Goal: Transaction & Acquisition: Purchase product/service

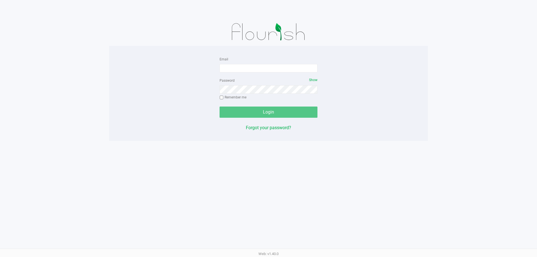
click at [271, 73] on form "Email Password Show Remember me Login" at bounding box center [269, 87] width 98 height 62
click at [268, 70] on input "Email" at bounding box center [269, 68] width 98 height 8
type input "[EMAIL_ADDRESS][DOMAIN_NAME]"
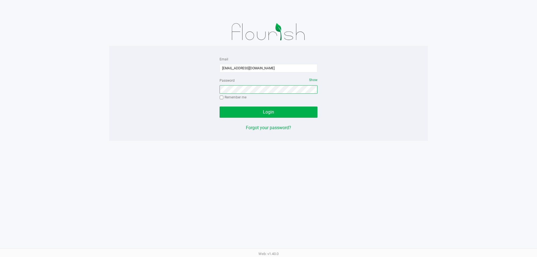
click at [220, 107] on button "Login" at bounding box center [269, 112] width 98 height 11
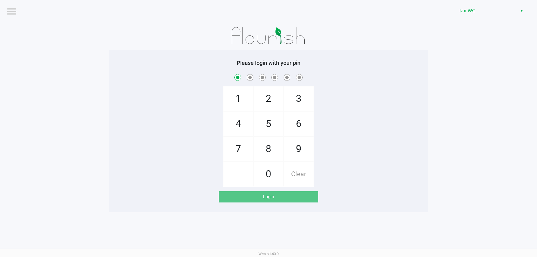
checkbox input "true"
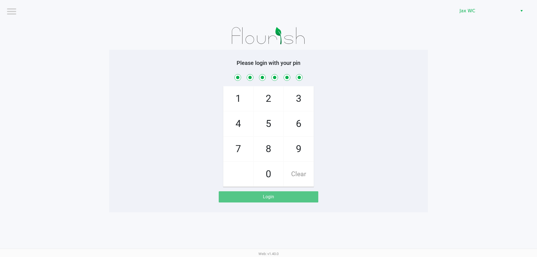
checkbox input "true"
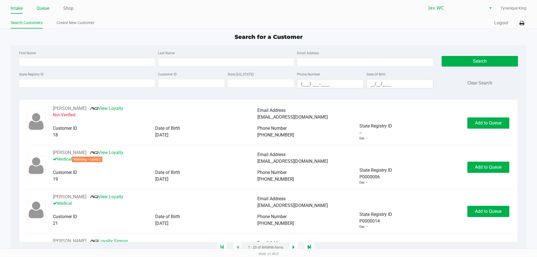
click at [48, 7] on link "Queue" at bounding box center [43, 8] width 13 height 8
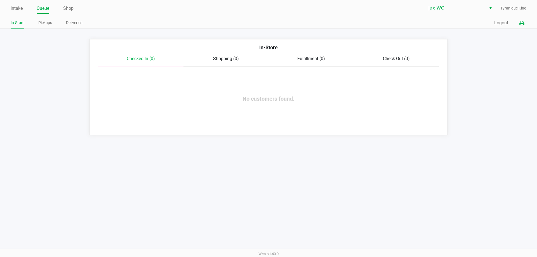
click at [525, 23] on button at bounding box center [521, 23] width 9 height 10
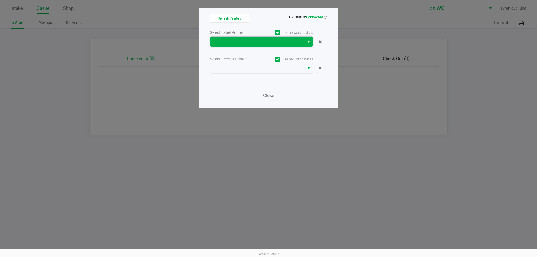
click at [269, 44] on span at bounding box center [258, 41] width 88 height 7
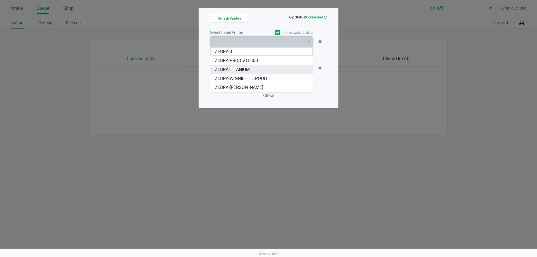
click at [245, 67] on span "ZEBRA-TITANIUM" at bounding box center [232, 69] width 35 height 7
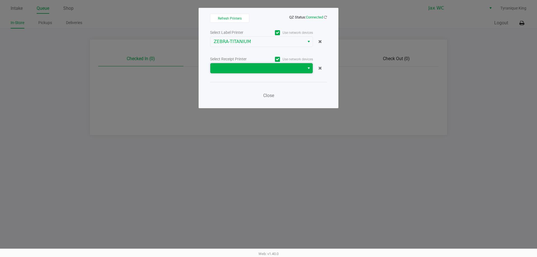
click at [245, 66] on span at bounding box center [258, 68] width 88 height 7
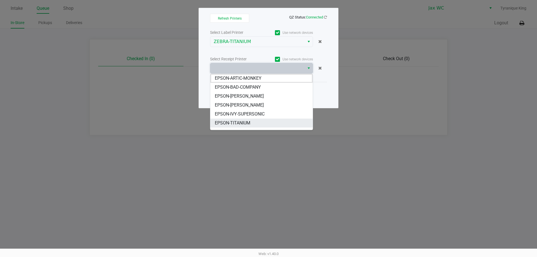
click at [246, 124] on span "EPSON-TITANIUM" at bounding box center [233, 123] width 36 height 7
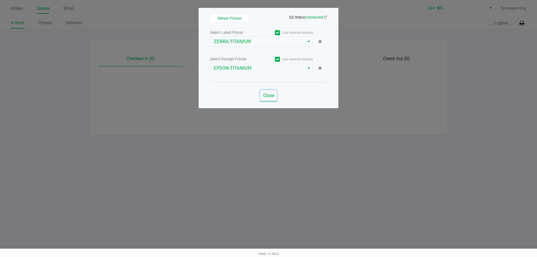
click at [264, 94] on span "Close" at bounding box center [268, 95] width 11 height 5
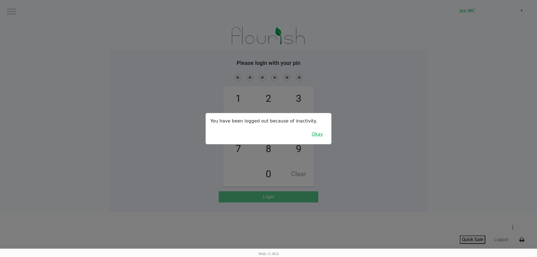
click at [318, 139] on button "Okay" at bounding box center [317, 134] width 19 height 11
click at [341, 121] on div at bounding box center [268, 128] width 537 height 257
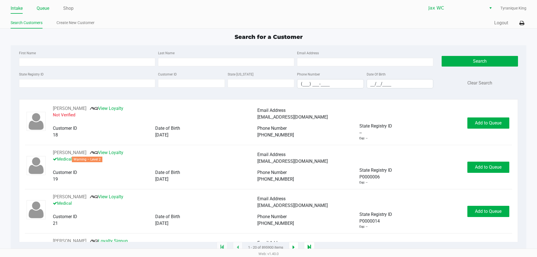
click at [42, 6] on link "Queue" at bounding box center [43, 8] width 13 height 8
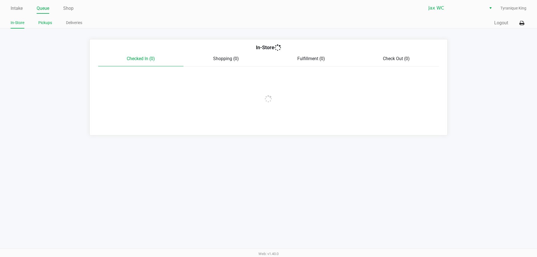
click at [47, 19] on div "In-Store Pickups Deliveries" at bounding box center [140, 23] width 258 height 10
click at [46, 22] on link "Pickups" at bounding box center [45, 22] width 14 height 7
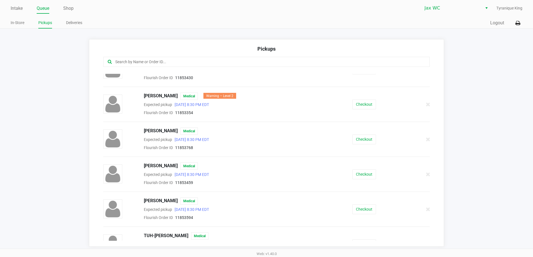
scroll to position [31, 0]
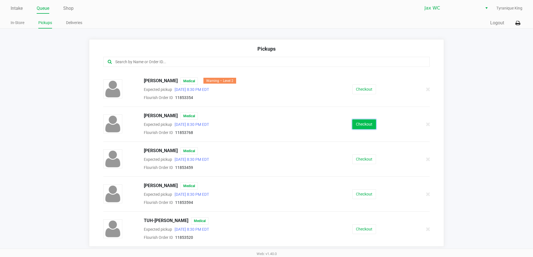
click at [369, 124] on button "Checkout" at bounding box center [364, 125] width 24 height 10
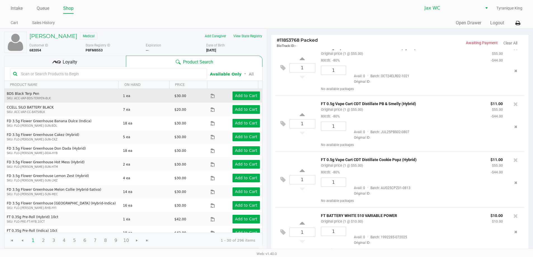
scroll to position [15, 0]
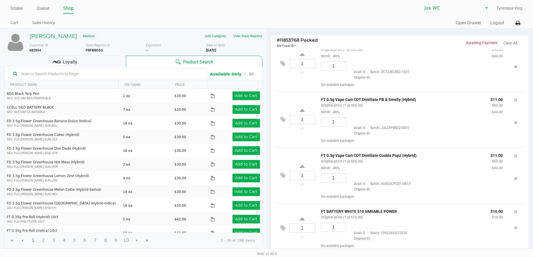
click at [101, 63] on div "Loyalty" at bounding box center [65, 61] width 122 height 11
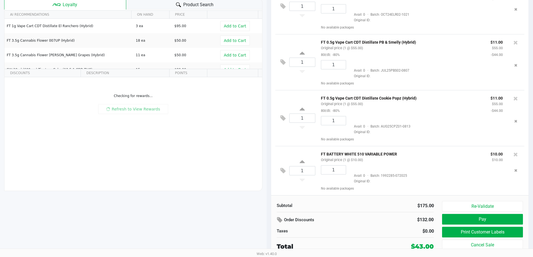
scroll to position [2, 0]
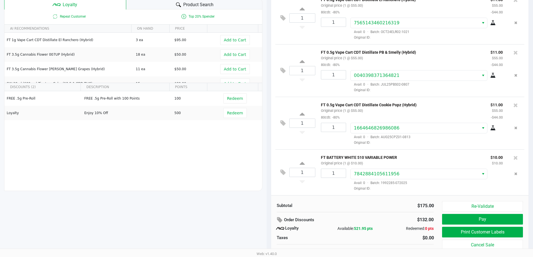
click at [207, 8] on span "Product Search" at bounding box center [198, 4] width 30 height 7
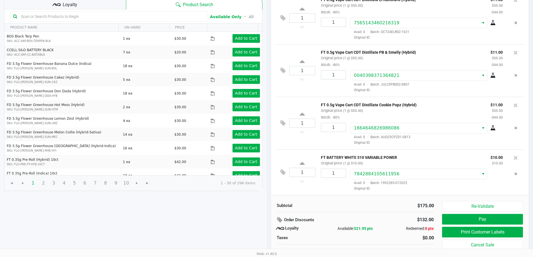
click at [89, 21] on input "text" at bounding box center [111, 16] width 185 height 8
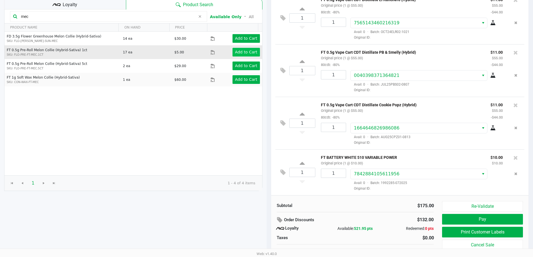
type input "mec"
click at [235, 54] on app-button-loader "Add to Cart" at bounding box center [246, 52] width 22 height 4
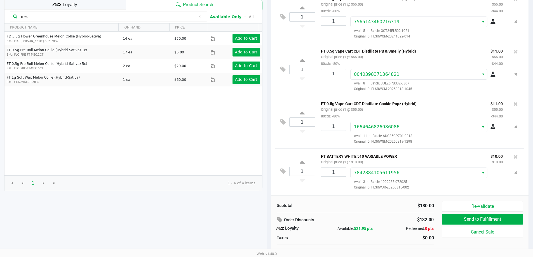
scroll to position [34, 0]
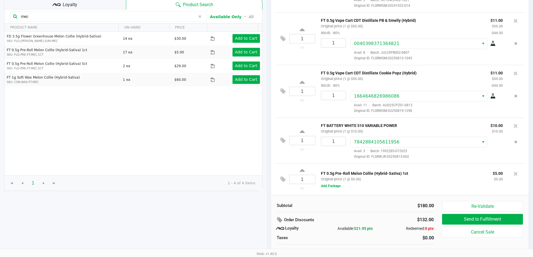
click at [100, 10] on div "Loyalty" at bounding box center [65, 3] width 122 height 11
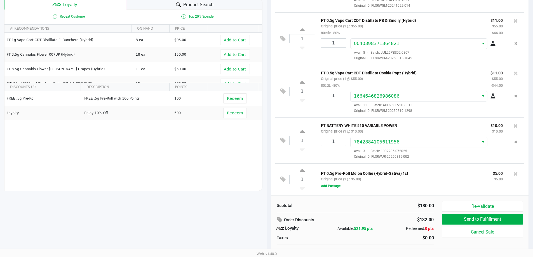
click at [100, 10] on div "Loyalty" at bounding box center [65, 3] width 122 height 11
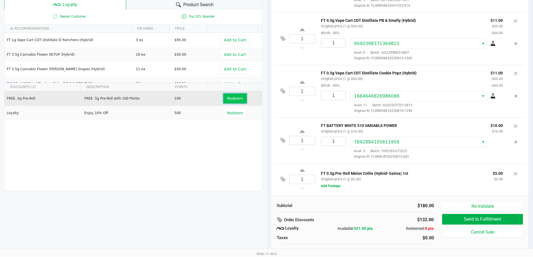
click at [232, 98] on button "Redeem" at bounding box center [234, 98] width 23 height 10
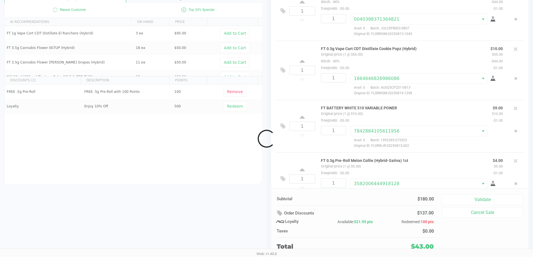
scroll to position [81, 0]
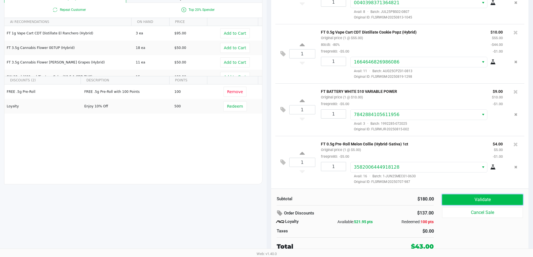
click at [470, 198] on button "Validate" at bounding box center [482, 200] width 81 height 11
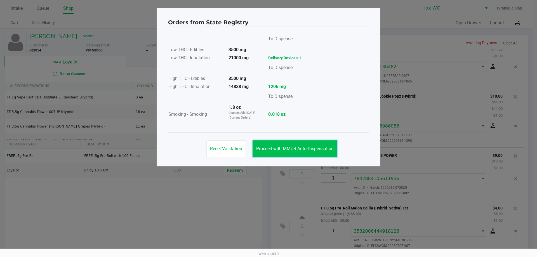
click at [292, 146] on span "Proceed with MMUR Auto-Dispensation" at bounding box center [295, 148] width 78 height 5
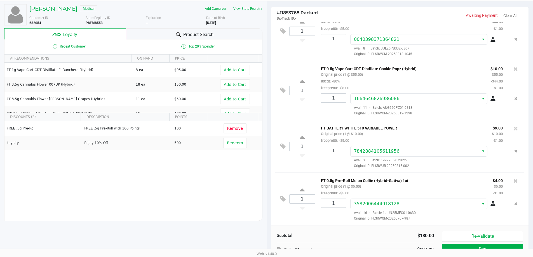
scroll to position [64, 0]
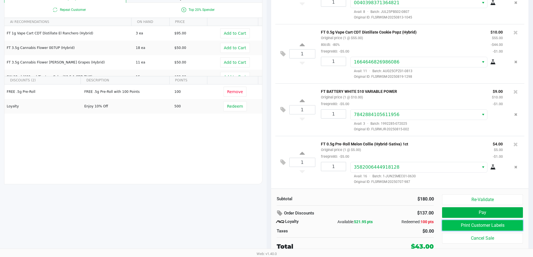
click at [467, 224] on button "Print Customer Labels" at bounding box center [482, 225] width 81 height 11
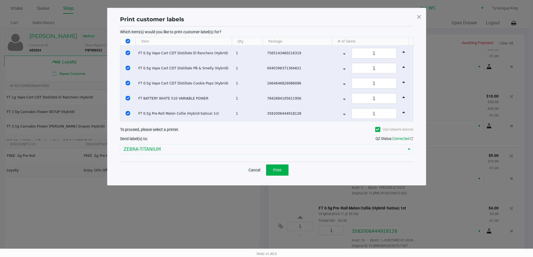
scroll to position [0, 0]
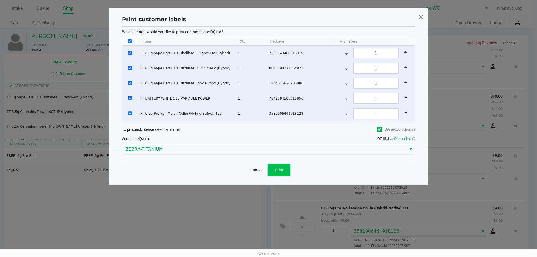
click at [284, 168] on button "Print" at bounding box center [279, 170] width 22 height 11
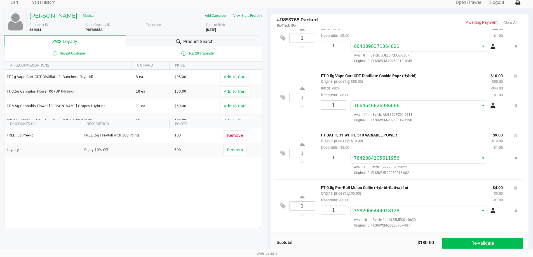
scroll to position [64, 0]
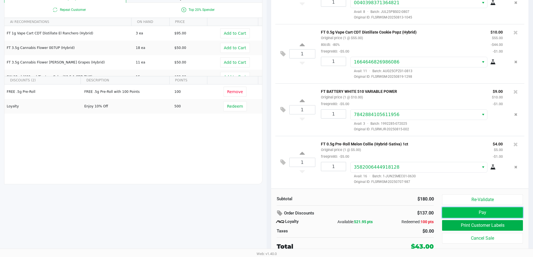
click at [478, 209] on button "Pay" at bounding box center [482, 212] width 81 height 11
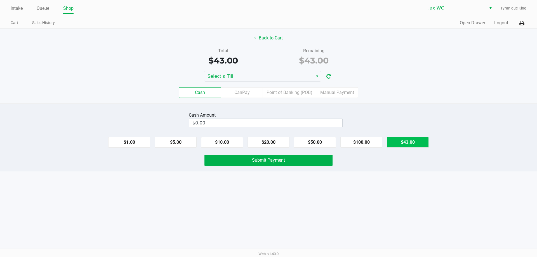
drag, startPoint x: 404, startPoint y: 149, endPoint x: 404, endPoint y: 146, distance: 3.1
click at [404, 146] on div "Cash Amount $0.00 $1.00 $5.00 $10.00 $20.00 $50.00 $100.00 $43.00 Submit Payment" at bounding box center [268, 138] width 537 height 68
click at [404, 144] on button "$43.00" at bounding box center [408, 142] width 42 height 11
type input "$43.00"
click at [293, 173] on div "Intake Queue Shop Jax WC Tyranique King Cart Sales History Quick Sale Open Draw…" at bounding box center [268, 128] width 537 height 257
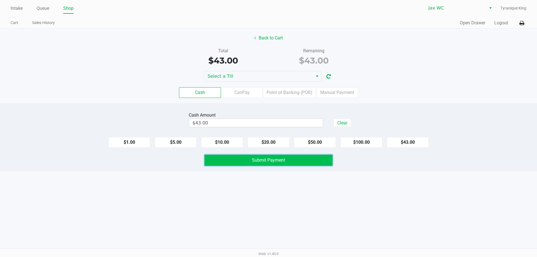
click at [289, 163] on button "Submit Payment" at bounding box center [269, 160] width 128 height 11
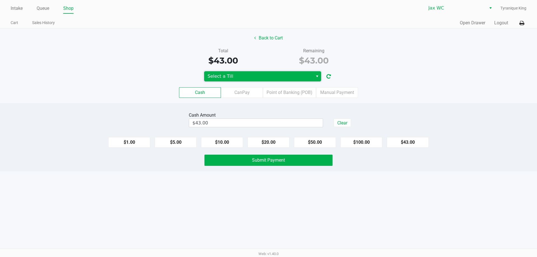
click at [252, 75] on span "Select a Till" at bounding box center [259, 76] width 102 height 7
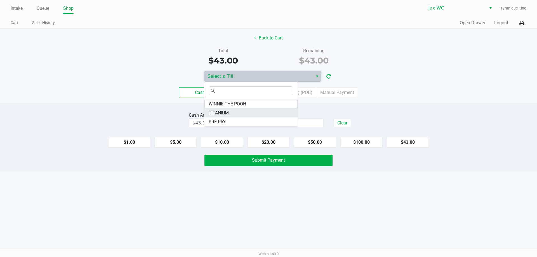
click at [245, 110] on li "TITANIUM" at bounding box center [250, 113] width 93 height 9
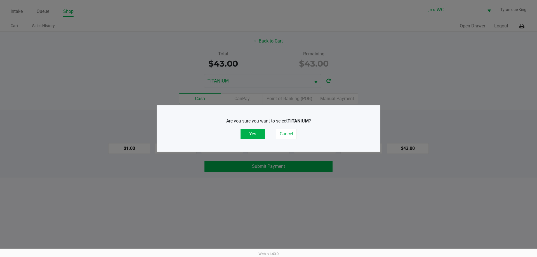
click at [252, 128] on div "Are you sure you want to select TITANIUM ? Yes Cancel" at bounding box center [268, 129] width 201 height 22
click at [252, 134] on button "Yes" at bounding box center [253, 134] width 24 height 11
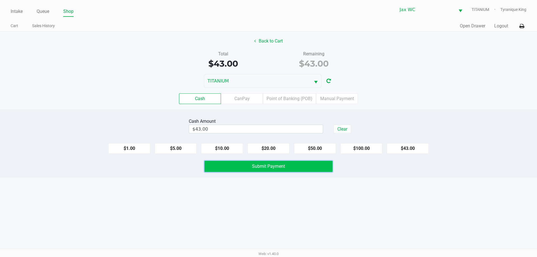
click at [285, 168] on span "Submit Payment" at bounding box center [268, 166] width 33 height 5
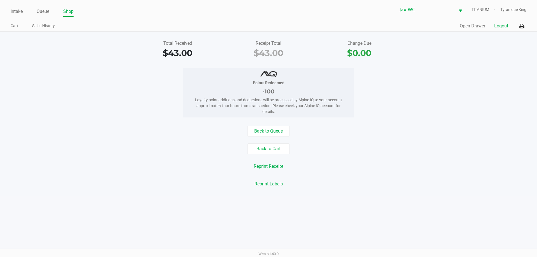
click at [502, 25] on button "Logout" at bounding box center [502, 26] width 14 height 7
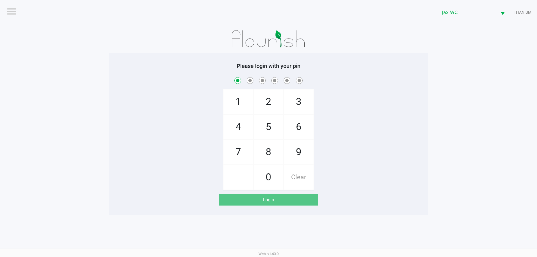
checkbox input "true"
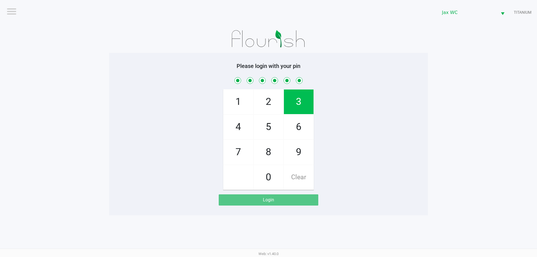
checkbox input "true"
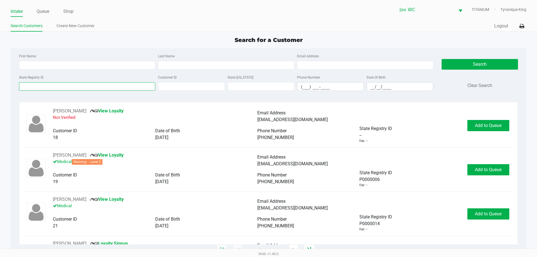
click at [126, 89] on input "State Registry ID" at bounding box center [87, 86] width 136 height 8
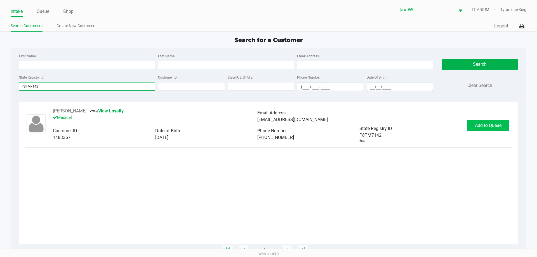
type input "P8TM7142"
click at [479, 129] on button "Add to Queue" at bounding box center [489, 125] width 42 height 11
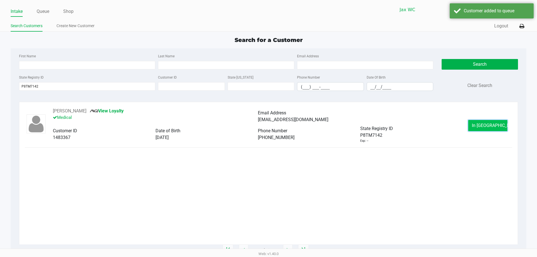
click at [477, 126] on button "In Queue" at bounding box center [488, 125] width 39 height 11
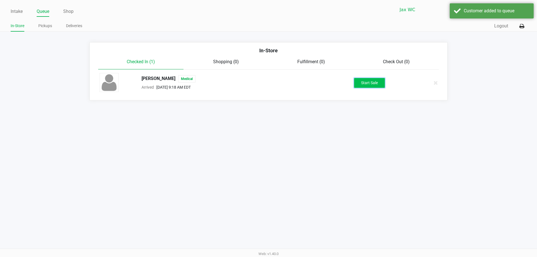
click at [385, 83] on button "Start Sale" at bounding box center [369, 83] width 31 height 10
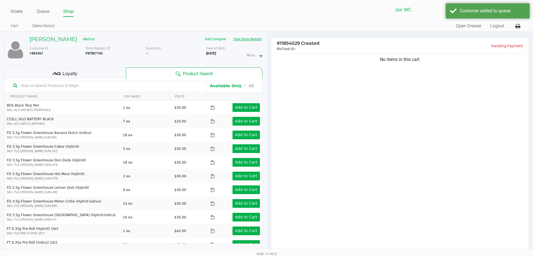
click at [261, 37] on button "View State Registry" at bounding box center [246, 39] width 33 height 9
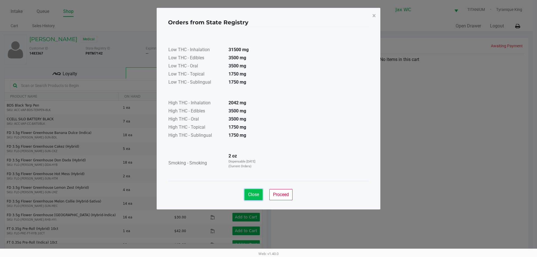
click at [256, 192] on span "Close" at bounding box center [253, 194] width 11 height 5
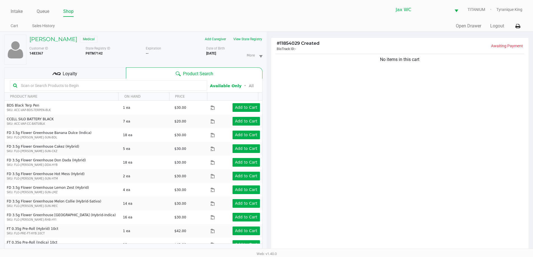
click at [140, 89] on input "text" at bounding box center [111, 85] width 185 height 8
click at [68, 85] on input "text" at bounding box center [111, 85] width 185 height 8
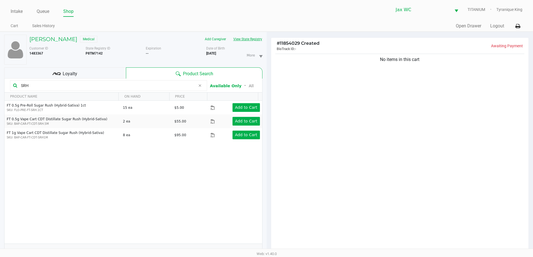
type input "SRH"
click at [246, 38] on button "View State Registry" at bounding box center [246, 39] width 33 height 9
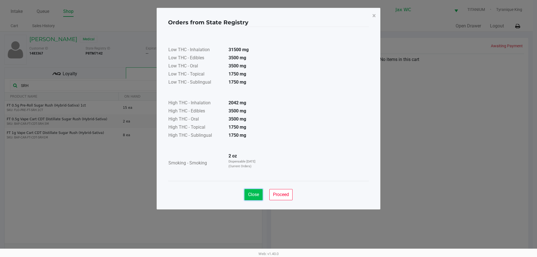
click at [256, 193] on span "Close" at bounding box center [253, 194] width 11 height 5
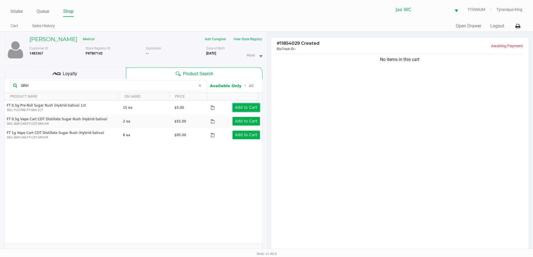
drag, startPoint x: 245, startPoint y: 112, endPoint x: 245, endPoint y: 144, distance: 32.7
click at [245, 144] on div "FT 0.5g Pre-Roll Sugar Rush (Hybrid-Sativa) 1ct SKU: FLO-PRE-FT-SRH.1CT 15 ea $…" at bounding box center [133, 172] width 258 height 143
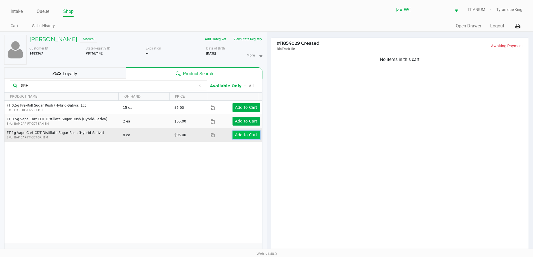
click at [245, 134] on app-button-loader "Add to Cart" at bounding box center [246, 135] width 22 height 4
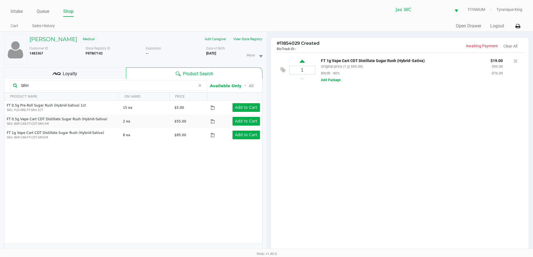
click at [301, 61] on icon at bounding box center [302, 62] width 5 height 7
type input "2"
click at [98, 88] on input "SRH" at bounding box center [107, 85] width 177 height 8
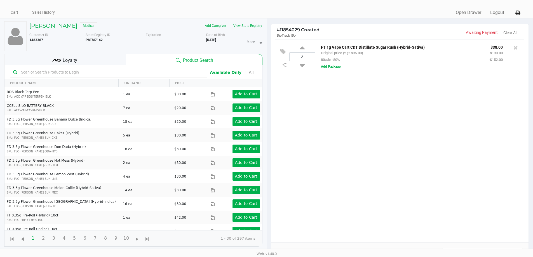
scroll to position [4, 0]
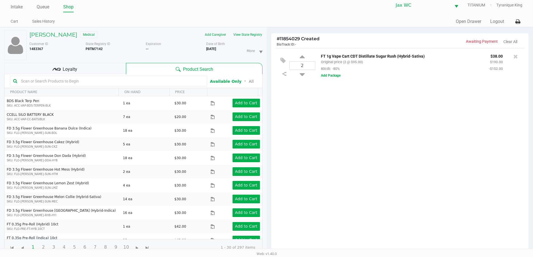
click at [98, 51] on div "State Registry ID P8TM7142" at bounding box center [116, 50] width 60 height 19
click at [97, 50] on b "P8TM7142" at bounding box center [94, 49] width 17 height 4
copy b "P8TM7142"
click at [216, 49] on b "7/19/1980" at bounding box center [211, 49] width 10 height 4
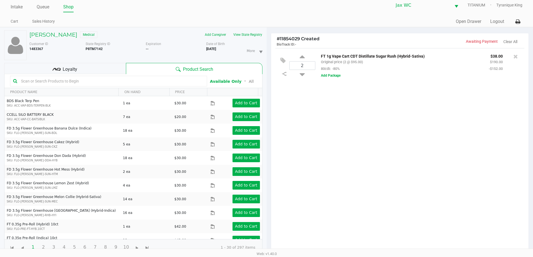
click at [216, 49] on b "7/19/1980" at bounding box center [211, 49] width 10 height 4
copy div "7/19/1980"
click at [89, 86] on div at bounding box center [108, 81] width 197 height 11
click at [89, 83] on input "text" at bounding box center [111, 81] width 185 height 8
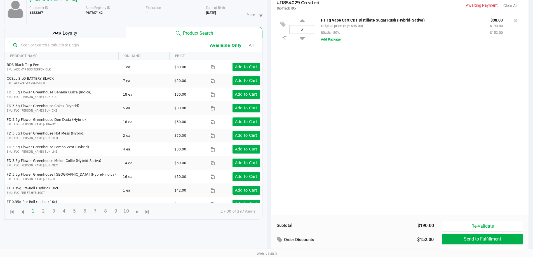
scroll to position [60, 0]
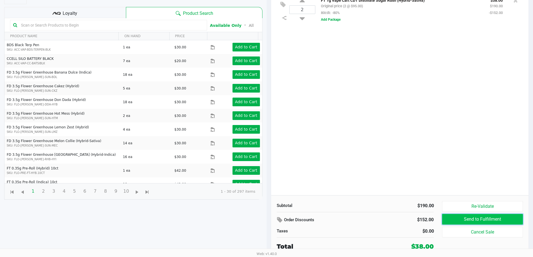
click at [461, 216] on button "Send to Fulfillment" at bounding box center [482, 219] width 81 height 11
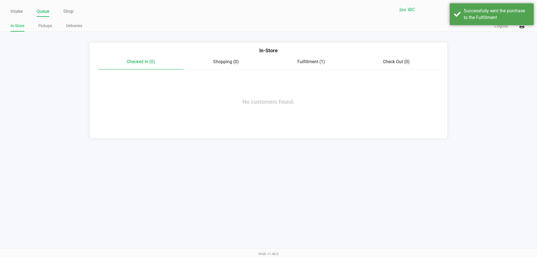
click at [301, 62] on span "Fulfillment (1)" at bounding box center [312, 61] width 28 height 5
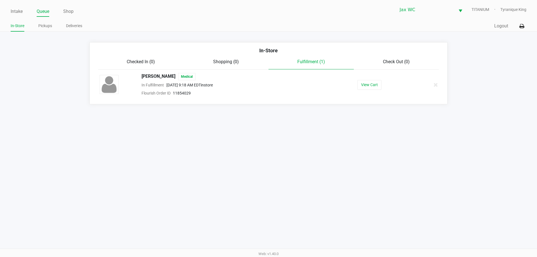
click at [373, 79] on div "PAUL OSTOITS Medical In Fulfillment Aug 27, 2025 9:18 AM EDT instore Flourish O…" at bounding box center [268, 85] width 346 height 24
click at [376, 86] on button "View Cart" at bounding box center [370, 85] width 24 height 10
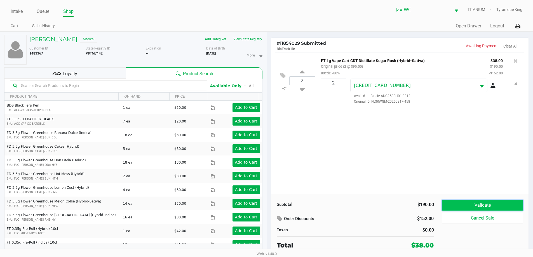
click at [480, 208] on button "Validate" at bounding box center [482, 205] width 81 height 11
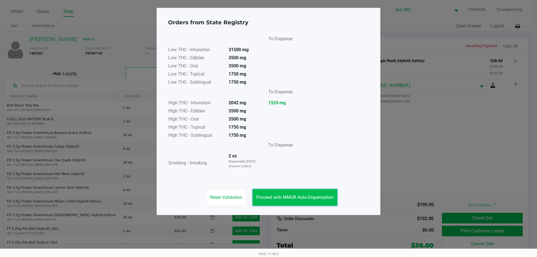
click at [321, 196] on span "Proceed with MMUR Auto-Dispensation" at bounding box center [295, 197] width 78 height 5
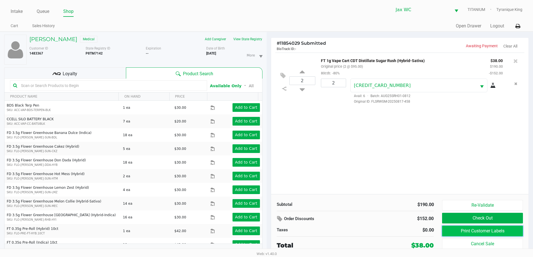
click at [491, 235] on button "Print Customer Labels" at bounding box center [482, 231] width 81 height 11
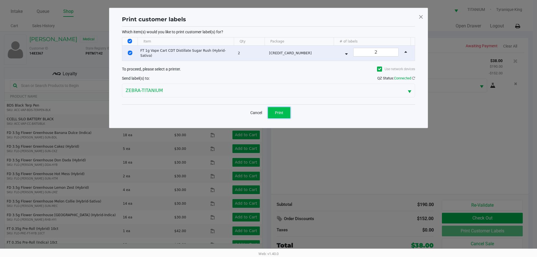
click at [283, 107] on button "Print" at bounding box center [279, 112] width 22 height 11
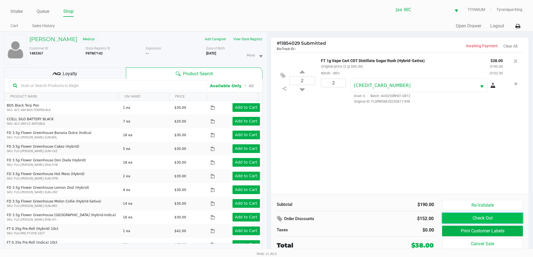
click at [474, 215] on button "Check Out" at bounding box center [482, 218] width 81 height 11
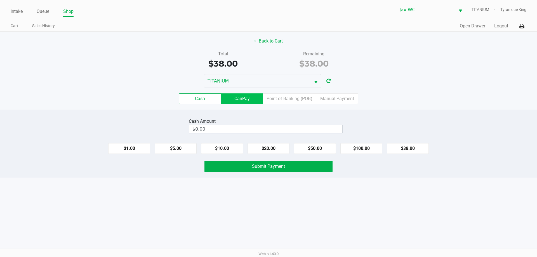
click at [240, 96] on label "CanPay" at bounding box center [242, 98] width 42 height 11
click at [0, 0] on 2 "CanPay" at bounding box center [0, 0] width 0 height 0
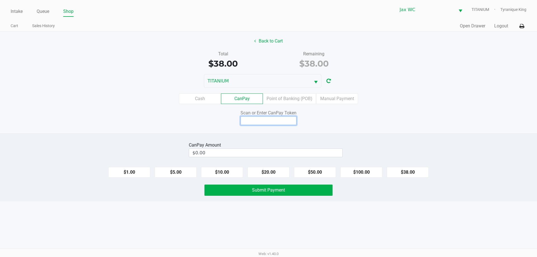
click at [255, 119] on input at bounding box center [269, 120] width 56 height 9
type input "X1425548Q"
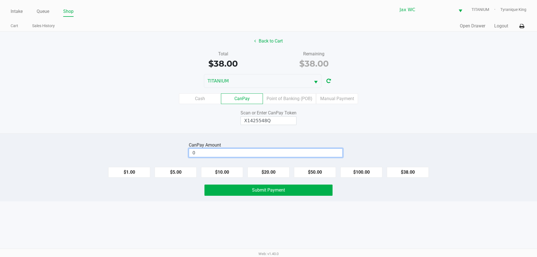
click at [319, 149] on input "0" at bounding box center [265, 153] width 153 height 8
type input "$0.00"
click at [415, 172] on button "$38.00" at bounding box center [408, 172] width 42 height 11
type input "$38.00"
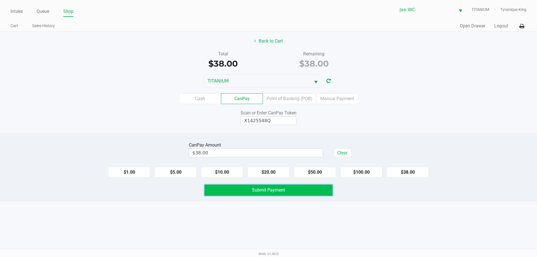
click at [323, 188] on button "Submit Payment" at bounding box center [269, 190] width 128 height 11
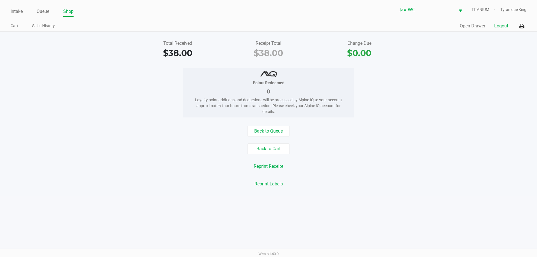
click at [503, 27] on button "Logout" at bounding box center [502, 26] width 14 height 7
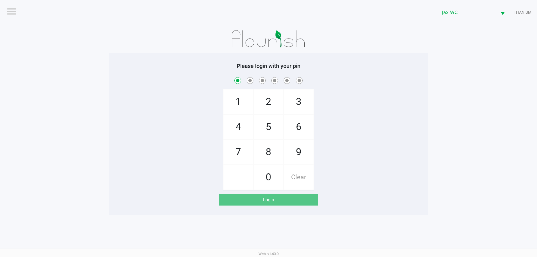
checkbox input "true"
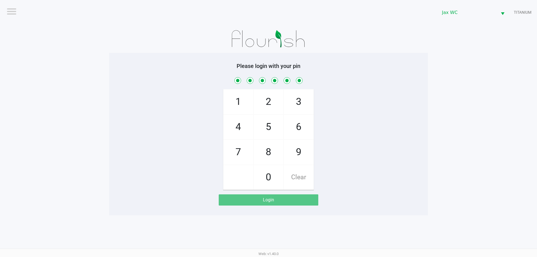
checkbox input "true"
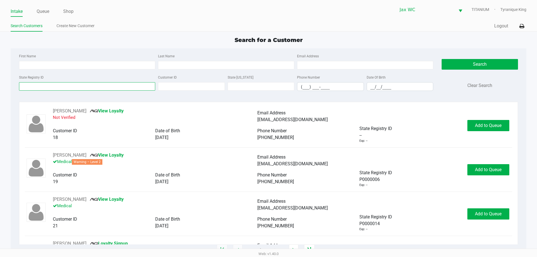
click at [76, 85] on input "State Registry ID" at bounding box center [87, 86] width 136 height 8
click at [19, 82] on div at bounding box center [19, 82] width 0 height 0
type input "f"
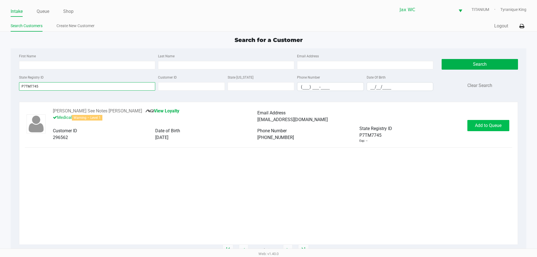
type input "P7TM7745"
click at [495, 128] on span "Add to Queue" at bounding box center [488, 125] width 27 height 5
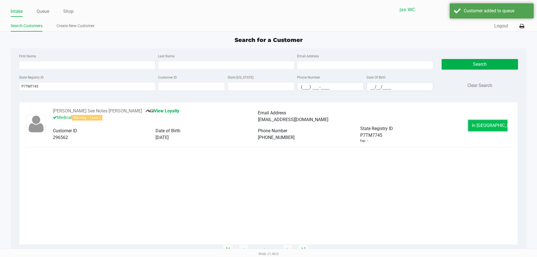
click at [492, 124] on span "In Queue" at bounding box center [495, 125] width 47 height 5
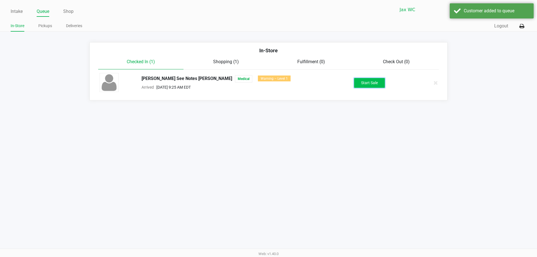
click at [371, 82] on button "Start Sale" at bounding box center [369, 83] width 31 height 10
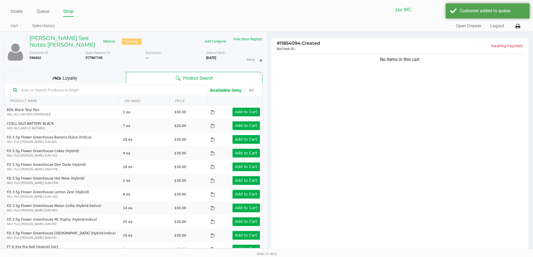
click at [118, 90] on input "text" at bounding box center [111, 90] width 185 height 8
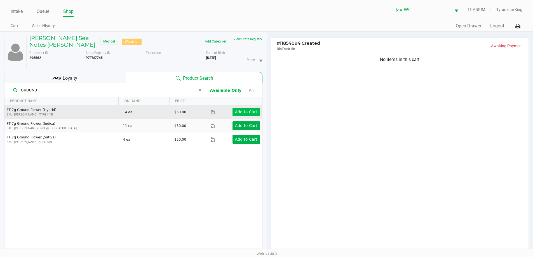
type input "GROUND"
click at [233, 111] on button "Add to Cart" at bounding box center [246, 112] width 27 height 9
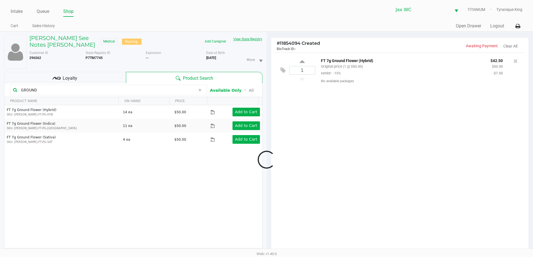
click at [246, 41] on button "View State Registry" at bounding box center [246, 39] width 33 height 9
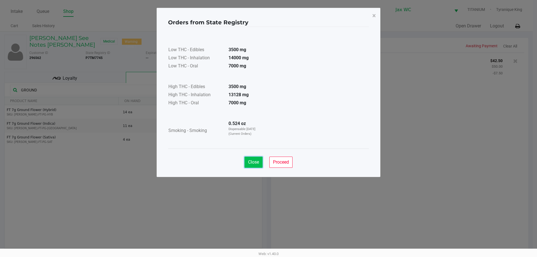
click at [249, 160] on span "Close" at bounding box center [253, 162] width 11 height 5
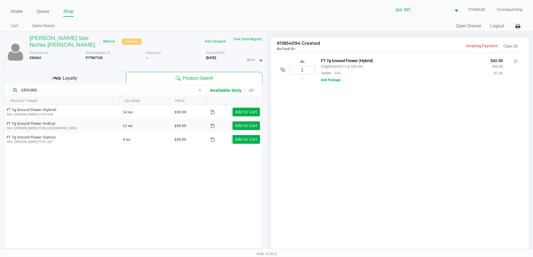
click at [300, 57] on div "1 FT 7g Ground Flower (Hybrid) Original price (1 @ $50.00) senior: -15% $42.50 …" at bounding box center [399, 70] width 249 height 35
click at [301, 58] on div "1 FT 7g Ground Flower (Hybrid) Original price (1 @ $50.00) senior: -15% $42.50 …" at bounding box center [399, 70] width 249 height 35
click at [302, 60] on icon at bounding box center [302, 62] width 5 height 7
type input "2"
click at [100, 79] on div at bounding box center [266, 160] width 533 height 200
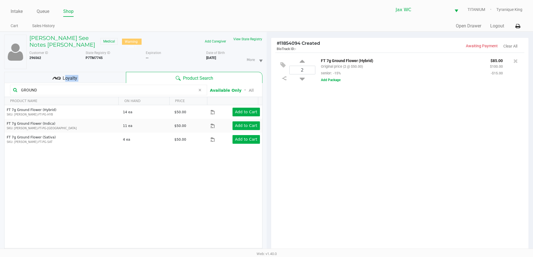
click at [100, 79] on div "Loyalty" at bounding box center [65, 77] width 122 height 11
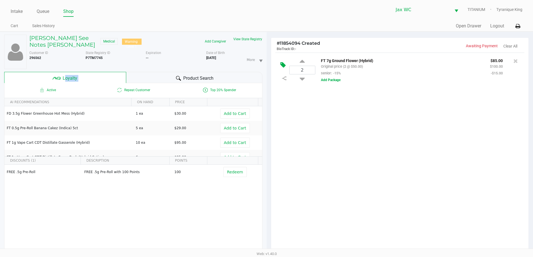
click at [284, 66] on icon at bounding box center [282, 65] width 5 height 6
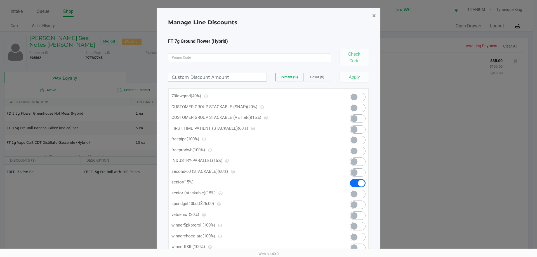
click at [376, 13] on span "×" at bounding box center [375, 16] width 4 height 8
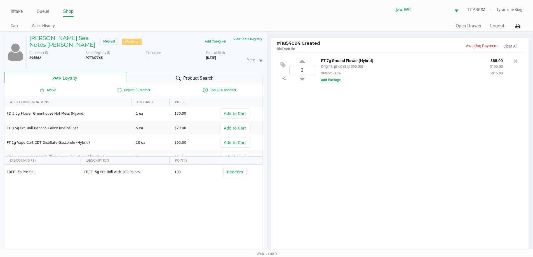
click at [371, 148] on div "2 FT 7g Ground Flower (Hybrid) Original price (2 @ $50.00) senior: -15% $85.00 …" at bounding box center [400, 154] width 258 height 203
click at [302, 81] on icon at bounding box center [302, 77] width 5 height 7
type input "1"
click at [215, 74] on div "Product Search" at bounding box center [194, 77] width 136 height 11
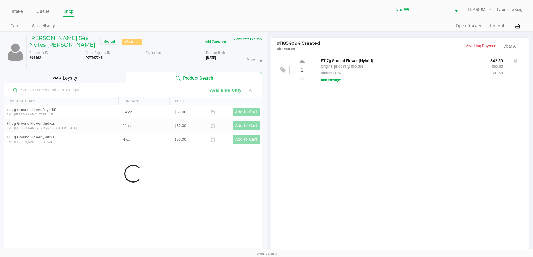
click at [125, 92] on input "text" at bounding box center [111, 90] width 185 height 8
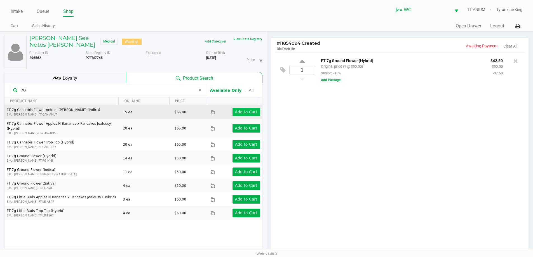
type input "7G"
click at [239, 112] on app-button-loader "Add to Cart" at bounding box center [246, 112] width 22 height 4
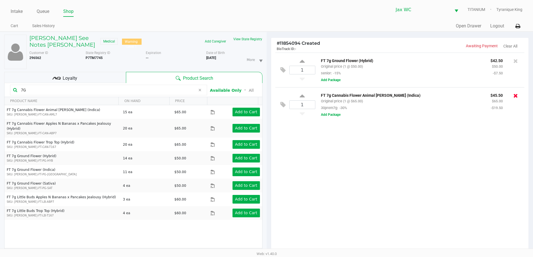
click at [516, 95] on icon at bounding box center [516, 96] width 4 height 6
click at [517, 64] on div at bounding box center [266, 162] width 533 height 205
click at [516, 62] on div at bounding box center [266, 162] width 533 height 205
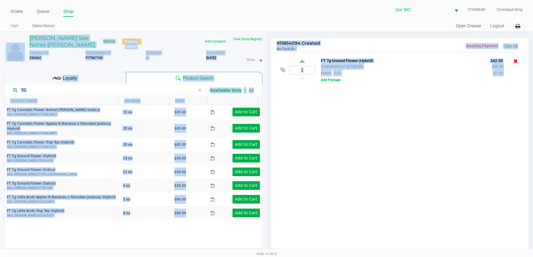
click at [516, 62] on icon at bounding box center [516, 61] width 4 height 6
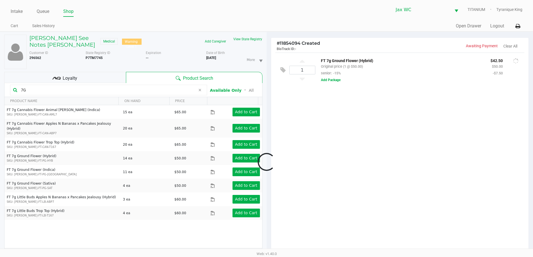
click at [460, 149] on div at bounding box center [266, 162] width 533 height 205
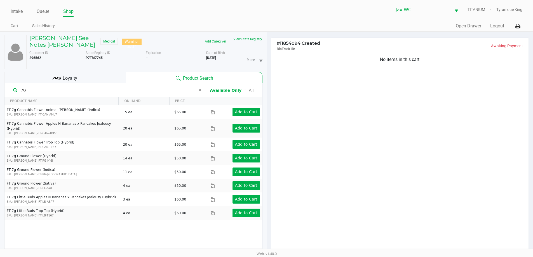
click at [200, 92] on icon at bounding box center [199, 90] width 3 height 4
click at [186, 88] on input "text" at bounding box center [111, 90] width 185 height 8
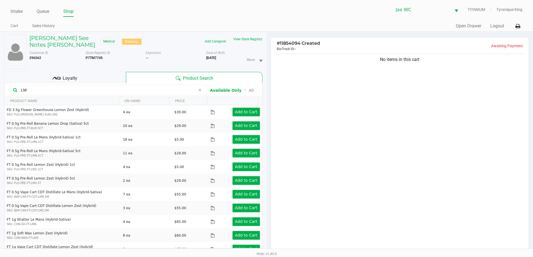
type input "LM"
click at [199, 91] on icon at bounding box center [199, 90] width 3 height 4
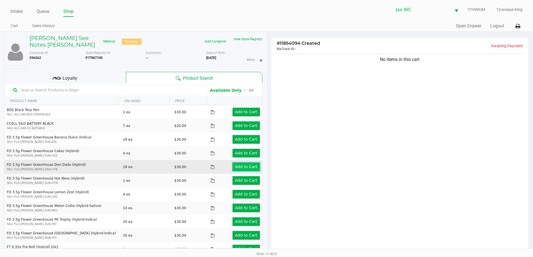
click at [241, 165] on app-button-loader "Add to Cart" at bounding box center [246, 167] width 22 height 4
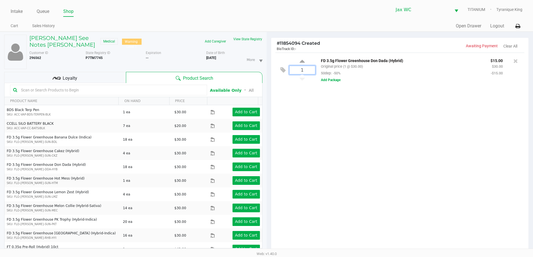
click at [301, 70] on input "1" at bounding box center [302, 70] width 25 height 8
type input "4"
click at [315, 125] on div "COLEMAN See Notes SMITH JR Medical Warning - Level 1 Add Caregiver View State R…" at bounding box center [266, 178] width 533 height 293
click at [101, 78] on div "Loyalty" at bounding box center [65, 77] width 122 height 11
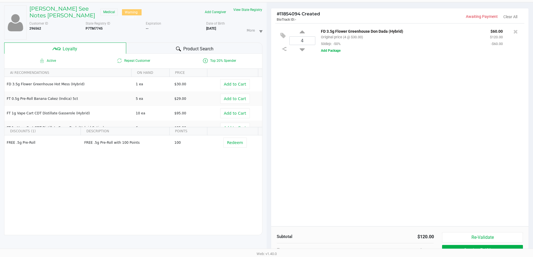
scroll to position [67, 0]
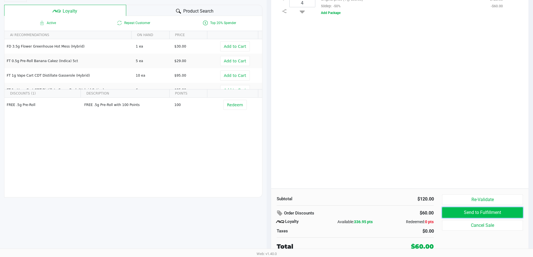
click at [471, 214] on button "Send to Fulfillment" at bounding box center [482, 212] width 81 height 11
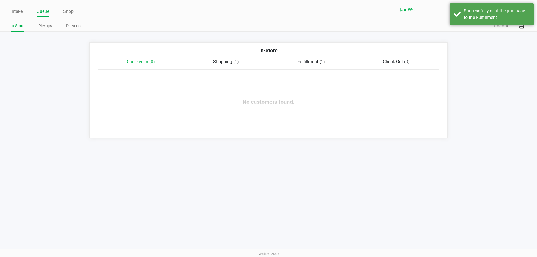
click at [302, 63] on span "Fulfillment (1)" at bounding box center [312, 61] width 28 height 5
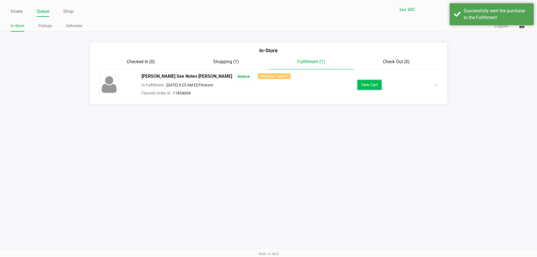
click at [367, 83] on button "View Cart" at bounding box center [370, 85] width 24 height 10
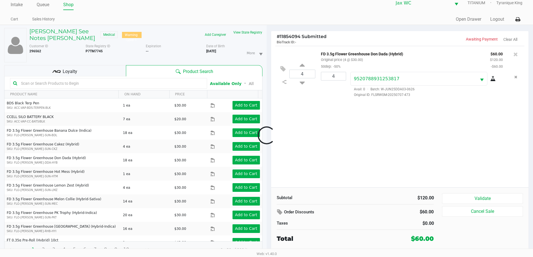
scroll to position [10, 0]
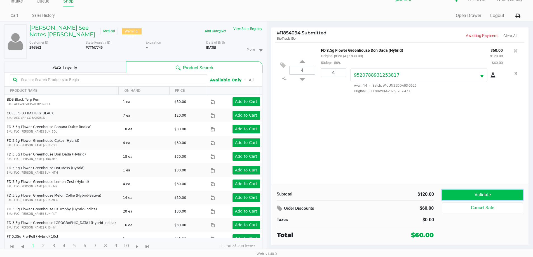
click at [474, 193] on button "Validate" at bounding box center [482, 195] width 81 height 11
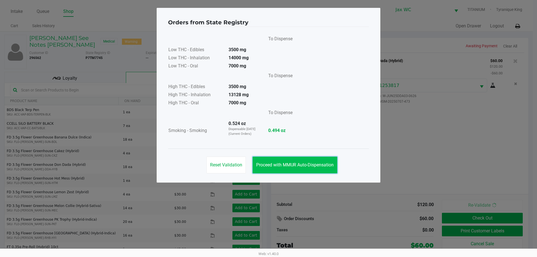
click at [309, 165] on span "Proceed with MMUR Auto-Dispensation" at bounding box center [295, 164] width 78 height 5
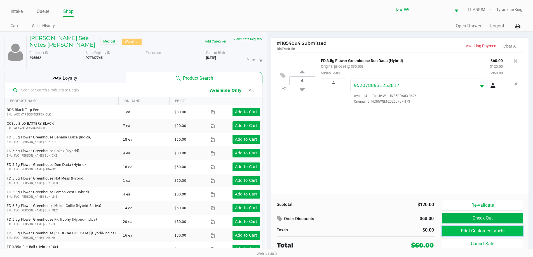
click at [470, 231] on button "Print Customer Labels" at bounding box center [482, 231] width 81 height 11
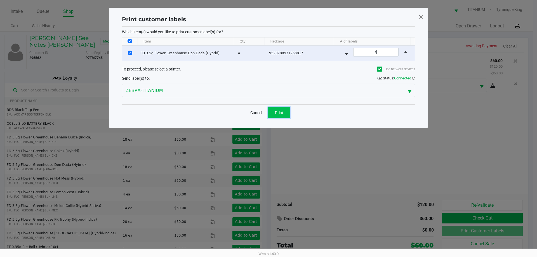
click at [282, 116] on button "Print" at bounding box center [279, 112] width 22 height 11
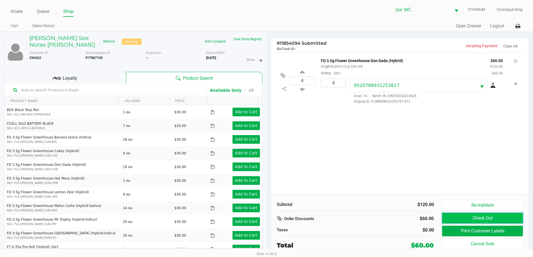
click at [458, 216] on button "Check Out" at bounding box center [482, 218] width 81 height 11
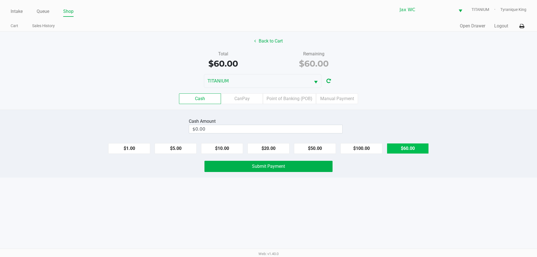
click at [414, 146] on button "$60.00" at bounding box center [408, 148] width 42 height 11
type input "$60.00"
click at [273, 158] on div "Cash Amount $60.00 Clear $1.00 $5.00 $10.00 $20.00 $50.00 $100.00 $60.00 Submit…" at bounding box center [268, 144] width 537 height 68
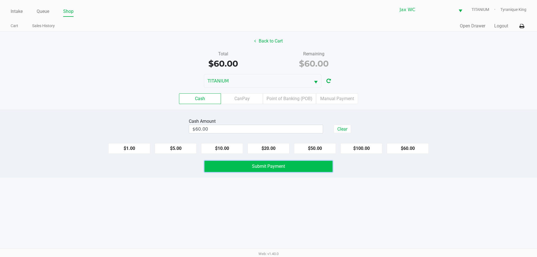
click at [273, 165] on span "Submit Payment" at bounding box center [268, 166] width 33 height 5
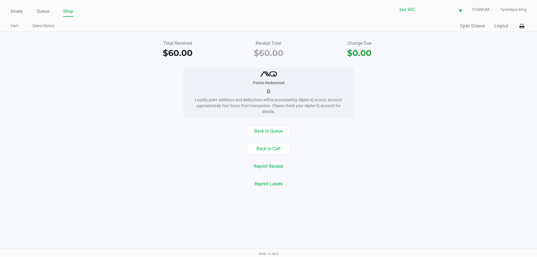
click at [505, 22] on div "Quick Sale Open Drawer Logout" at bounding box center [398, 26] width 258 height 10
click at [505, 25] on button "Logout" at bounding box center [502, 26] width 14 height 7
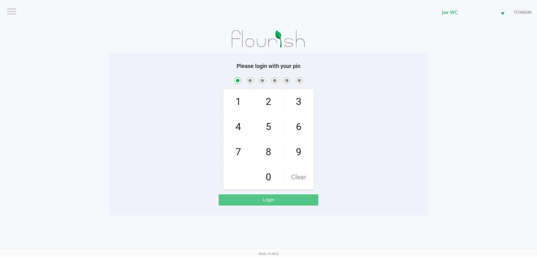
checkbox input "true"
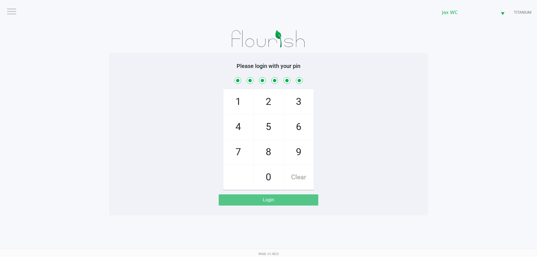
checkbox input "true"
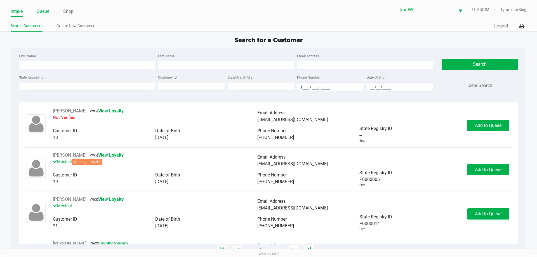
click at [37, 14] on link "Queue" at bounding box center [43, 12] width 13 height 8
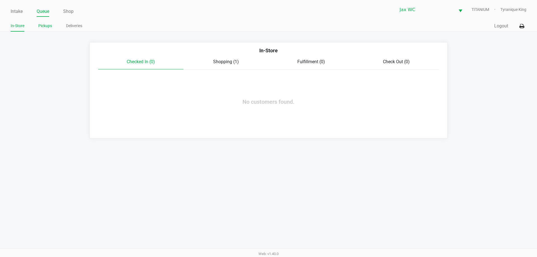
click at [48, 26] on link "Pickups" at bounding box center [45, 25] width 14 height 7
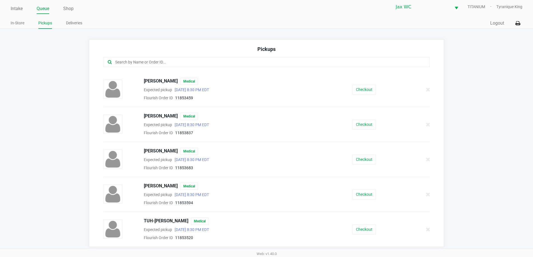
scroll to position [4, 0]
click at [360, 230] on button "Checkout" at bounding box center [364, 229] width 24 height 10
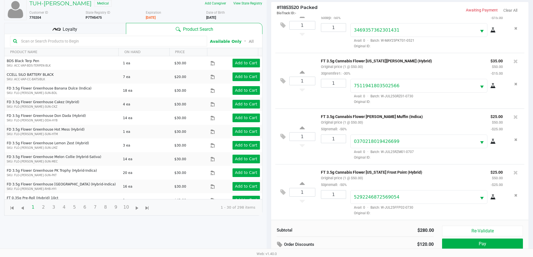
scroll to position [60, 0]
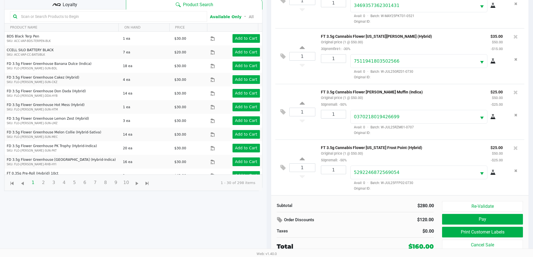
click at [372, 217] on div "Order Discounts" at bounding box center [328, 220] width 102 height 10
click at [456, 233] on button "Print Customer Labels" at bounding box center [482, 232] width 81 height 11
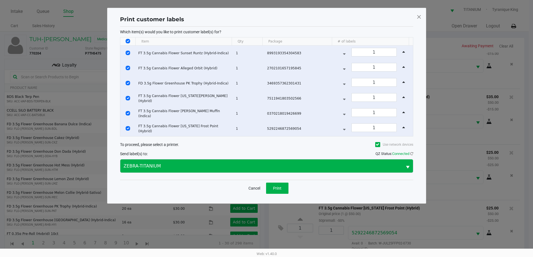
scroll to position [0, 0]
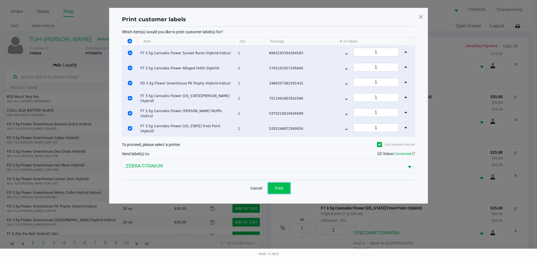
click at [279, 192] on button "Print" at bounding box center [279, 188] width 22 height 11
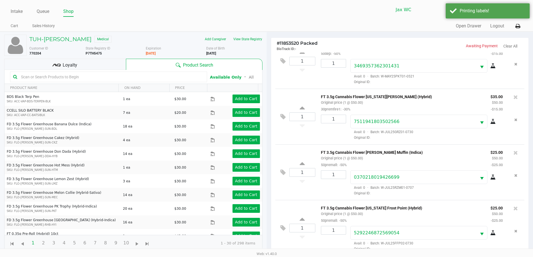
click at [95, 64] on div "Loyalty" at bounding box center [65, 64] width 122 height 11
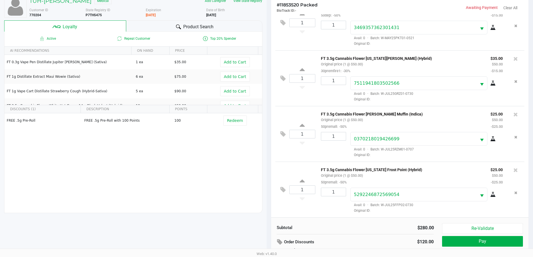
scroll to position [67, 0]
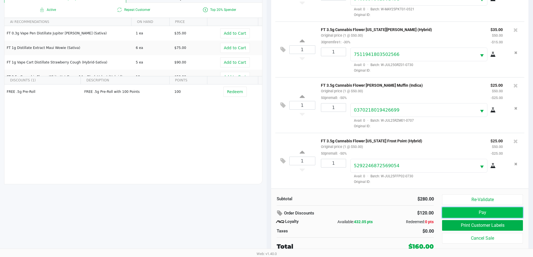
click at [468, 212] on button "Pay" at bounding box center [482, 212] width 81 height 11
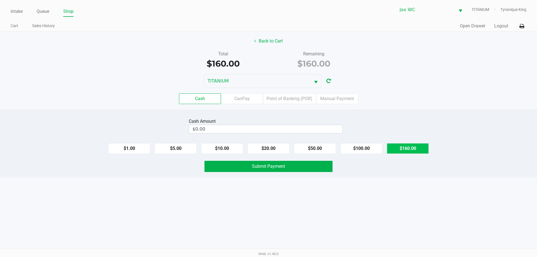
click at [425, 153] on button "$160.00" at bounding box center [408, 148] width 42 height 11
type input "$160.00"
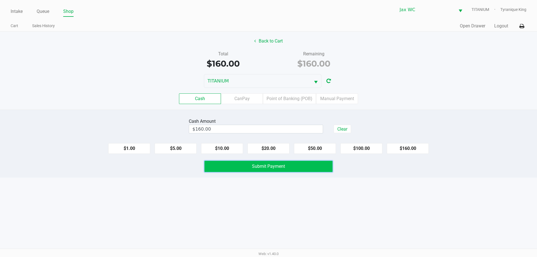
click at [320, 166] on button "Submit Payment" at bounding box center [269, 166] width 128 height 11
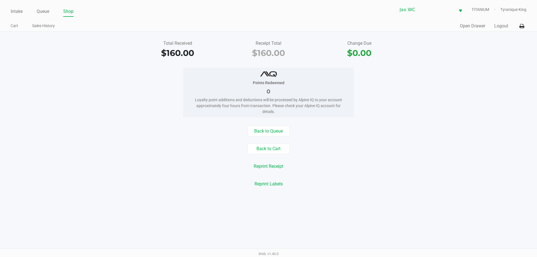
click at [9, 12] on div "Intake Queue Shop Jax WC TITANIUM Tyranique King Cart Sales History Quick Sale …" at bounding box center [268, 16] width 537 height 32
click at [14, 13] on link "Intake" at bounding box center [17, 12] width 12 height 8
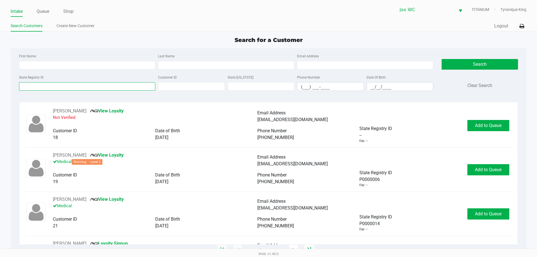
click at [130, 89] on input "State Registry ID" at bounding box center [87, 86] width 136 height 8
click at [19, 82] on div at bounding box center [19, 82] width 0 height 0
click at [96, 89] on input "State Registry ID" at bounding box center [87, 86] width 136 height 8
type input "p"
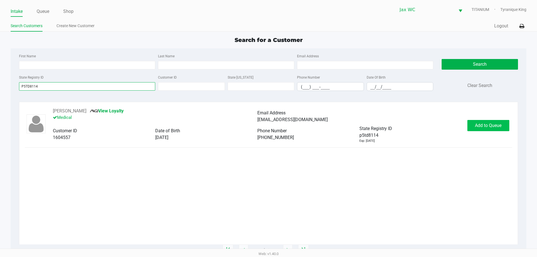
type input "P5TD8114"
click at [482, 122] on button "Add to Queue" at bounding box center [489, 125] width 42 height 11
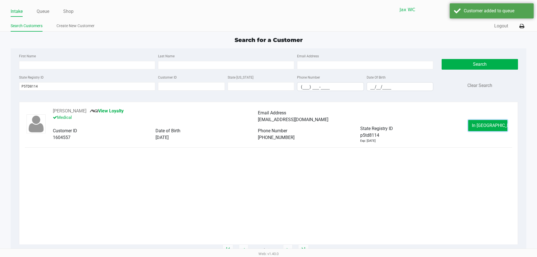
click at [482, 122] on button "In Queue" at bounding box center [488, 125] width 39 height 11
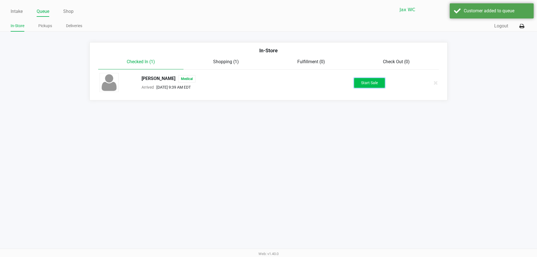
click at [370, 84] on button "Start Sale" at bounding box center [369, 83] width 31 height 10
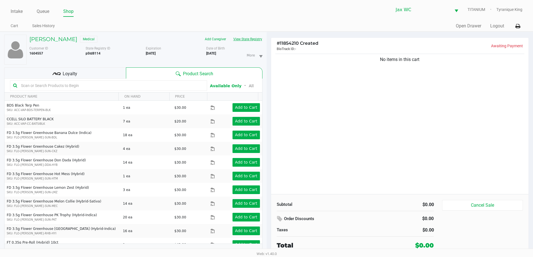
click at [242, 38] on button "View State Registry" at bounding box center [246, 39] width 33 height 9
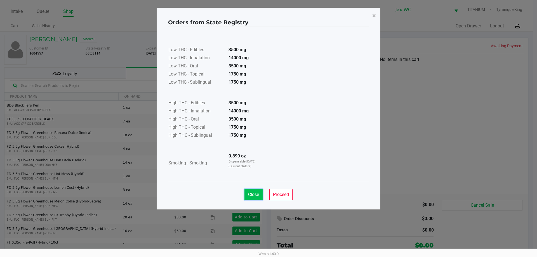
click at [253, 196] on span "Close" at bounding box center [253, 194] width 11 height 5
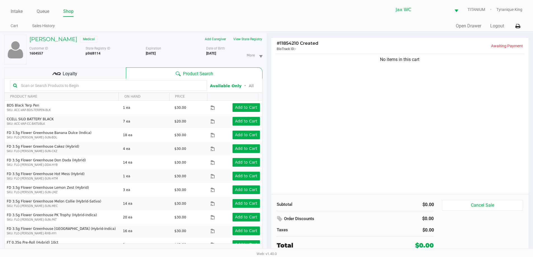
click at [385, 182] on div "No items in this cart" at bounding box center [400, 124] width 258 height 142
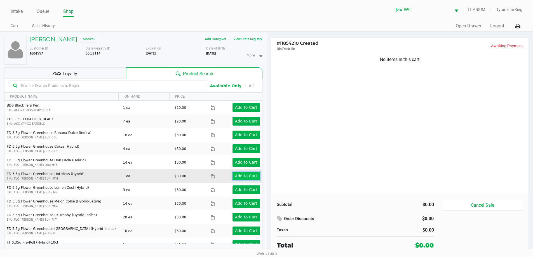
click at [246, 177] on app-button-loader "Add to Cart" at bounding box center [246, 176] width 22 height 4
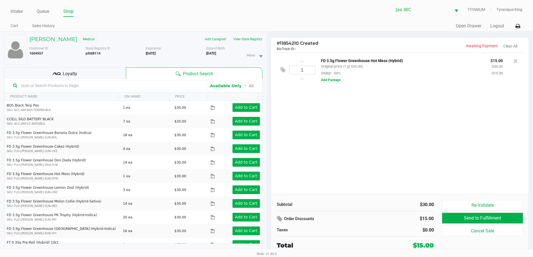
click at [119, 74] on div "Loyalty" at bounding box center [65, 72] width 122 height 11
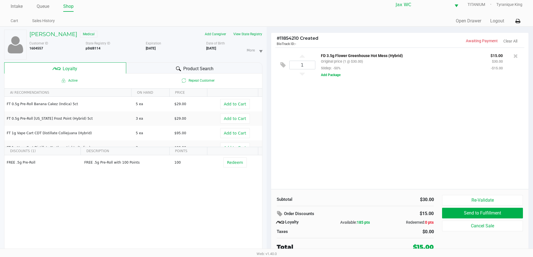
scroll to position [6, 0]
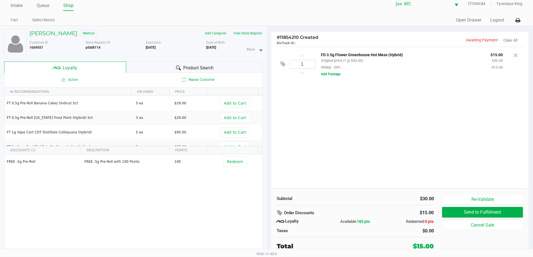
click at [144, 68] on div "Product Search" at bounding box center [194, 67] width 136 height 11
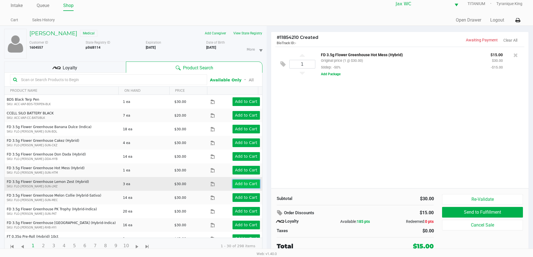
click at [247, 184] on app-button-loader "Add to Cart" at bounding box center [246, 184] width 22 height 4
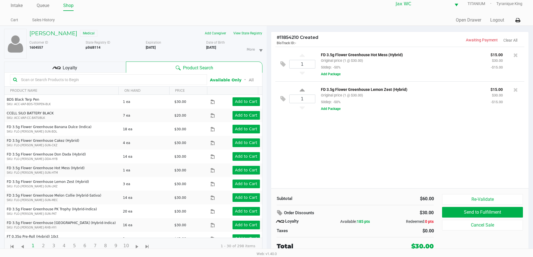
click at [106, 66] on div "Loyalty" at bounding box center [65, 67] width 122 height 11
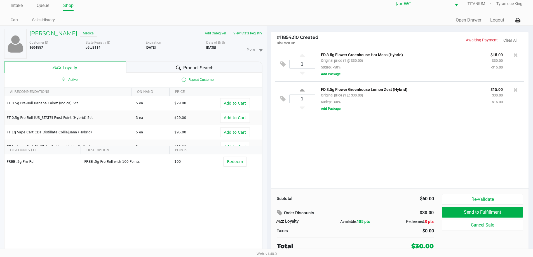
click at [250, 34] on button "View State Registry" at bounding box center [246, 33] width 33 height 9
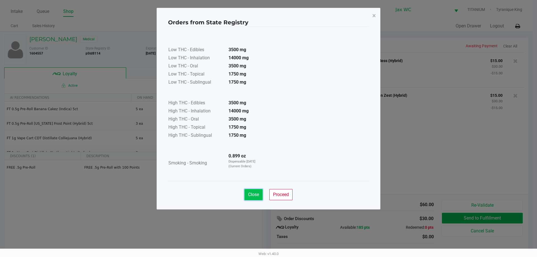
click at [259, 193] on span "Close" at bounding box center [253, 194] width 11 height 5
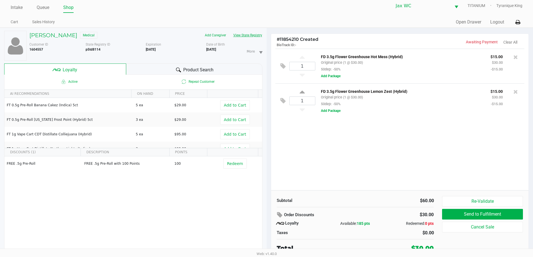
scroll to position [6, 0]
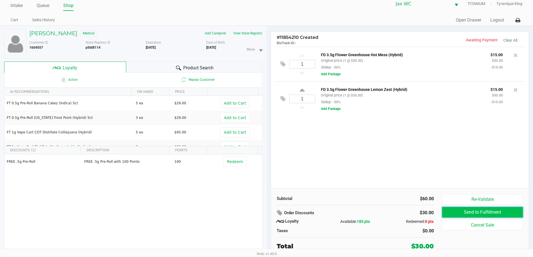
click at [460, 213] on button "Send to Fulfillment" at bounding box center [482, 212] width 81 height 11
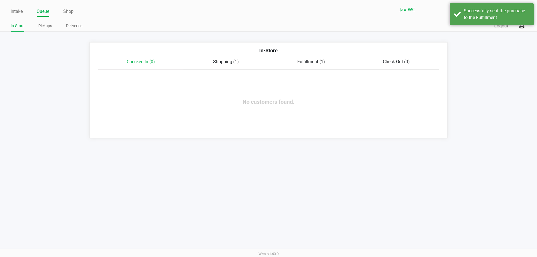
click at [314, 60] on span "Fulfillment (1)" at bounding box center [312, 61] width 28 height 5
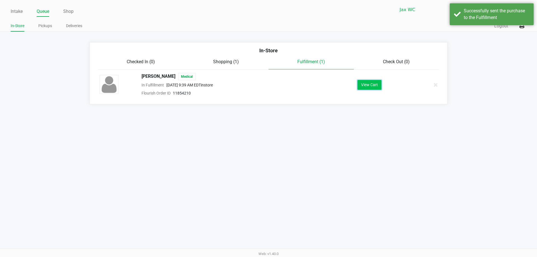
click at [377, 86] on button "View Cart" at bounding box center [370, 85] width 24 height 10
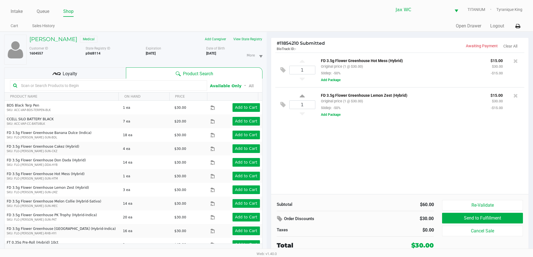
click at [118, 86] on input "text" at bounding box center [111, 85] width 185 height 8
click at [116, 85] on input "text" at bounding box center [111, 85] width 185 height 8
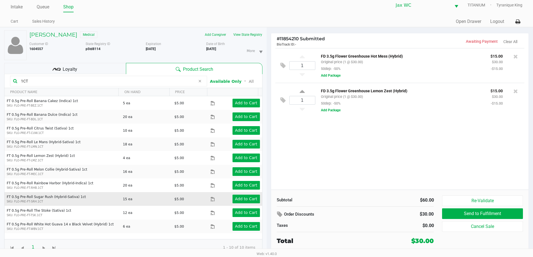
scroll to position [6, 0]
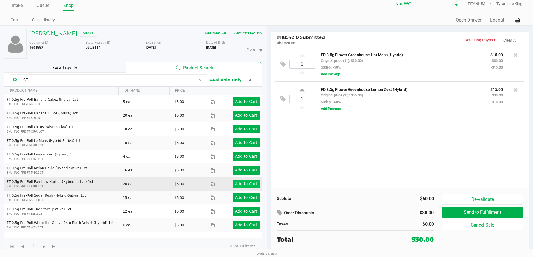
type input "1CT"
click at [247, 185] on app-button-loader "Add to Cart" at bounding box center [246, 184] width 22 height 4
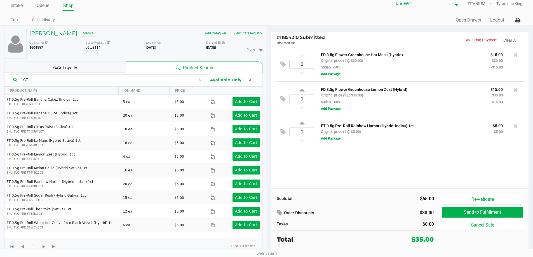
click at [87, 70] on div "Loyalty" at bounding box center [65, 67] width 122 height 11
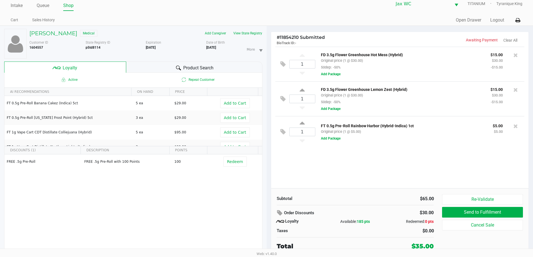
click at [160, 68] on div "Product Search" at bounding box center [194, 67] width 136 height 11
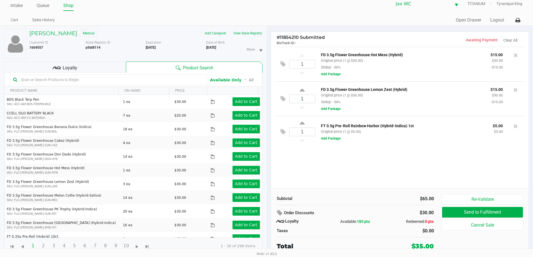
click at [99, 78] on input "text" at bounding box center [111, 80] width 185 height 8
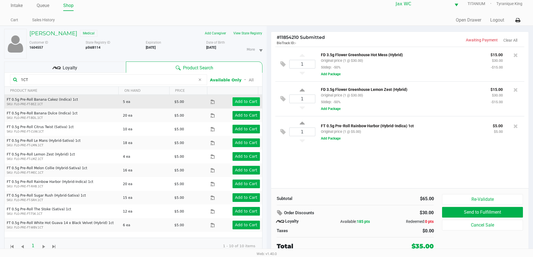
type input "1CT"
click at [242, 100] on app-button-loader "Add to Cart" at bounding box center [246, 101] width 22 height 4
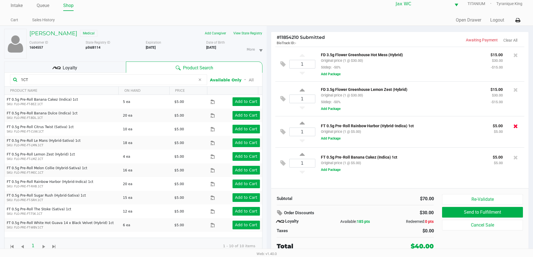
click at [517, 127] on icon at bounding box center [516, 126] width 4 height 6
click at [93, 67] on div "Loyalty" at bounding box center [65, 67] width 122 height 11
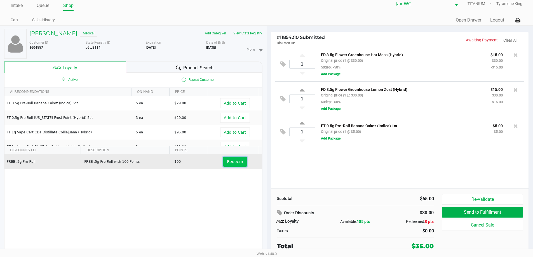
click at [226, 166] on button "Redeem" at bounding box center [234, 162] width 23 height 10
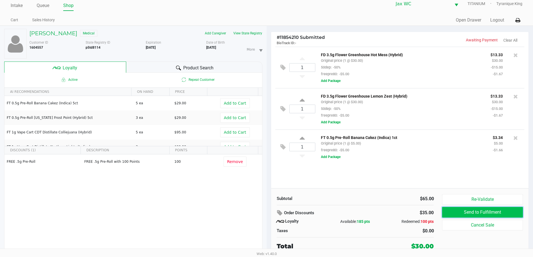
click at [471, 209] on button "Send to Fulfillment" at bounding box center [482, 212] width 81 height 11
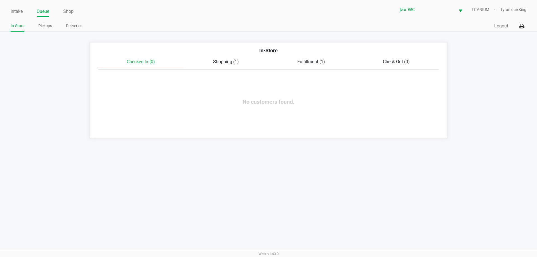
click at [297, 49] on div "In-Store" at bounding box center [268, 53] width 349 height 12
click at [304, 62] on span "Fulfillment (1)" at bounding box center [312, 61] width 28 height 5
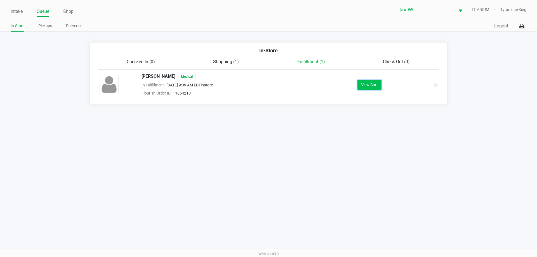
click at [367, 81] on button "View Cart" at bounding box center [370, 85] width 24 height 10
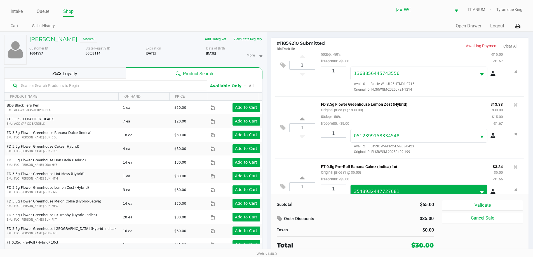
scroll to position [40, 0]
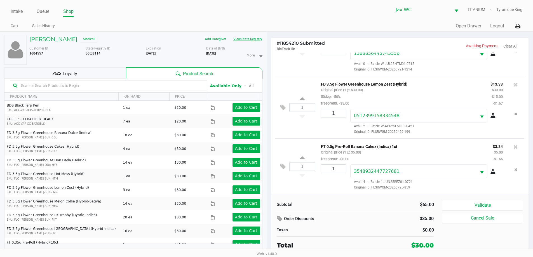
click at [241, 41] on button "View State Registry" at bounding box center [246, 39] width 33 height 9
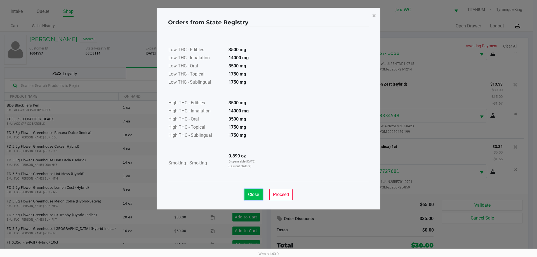
click at [252, 194] on span "Close" at bounding box center [253, 194] width 11 height 5
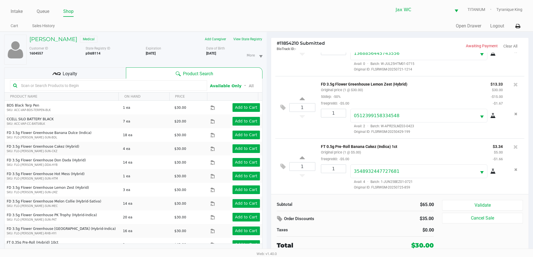
click at [112, 76] on div "Loyalty" at bounding box center [65, 72] width 122 height 11
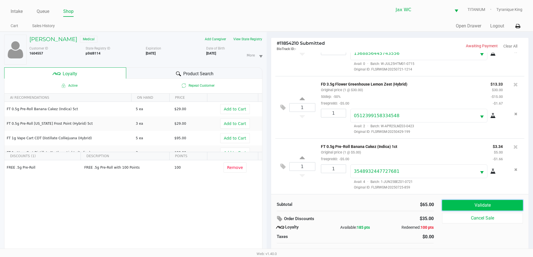
click at [466, 204] on button "Validate" at bounding box center [482, 205] width 81 height 11
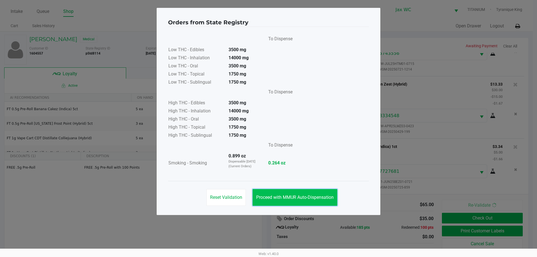
click at [329, 198] on span "Proceed with MMUR Auto-Dispensation" at bounding box center [295, 197] width 78 height 5
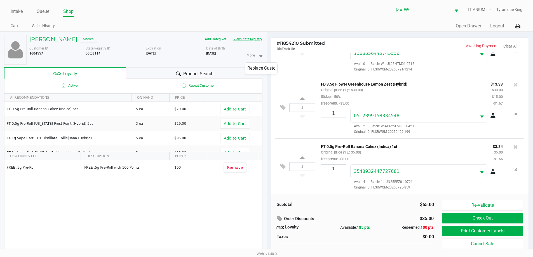
click at [245, 41] on button "View State Registry" at bounding box center [246, 39] width 33 height 9
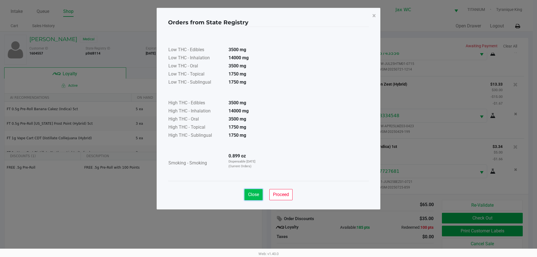
click at [256, 197] on span "Close" at bounding box center [253, 194] width 11 height 5
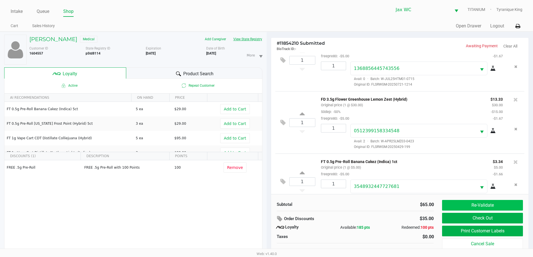
scroll to position [0, 0]
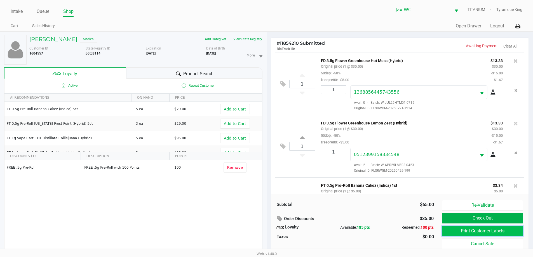
click at [475, 231] on button "Print Customer Labels" at bounding box center [482, 231] width 81 height 11
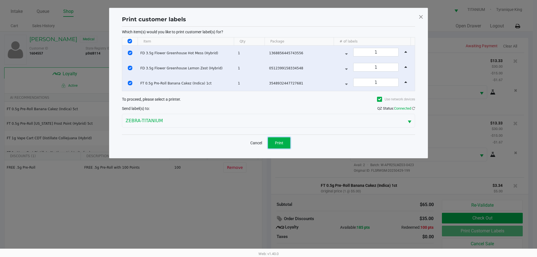
click at [274, 141] on button "Print" at bounding box center [279, 142] width 22 height 11
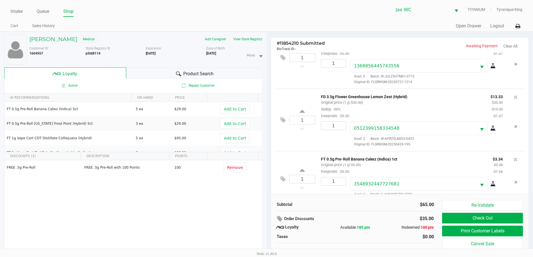
scroll to position [40, 0]
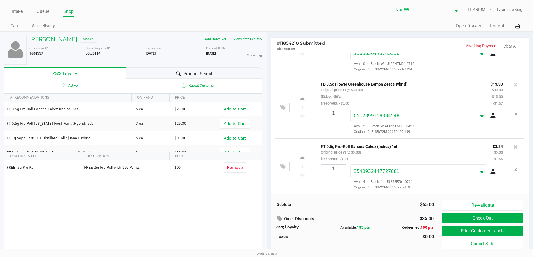
click at [251, 39] on button "View State Registry" at bounding box center [246, 39] width 33 height 9
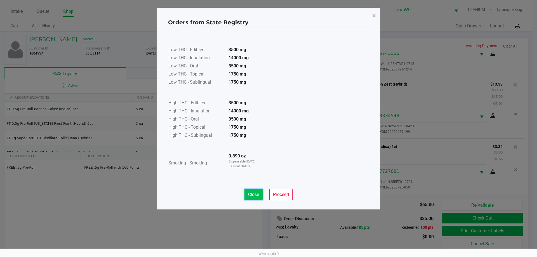
click at [253, 193] on span "Close" at bounding box center [253, 194] width 11 height 5
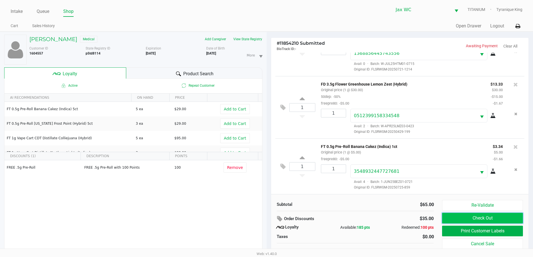
click at [474, 218] on button "Check Out" at bounding box center [482, 218] width 81 height 11
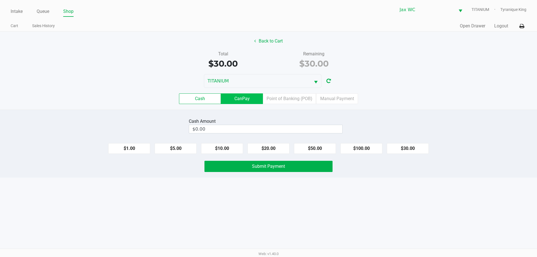
click at [255, 101] on label "CanPay" at bounding box center [242, 98] width 42 height 11
click at [0, 0] on 2 "CanPay" at bounding box center [0, 0] width 0 height 0
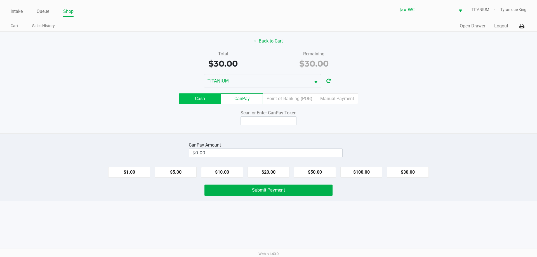
click at [209, 99] on label "Cash" at bounding box center [200, 98] width 42 height 11
click at [0, 0] on 0 "Cash" at bounding box center [0, 0] width 0 height 0
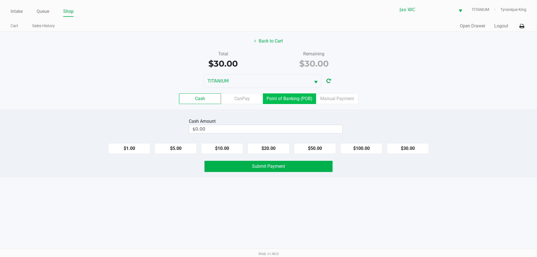
click at [278, 97] on label "Point of Banking (POB)" at bounding box center [289, 98] width 53 height 11
click at [0, 0] on 7 "Point of Banking (POB)" at bounding box center [0, 0] width 0 height 0
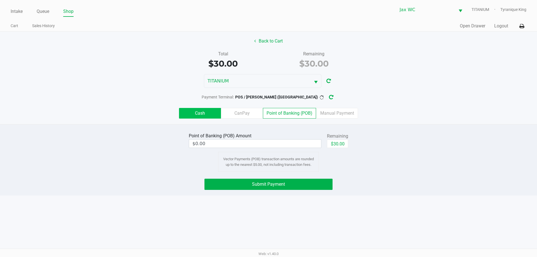
click at [202, 116] on label "Cash" at bounding box center [200, 113] width 42 height 11
click at [0, 0] on 0 "Cash" at bounding box center [0, 0] width 0 height 0
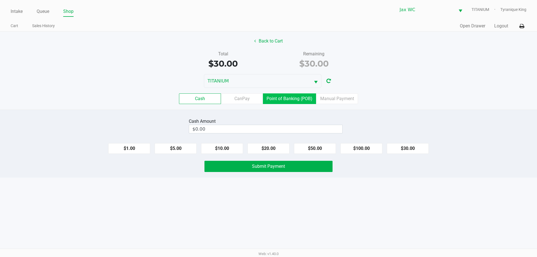
click at [302, 101] on label "Point of Banking (POB)" at bounding box center [289, 98] width 53 height 11
click at [0, 0] on 7 "Point of Banking (POB)" at bounding box center [0, 0] width 0 height 0
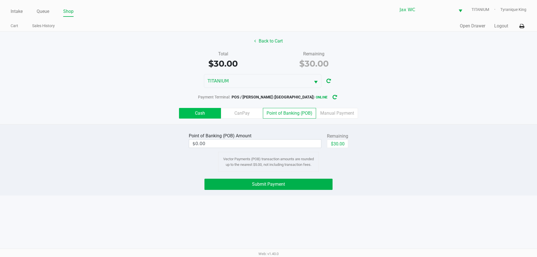
click at [213, 116] on label "Cash" at bounding box center [200, 113] width 42 height 11
click at [0, 0] on 0 "Cash" at bounding box center [0, 0] width 0 height 0
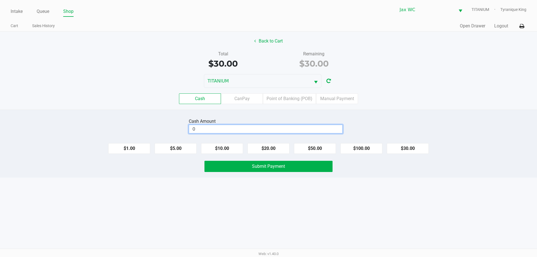
click at [231, 132] on input "0" at bounding box center [265, 129] width 153 height 8
type input "$0.00"
click at [401, 151] on button "$30.00" at bounding box center [408, 148] width 42 height 11
type input "$30.00"
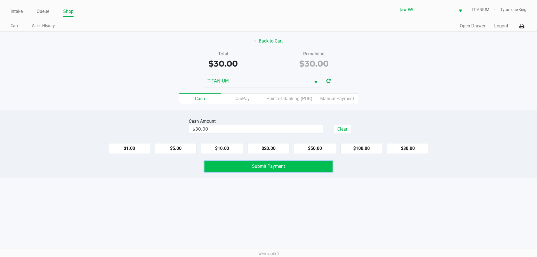
click at [274, 162] on button "Submit Payment" at bounding box center [269, 166] width 128 height 11
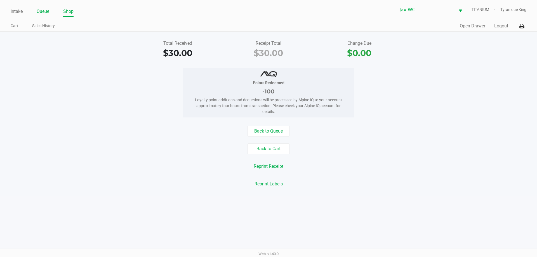
click at [45, 11] on link "Queue" at bounding box center [43, 12] width 13 height 8
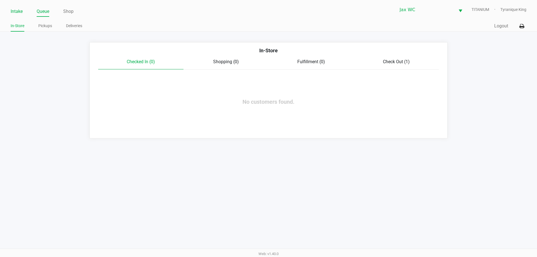
click at [22, 10] on link "Intake" at bounding box center [17, 12] width 12 height 8
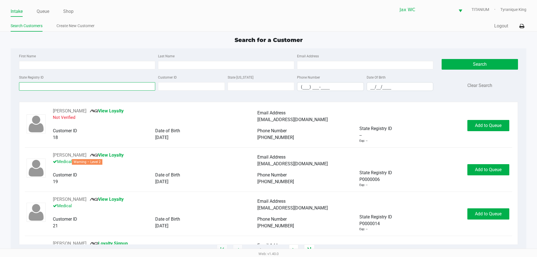
click at [47, 87] on input "State Registry ID" at bounding box center [87, 86] width 136 height 8
click at [19, 82] on div at bounding box center [19, 82] width 0 height 0
type input "p"
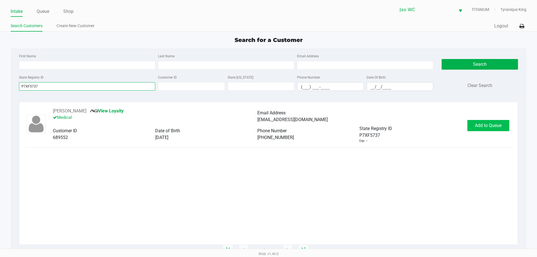
type input "P7XF5737"
click at [493, 127] on span "Add to Queue" at bounding box center [488, 125] width 27 height 5
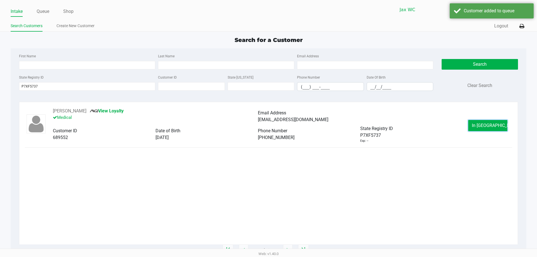
click at [493, 127] on span "In Queue" at bounding box center [495, 125] width 47 height 5
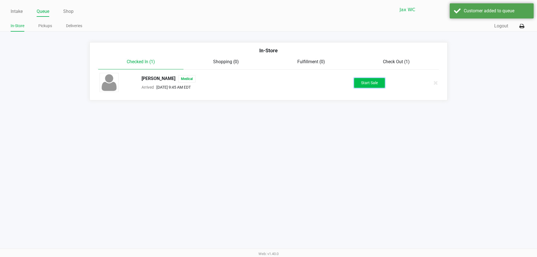
click at [371, 79] on button "Start Sale" at bounding box center [369, 83] width 31 height 10
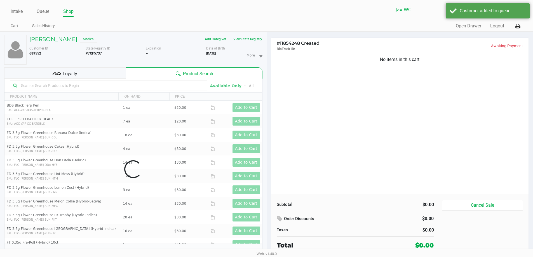
click at [56, 87] on div "Data table" at bounding box center [133, 169] width 258 height 181
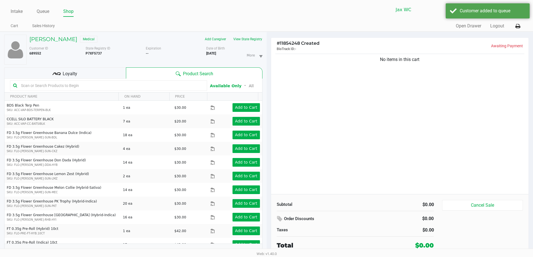
click at [54, 84] on input "text" at bounding box center [111, 85] width 185 height 8
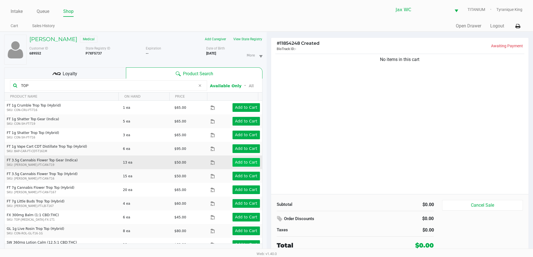
type input "TOP"
click at [243, 164] on app-button-loader "Add to Cart" at bounding box center [246, 162] width 22 height 4
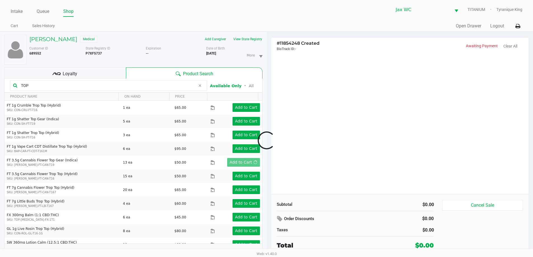
click at [86, 79] on div at bounding box center [266, 141] width 533 height 162
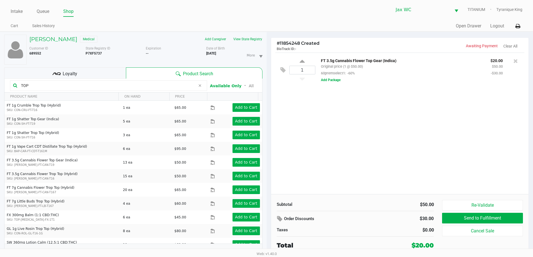
click at [86, 86] on input "TOP" at bounding box center [107, 85] width 177 height 8
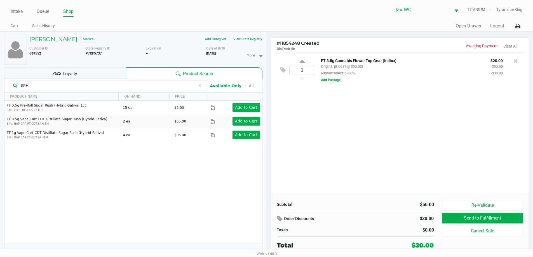
type input "SRH"
click at [152, 200] on div "FT 0.5g Pre-Roll Sugar Rush (Hybrid-Sativa) 1ct SKU: FLO-PRE-FT-SRH.1CT 15 ea $…" at bounding box center [133, 172] width 258 height 143
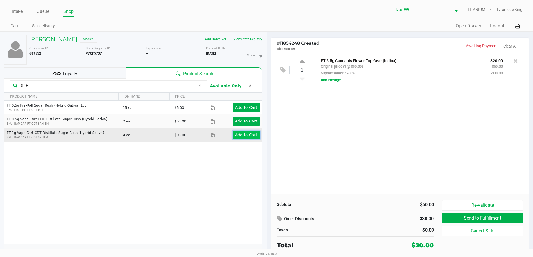
click at [244, 136] on app-button-loader "Add to Cart" at bounding box center [246, 135] width 22 height 4
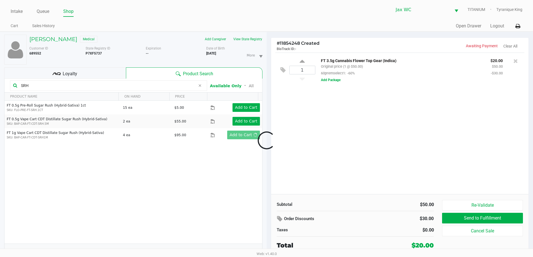
click at [146, 84] on div at bounding box center [266, 141] width 533 height 162
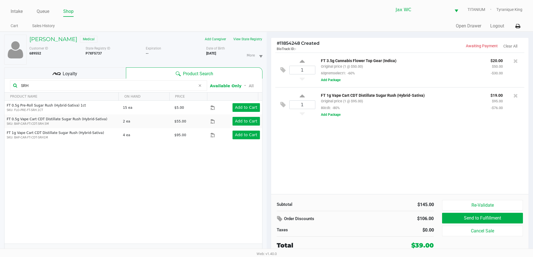
click at [146, 84] on input "SRH" at bounding box center [107, 85] width 177 height 8
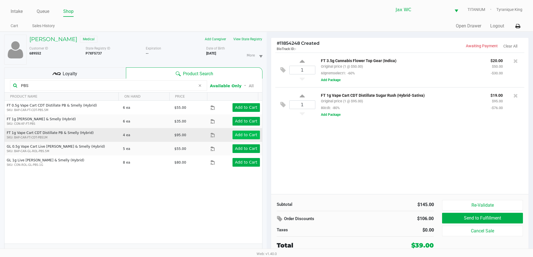
type input "PBS"
click at [244, 133] on app-button-loader "Add to Cart" at bounding box center [246, 135] width 22 height 4
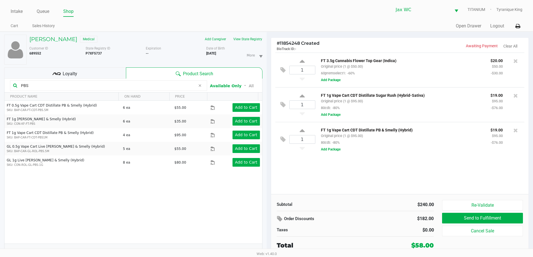
click at [119, 74] on div "Loyalty" at bounding box center [65, 72] width 122 height 11
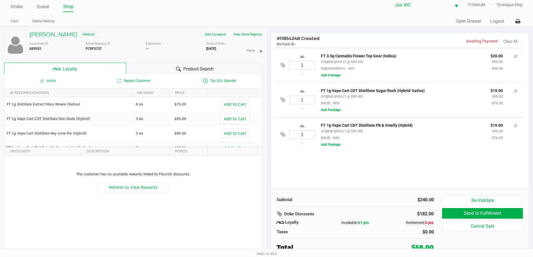
scroll to position [6, 0]
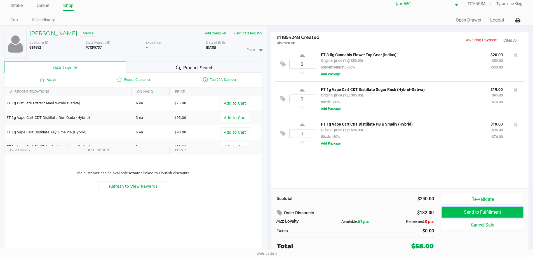
click at [445, 212] on button "Send to Fulfillment" at bounding box center [482, 212] width 81 height 11
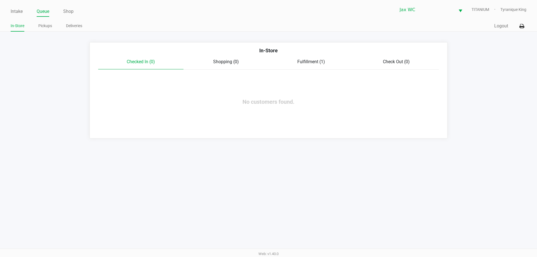
click at [306, 62] on span "Fulfillment (1)" at bounding box center [312, 61] width 28 height 5
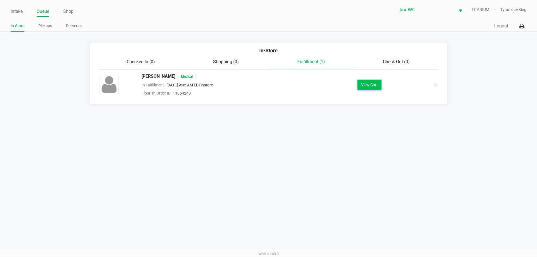
click at [370, 82] on button "View Cart" at bounding box center [370, 85] width 24 height 10
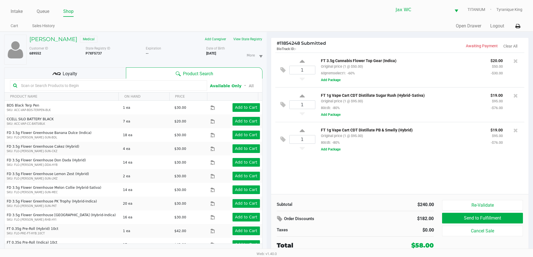
click at [132, 81] on div at bounding box center [108, 85] width 197 height 11
click at [137, 87] on input "text" at bounding box center [111, 85] width 185 height 8
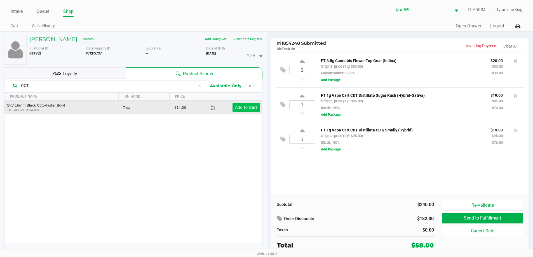
type input "OCT"
click at [247, 109] on app-button-loader "Add to Cart" at bounding box center [246, 107] width 22 height 4
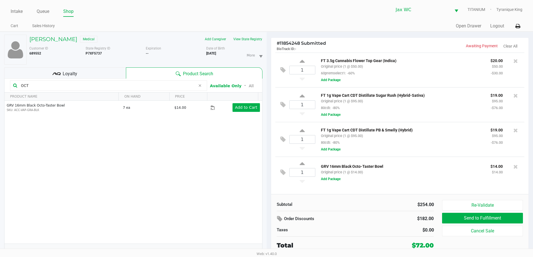
click at [89, 87] on input "OCT" at bounding box center [107, 85] width 177 height 8
click at [79, 88] on input "OCT" at bounding box center [107, 85] width 177 height 8
click at [517, 167] on icon at bounding box center [516, 167] width 4 height 6
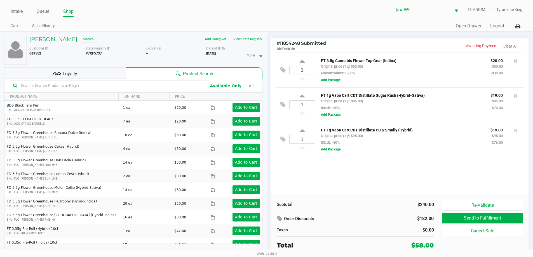
click at [132, 87] on input "text" at bounding box center [111, 85] width 185 height 8
type input "B"
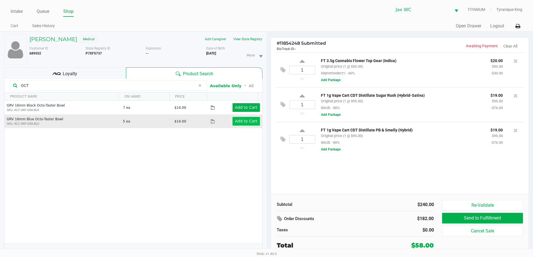
type input "OCT"
click at [235, 120] on app-button-loader "Add to Cart" at bounding box center [246, 121] width 22 height 4
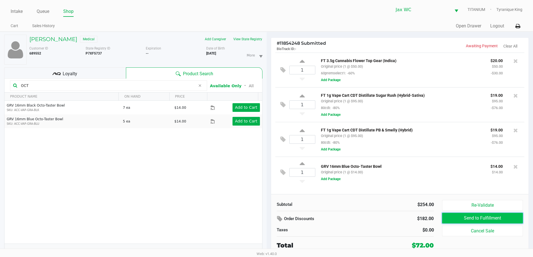
click at [495, 219] on button "Send to Fulfillment" at bounding box center [482, 218] width 81 height 11
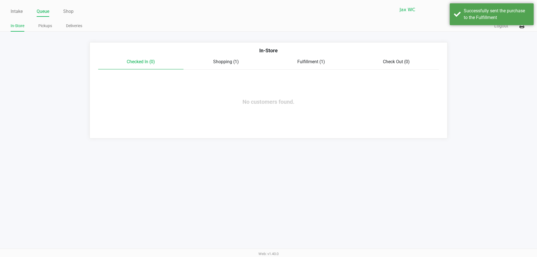
click at [312, 64] on span "Fulfillment (1)" at bounding box center [312, 61] width 28 height 5
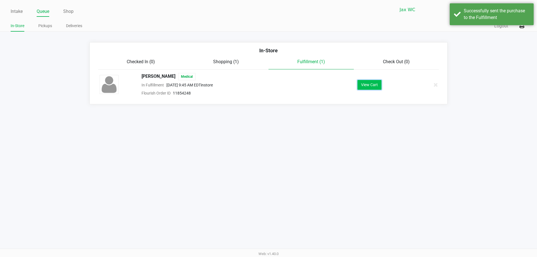
click at [365, 87] on button "View Cart" at bounding box center [370, 85] width 24 height 10
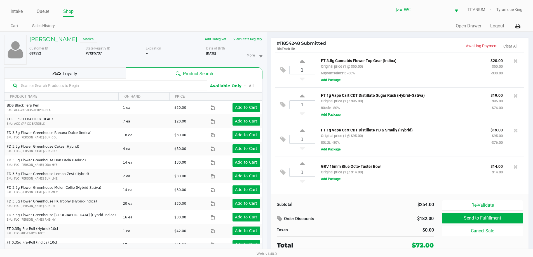
click at [174, 62] on div "Expiration --" at bounding box center [176, 55] width 60 height 19
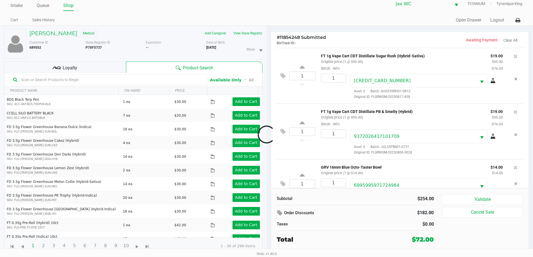
scroll to position [76, 0]
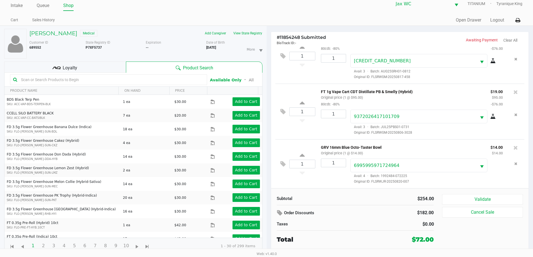
click at [85, 69] on div "Loyalty" at bounding box center [65, 67] width 122 height 11
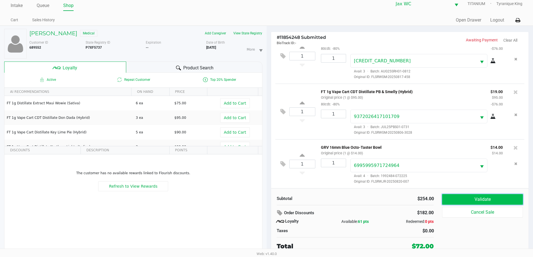
click at [471, 197] on button "Validate" at bounding box center [482, 199] width 81 height 11
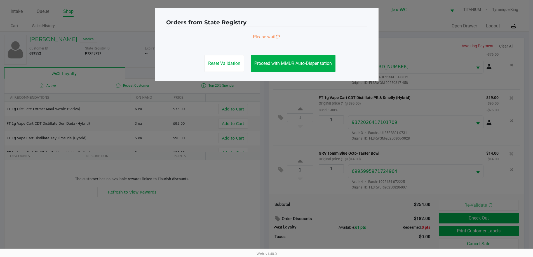
scroll to position [0, 0]
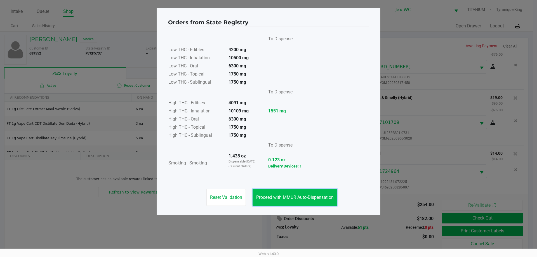
click at [311, 193] on button "Proceed with MMUR Auto-Dispensation" at bounding box center [295, 197] width 85 height 17
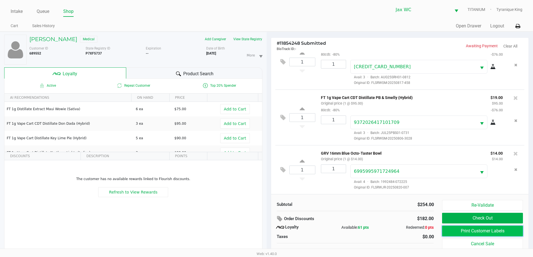
click at [457, 233] on button "Print Customer Labels" at bounding box center [482, 231] width 81 height 11
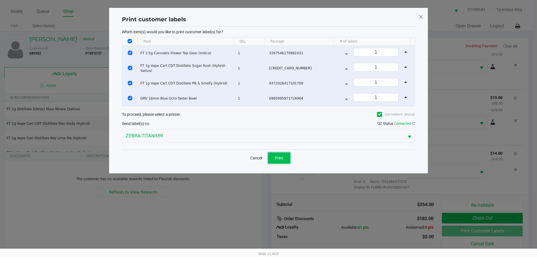
click at [277, 156] on span "Print" at bounding box center [279, 158] width 8 height 4
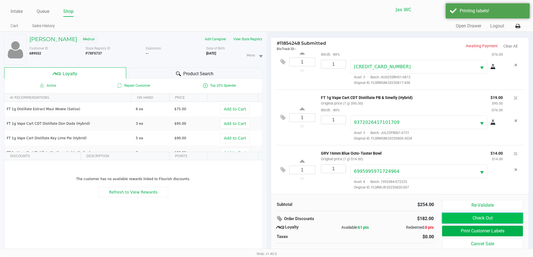
click at [451, 216] on button "Check Out" at bounding box center [482, 218] width 81 height 11
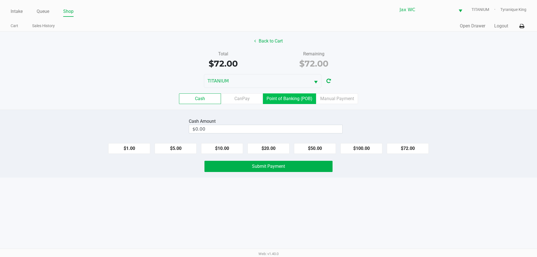
click at [275, 96] on label "Point of Banking (POB)" at bounding box center [289, 98] width 53 height 11
click at [0, 0] on 7 "Point of Banking (POB)" at bounding box center [0, 0] width 0 height 0
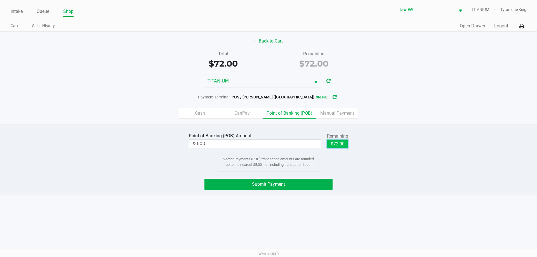
click at [333, 145] on button "$72.00" at bounding box center [337, 144] width 21 height 8
type input "$72.00"
click at [325, 181] on button "Submit Payment" at bounding box center [269, 184] width 128 height 11
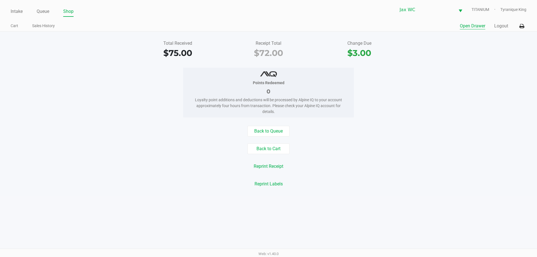
click at [468, 26] on button "Open Drawer" at bounding box center [472, 26] width 25 height 7
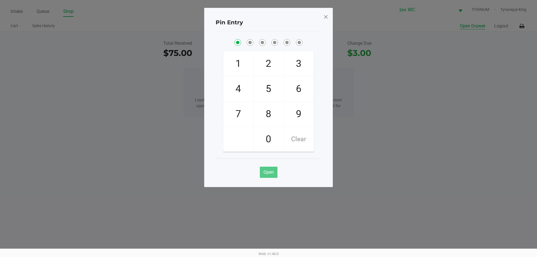
checkbox input "true"
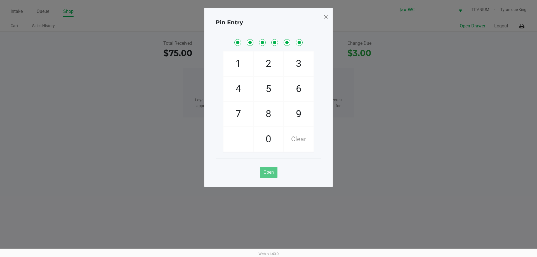
checkbox input "true"
click at [322, 16] on div "Pin Entry 1 4 7 2 5 8 0 3 6 9 Clear Open" at bounding box center [268, 97] width 129 height 179
click at [326, 17] on span at bounding box center [326, 16] width 5 height 9
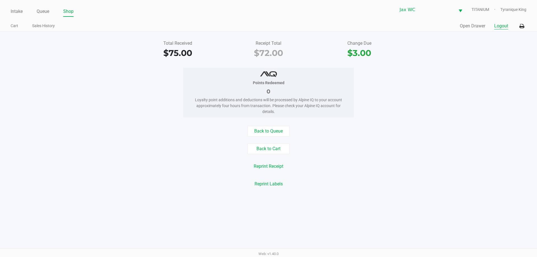
click at [502, 28] on button "Logout" at bounding box center [502, 26] width 14 height 7
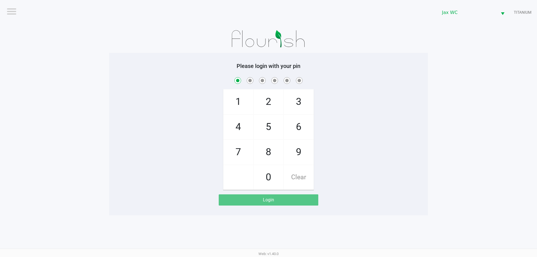
checkbox input "true"
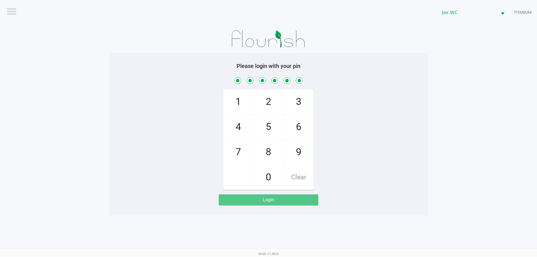
checkbox input "true"
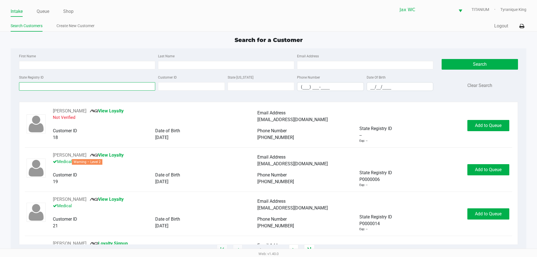
click at [78, 86] on input "State Registry ID" at bounding box center [87, 86] width 136 height 8
click at [145, 84] on input "State Registry ID" at bounding box center [87, 86] width 136 height 8
click at [19, 82] on div at bounding box center [19, 82] width 0 height 0
type input "s"
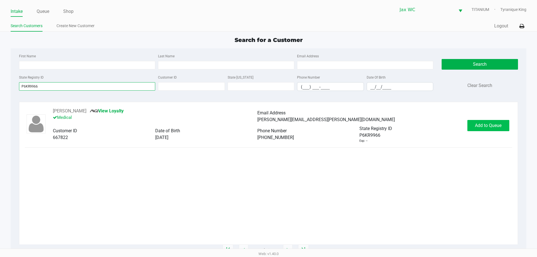
type input "P6KR9966"
click at [486, 125] on span "Add to Queue" at bounding box center [488, 125] width 27 height 5
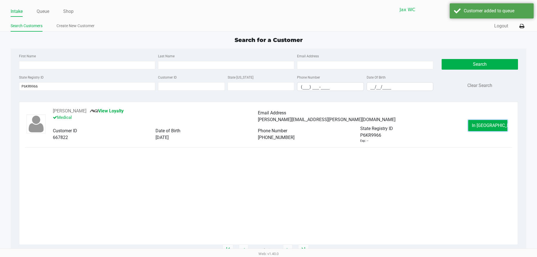
click at [489, 127] on span "In Queue" at bounding box center [495, 125] width 47 height 5
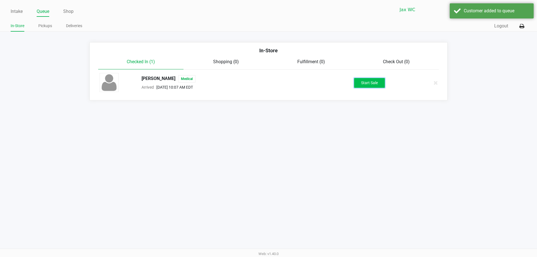
click at [383, 83] on button "Start Sale" at bounding box center [369, 83] width 31 height 10
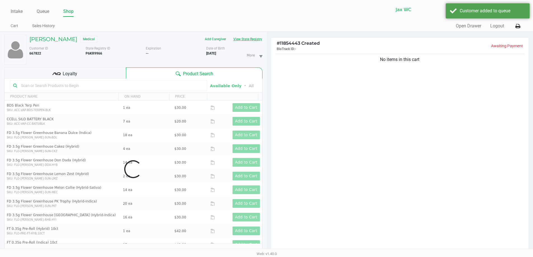
click at [262, 39] on button "View State Registry" at bounding box center [246, 39] width 33 height 9
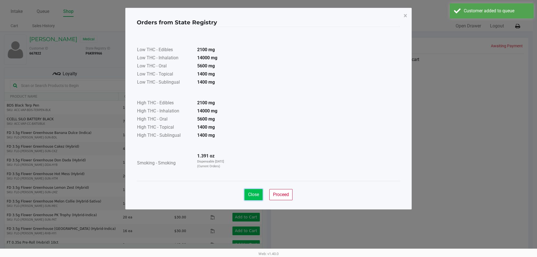
click at [252, 195] on span "Close" at bounding box center [253, 194] width 11 height 5
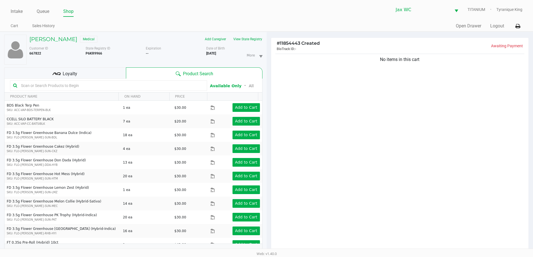
click at [121, 78] on div "Loyalty" at bounding box center [65, 72] width 122 height 11
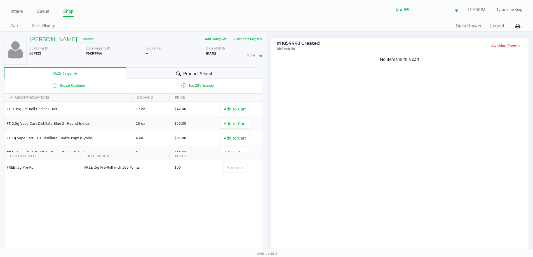
click at [171, 74] on div "Product Search" at bounding box center [194, 72] width 136 height 11
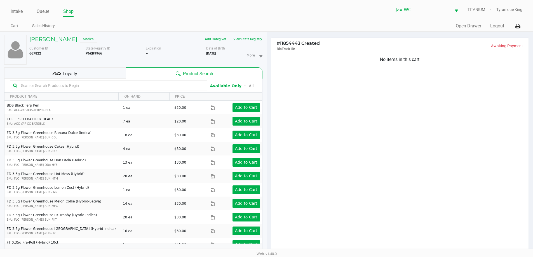
click at [110, 74] on div "Loyalty" at bounding box center [65, 72] width 122 height 11
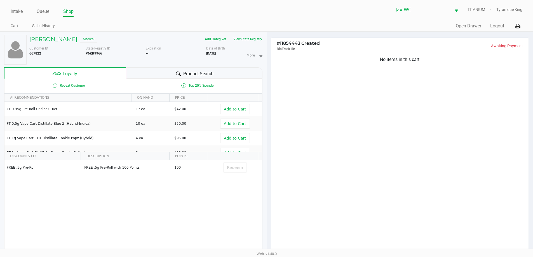
click at [150, 78] on div "Product Search" at bounding box center [194, 72] width 136 height 11
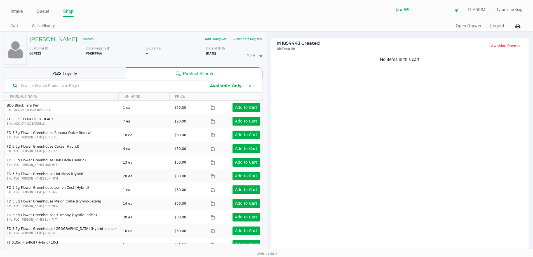
click at [174, 86] on input "text" at bounding box center [111, 85] width 185 height 8
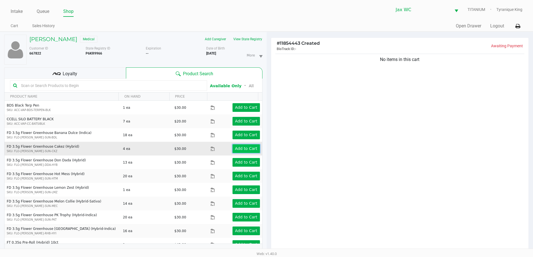
click at [235, 147] on app-button-loader "Add to Cart" at bounding box center [246, 148] width 22 height 4
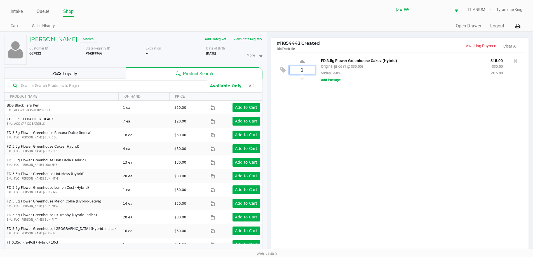
click at [314, 71] on input "1" at bounding box center [302, 70] width 25 height 8
type input "2"
click at [352, 106] on div "Loading DONNA MILLIKIN Medical Add Caregiver View State Registry Customer ID 66…" at bounding box center [266, 178] width 533 height 293
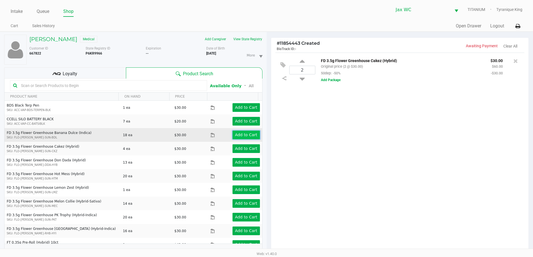
click at [233, 137] on button "Add to Cart" at bounding box center [246, 135] width 27 height 9
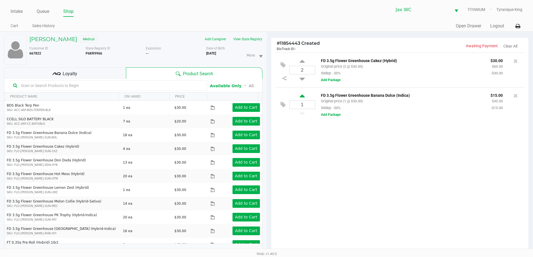
click at [301, 96] on icon at bounding box center [302, 96] width 5 height 7
type input "2"
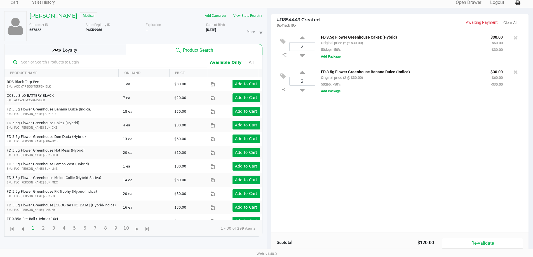
scroll to position [67, 0]
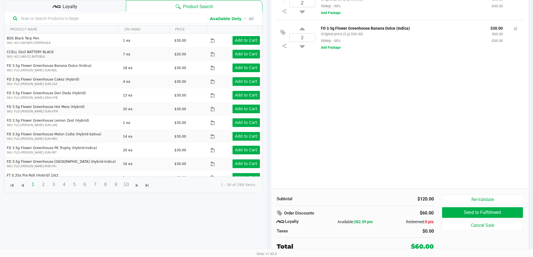
click at [114, 9] on div "Loyalty" at bounding box center [65, 5] width 122 height 11
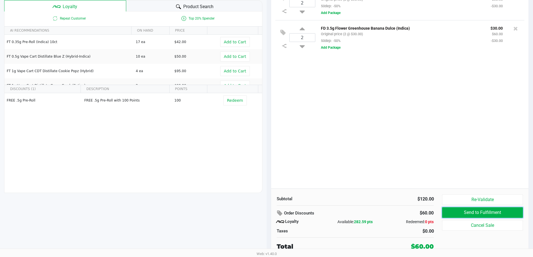
drag, startPoint x: 462, startPoint y: 211, endPoint x: 378, endPoint y: 116, distance: 126.3
click at [379, 116] on div "# 11854443 Created BioTrack ID: - Awaiting Payment Clear All 2 FD 3.5g Flower G…" at bounding box center [400, 113] width 258 height 287
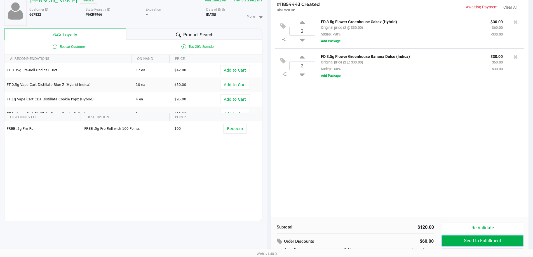
scroll to position [0, 0]
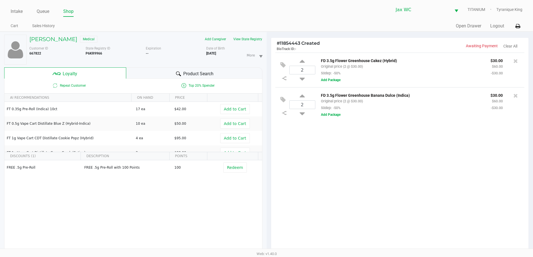
click at [237, 76] on div "Product Search" at bounding box center [194, 72] width 136 height 11
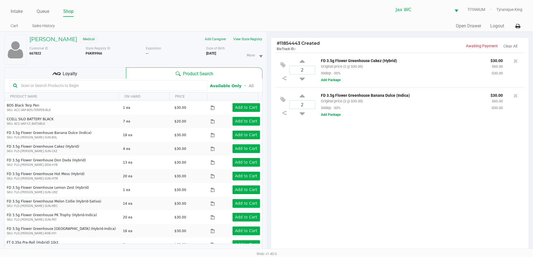
click at [99, 72] on div "Loyalty" at bounding box center [65, 72] width 122 height 11
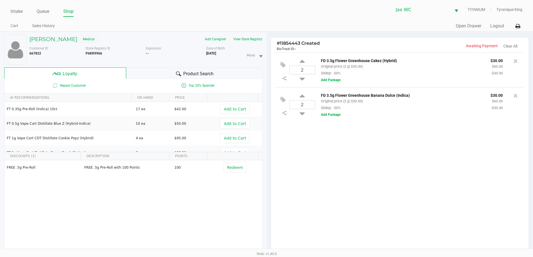
click at [185, 72] on span "Product Search" at bounding box center [198, 74] width 30 height 7
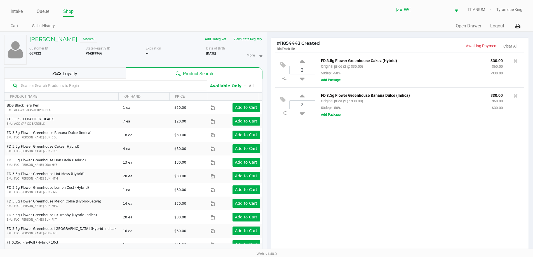
click at [179, 68] on div "Product Search" at bounding box center [194, 72] width 136 height 11
click at [184, 83] on input "text" at bounding box center [111, 85] width 185 height 8
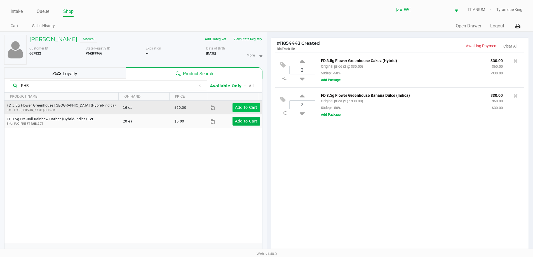
type input "RHB"
click at [235, 108] on app-button-loader "Add to Cart" at bounding box center [246, 107] width 22 height 4
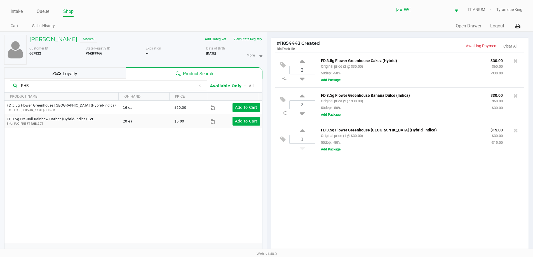
click at [79, 76] on div "Loyalty" at bounding box center [65, 72] width 122 height 11
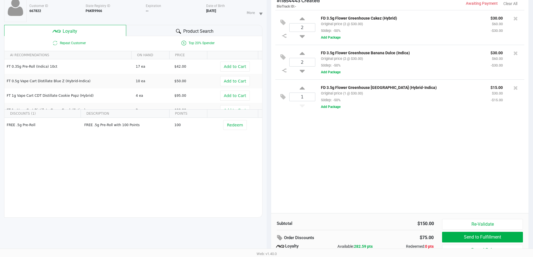
scroll to position [67, 0]
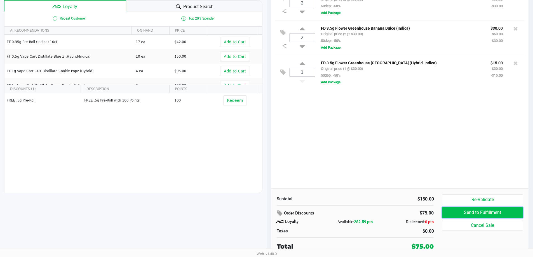
click at [466, 208] on button "Send to Fulfillment" at bounding box center [482, 212] width 81 height 11
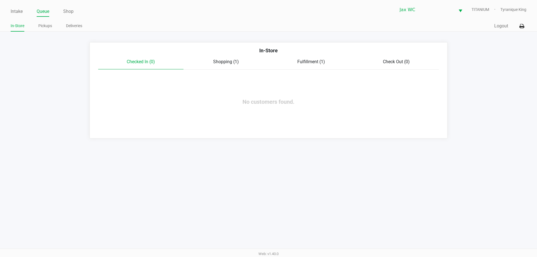
click at [324, 64] on span "Fulfillment (1)" at bounding box center [312, 61] width 28 height 5
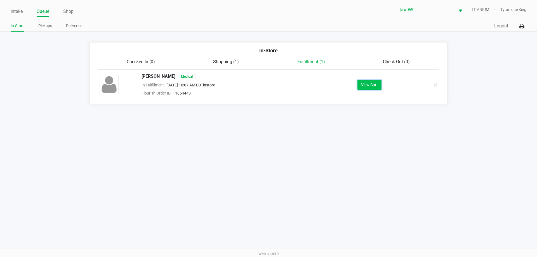
click at [367, 81] on button "View Cart" at bounding box center [370, 85] width 24 height 10
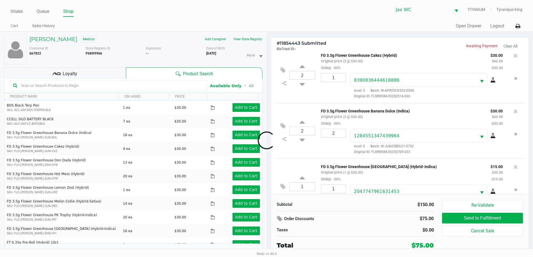
scroll to position [26, 0]
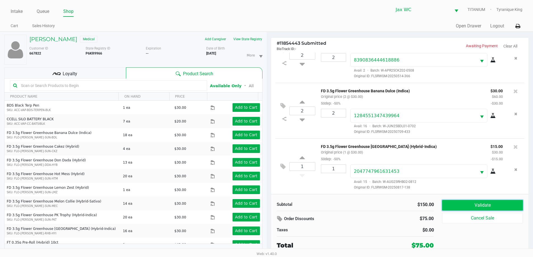
click at [486, 204] on button "Validate" at bounding box center [482, 205] width 81 height 11
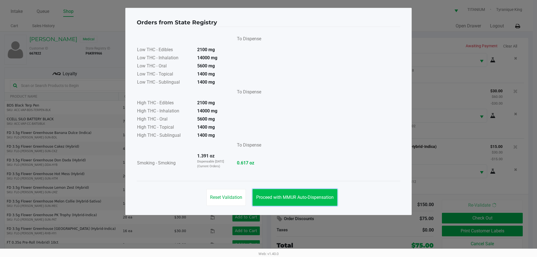
click at [312, 191] on button "Proceed with MMUR Auto-Dispensation" at bounding box center [295, 197] width 85 height 17
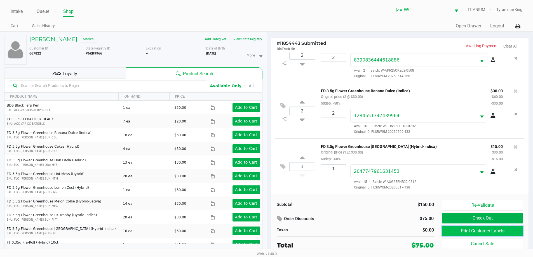
click at [488, 232] on button "Print Customer Labels" at bounding box center [482, 231] width 81 height 11
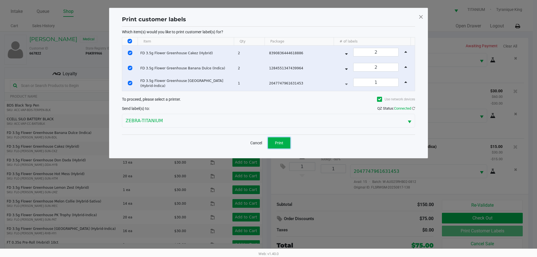
click at [285, 140] on button "Print" at bounding box center [279, 142] width 22 height 11
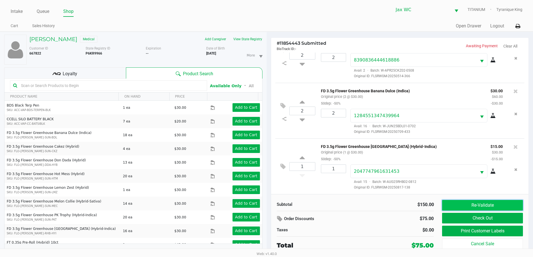
click at [486, 211] on button "Re-Validate" at bounding box center [482, 205] width 81 height 11
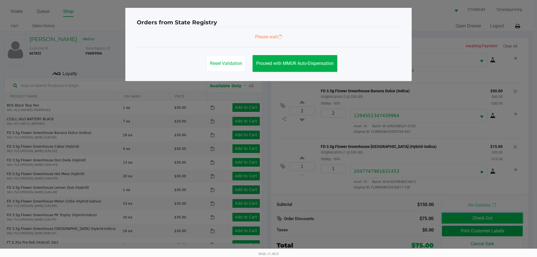
click at [488, 216] on body "Intake Queue Shop Jax WC TITANIUM Tyranique King Cart Sales History Quick Sale …" at bounding box center [268, 124] width 537 height 249
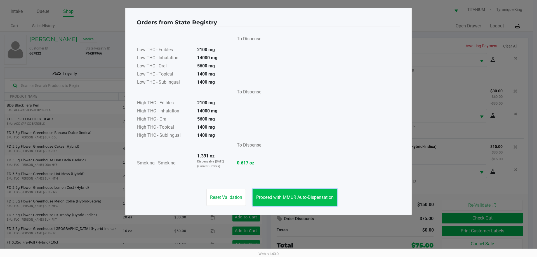
click at [320, 195] on span "Proceed with MMUR Auto-Dispensation" at bounding box center [295, 197] width 78 height 5
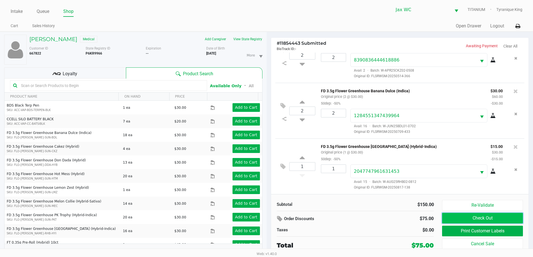
click at [474, 218] on button "Check Out" at bounding box center [482, 218] width 81 height 11
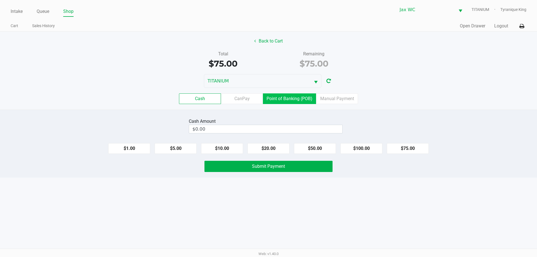
click at [298, 95] on label "Point of Banking (POB)" at bounding box center [289, 98] width 53 height 11
click at [0, 0] on 7 "Point of Banking (POB)" at bounding box center [0, 0] width 0 height 0
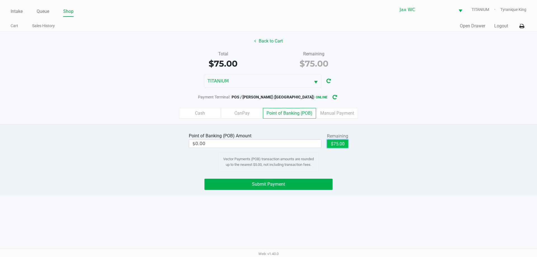
click at [336, 147] on button "$75.00" at bounding box center [337, 144] width 21 height 8
type input "$75.00"
click at [325, 184] on button "Submit Payment" at bounding box center [269, 184] width 128 height 11
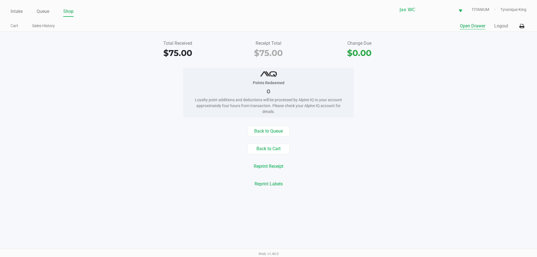
click at [467, 25] on button "Open Drawer" at bounding box center [472, 26] width 25 height 7
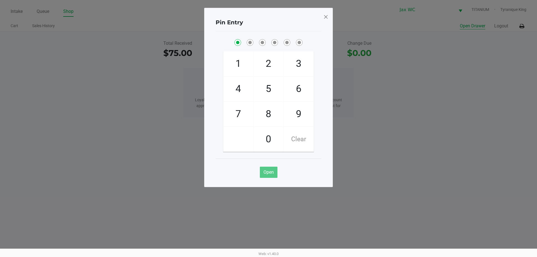
checkbox input "true"
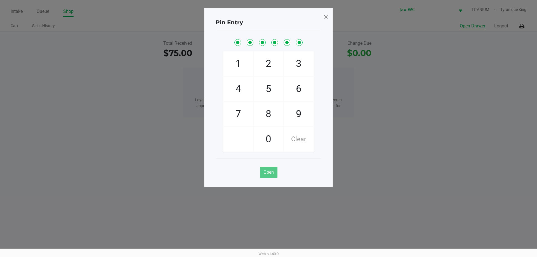
checkbox input "true"
click at [325, 16] on span at bounding box center [326, 16] width 5 height 9
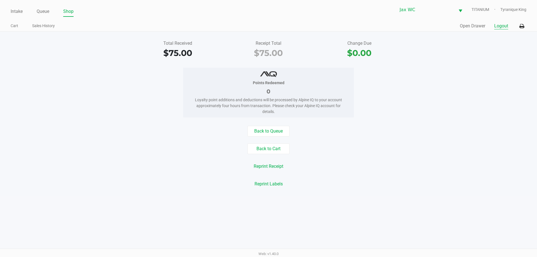
click at [506, 24] on button "Logout" at bounding box center [502, 26] width 14 height 7
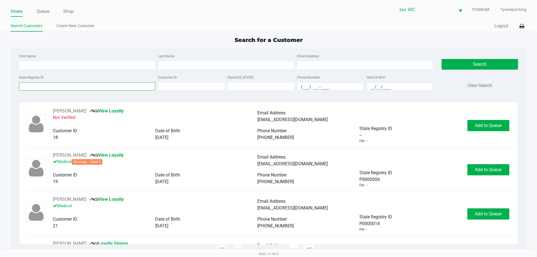
click at [136, 88] on input "State Registry ID" at bounding box center [87, 86] width 136 height 8
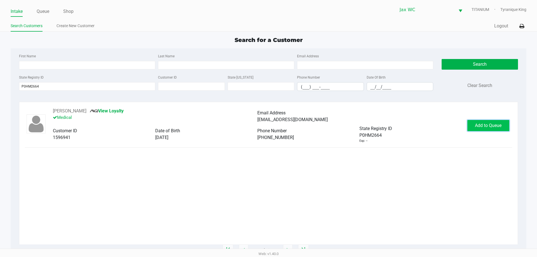
click at [481, 125] on span "Add to Queue" at bounding box center [488, 125] width 27 height 5
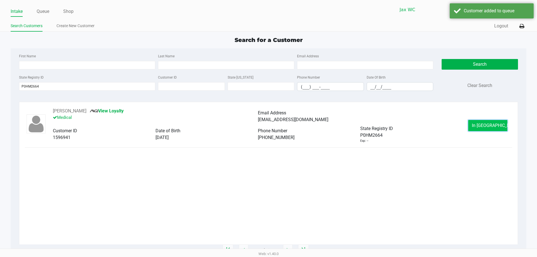
click at [486, 123] on span "In Queue" at bounding box center [495, 125] width 47 height 5
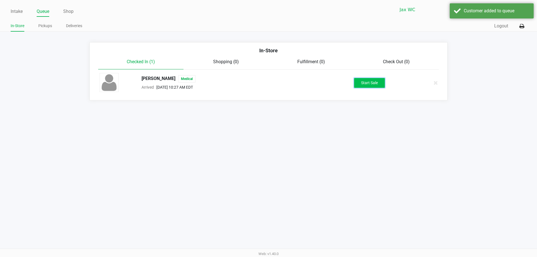
click at [373, 85] on button "Start Sale" at bounding box center [369, 83] width 31 height 10
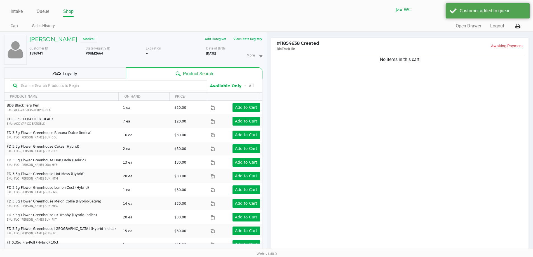
click at [243, 44] on div "Customer ID 1596941 State Registry ID P0HM2664 Expiration -- More Date of Birth…" at bounding box center [146, 54] width 242 height 21
click at [245, 39] on button "View State Registry" at bounding box center [246, 39] width 33 height 9
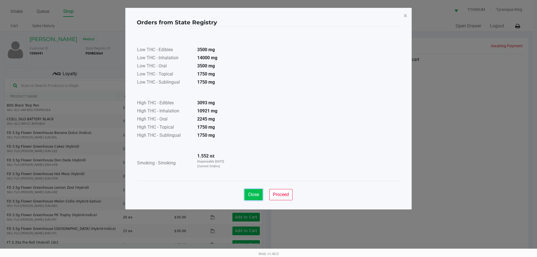
click at [252, 192] on span "Close" at bounding box center [253, 194] width 11 height 5
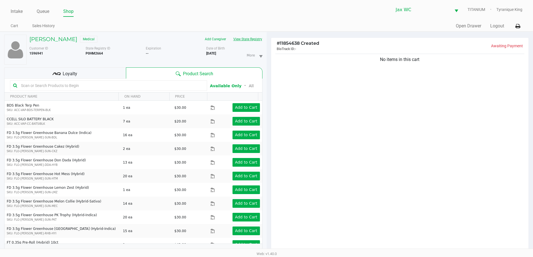
click at [241, 41] on button "View State Registry" at bounding box center [246, 39] width 33 height 9
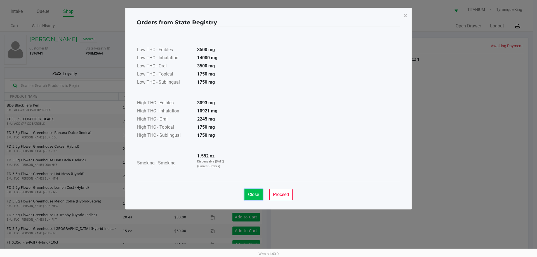
click at [251, 196] on span "Close" at bounding box center [253, 194] width 11 height 5
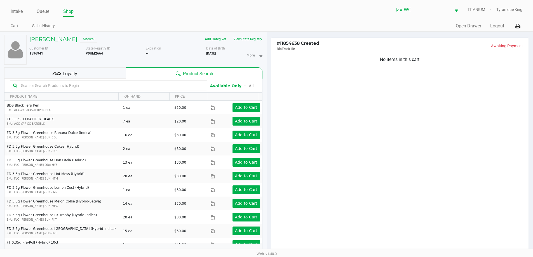
click at [142, 87] on input "text" at bounding box center [111, 85] width 185 height 8
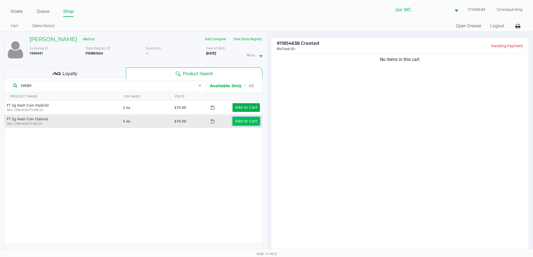
click at [239, 120] on app-button-loader "Add to Cart" at bounding box center [246, 121] width 22 height 4
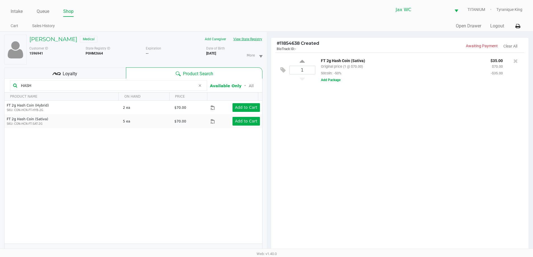
click at [261, 41] on button "View State Registry" at bounding box center [246, 39] width 33 height 9
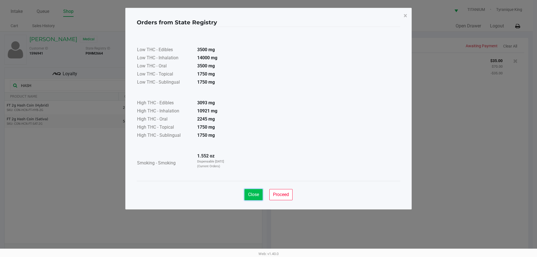
click at [250, 195] on span "Close" at bounding box center [253, 194] width 11 height 5
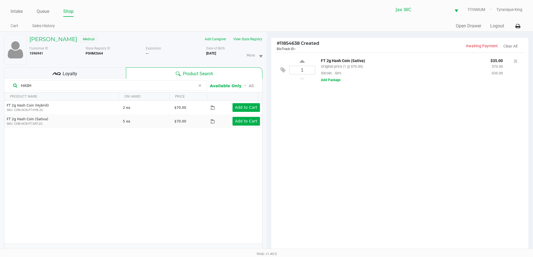
click at [199, 88] on icon at bounding box center [199, 85] width 3 height 4
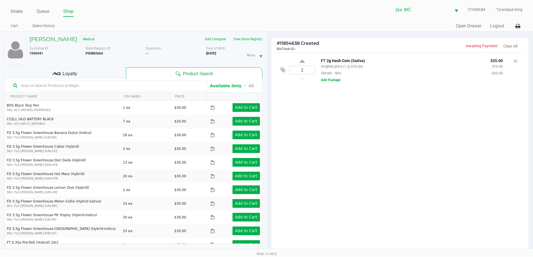
click at [193, 85] on input "text" at bounding box center [111, 85] width 185 height 8
click at [151, 87] on input "text" at bounding box center [111, 85] width 185 height 8
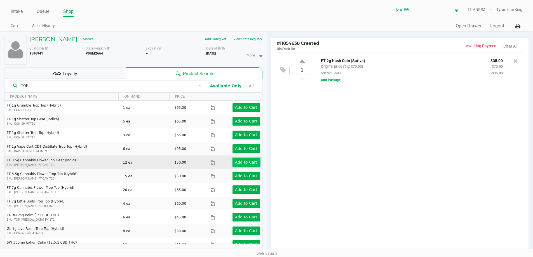
click at [244, 161] on app-button-loader "Add to Cart" at bounding box center [246, 162] width 22 height 4
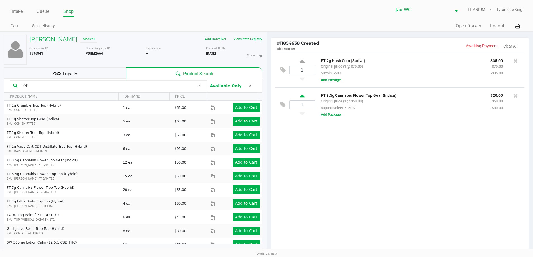
click at [303, 96] on icon at bounding box center [302, 96] width 5 height 7
click at [153, 86] on div at bounding box center [266, 160] width 533 height 200
click at [153, 86] on input "TOP" at bounding box center [107, 85] width 177 height 8
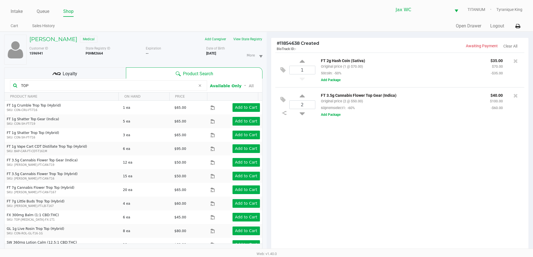
click at [153, 86] on input "TOP" at bounding box center [107, 85] width 177 height 8
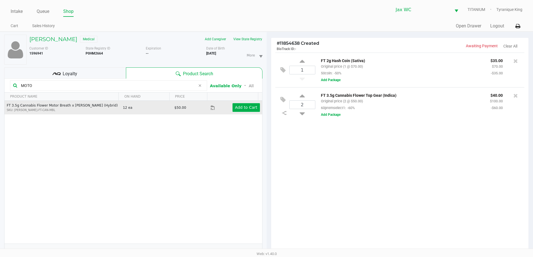
click at [257, 110] on div "Add to Cart" at bounding box center [241, 107] width 46 height 9
click at [245, 108] on app-button-loader "Add to Cart" at bounding box center [246, 107] width 22 height 4
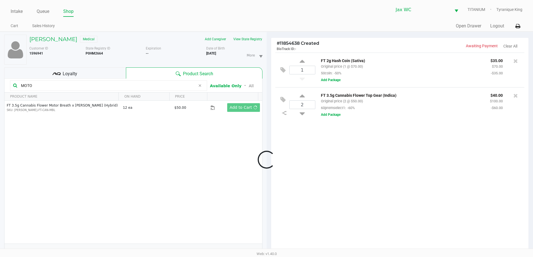
click at [155, 85] on div at bounding box center [266, 160] width 533 height 200
click at [155, 86] on div at bounding box center [266, 160] width 533 height 200
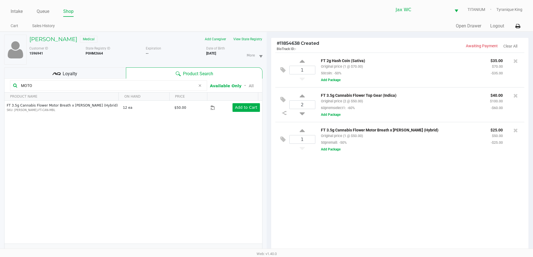
click at [155, 86] on input "MOTO" at bounding box center [107, 85] width 177 height 8
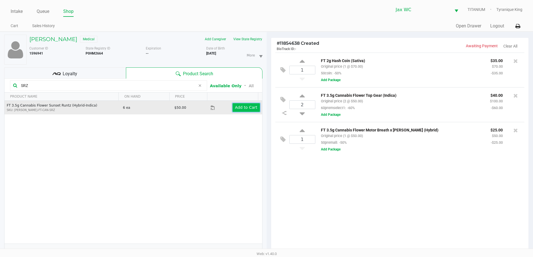
click at [248, 111] on button "Add to Cart" at bounding box center [246, 107] width 27 height 9
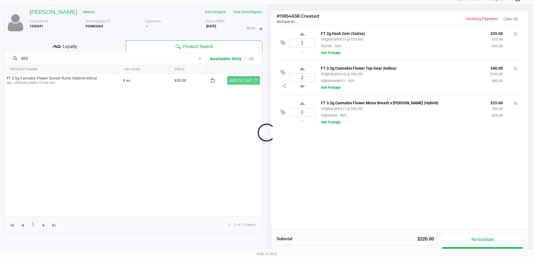
scroll to position [60, 0]
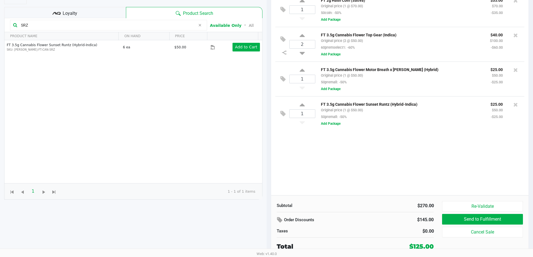
click at [103, 15] on div "Loyalty" at bounding box center [65, 12] width 122 height 11
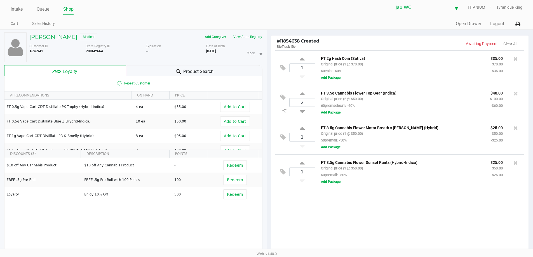
scroll to position [0, 0]
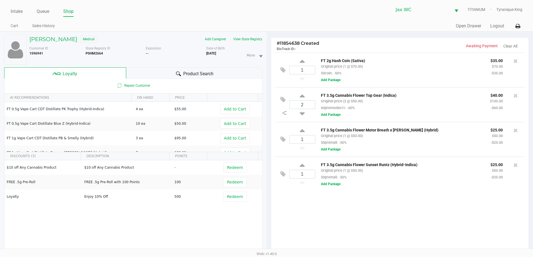
click at [162, 75] on div "Product Search" at bounding box center [194, 72] width 136 height 11
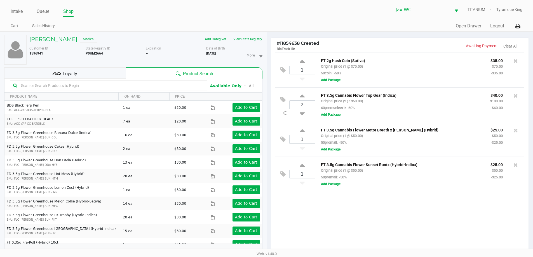
click at [141, 85] on input "text" at bounding box center [111, 85] width 185 height 8
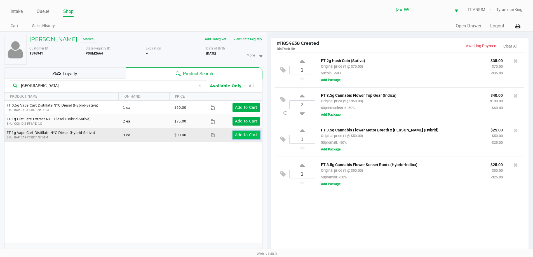
click at [239, 133] on app-button-loader "Add to Cart" at bounding box center [246, 135] width 22 height 4
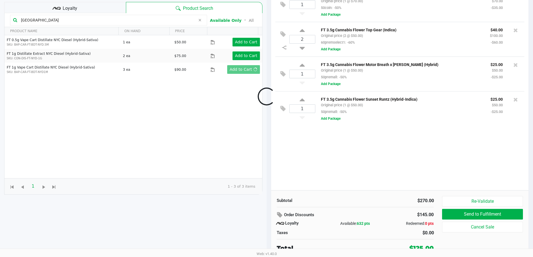
scroll to position [67, 0]
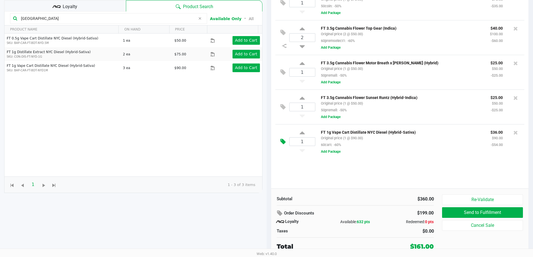
click at [282, 139] on button at bounding box center [285, 141] width 10 height 13
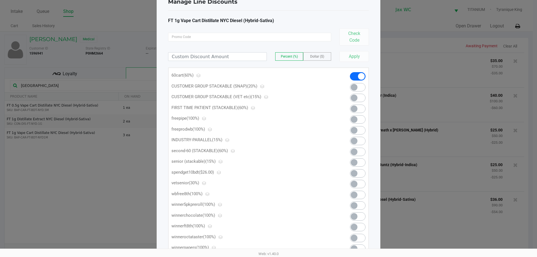
scroll to position [44, 0]
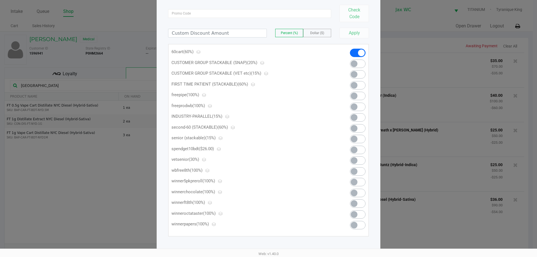
click at [359, 151] on span at bounding box center [358, 150] width 16 height 8
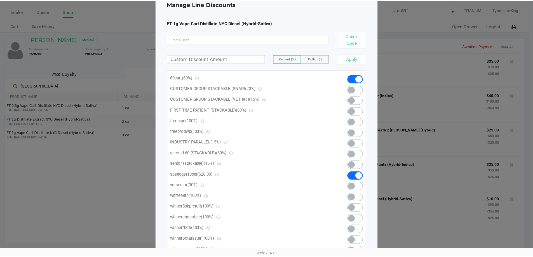
scroll to position [0, 0]
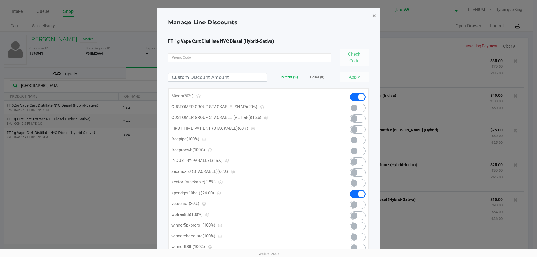
click at [379, 13] on button "×" at bounding box center [374, 16] width 13 height 16
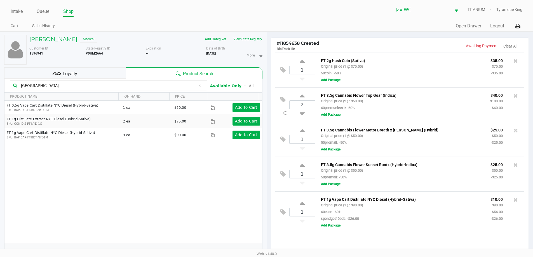
click at [93, 66] on div "MICHAEL HENDRICKS Medical Add Caregiver View State Registry Customer ID 1596941…" at bounding box center [133, 147] width 258 height 231
click at [94, 70] on div "Loyalty" at bounding box center [65, 72] width 122 height 11
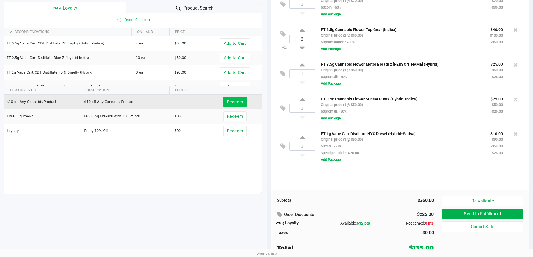
scroll to position [67, 0]
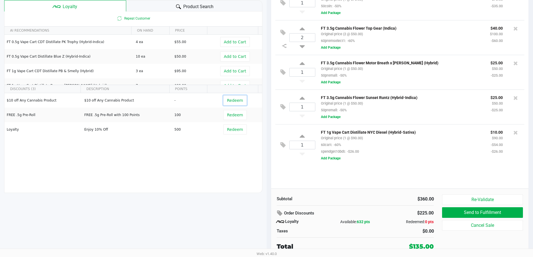
drag, startPoint x: 230, startPoint y: 102, endPoint x: 240, endPoint y: 203, distance: 101.2
click at [240, 203] on div "MICHAEL HENDRICKS Medical Add Caregiver View State Registry Customer ID 1596941…" at bounding box center [133, 111] width 267 height 292
click at [240, 195] on div "MICHAEL HENDRICKS Medical Add Caregiver View State Registry Customer ID 1596941…" at bounding box center [133, 80] width 258 height 231
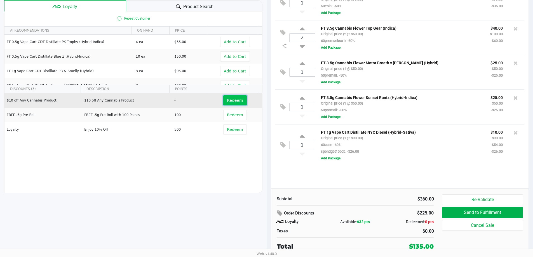
click at [234, 100] on span "Redeem" at bounding box center [235, 100] width 16 height 4
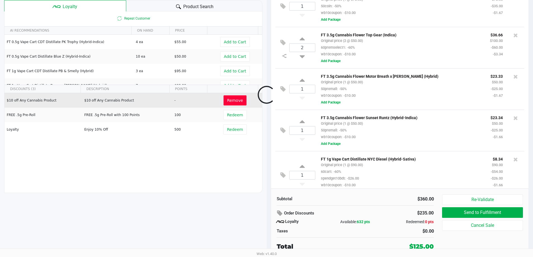
scroll to position [12, 0]
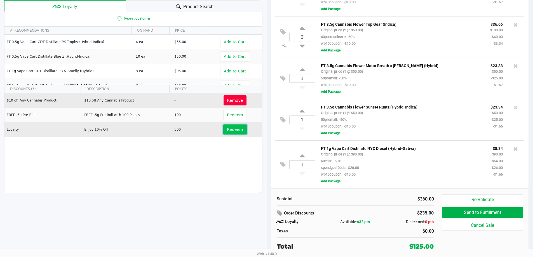
click at [234, 132] on span "Redeem" at bounding box center [235, 129] width 16 height 4
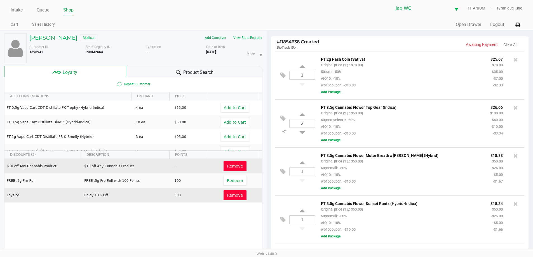
scroll to position [0, 0]
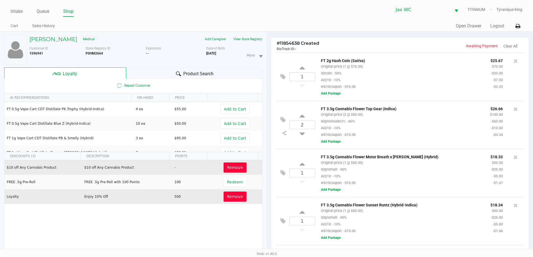
click at [230, 198] on span "Remove" at bounding box center [235, 197] width 16 height 4
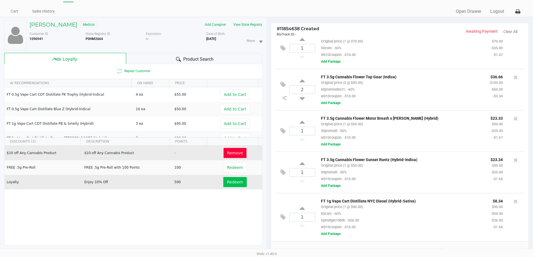
scroll to position [28, 0]
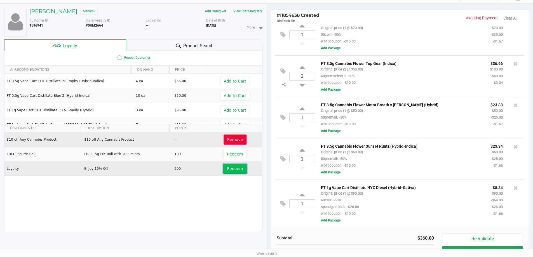
click at [236, 167] on span "Redeem" at bounding box center [235, 169] width 16 height 4
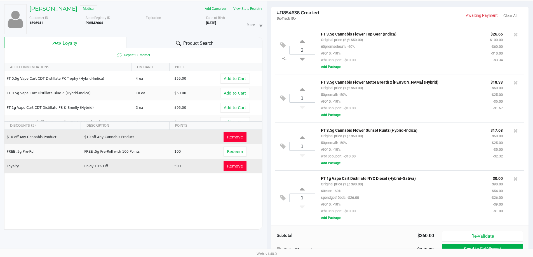
scroll to position [67, 0]
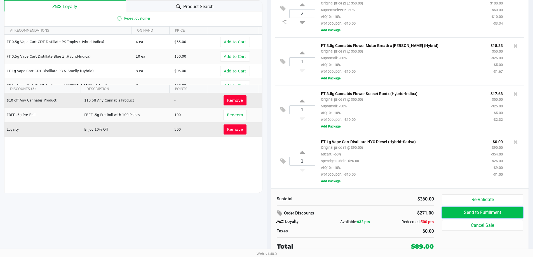
click at [474, 212] on button "Send to Fulfillment" at bounding box center [482, 212] width 81 height 11
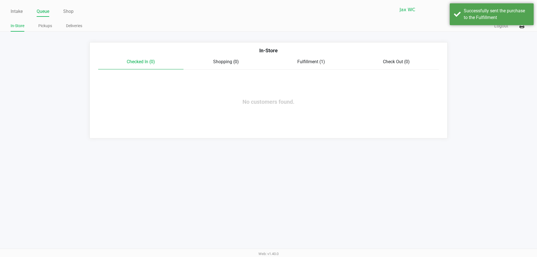
click at [318, 58] on div "In-Store" at bounding box center [268, 53] width 349 height 12
click at [319, 60] on span "Fulfillment (1)" at bounding box center [312, 61] width 28 height 5
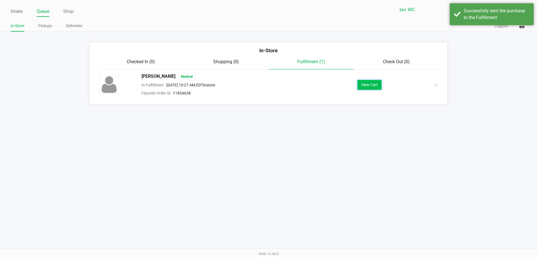
click at [367, 83] on button "View Cart" at bounding box center [370, 85] width 24 height 10
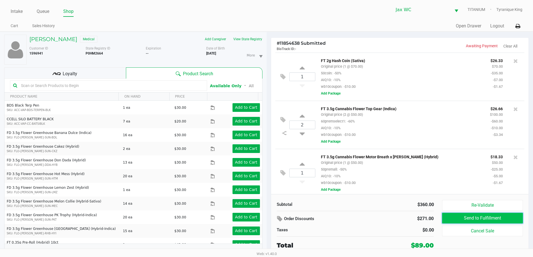
click at [458, 218] on button "Send to Fulfillment" at bounding box center [482, 218] width 81 height 11
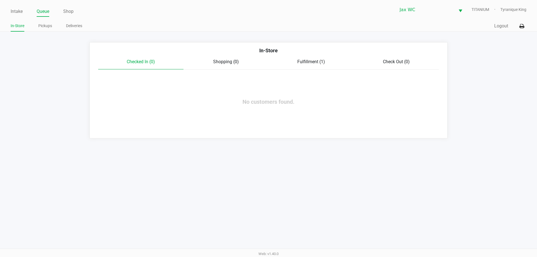
click at [326, 59] on div "Fulfillment (1)" at bounding box center [311, 61] width 85 height 7
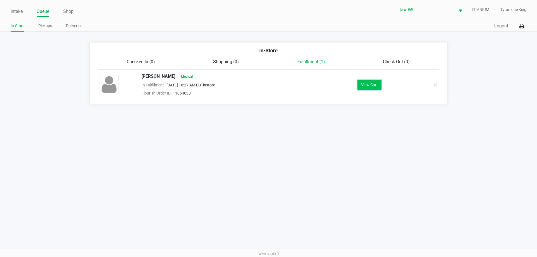
click at [373, 82] on button "View Cart" at bounding box center [370, 85] width 24 height 10
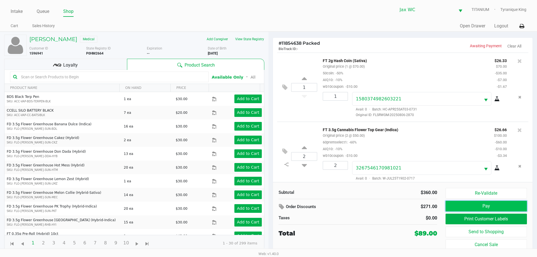
click at [450, 202] on button "Pay" at bounding box center [486, 206] width 81 height 11
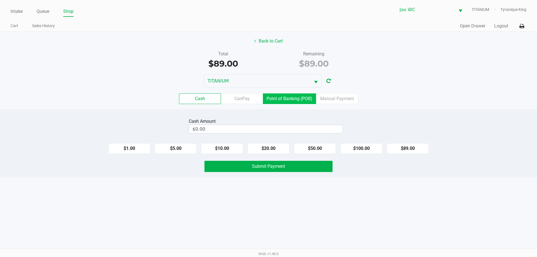
click at [302, 99] on label "Point of Banking (POB)" at bounding box center [289, 98] width 53 height 11
click at [0, 0] on 7 "Point of Banking (POB)" at bounding box center [0, 0] width 0 height 0
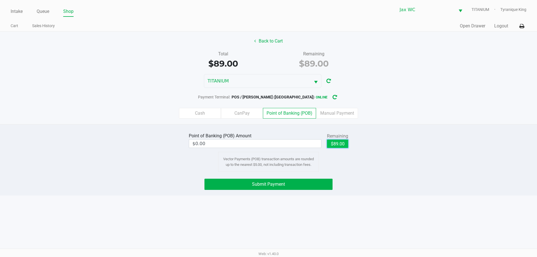
click at [340, 143] on button "$89.00" at bounding box center [337, 144] width 21 height 8
click at [330, 189] on button "Submit Payment" at bounding box center [269, 184] width 128 height 11
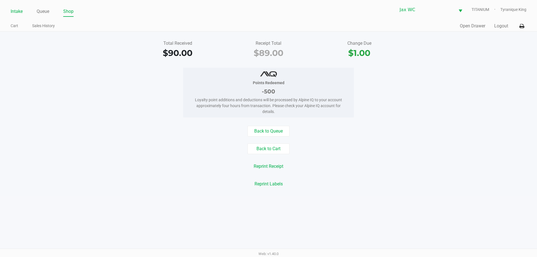
click at [22, 9] on link "Intake" at bounding box center [17, 12] width 12 height 8
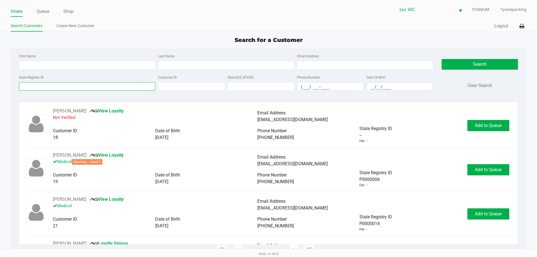
click at [71, 86] on input "State Registry ID" at bounding box center [87, 86] width 136 height 8
click at [54, 65] on input "First Name" at bounding box center [87, 65] width 136 height 8
click at [19, 61] on div at bounding box center [19, 61] width 0 height 0
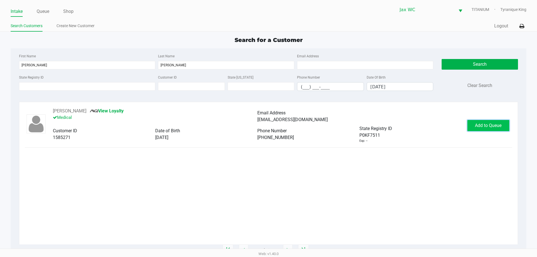
click at [502, 121] on button "Add to Queue" at bounding box center [489, 125] width 42 height 11
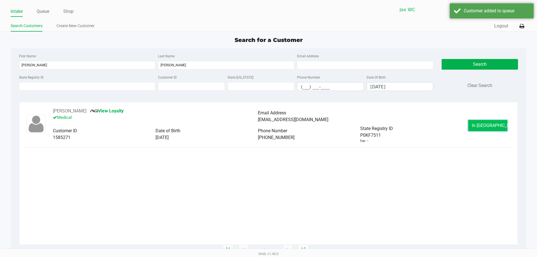
click at [500, 123] on button "In Queue" at bounding box center [488, 125] width 39 height 11
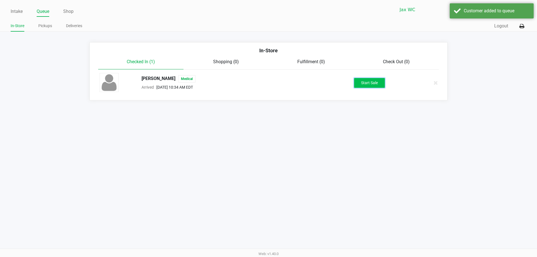
click at [365, 83] on button "Start Sale" at bounding box center [369, 83] width 31 height 10
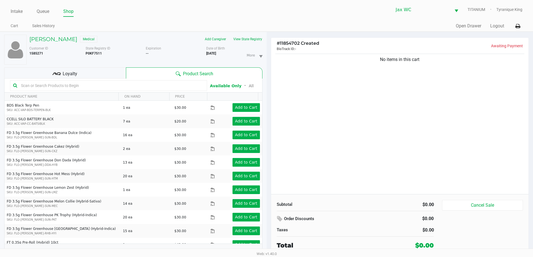
click at [154, 86] on input "text" at bounding box center [111, 85] width 185 height 8
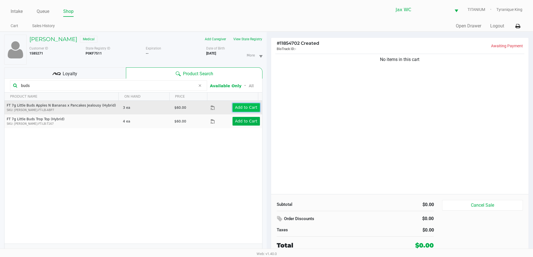
click at [240, 108] on app-button-loader "Add to Cart" at bounding box center [246, 107] width 22 height 4
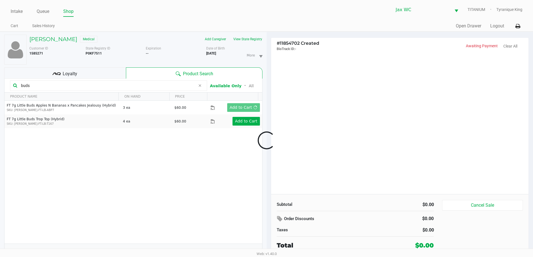
click at [238, 124] on div at bounding box center [266, 141] width 533 height 162
click at [240, 123] on div at bounding box center [266, 141] width 533 height 162
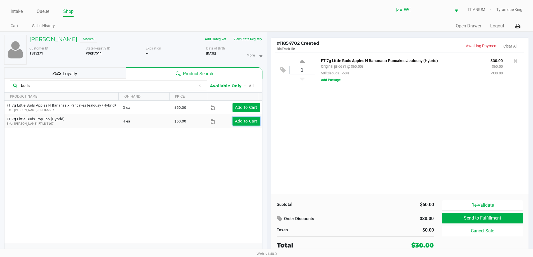
click at [240, 123] on app-button-loader "Add to Cart" at bounding box center [246, 121] width 22 height 4
click at [240, 123] on div at bounding box center [266, 141] width 533 height 162
click at [134, 88] on div at bounding box center [266, 141] width 533 height 162
click at [133, 85] on input "buds" at bounding box center [107, 85] width 177 height 8
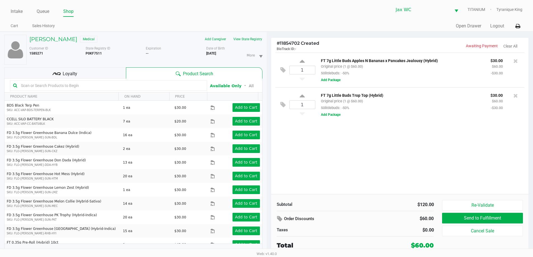
click at [110, 76] on div "Loyalty" at bounding box center [65, 72] width 122 height 11
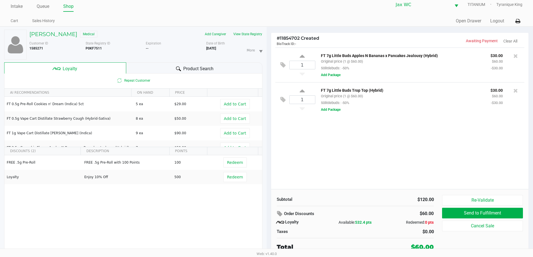
scroll to position [6, 0]
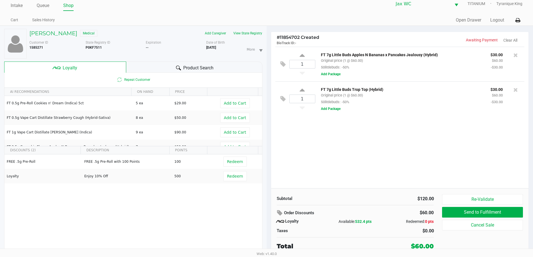
click at [331, 158] on div "1 FT 7g Little Buds Apples N Bananas x Pancakes Jealousy (Hybrid) Original pric…" at bounding box center [400, 118] width 258 height 142
click at [469, 211] on button "Send to Fulfillment" at bounding box center [482, 212] width 81 height 11
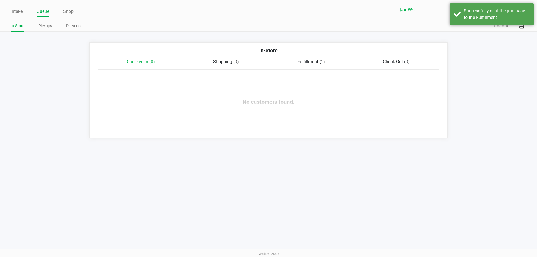
click at [314, 64] on span "Fulfillment (1)" at bounding box center [312, 61] width 28 height 5
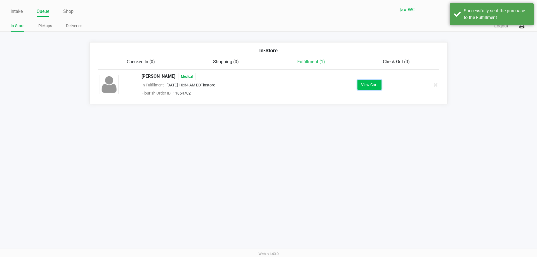
click at [362, 85] on button "View Cart" at bounding box center [370, 85] width 24 height 10
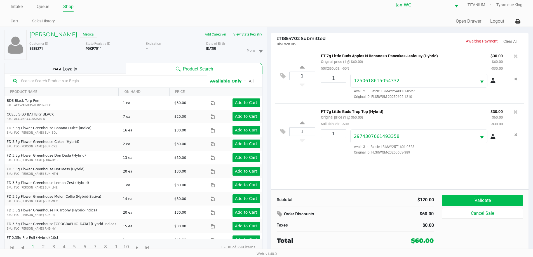
scroll to position [6, 0]
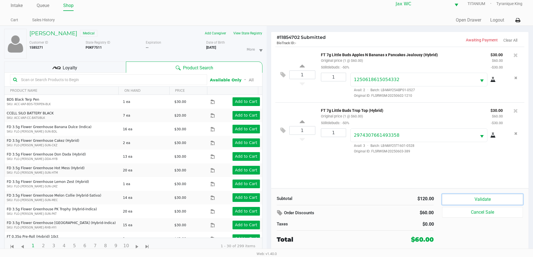
click at [476, 200] on button "Validate" at bounding box center [482, 199] width 81 height 11
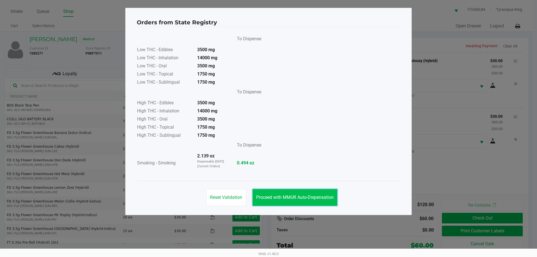
click at [316, 199] on span "Proceed with MMUR Auto-Dispensation" at bounding box center [295, 197] width 78 height 5
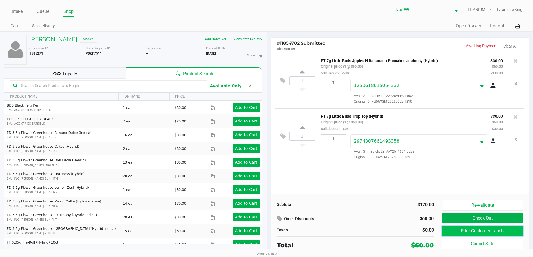
click at [484, 231] on button "Print Customer Labels" at bounding box center [482, 231] width 81 height 11
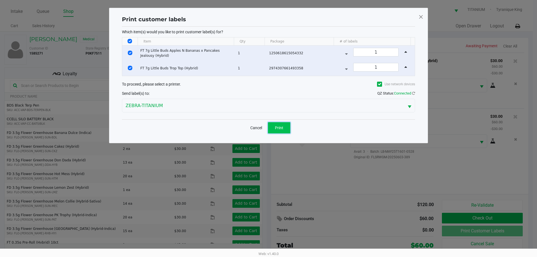
click at [279, 127] on span "Print" at bounding box center [279, 128] width 8 height 4
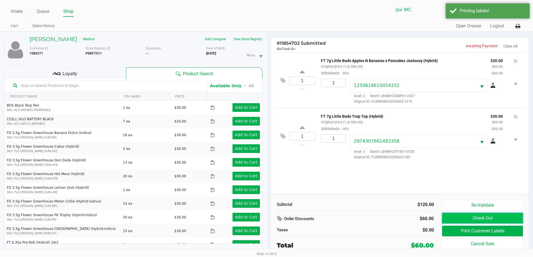
click at [451, 217] on button "Check Out" at bounding box center [482, 218] width 81 height 11
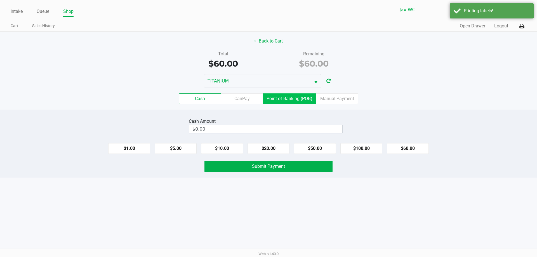
click at [285, 94] on label "Point of Banking (POB)" at bounding box center [289, 98] width 53 height 11
click at [0, 0] on 7 "Point of Banking (POB)" at bounding box center [0, 0] width 0 height 0
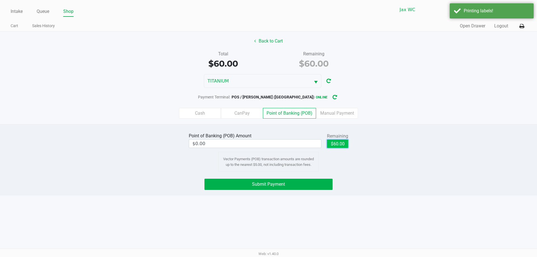
click at [342, 143] on button "$60.00" at bounding box center [337, 144] width 21 height 8
click at [318, 190] on div "Point of Banking (POB) Amount $60.00 Remaining $60.00 Clear Vector Payments (PO…" at bounding box center [268, 159] width 537 height 71
click at [317, 186] on button "Submit Payment" at bounding box center [269, 184] width 128 height 11
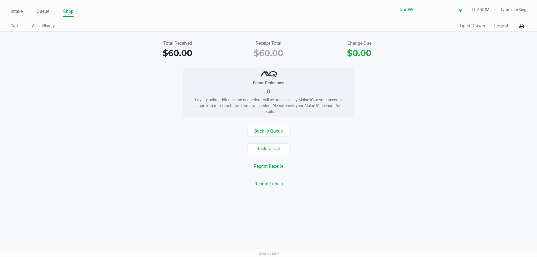
click at [480, 31] on div "Quick Sale Open Drawer Logout" at bounding box center [398, 26] width 258 height 10
click at [478, 26] on button "Open Drawer" at bounding box center [472, 26] width 25 height 7
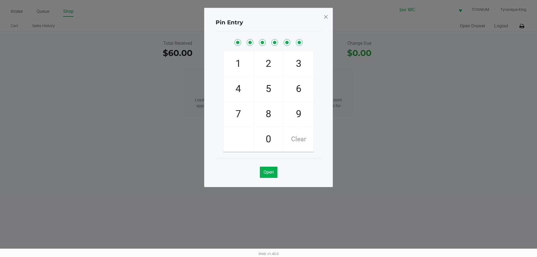
click at [332, 20] on div "Pin Entry 1 4 7 2 5 8 0 3 6 9 Clear Open" at bounding box center [268, 97] width 129 height 179
click at [327, 17] on span at bounding box center [326, 16] width 5 height 9
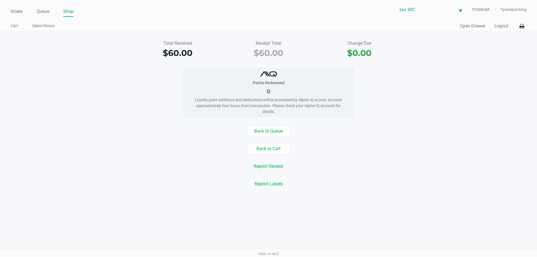
click at [506, 31] on div "Quick Sale Open Drawer Logout" at bounding box center [398, 26] width 258 height 10
click at [504, 27] on button "Logout" at bounding box center [502, 26] width 14 height 7
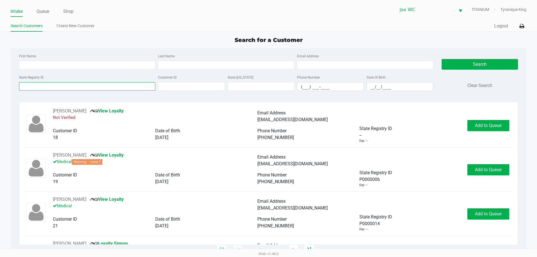
click at [127, 88] on input "State Registry ID" at bounding box center [87, 86] width 136 height 8
click at [88, 64] on input "First Name" at bounding box center [87, 65] width 136 height 8
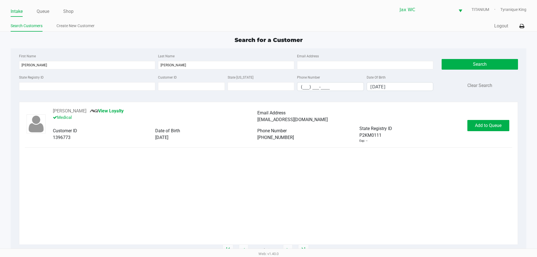
click at [472, 132] on div "ASHLEY CLIFTON View Loyalty Medical Email Address leyleycmariebb@gmail.com Cust…" at bounding box center [268, 126] width 487 height 36
click at [477, 126] on span "Add to Queue" at bounding box center [488, 125] width 27 height 5
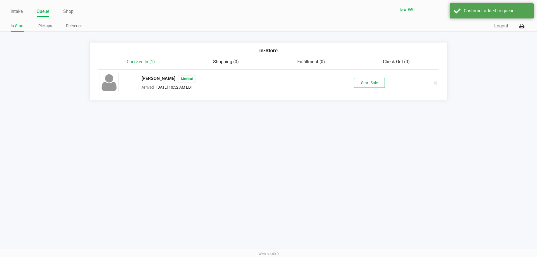
click at [385, 89] on div "ASHLEY CLIFTON Medical Arrived Aug 27, 2025 10:52 AM EDT Start Sale" at bounding box center [268, 83] width 346 height 20
click at [381, 85] on button "Start Sale" at bounding box center [369, 83] width 31 height 10
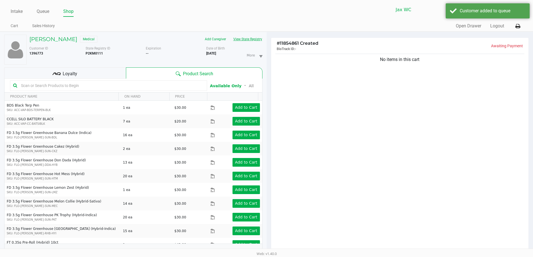
click at [259, 37] on button "View State Registry" at bounding box center [246, 39] width 33 height 9
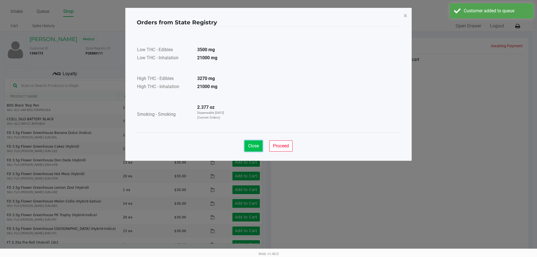
click at [253, 146] on span "Close" at bounding box center [253, 145] width 11 height 5
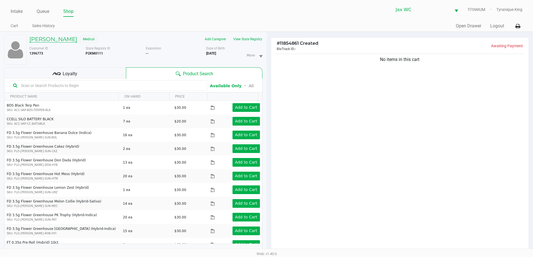
click at [68, 37] on h5 "ASHLEY CLIFTON" at bounding box center [53, 39] width 48 height 7
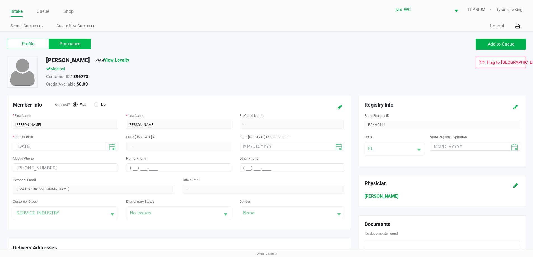
click at [80, 44] on label "Purchases" at bounding box center [70, 44] width 42 height 11
click at [0, 0] on 1 "Purchases" at bounding box center [0, 0] width 0 height 0
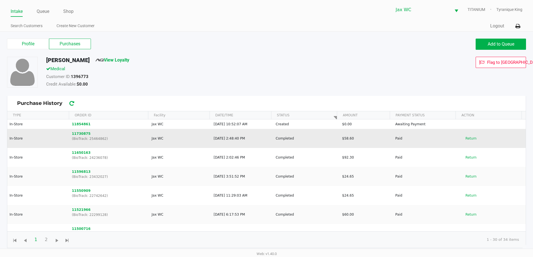
click at [81, 130] on td "11730875 (BioTrack: 25464862)" at bounding box center [109, 138] width 80 height 19
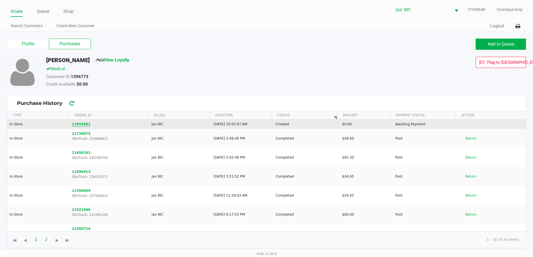
click at [82, 124] on button "11854861" at bounding box center [81, 124] width 19 height 5
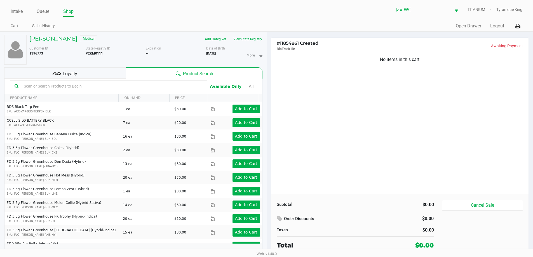
click at [71, 87] on input "text" at bounding box center [112, 86] width 181 height 8
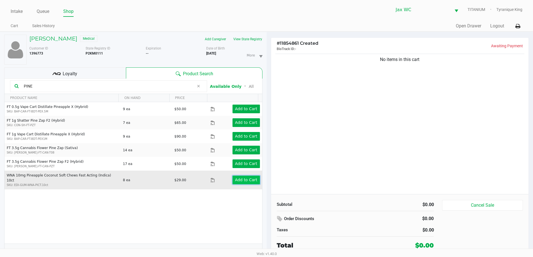
click at [244, 179] on app-button-loader "Add to Cart" at bounding box center [246, 180] width 22 height 4
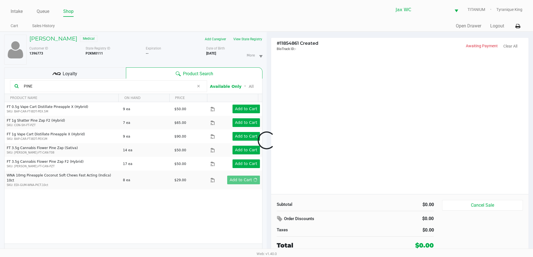
click at [80, 78] on div at bounding box center [266, 141] width 533 height 162
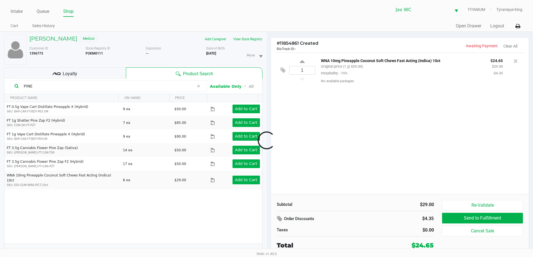
click at [85, 71] on div "Loyalty" at bounding box center [65, 72] width 122 height 11
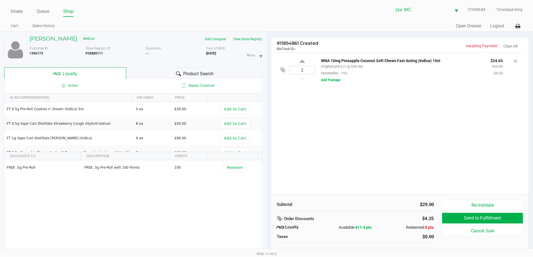
click at [85, 71] on div "Loyalty" at bounding box center [65, 72] width 122 height 11
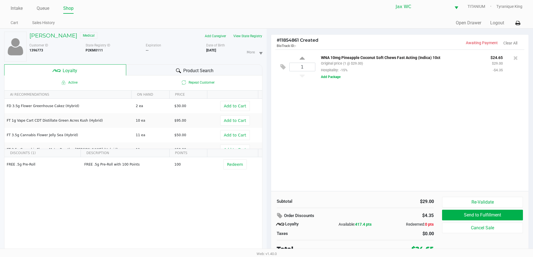
scroll to position [6, 0]
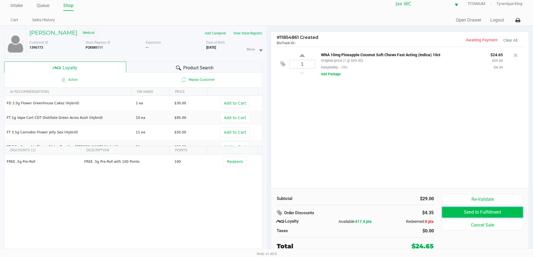
click at [478, 212] on button "Send to Fulfillment" at bounding box center [482, 212] width 81 height 11
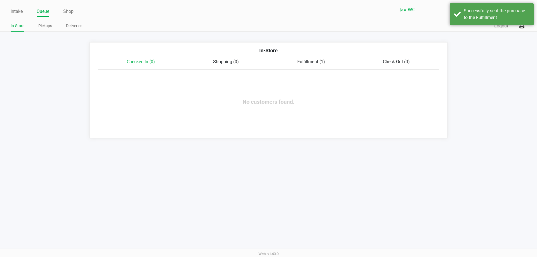
click at [319, 61] on span "Fulfillment (1)" at bounding box center [312, 61] width 28 height 5
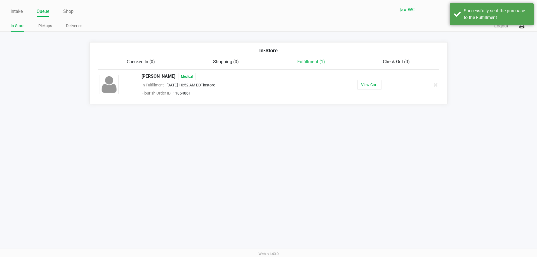
click at [357, 83] on div "View Cart" at bounding box center [369, 85] width 86 height 10
click at [362, 91] on div "ASHLEY CLIFTON Medical In Fulfillment Aug 27, 2025 10:52 AM EDT instore Flouris…" at bounding box center [268, 85] width 346 height 24
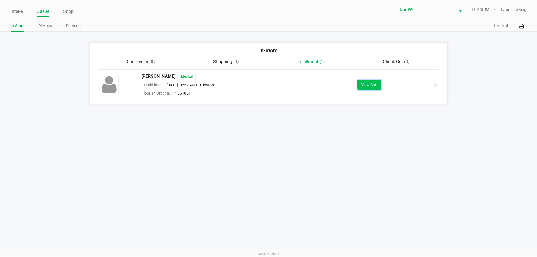
click at [366, 84] on button "View Cart" at bounding box center [370, 85] width 24 height 10
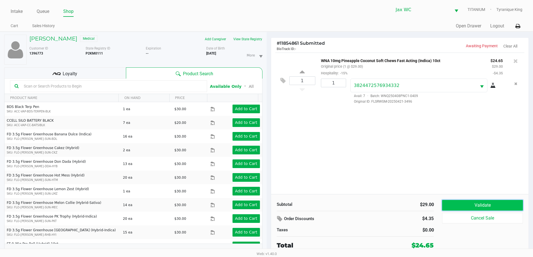
click at [486, 207] on button "Validate" at bounding box center [482, 205] width 81 height 11
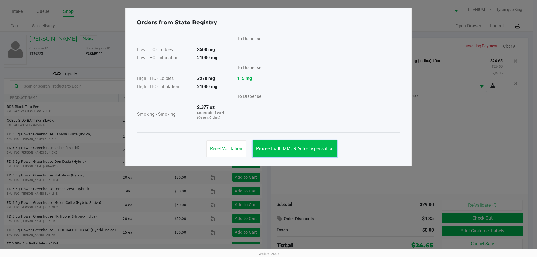
click at [316, 152] on button "Proceed with MMUR Auto-Dispensation" at bounding box center [295, 148] width 85 height 17
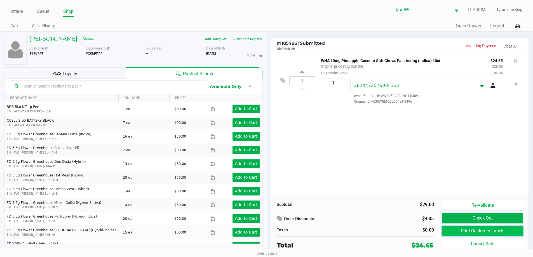
click at [489, 228] on button "Print Customer Labels" at bounding box center [482, 231] width 81 height 11
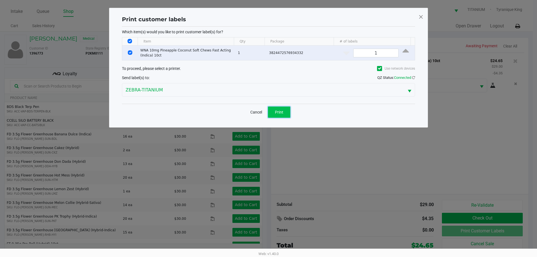
click at [279, 117] on button "Print" at bounding box center [279, 112] width 22 height 11
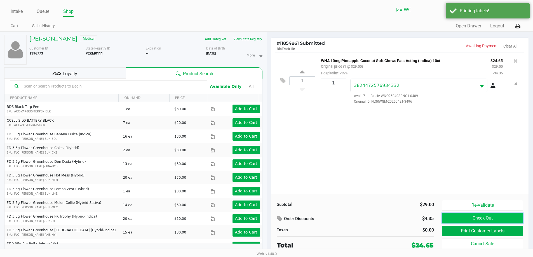
click at [478, 220] on button "Check Out" at bounding box center [482, 218] width 81 height 11
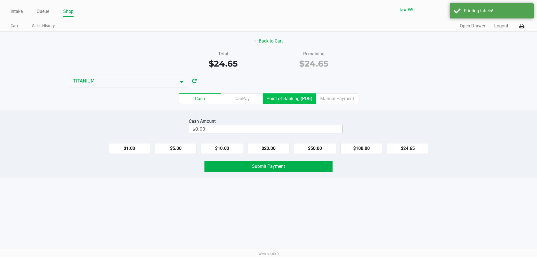
click at [291, 100] on label "Point of Banking (POB)" at bounding box center [289, 98] width 53 height 11
click at [0, 0] on 7 "Point of Banking (POB)" at bounding box center [0, 0] width 0 height 0
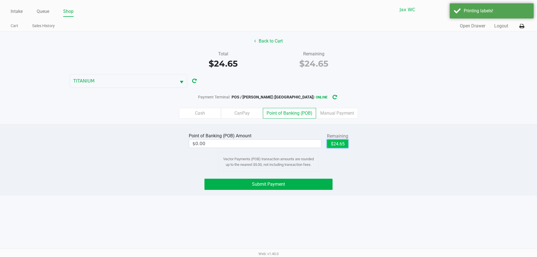
click at [341, 142] on button "$24.65" at bounding box center [337, 144] width 21 height 8
click at [324, 187] on button "Submit Payment" at bounding box center [269, 184] width 128 height 11
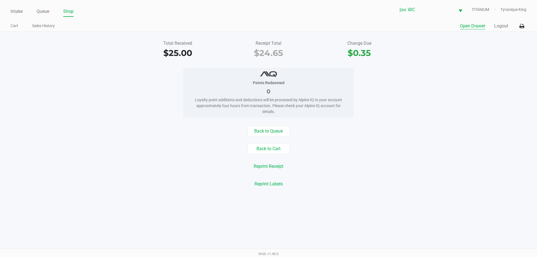
click at [478, 24] on button "Open Drawer" at bounding box center [472, 26] width 25 height 7
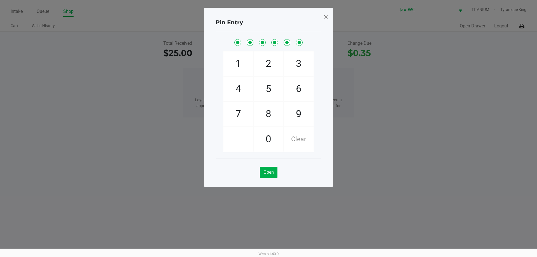
click at [325, 15] on span at bounding box center [326, 16] width 5 height 9
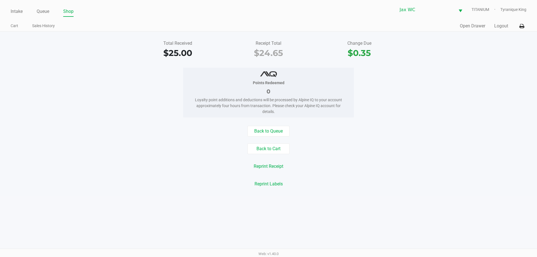
click at [497, 22] on div "Quick Sale Open Drawer Logout" at bounding box center [398, 26] width 258 height 10
click at [497, 26] on button "Logout" at bounding box center [502, 26] width 14 height 7
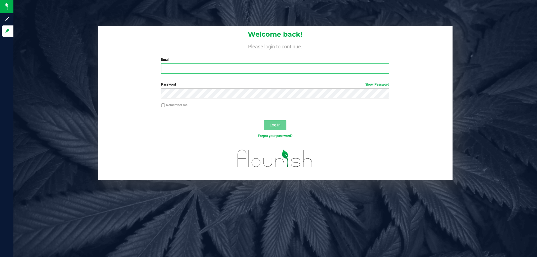
click at [226, 68] on input "Email" at bounding box center [275, 69] width 228 height 10
type input "[EMAIL_ADDRESS][DOMAIN_NAME]"
click at [264, 120] on button "Log In" at bounding box center [275, 125] width 22 height 10
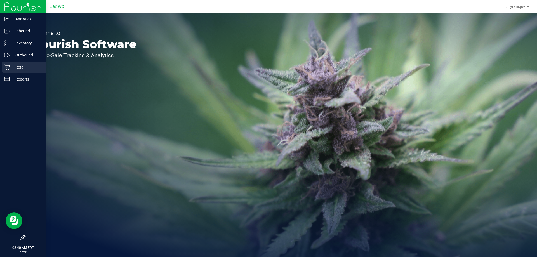
click at [11, 68] on p "Retail" at bounding box center [27, 67] width 34 height 7
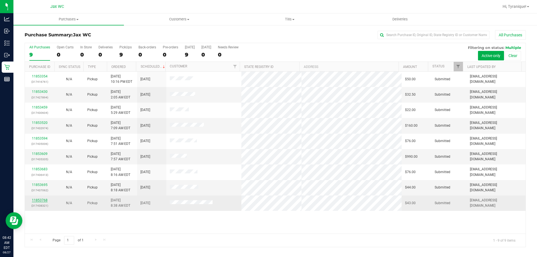
click at [43, 201] on link "11853768" at bounding box center [40, 200] width 16 height 4
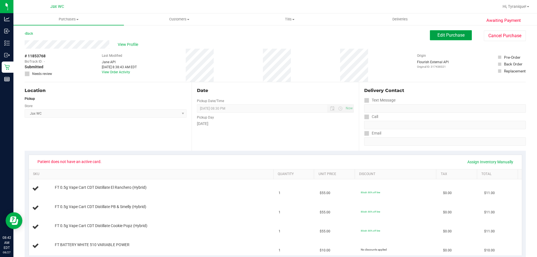
click at [459, 39] on button "Edit Purchase" at bounding box center [451, 35] width 42 height 10
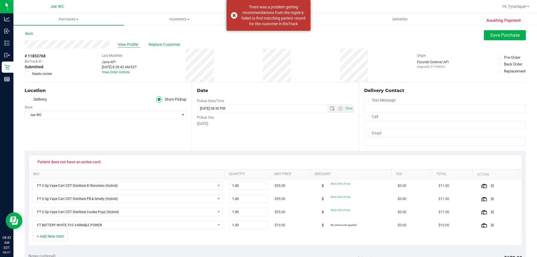
click at [132, 43] on span "View Profile" at bounding box center [129, 45] width 22 height 6
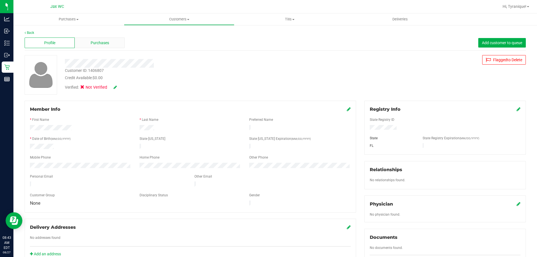
click at [109, 41] on div "Purchases" at bounding box center [100, 43] width 50 height 11
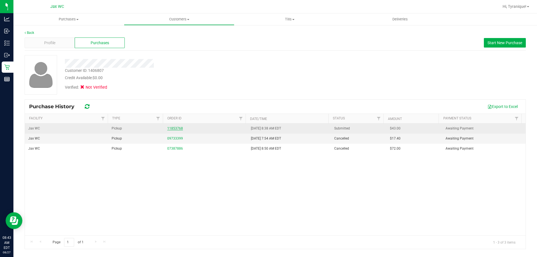
click at [181, 127] on link "11853768" at bounding box center [175, 129] width 16 height 4
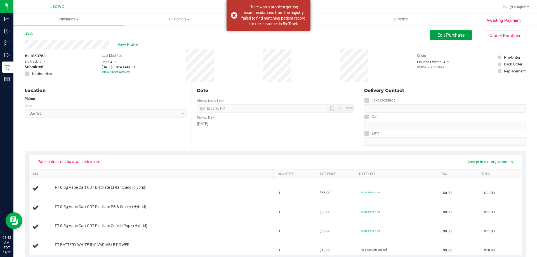
click at [449, 38] on span "Edit Purchase" at bounding box center [451, 34] width 27 height 5
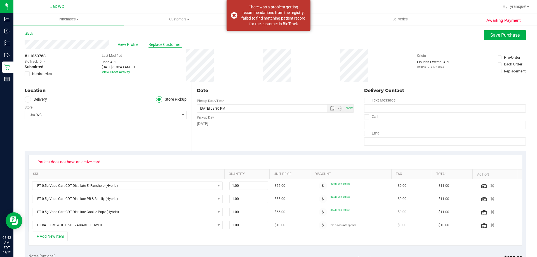
click at [173, 45] on span "Replace Customer" at bounding box center [166, 45] width 34 height 6
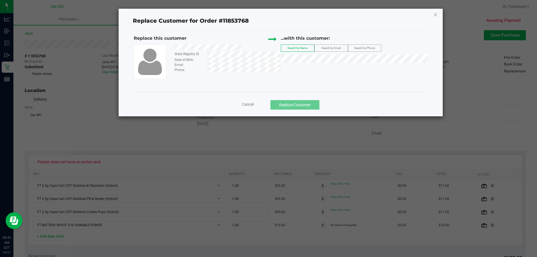
click at [338, 49] on span "Search by Email" at bounding box center [331, 47] width 19 height 3
click at [313, 50] on label "Search by Name" at bounding box center [297, 48] width 33 height 7
click at [325, 46] on span "Search by Email" at bounding box center [331, 47] width 19 height 3
click at [315, 71] on span "JENNIFER ZIMMERMAN-PHILLIPS" at bounding box center [300, 69] width 30 height 4
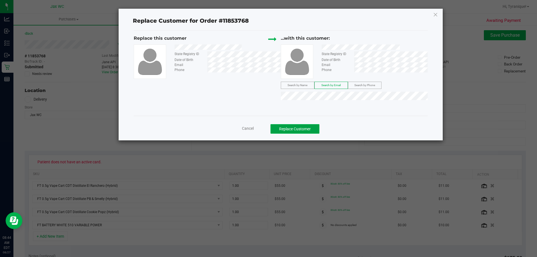
click at [310, 127] on button "Replace Customer" at bounding box center [295, 129] width 49 height 10
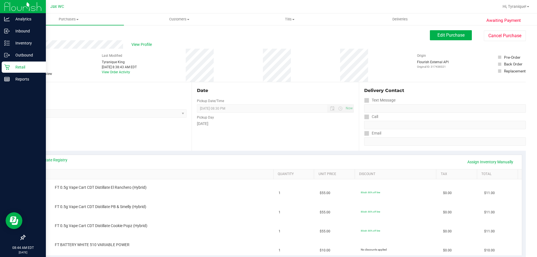
click at [9, 64] on icon at bounding box center [7, 67] width 6 height 6
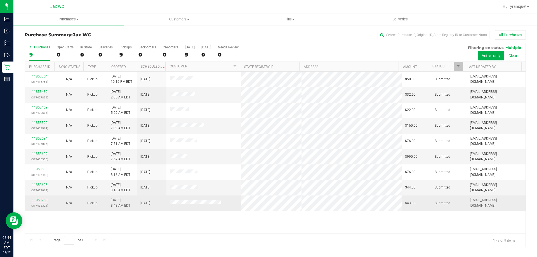
click at [46, 201] on link "11853768" at bounding box center [40, 200] width 16 height 4
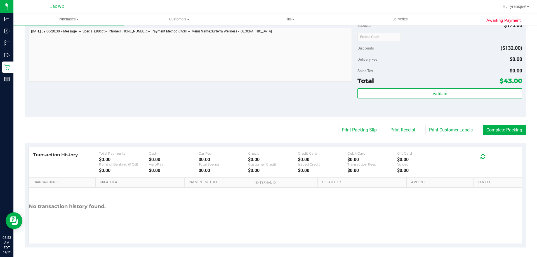
scroll to position [303, 0]
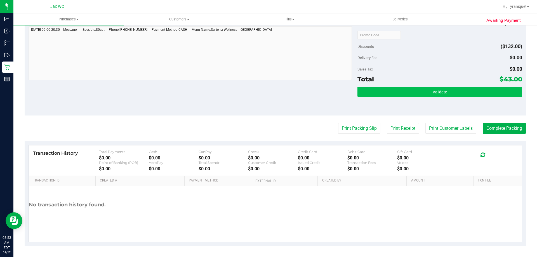
drag, startPoint x: 438, startPoint y: 76, endPoint x: 436, endPoint y: 89, distance: 13.3
click at [438, 76] on div "Total $43.00" at bounding box center [440, 79] width 165 height 10
click at [436, 90] on span "Validate" at bounding box center [440, 92] width 14 height 4
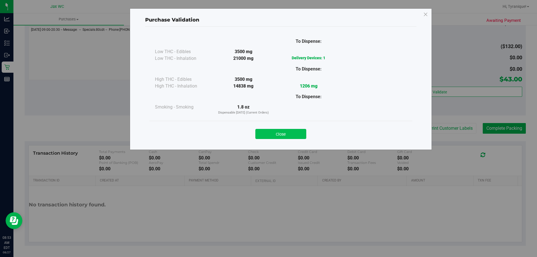
click at [293, 137] on button "Close" at bounding box center [281, 134] width 51 height 10
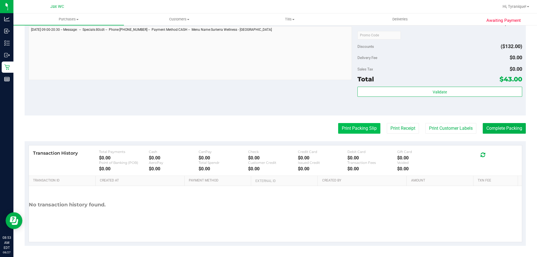
click at [366, 128] on button "Print Packing Slip" at bounding box center [359, 128] width 42 height 11
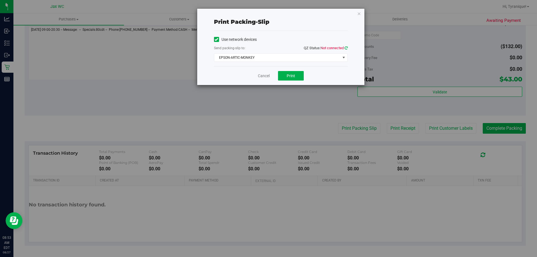
click at [345, 49] on icon at bounding box center [346, 48] width 3 height 4
click at [324, 60] on span "EPSON-ARTIC-MONKEY" at bounding box center [277, 58] width 126 height 8
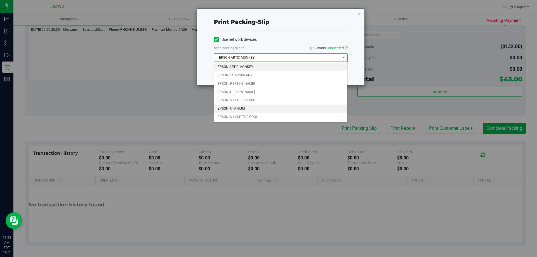
click at [253, 111] on li "EPSON-TITANIUM" at bounding box center [280, 109] width 133 height 8
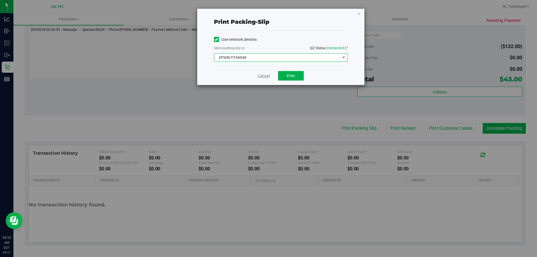
click at [268, 74] on link "Cancel" at bounding box center [264, 76] width 12 height 6
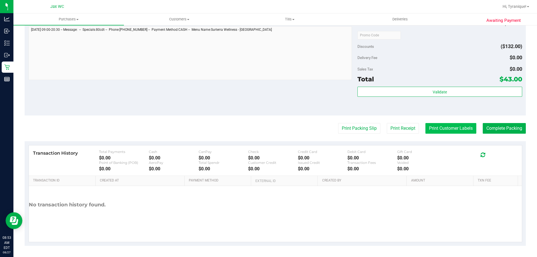
click at [441, 128] on button "Print Customer Labels" at bounding box center [451, 128] width 51 height 11
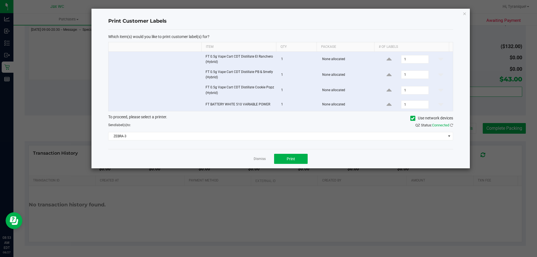
click at [252, 142] on div "Which item(s) would you like to print customer label(s) for? Item Qty Package #…" at bounding box center [280, 90] width 345 height 120
click at [250, 140] on div "Which item(s) would you like to print customer label(s) for? Item Qty Package #…" at bounding box center [280, 90] width 345 height 120
click at [249, 138] on span "ZEBRA-3" at bounding box center [278, 136] width 338 height 8
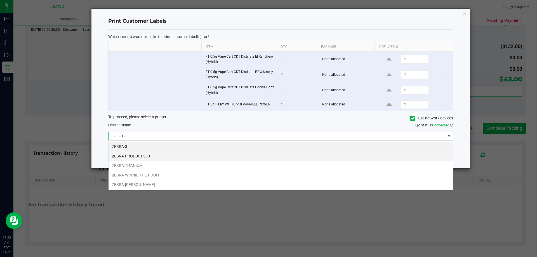
scroll to position [8, 345]
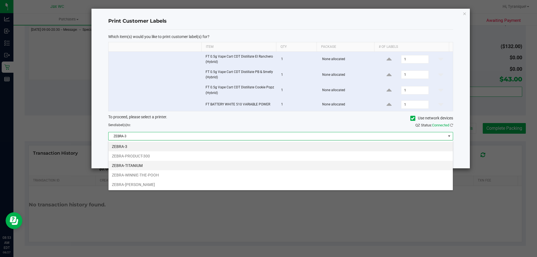
click at [142, 166] on li "ZEBRA-TITANIUM" at bounding box center [281, 166] width 345 height 10
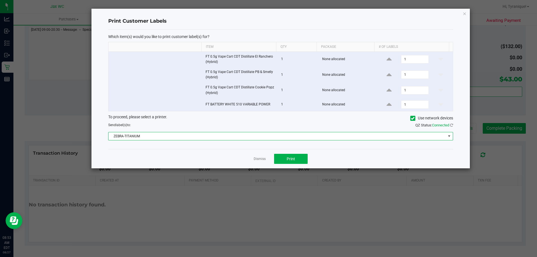
click at [265, 159] on link "Dismiss" at bounding box center [260, 159] width 12 height 5
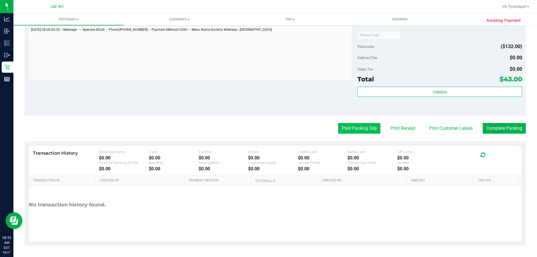
click at [344, 125] on button "Print Packing Slip" at bounding box center [359, 128] width 42 height 11
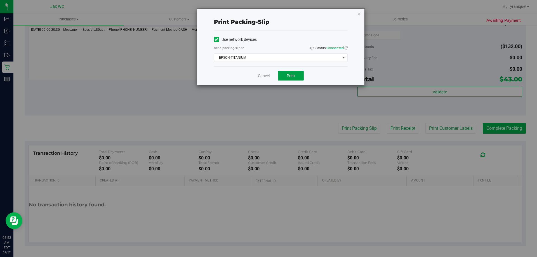
click at [283, 75] on button "Print" at bounding box center [291, 76] width 26 height 10
click at [257, 75] on div "Cancel Print" at bounding box center [281, 75] width 134 height 19
click at [264, 75] on link "Cancel" at bounding box center [264, 76] width 12 height 6
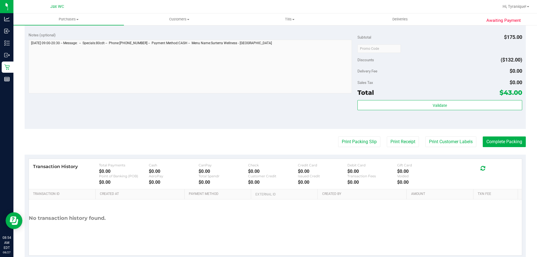
scroll to position [275, 0]
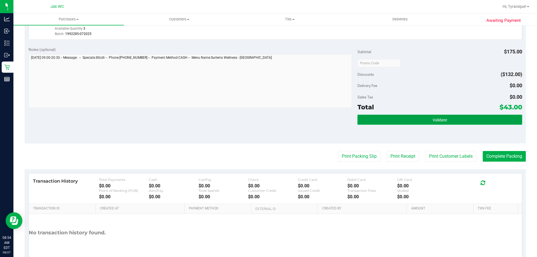
click at [462, 116] on button "Validate" at bounding box center [440, 120] width 165 height 10
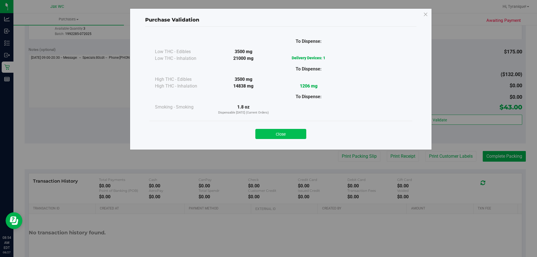
click at [304, 134] on button "Close" at bounding box center [281, 134] width 51 height 10
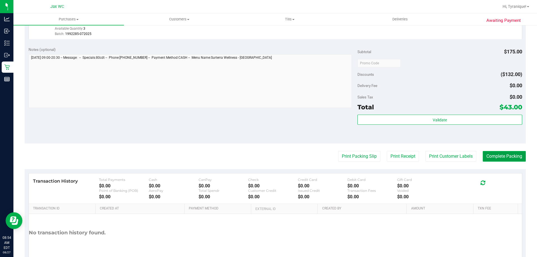
click at [518, 155] on button "Complete Packing" at bounding box center [504, 156] width 43 height 11
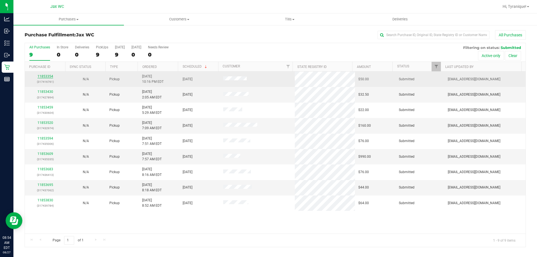
click at [44, 76] on link "11853354" at bounding box center [46, 76] width 16 height 4
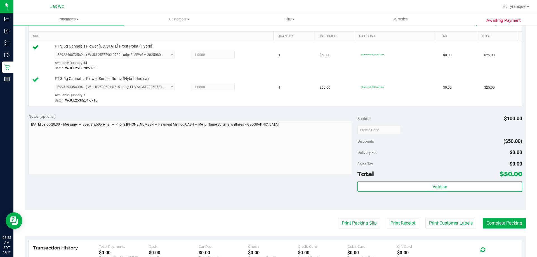
scroll to position [140, 0]
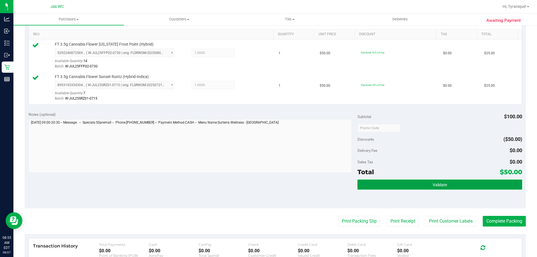
click at [466, 185] on button "Validate" at bounding box center [440, 185] width 165 height 10
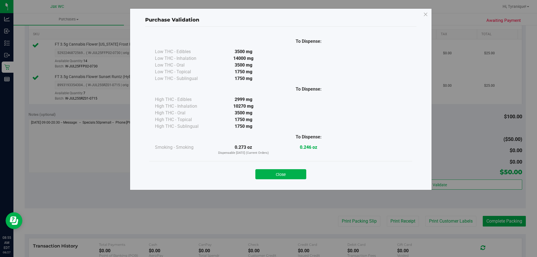
drag, startPoint x: 289, startPoint y: 174, endPoint x: 310, endPoint y: 198, distance: 32.1
click at [288, 173] on button "Close" at bounding box center [281, 174] width 51 height 10
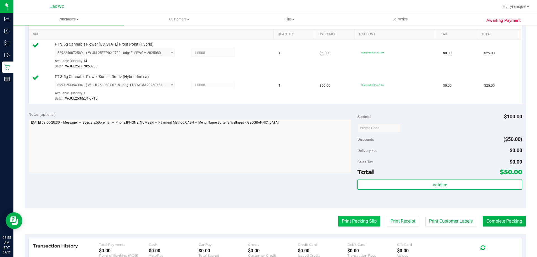
click at [344, 226] on button "Print Packing Slip" at bounding box center [359, 221] width 42 height 11
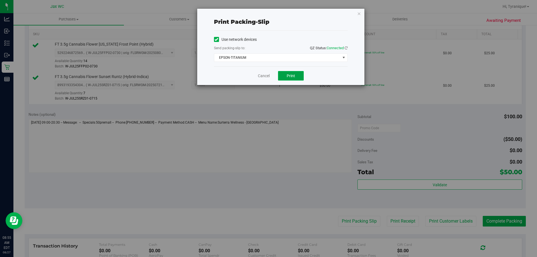
click at [293, 72] on button "Print" at bounding box center [291, 76] width 26 height 10
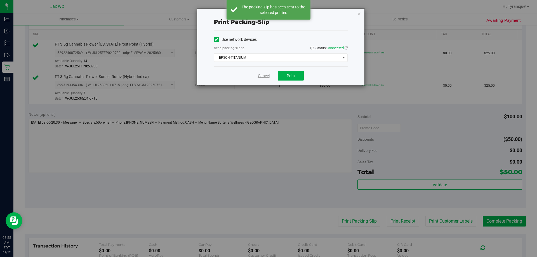
click at [265, 77] on link "Cancel" at bounding box center [264, 76] width 12 height 6
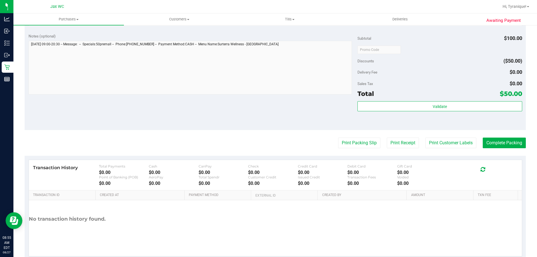
scroll to position [224, 0]
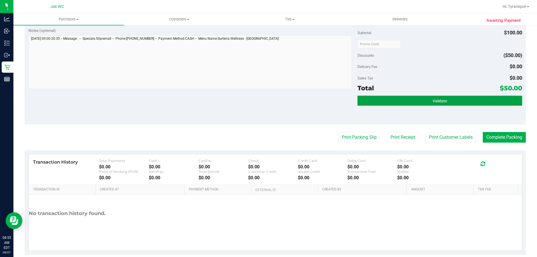
click at [457, 104] on button "Validate" at bounding box center [440, 101] width 165 height 10
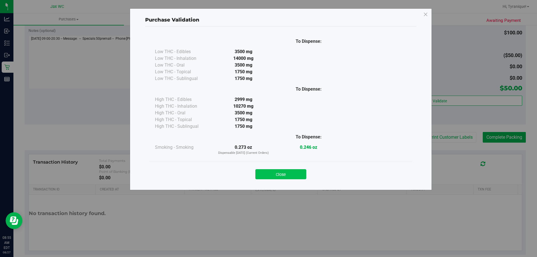
click at [297, 174] on button "Close" at bounding box center [281, 174] width 51 height 10
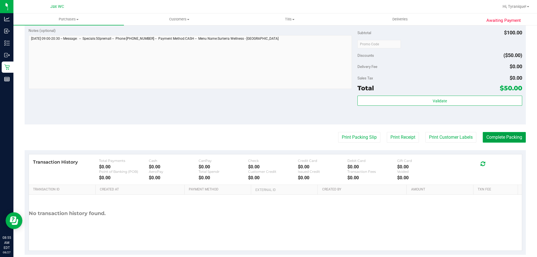
click at [483, 138] on button "Complete Packing" at bounding box center [504, 137] width 43 height 11
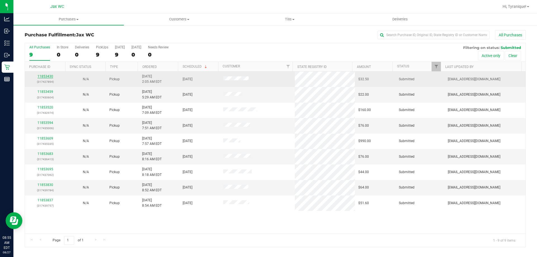
click at [42, 76] on link "11853430" at bounding box center [46, 76] width 16 height 4
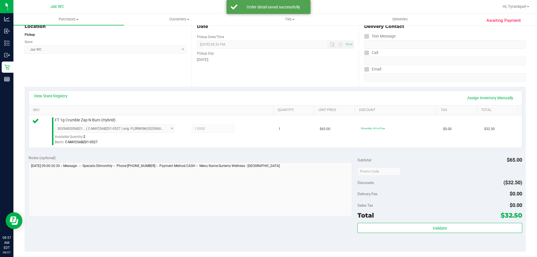
scroll to position [196, 0]
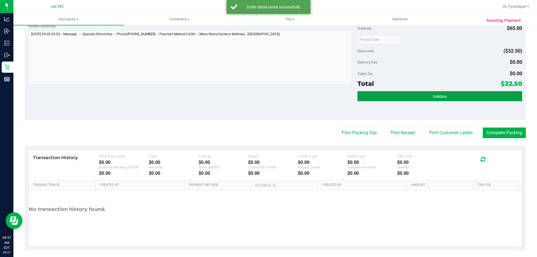
click at [443, 98] on span "Validate" at bounding box center [440, 96] width 14 height 4
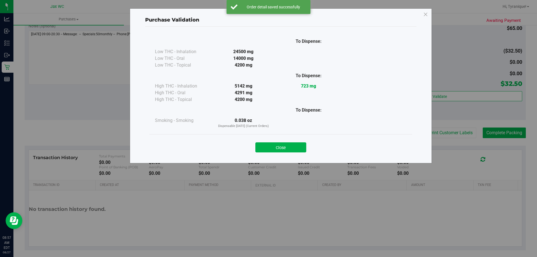
click at [260, 158] on div "Purchase Validation To Dispense: Low THC - Inhalation 24500 mg" at bounding box center [281, 85] width 302 height 155
click at [268, 150] on button "Close" at bounding box center [281, 147] width 51 height 10
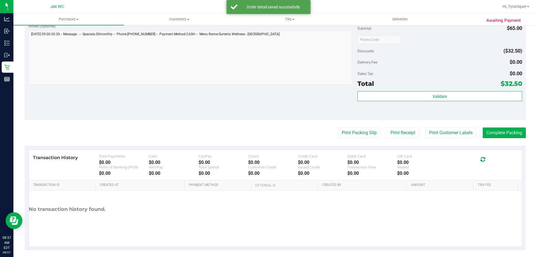
click at [332, 131] on div "Print Packing Slip Print Receipt Print Customer Labels Complete Packing" at bounding box center [276, 133] width 502 height 11
click at [347, 133] on button "Print Packing Slip" at bounding box center [359, 133] width 42 height 11
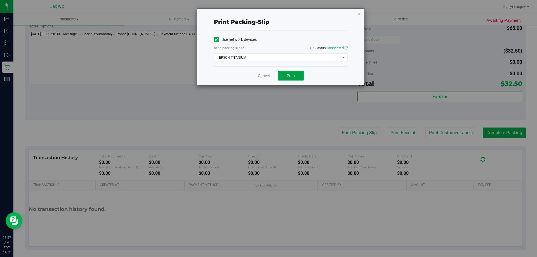
click at [293, 74] on span "Print" at bounding box center [291, 76] width 8 height 4
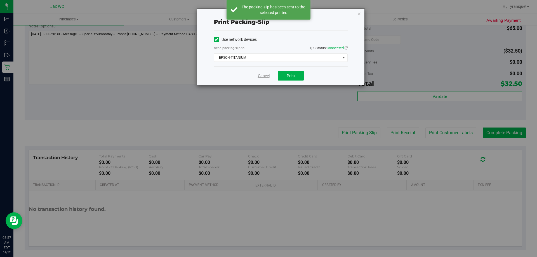
click at [267, 75] on link "Cancel" at bounding box center [264, 76] width 12 height 6
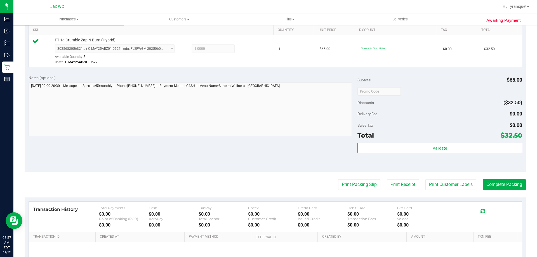
scroll to position [200, 0]
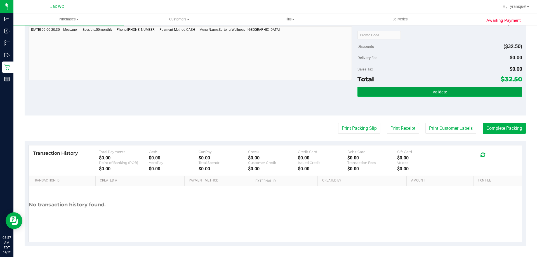
click at [490, 95] on button "Validate" at bounding box center [440, 92] width 165 height 10
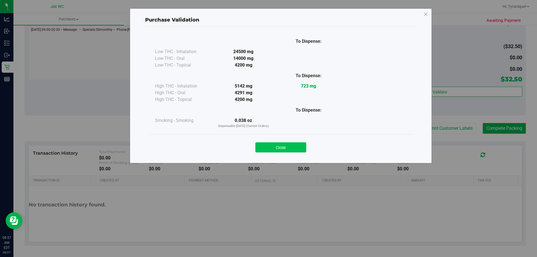
click at [295, 145] on button "Close" at bounding box center [281, 147] width 51 height 10
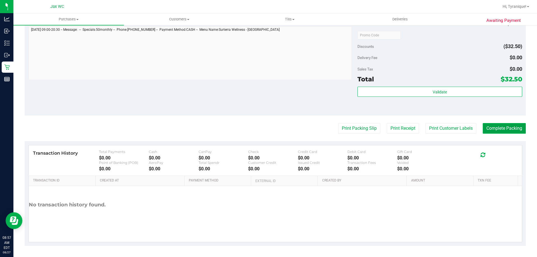
click at [510, 128] on button "Complete Packing" at bounding box center [504, 128] width 43 height 11
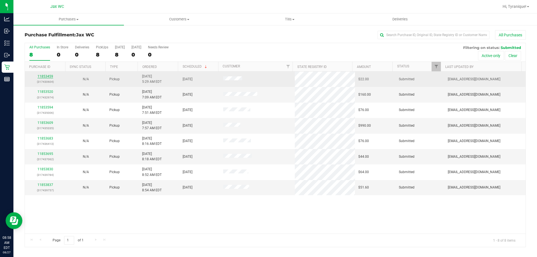
click at [50, 75] on link "11853459" at bounding box center [46, 76] width 16 height 4
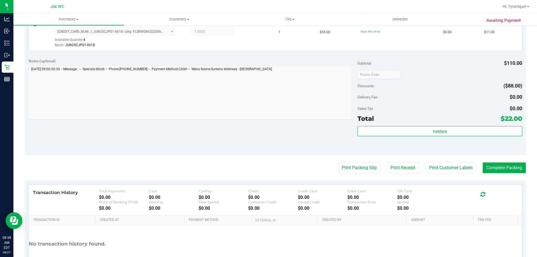
scroll to position [196, 0]
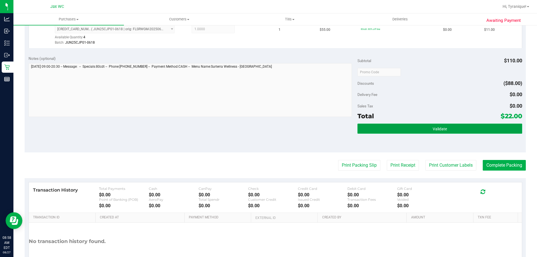
click at [398, 133] on button "Validate" at bounding box center [440, 129] width 165 height 10
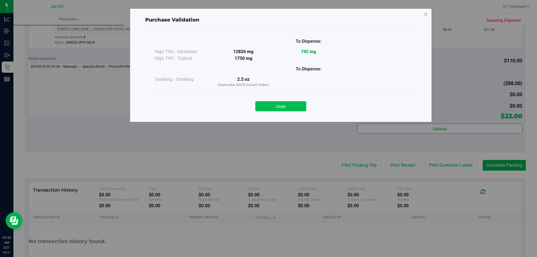
click at [282, 107] on button "Close" at bounding box center [281, 106] width 51 height 10
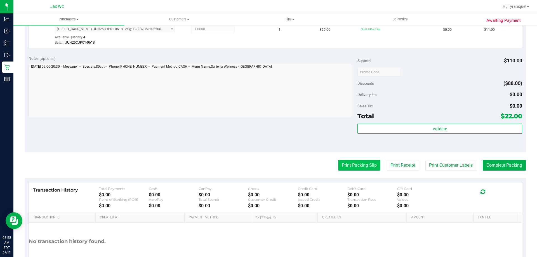
click at [350, 164] on button "Print Packing Slip" at bounding box center [359, 165] width 42 height 11
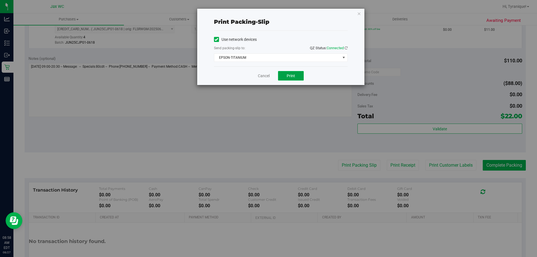
click at [300, 73] on button "Print" at bounding box center [291, 76] width 26 height 10
click at [266, 78] on link "Cancel" at bounding box center [264, 76] width 12 height 6
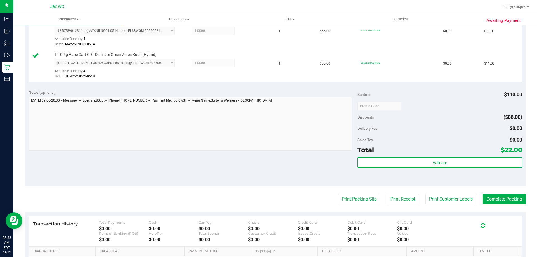
scroll to position [168, 0]
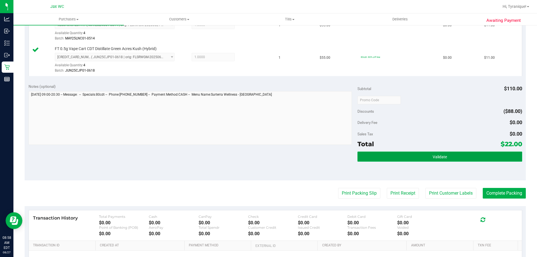
click at [455, 160] on button "Validate" at bounding box center [440, 157] width 165 height 10
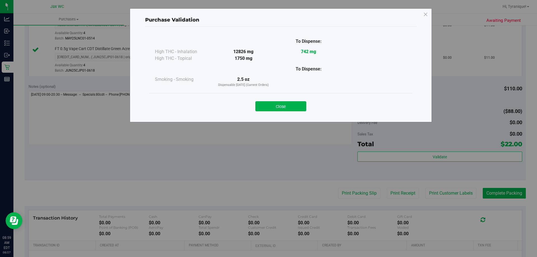
click at [491, 195] on div "Purchase Validation To Dispense: High THC - Inhalation 12826 mg 742 mg" at bounding box center [271, 128] width 542 height 257
drag, startPoint x: 282, startPoint y: 97, endPoint x: 283, endPoint y: 99, distance: 2.9
click at [282, 97] on div "Close" at bounding box center [280, 104] width 263 height 23
click at [285, 102] on button "Close" at bounding box center [281, 106] width 51 height 10
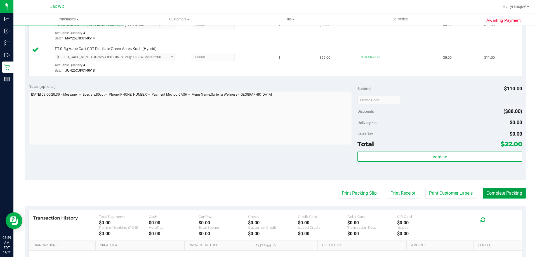
click at [494, 191] on button "Complete Packing" at bounding box center [504, 193] width 43 height 11
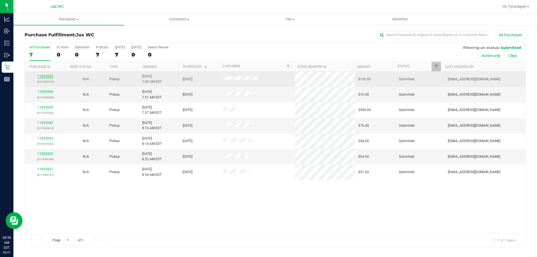
click at [46, 77] on link "11853520" at bounding box center [46, 76] width 16 height 4
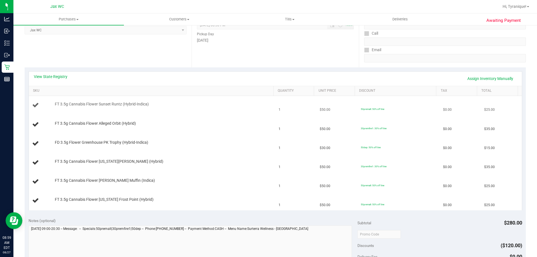
scroll to position [84, 0]
click at [40, 77] on link "View State Registry" at bounding box center [51, 76] width 34 height 6
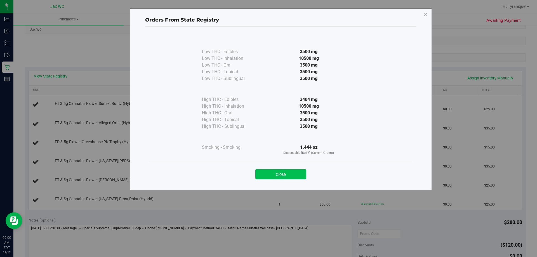
click at [275, 175] on button "Close" at bounding box center [281, 174] width 51 height 10
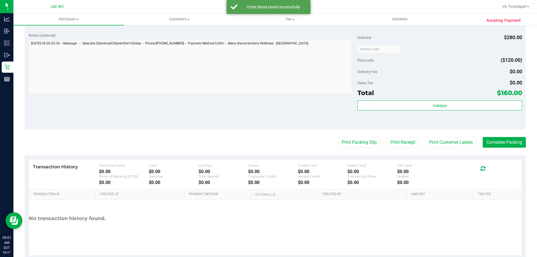
scroll to position [362, 0]
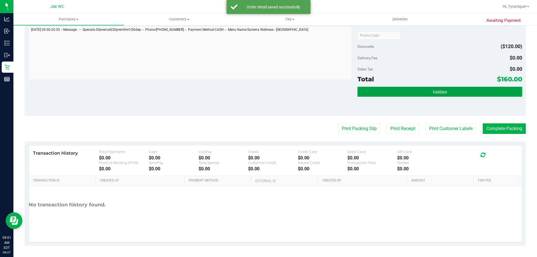
click at [463, 91] on button "Validate" at bounding box center [440, 92] width 165 height 10
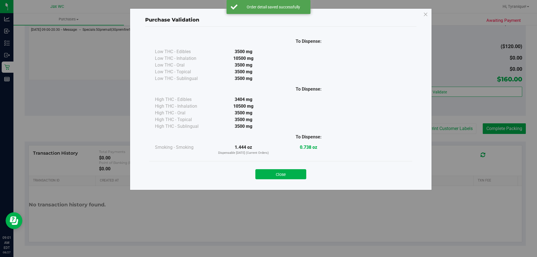
click at [276, 168] on div "Close" at bounding box center [281, 173] width 255 height 14
click at [276, 174] on button "Close" at bounding box center [281, 174] width 51 height 10
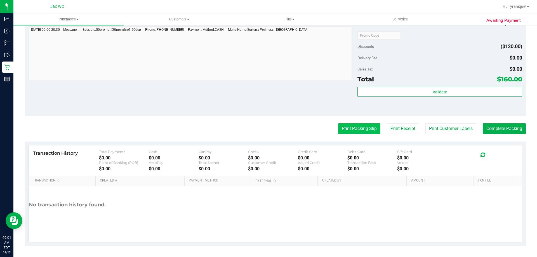
click at [338, 134] on button "Print Packing Slip" at bounding box center [359, 128] width 42 height 11
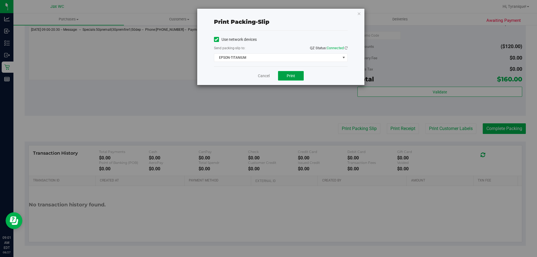
click at [294, 77] on span "Print" at bounding box center [291, 76] width 8 height 4
click at [263, 78] on link "Cancel" at bounding box center [264, 76] width 12 height 6
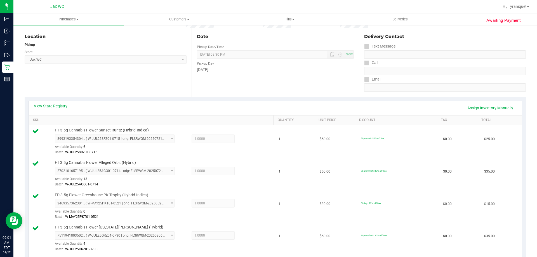
scroll to position [0, 0]
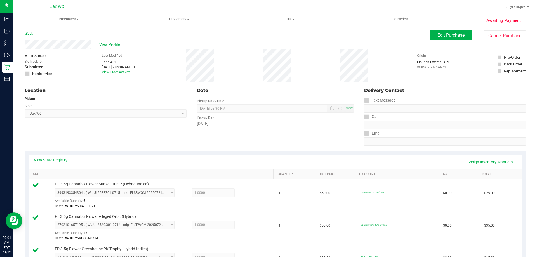
click at [101, 48] on div "View Profile" at bounding box center [228, 44] width 406 height 8
click at [106, 43] on span "View Profile" at bounding box center [110, 45] width 22 height 6
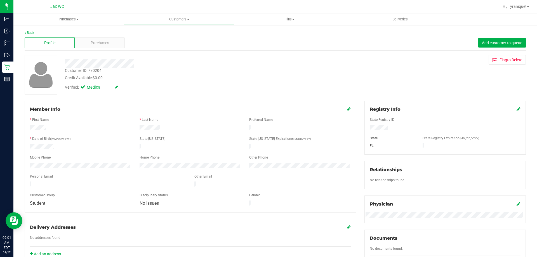
click at [106, 43] on span "Purchases" at bounding box center [100, 43] width 18 height 6
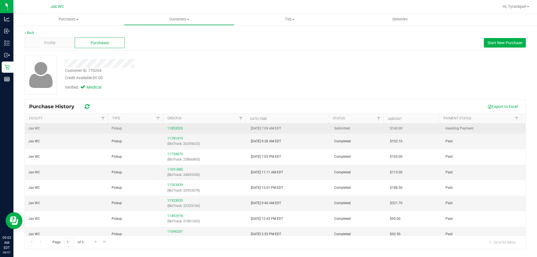
click at [177, 131] on div "11853520" at bounding box center [205, 128] width 77 height 5
click at [176, 128] on link "11853520" at bounding box center [175, 129] width 16 height 4
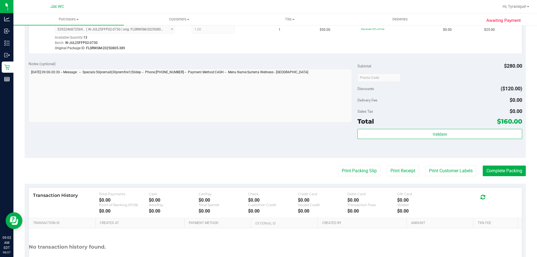
scroll to position [392, 0]
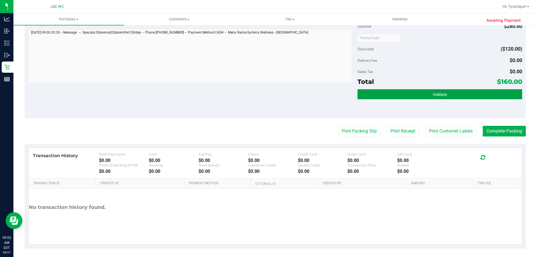
click at [442, 97] on span "Validate" at bounding box center [440, 94] width 14 height 4
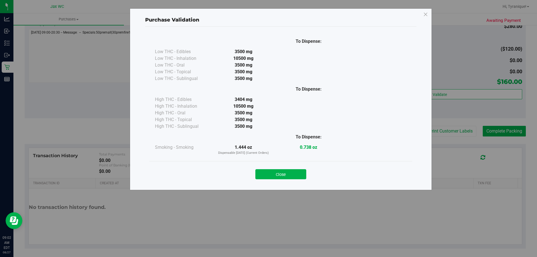
click at [293, 166] on div "Close" at bounding box center [281, 173] width 255 height 14
click at [295, 172] on button "Close" at bounding box center [281, 174] width 51 height 10
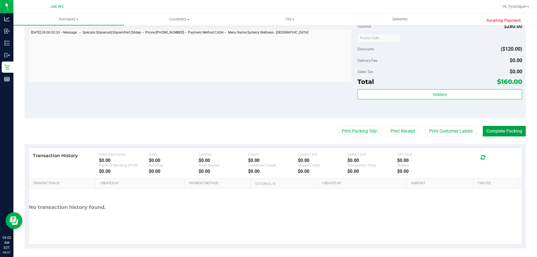
click at [488, 127] on button "Complete Packing" at bounding box center [504, 131] width 43 height 11
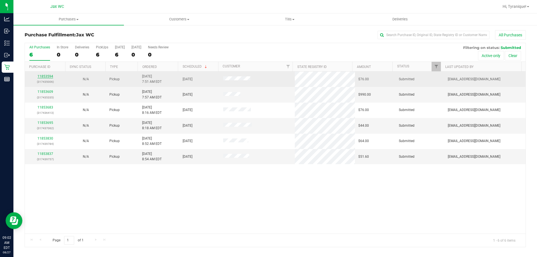
click at [44, 76] on link "11853594" at bounding box center [46, 76] width 16 height 4
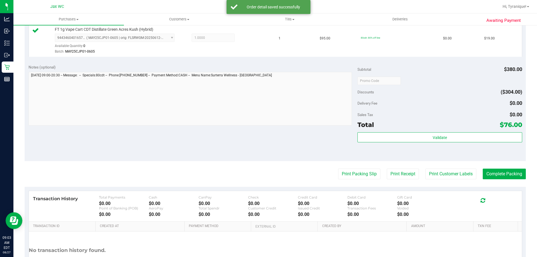
scroll to position [280, 0]
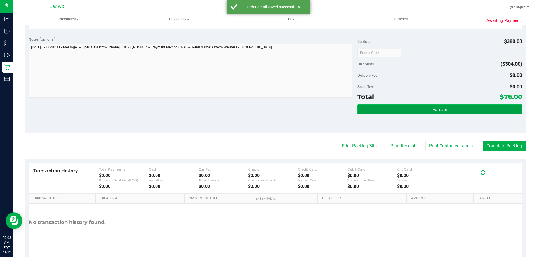
click at [437, 112] on span "Validate" at bounding box center [440, 109] width 14 height 4
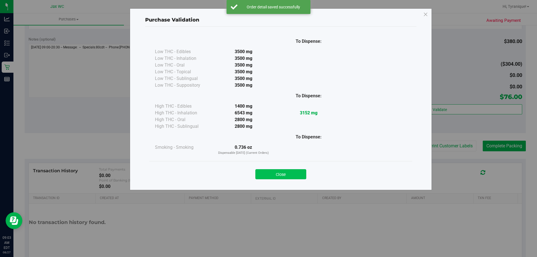
click at [292, 178] on button "Close" at bounding box center [281, 174] width 51 height 10
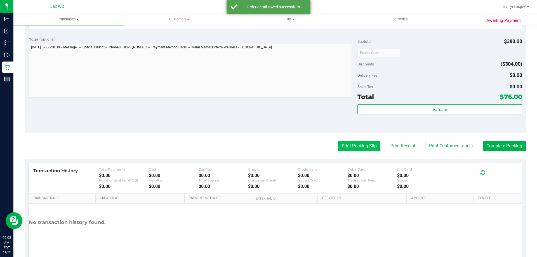
click at [347, 145] on button "Print Packing Slip" at bounding box center [359, 146] width 42 height 11
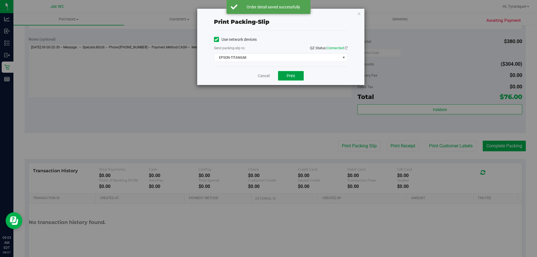
click at [292, 78] on button "Print" at bounding box center [291, 76] width 26 height 10
click at [262, 78] on link "Cancel" at bounding box center [264, 76] width 12 height 6
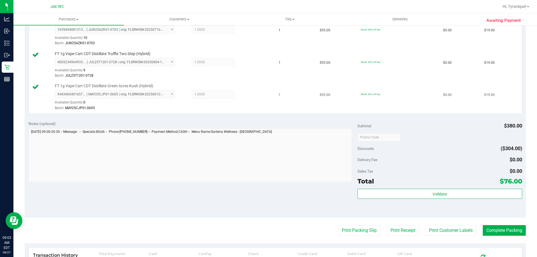
scroll to position [252, 0]
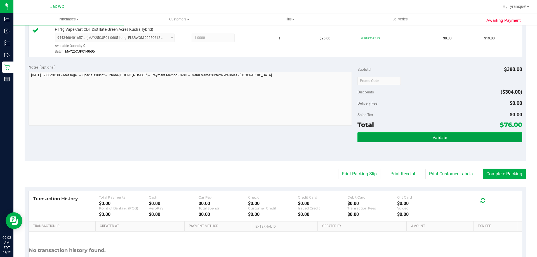
click at [468, 135] on button "Validate" at bounding box center [440, 137] width 165 height 10
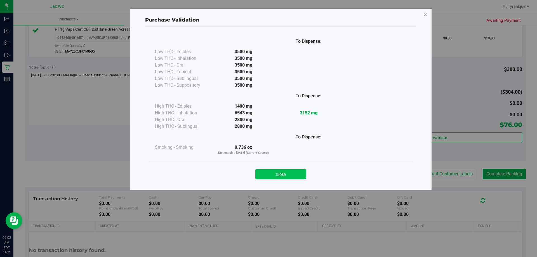
click at [302, 177] on button "Close" at bounding box center [281, 174] width 51 height 10
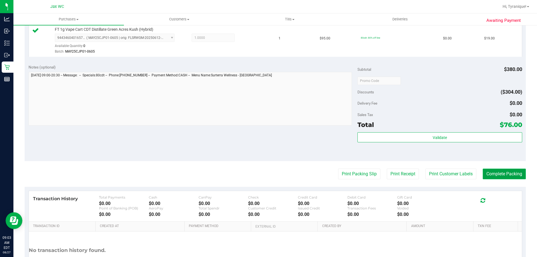
click at [512, 172] on button "Complete Packing" at bounding box center [504, 174] width 43 height 11
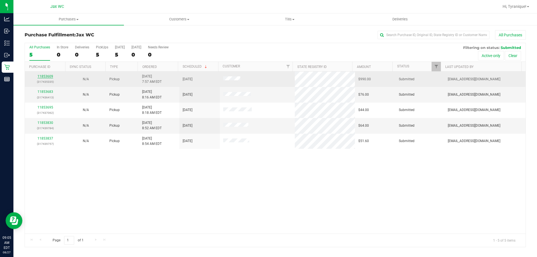
click at [48, 75] on link "11853609" at bounding box center [46, 76] width 16 height 4
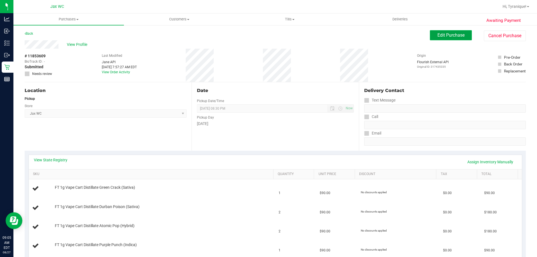
click at [448, 35] on span "Edit Purchase" at bounding box center [451, 34] width 27 height 5
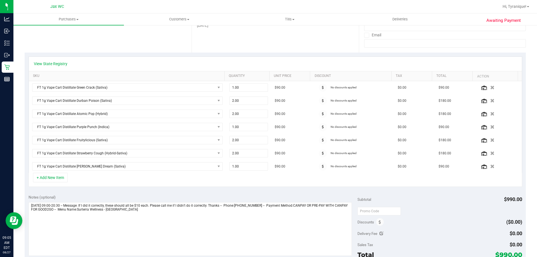
scroll to position [112, 0]
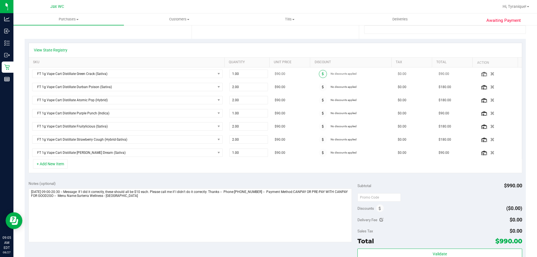
click at [319, 76] on span at bounding box center [323, 74] width 8 height 8
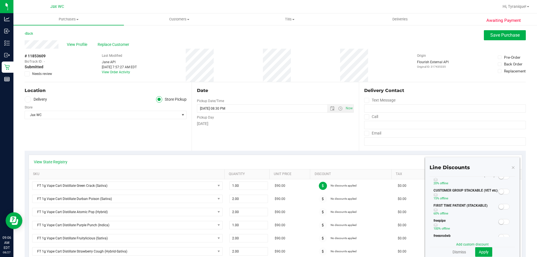
scroll to position [0, 0]
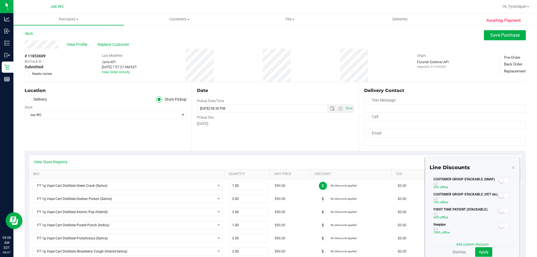
click at [463, 252] on cancel-button "Dismiss" at bounding box center [460, 252] width 14 height 4
click at [458, 250] on link "Dismiss" at bounding box center [459, 252] width 13 height 6
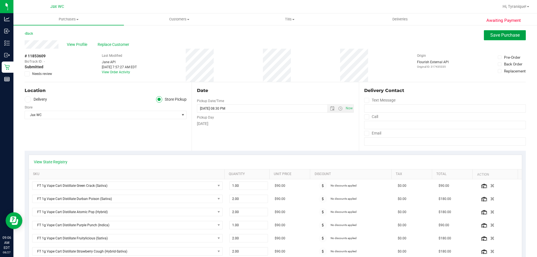
click at [493, 35] on span "Save Purchase" at bounding box center [505, 34] width 29 height 5
click at [78, 43] on span "View Profile" at bounding box center [78, 45] width 22 height 6
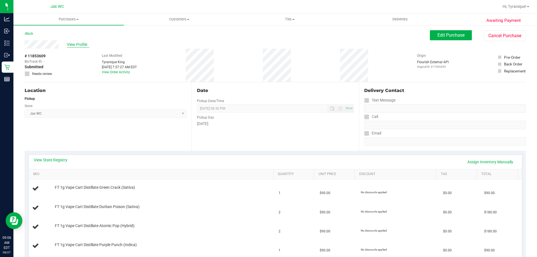
click at [87, 47] on div "View Profile" at bounding box center [228, 44] width 406 height 8
click at [83, 45] on span "View Profile" at bounding box center [78, 45] width 22 height 6
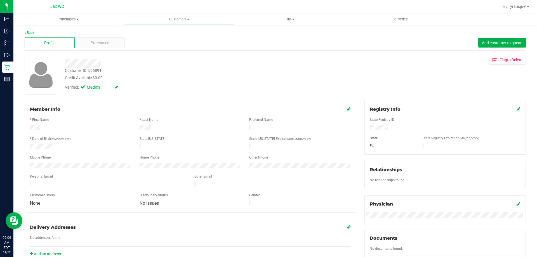
click at [99, 69] on div "Customer ID: 596891" at bounding box center [83, 71] width 37 height 6
copy div "Customer ID: 596891"
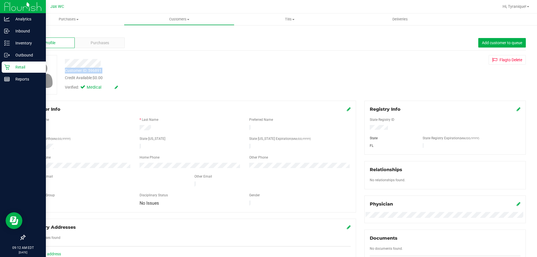
click at [0, 64] on link "Retail" at bounding box center [23, 68] width 46 height 12
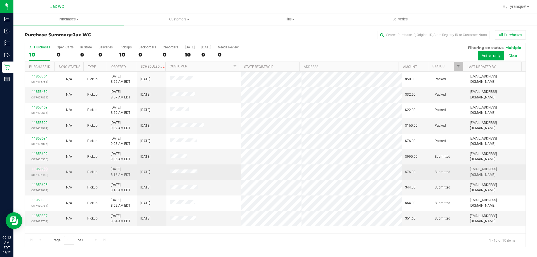
click at [41, 169] on link "11853683" at bounding box center [40, 169] width 16 height 4
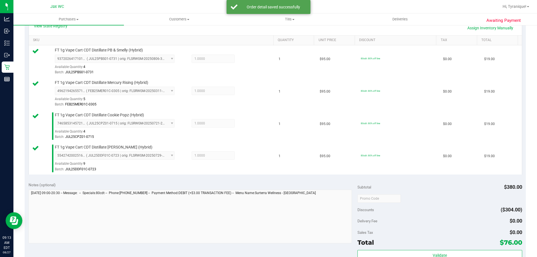
scroll to position [298, 0]
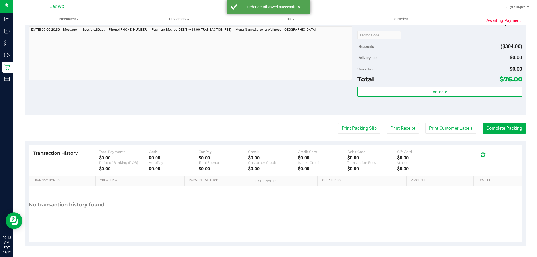
click at [427, 100] on div "Validate" at bounding box center [440, 99] width 165 height 25
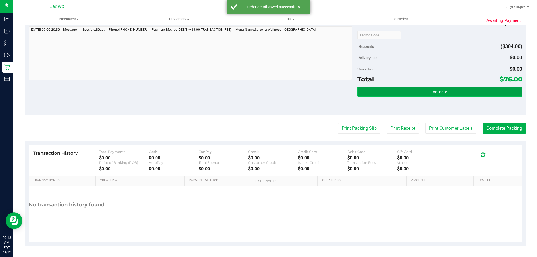
click at [427, 97] on button "Validate" at bounding box center [440, 92] width 165 height 10
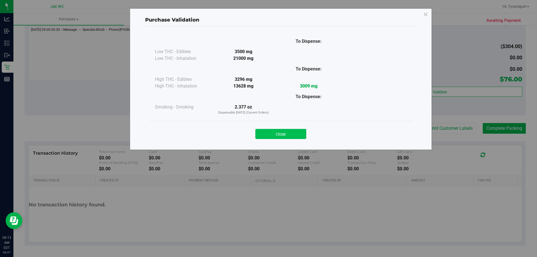
click at [299, 133] on button "Close" at bounding box center [281, 134] width 51 height 10
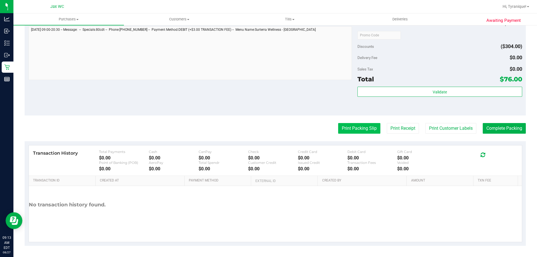
click at [345, 124] on button "Print Packing Slip" at bounding box center [359, 128] width 42 height 11
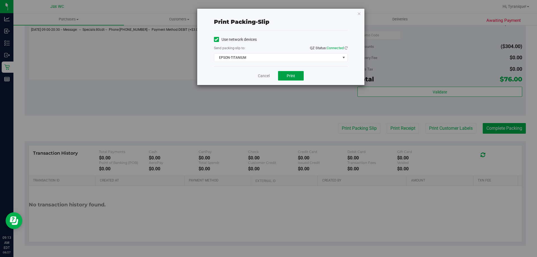
click at [288, 79] on button "Print" at bounding box center [291, 76] width 26 height 10
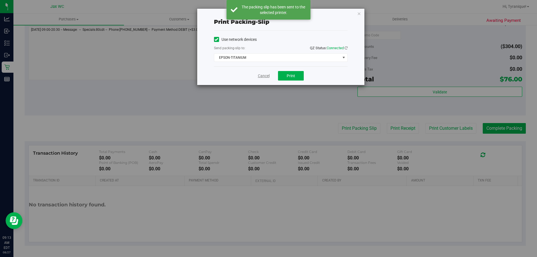
click at [262, 77] on link "Cancel" at bounding box center [264, 76] width 12 height 6
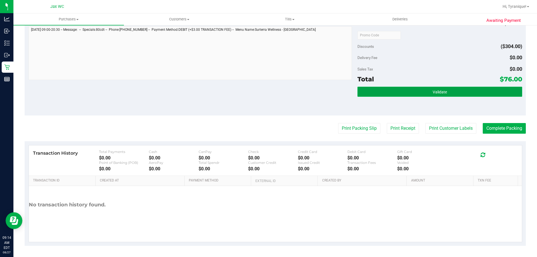
click at [427, 88] on button "Validate" at bounding box center [440, 92] width 165 height 10
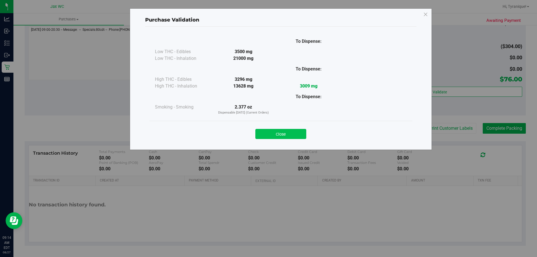
drag, startPoint x: 296, startPoint y: 128, endPoint x: 295, endPoint y: 133, distance: 5.2
click at [296, 128] on div "Close" at bounding box center [281, 132] width 255 height 14
click at [295, 133] on button "Close" at bounding box center [281, 134] width 51 height 10
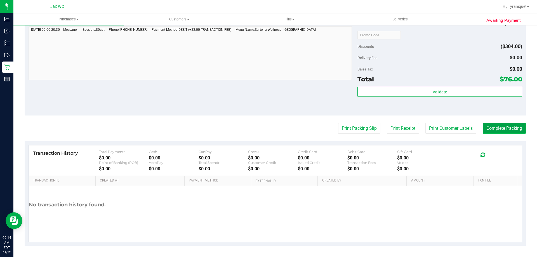
click at [511, 128] on button "Complete Packing" at bounding box center [504, 128] width 43 height 11
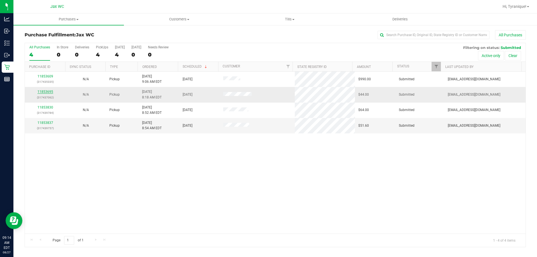
click at [51, 92] on link "11853695" at bounding box center [46, 92] width 16 height 4
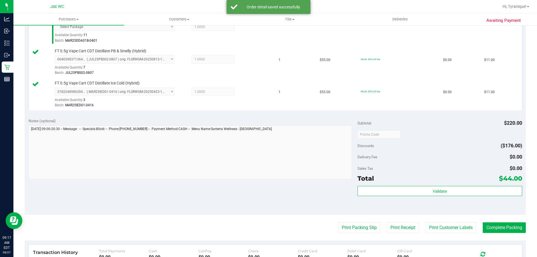
scroll to position [303, 0]
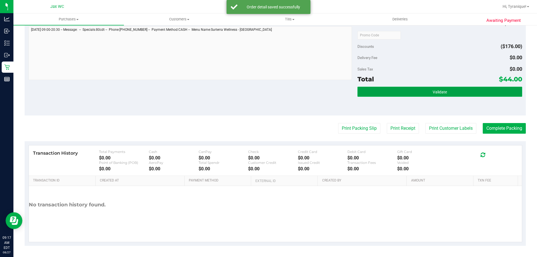
click at [418, 94] on button "Validate" at bounding box center [440, 92] width 165 height 10
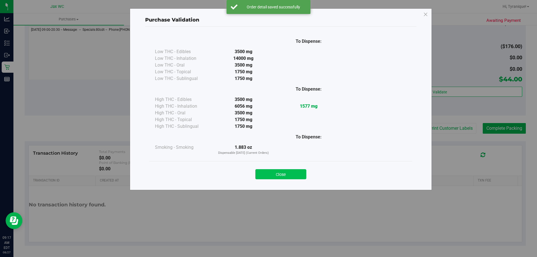
click at [277, 177] on button "Close" at bounding box center [281, 174] width 51 height 10
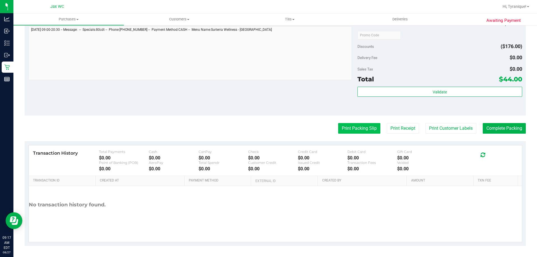
click at [346, 132] on button "Print Packing Slip" at bounding box center [359, 128] width 42 height 11
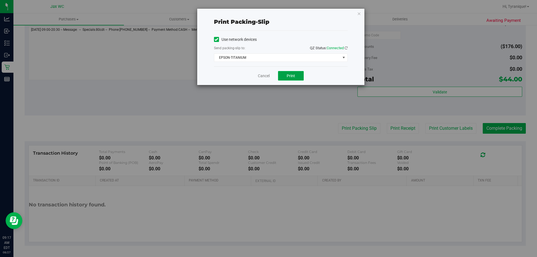
click at [296, 73] on button "Print" at bounding box center [291, 76] width 26 height 10
click at [264, 76] on link "Cancel" at bounding box center [264, 76] width 12 height 6
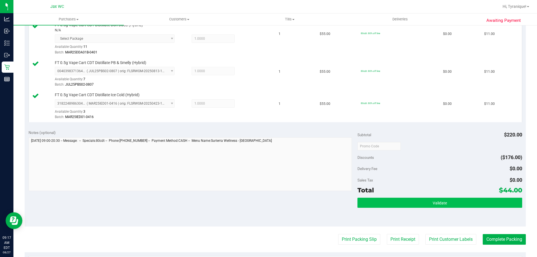
scroll to position [224, 0]
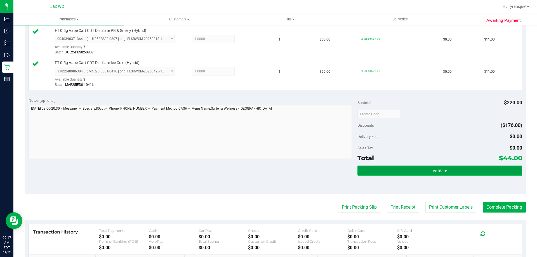
click at [479, 174] on button "Validate" at bounding box center [440, 171] width 165 height 10
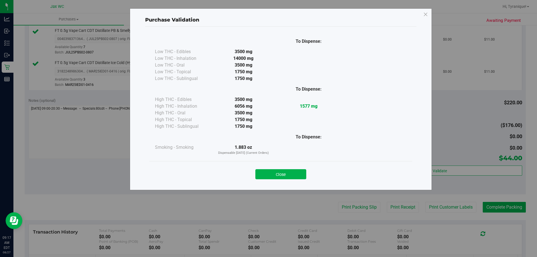
click at [298, 179] on div "Close" at bounding box center [280, 172] width 263 height 23
click at [302, 173] on button "Close" at bounding box center [281, 174] width 51 height 10
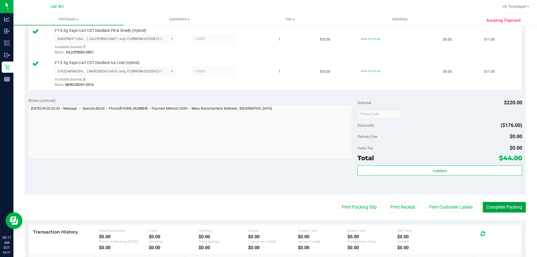
click at [488, 210] on button "Complete Packing" at bounding box center [504, 207] width 43 height 11
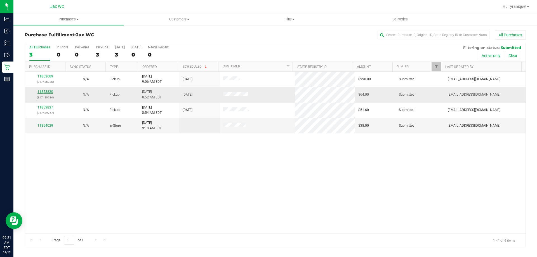
click at [51, 92] on link "11853830" at bounding box center [46, 92] width 16 height 4
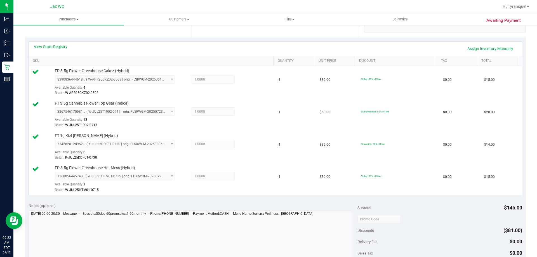
scroll to position [224, 0]
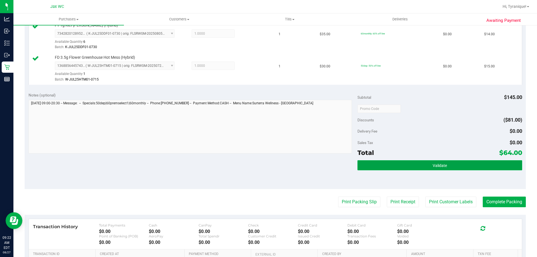
click at [440, 165] on span "Validate" at bounding box center [440, 165] width 14 height 4
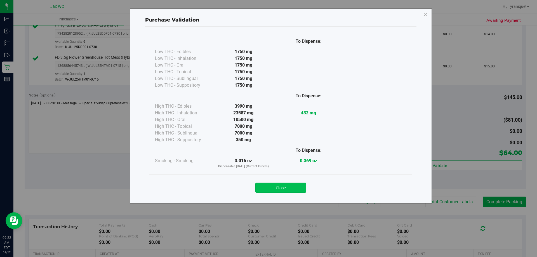
click at [301, 183] on button "Close" at bounding box center [281, 188] width 51 height 10
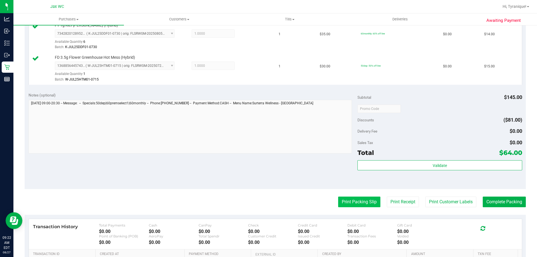
click at [353, 199] on button "Print Packing Slip" at bounding box center [359, 202] width 42 height 11
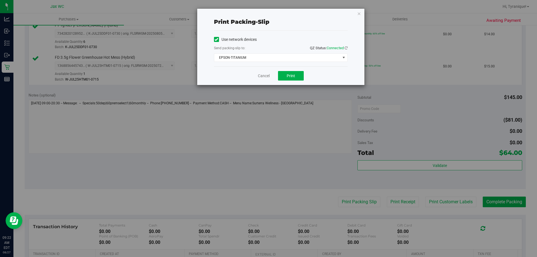
click at [290, 71] on div "Cancel Print" at bounding box center [281, 75] width 134 height 19
click at [291, 73] on button "Print" at bounding box center [291, 76] width 26 height 10
click at [265, 77] on link "Cancel" at bounding box center [264, 76] width 12 height 6
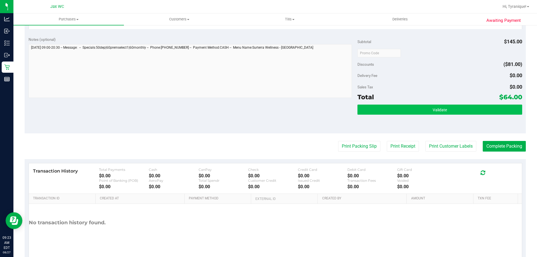
scroll to position [280, 0]
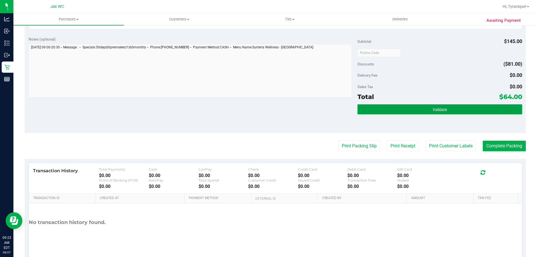
click at [509, 106] on button "Validate" at bounding box center [440, 109] width 165 height 10
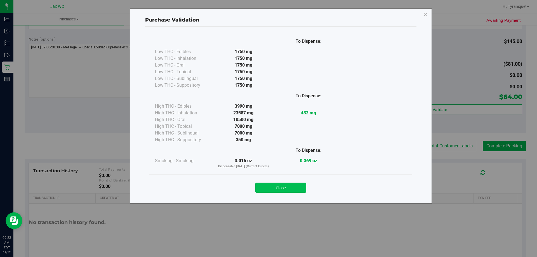
click at [274, 188] on button "Close" at bounding box center [281, 188] width 51 height 10
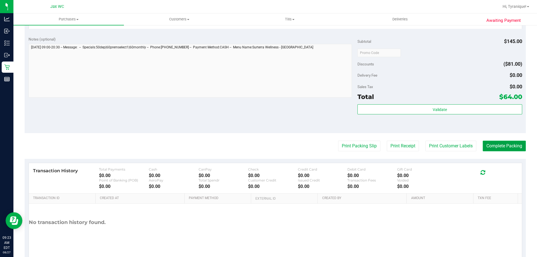
click at [490, 145] on button "Complete Packing" at bounding box center [504, 146] width 43 height 11
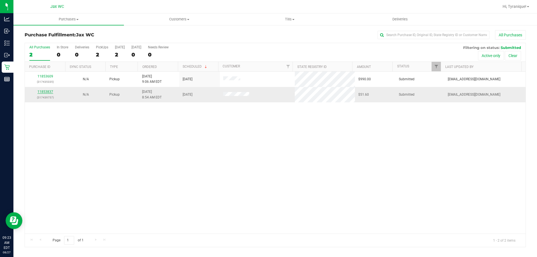
click at [49, 91] on link "11853837" at bounding box center [46, 92] width 16 height 4
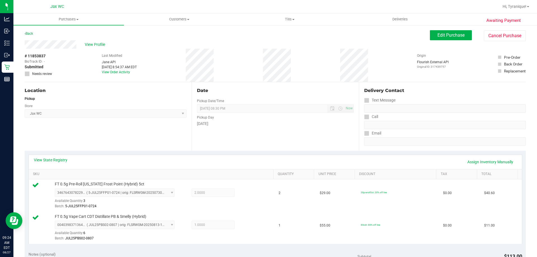
scroll to position [196, 0]
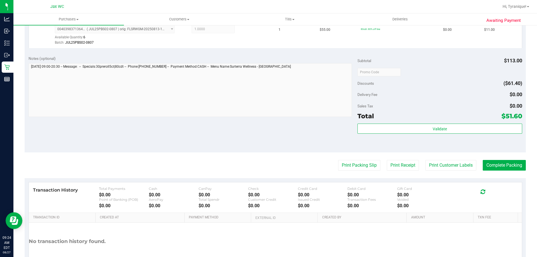
click at [416, 134] on div "Validate" at bounding box center [440, 136] width 165 height 25
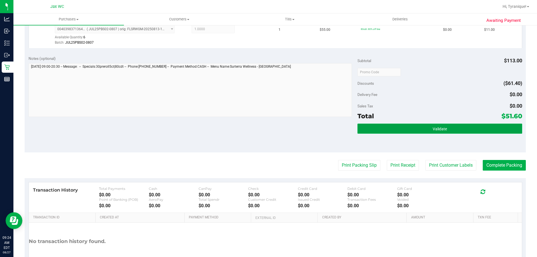
click at [413, 128] on button "Validate" at bounding box center [440, 129] width 165 height 10
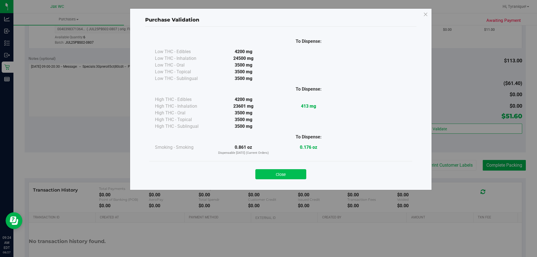
click at [281, 175] on button "Close" at bounding box center [281, 174] width 51 height 10
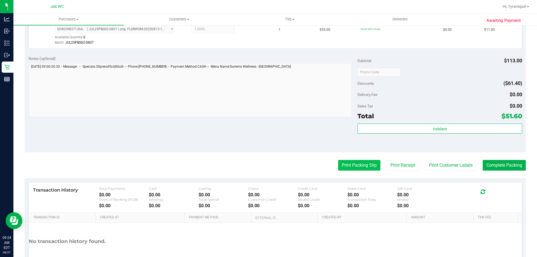
click at [350, 170] on button "Print Packing Slip" at bounding box center [359, 165] width 42 height 11
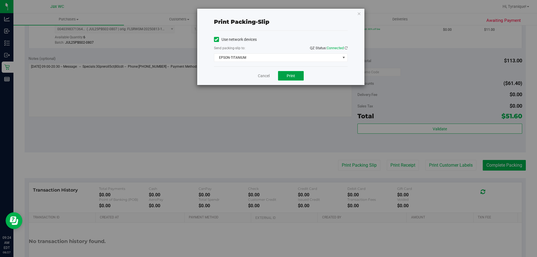
click at [289, 71] on button "Print" at bounding box center [291, 76] width 26 height 10
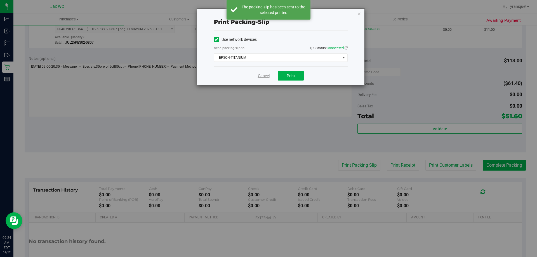
click at [266, 74] on link "Cancel" at bounding box center [264, 76] width 12 height 6
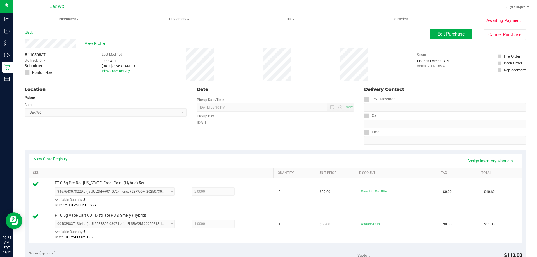
scroll to position [0, 0]
drag, startPoint x: 288, startPoint y: 88, endPoint x: 276, endPoint y: 91, distance: 12.3
click at [277, 90] on div "Date" at bounding box center [275, 90] width 157 height 7
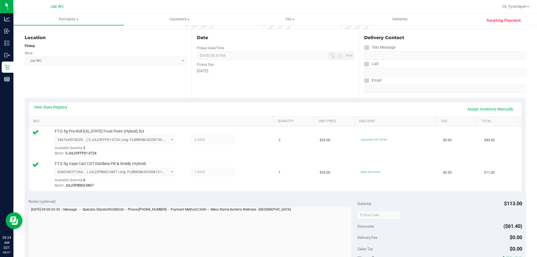
scroll to position [168, 0]
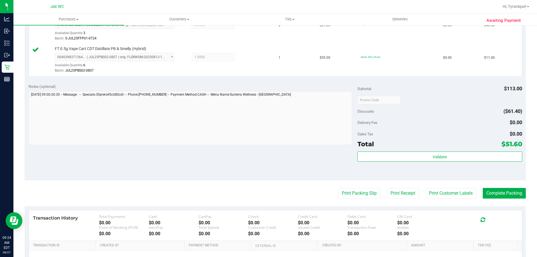
click at [483, 162] on div "Validate" at bounding box center [440, 164] width 165 height 25
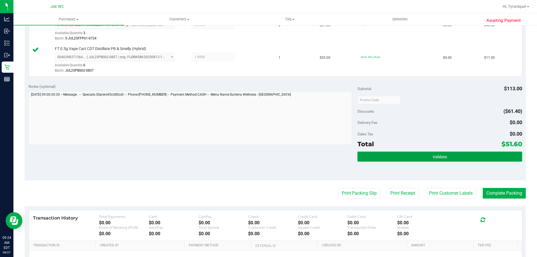
click at [476, 154] on button "Validate" at bounding box center [440, 157] width 165 height 10
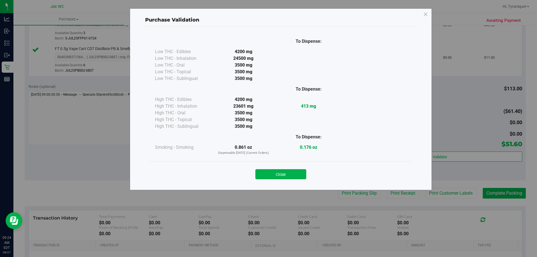
click at [502, 188] on div "Purchase Validation To Dispense: Low THC - Edibles 4200 mg" at bounding box center [271, 128] width 542 height 257
click at [285, 176] on button "Close" at bounding box center [281, 174] width 51 height 10
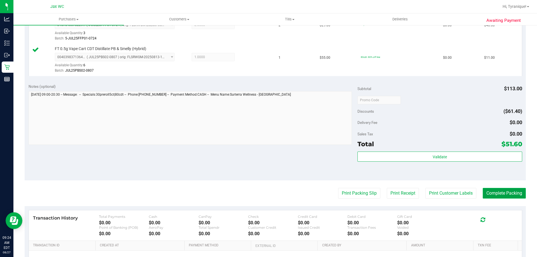
click at [483, 194] on button "Complete Packing" at bounding box center [504, 193] width 43 height 11
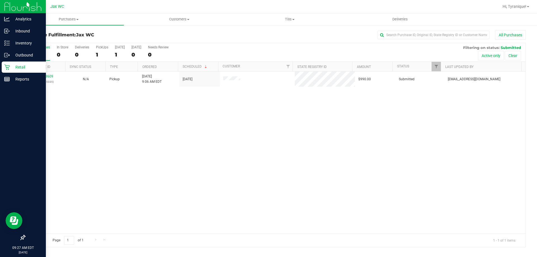
click at [9, 66] on icon at bounding box center [7, 67] width 6 height 6
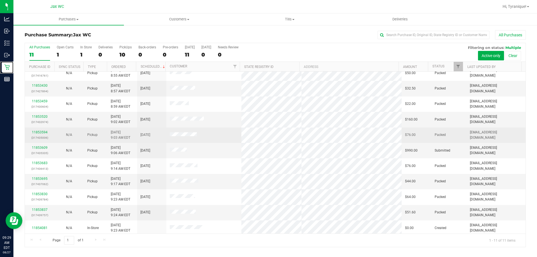
scroll to position [8, 0]
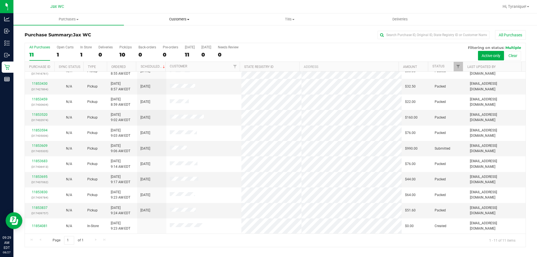
click at [176, 20] on span "Customers" at bounding box center [179, 19] width 110 height 5
click at [174, 36] on li "All customers" at bounding box center [179, 34] width 111 height 7
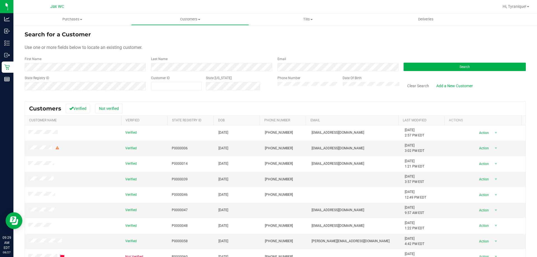
click at [128, 66] on div "First Name" at bounding box center [86, 64] width 122 height 15
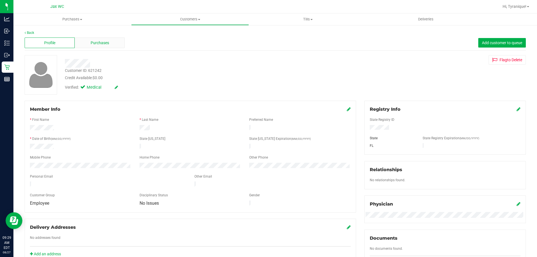
click at [117, 41] on div "Purchases" at bounding box center [100, 43] width 50 height 11
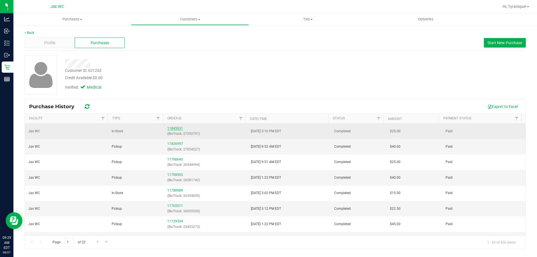
click at [174, 127] on link "11845031" at bounding box center [175, 129] width 16 height 4
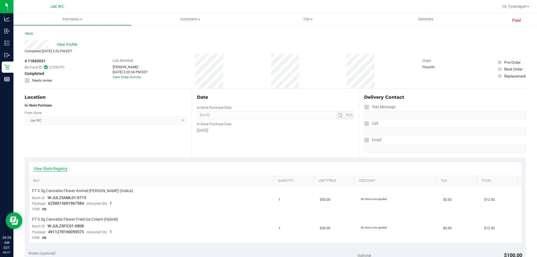
click at [58, 168] on link "View State Registry" at bounding box center [51, 169] width 34 height 6
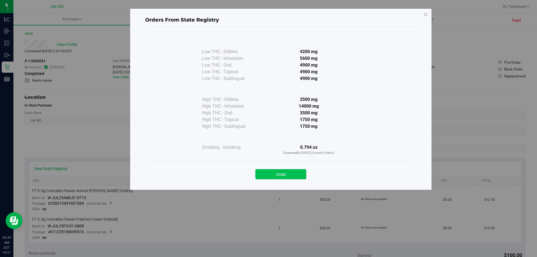
click at [293, 179] on button "Close" at bounding box center [281, 174] width 51 height 10
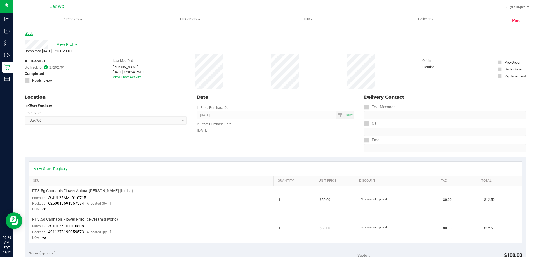
click at [30, 34] on link "Back" at bounding box center [29, 34] width 8 height 4
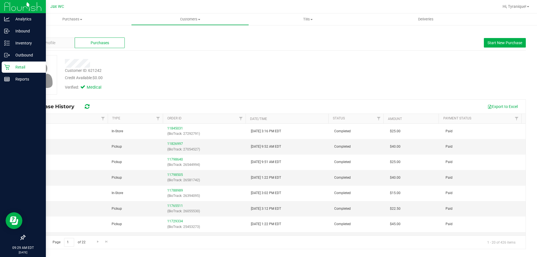
click at [10, 68] on p "Retail" at bounding box center [27, 67] width 34 height 7
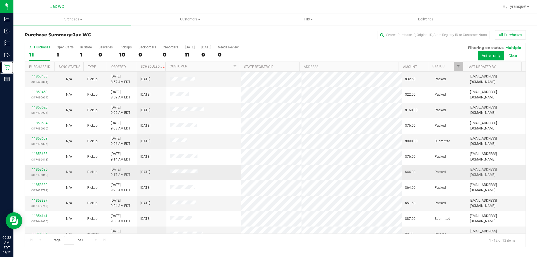
scroll to position [24, 0]
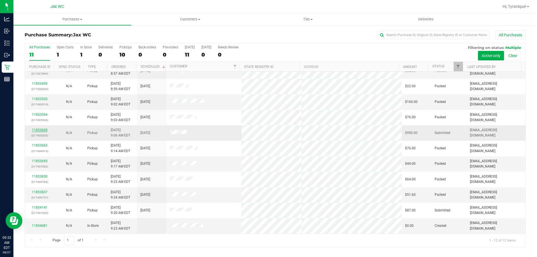
click at [36, 129] on link "11853609" at bounding box center [40, 130] width 16 height 4
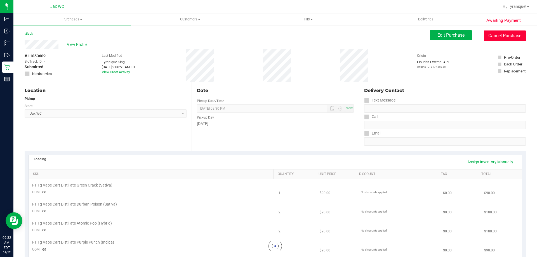
click at [497, 36] on button "Cancel Purchase" at bounding box center [505, 36] width 42 height 11
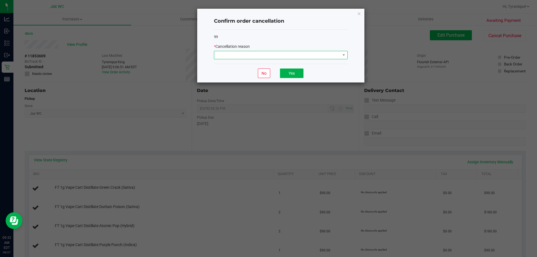
click at [303, 57] on span at bounding box center [277, 55] width 126 height 8
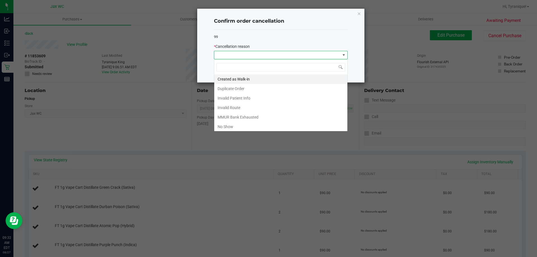
scroll to position [8, 134]
click at [252, 80] on li "Created as Walk-in" at bounding box center [280, 79] width 133 height 10
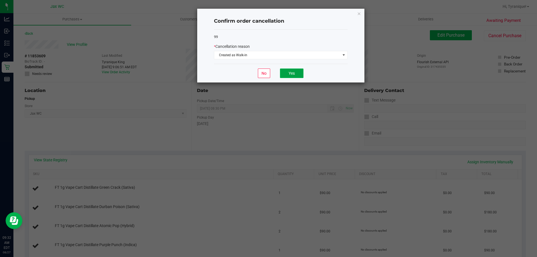
click at [291, 70] on button "Yes" at bounding box center [292, 74] width 24 height 10
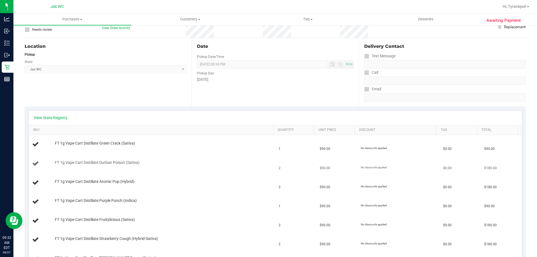
scroll to position [112, 0]
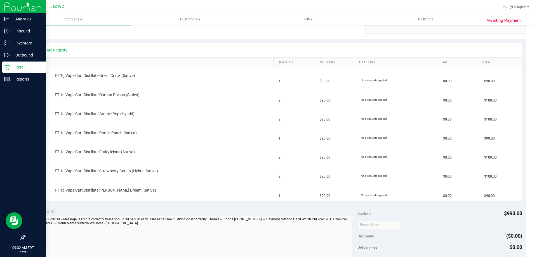
click at [16, 66] on p "Retail" at bounding box center [27, 67] width 34 height 7
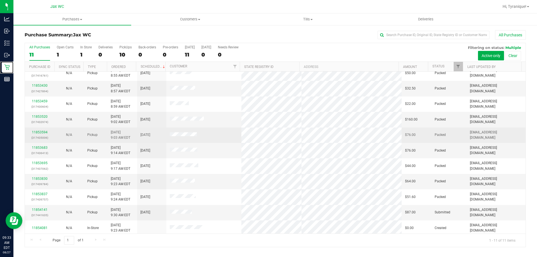
scroll to position [8, 0]
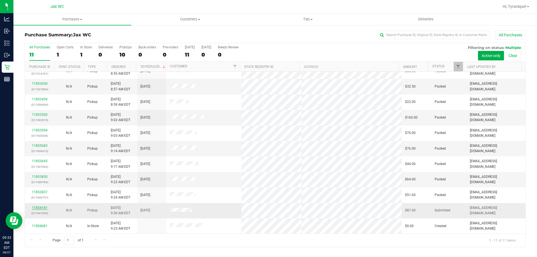
click at [46, 206] on link "11854141" at bounding box center [40, 208] width 16 height 4
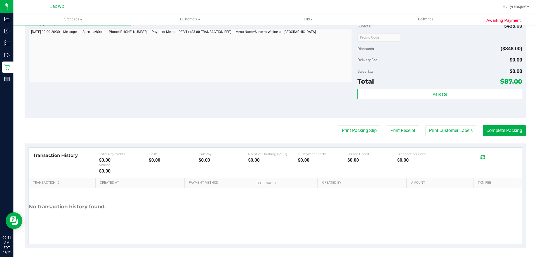
scroll to position [303, 0]
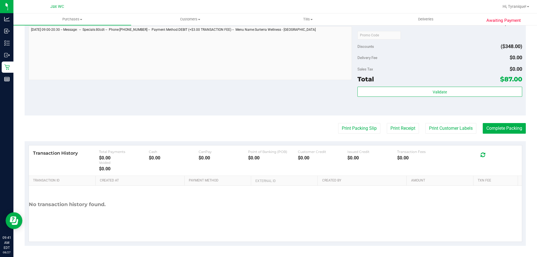
click at [196, 87] on div "Notes (optional) Subtotal $435.00 Discounts ($348.00) Delivery Fee $0.00 Sales …" at bounding box center [276, 65] width 502 height 101
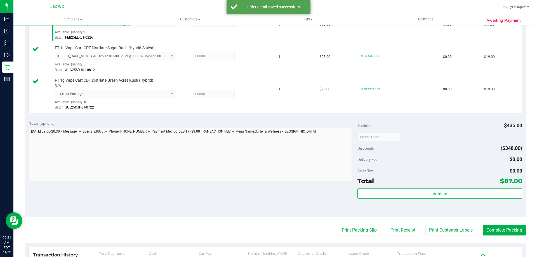
scroll to position [247, 0]
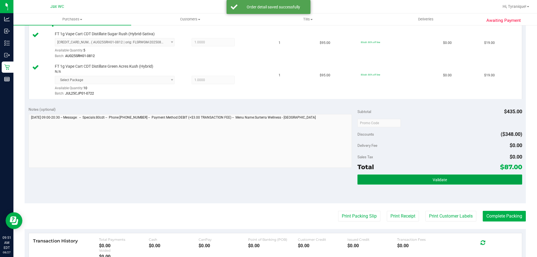
click at [415, 179] on button "Validate" at bounding box center [440, 180] width 165 height 10
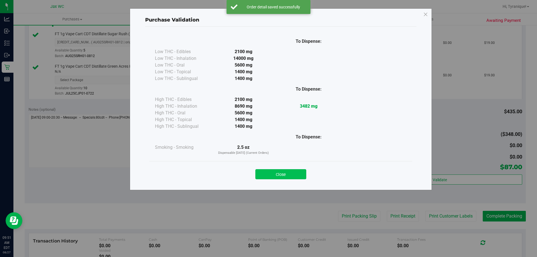
click at [278, 172] on button "Close" at bounding box center [281, 174] width 51 height 10
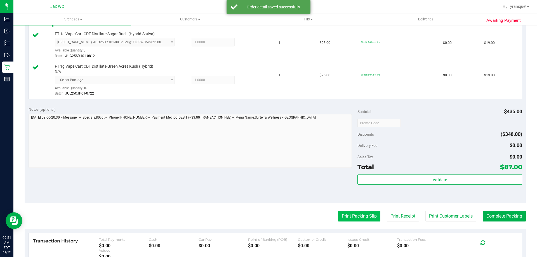
click at [359, 215] on button "Print Packing Slip" at bounding box center [359, 216] width 42 height 11
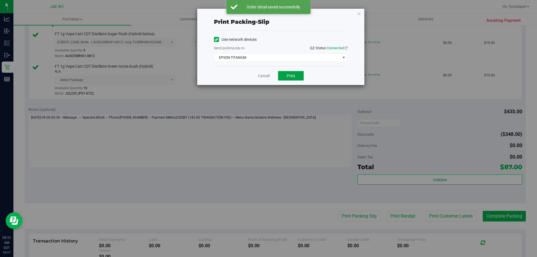
click at [289, 76] on span "Print" at bounding box center [291, 76] width 8 height 4
click at [262, 76] on link "Cancel" at bounding box center [264, 76] width 12 height 6
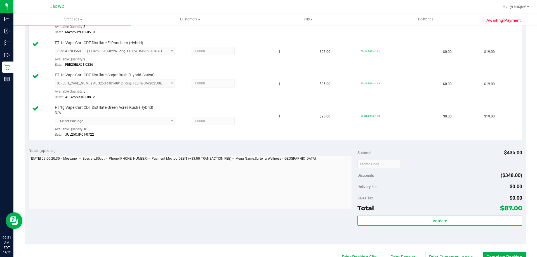
scroll to position [308, 0]
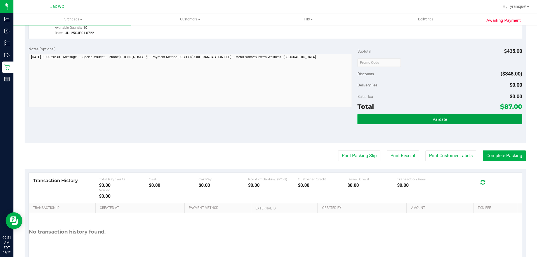
click at [413, 121] on button "Validate" at bounding box center [440, 119] width 165 height 10
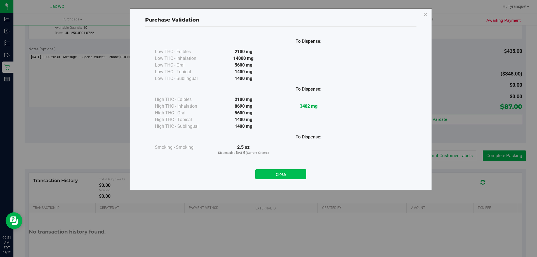
click at [300, 176] on button "Close" at bounding box center [281, 174] width 51 height 10
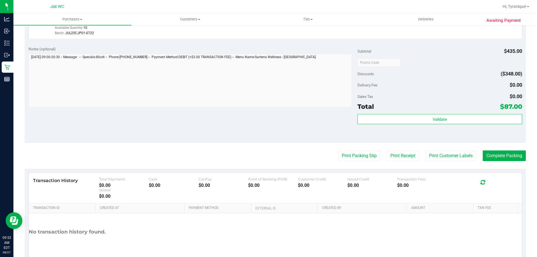
click at [451, 124] on div "Validate" at bounding box center [440, 119] width 165 height 11
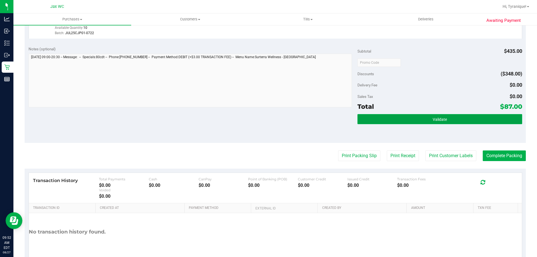
click at [451, 123] on button "Validate" at bounding box center [440, 119] width 165 height 10
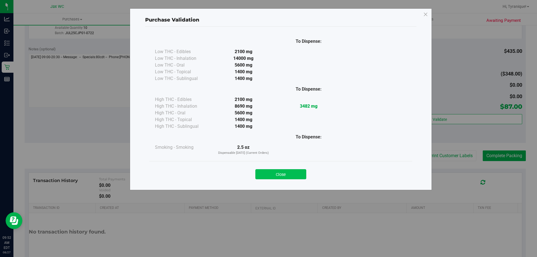
click at [285, 176] on button "Close" at bounding box center [281, 174] width 51 height 10
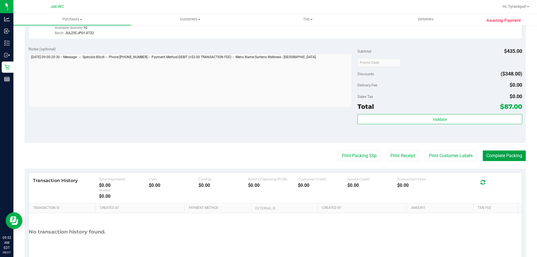
click at [504, 157] on button "Complete Packing" at bounding box center [504, 156] width 43 height 11
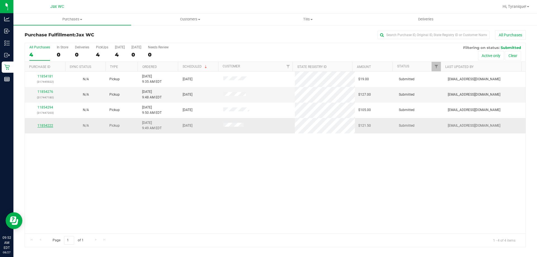
click at [50, 126] on link "11854222" at bounding box center [46, 126] width 16 height 4
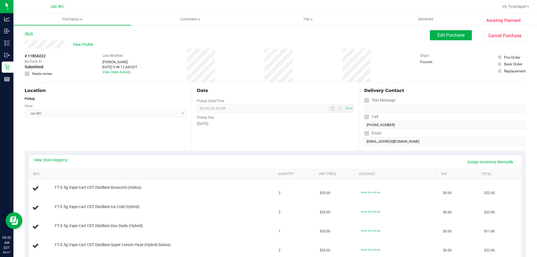
click at [28, 32] on link "Back" at bounding box center [29, 34] width 8 height 4
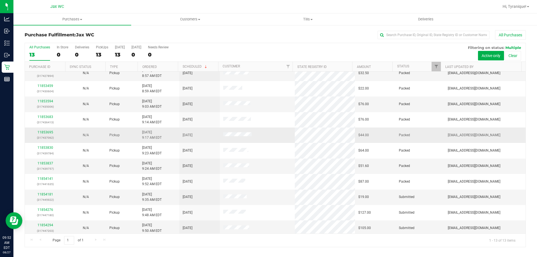
scroll to position [39, 0]
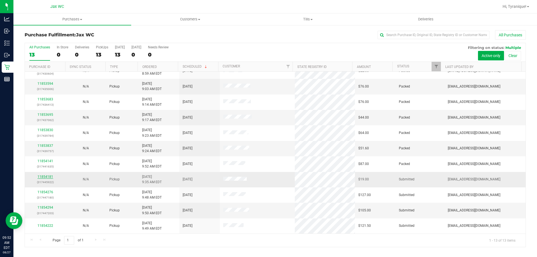
click at [41, 177] on link "11854181" at bounding box center [46, 177] width 16 height 4
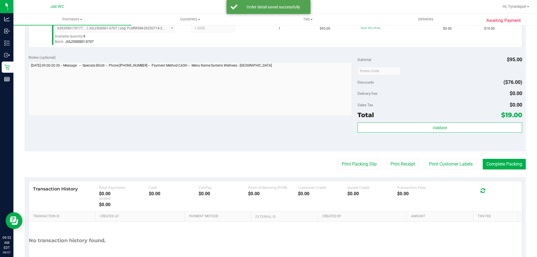
scroll to position [168, 0]
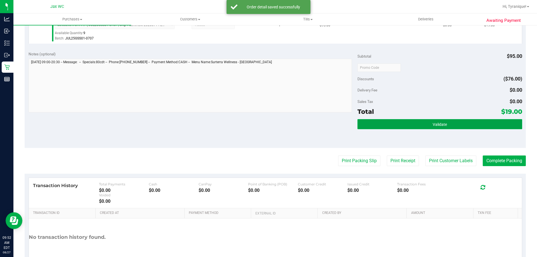
click at [438, 129] on button "Validate" at bounding box center [440, 124] width 165 height 10
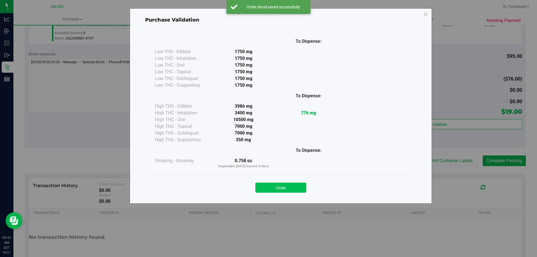
click at [281, 186] on button "Close" at bounding box center [281, 188] width 51 height 10
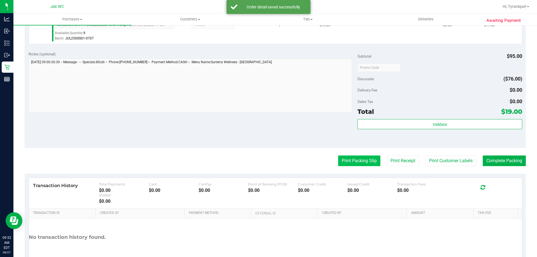
drag, startPoint x: 345, startPoint y: 176, endPoint x: 350, endPoint y: 159, distance: 17.3
click at [346, 175] on div "Transaction History Total Payments $0.00 Cash $0.00 CanPay $0.00 Point of Banki…" at bounding box center [276, 226] width 502 height 105
click at [350, 158] on button "Print Packing Slip" at bounding box center [359, 161] width 42 height 11
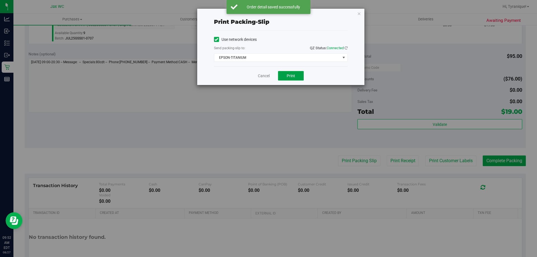
click at [289, 76] on span "Print" at bounding box center [291, 76] width 8 height 4
click at [267, 73] on link "Cancel" at bounding box center [264, 76] width 12 height 6
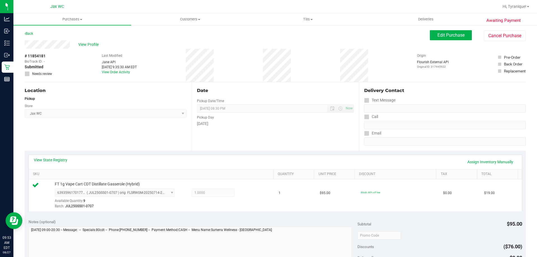
scroll to position [196, 0]
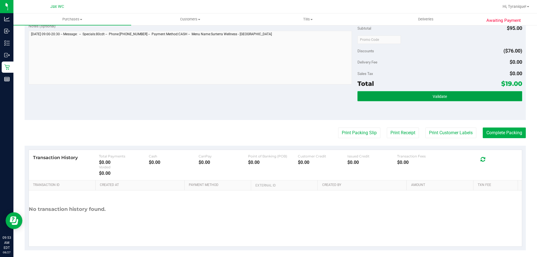
click at [490, 94] on button "Validate" at bounding box center [440, 96] width 165 height 10
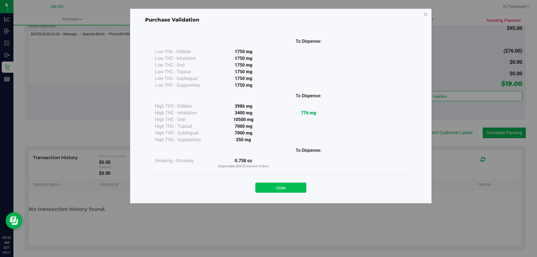
click at [274, 188] on button "Close" at bounding box center [281, 188] width 51 height 10
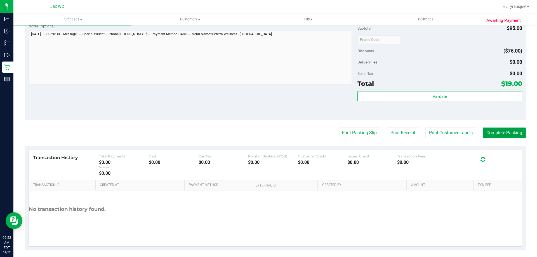
click at [493, 128] on button "Complete Packing" at bounding box center [504, 133] width 43 height 11
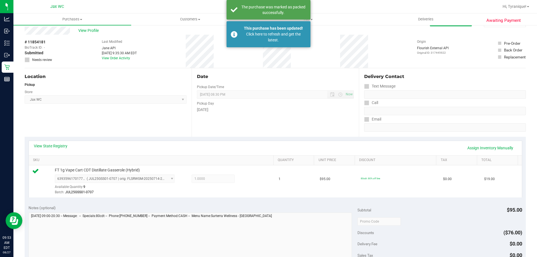
scroll to position [0, 0]
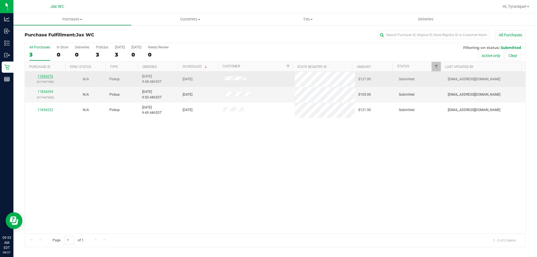
click at [52, 76] on link "11854276" at bounding box center [46, 76] width 16 height 4
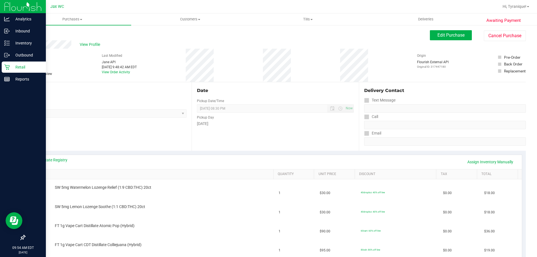
click at [1, 62] on link "Retail" at bounding box center [23, 68] width 46 height 12
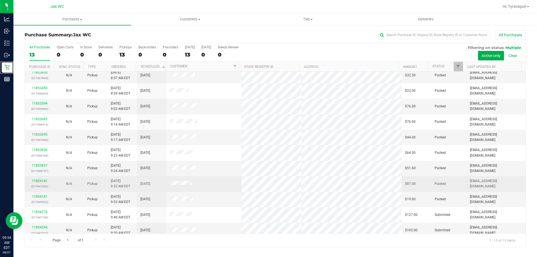
scroll to position [39, 0]
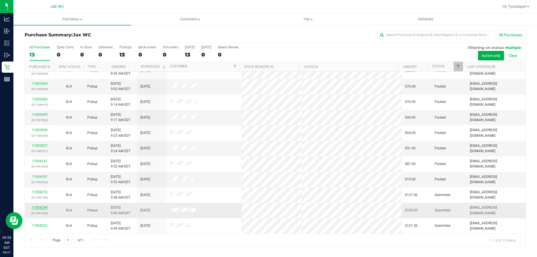
click at [42, 209] on link "11854294" at bounding box center [40, 208] width 16 height 4
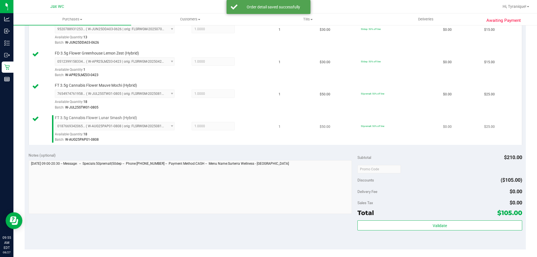
scroll to position [280, 0]
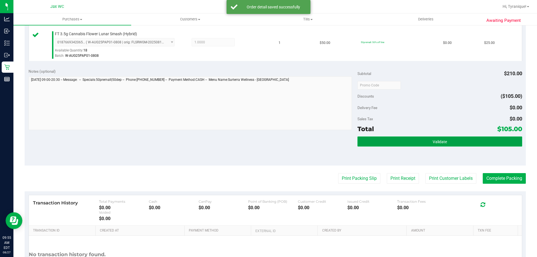
click at [401, 145] on button "Validate" at bounding box center [440, 142] width 165 height 10
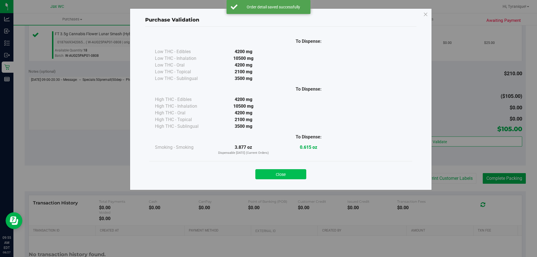
click at [281, 174] on button "Close" at bounding box center [281, 174] width 51 height 10
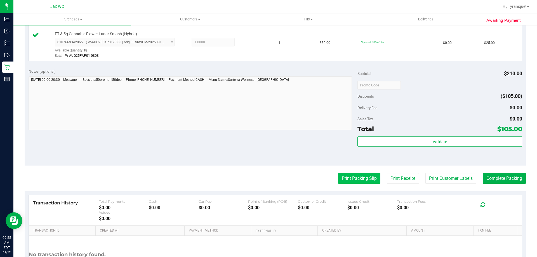
click at [348, 179] on button "Print Packing Slip" at bounding box center [359, 178] width 42 height 11
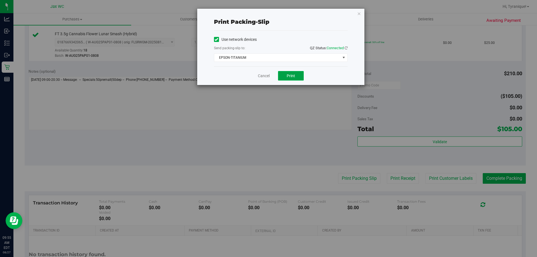
click at [296, 77] on button "Print" at bounding box center [291, 76] width 26 height 10
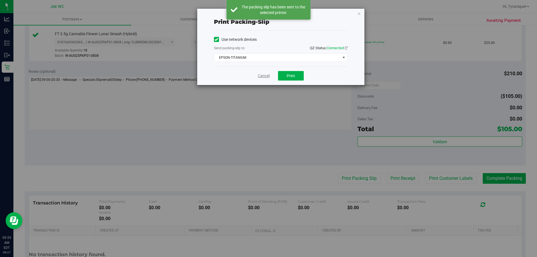
click at [266, 74] on link "Cancel" at bounding box center [264, 76] width 12 height 6
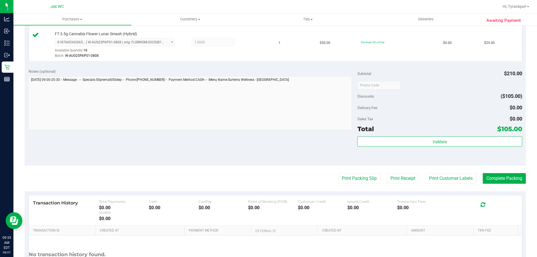
click at [428, 149] on div "Validate" at bounding box center [440, 149] width 165 height 25
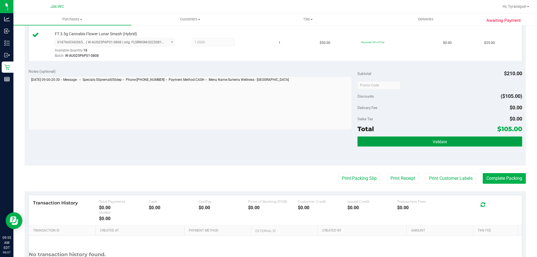
click at [426, 146] on button "Validate" at bounding box center [440, 142] width 165 height 10
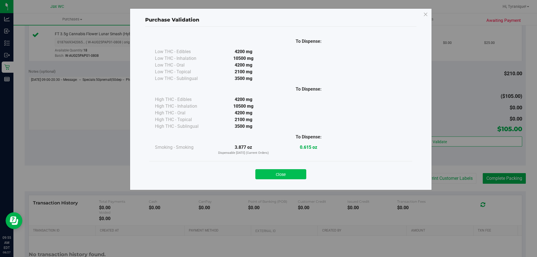
drag, startPoint x: 301, startPoint y: 165, endPoint x: 301, endPoint y: 170, distance: 4.8
click at [301, 166] on div "Close" at bounding box center [281, 173] width 255 height 14
click at [301, 170] on button "Close" at bounding box center [281, 174] width 51 height 10
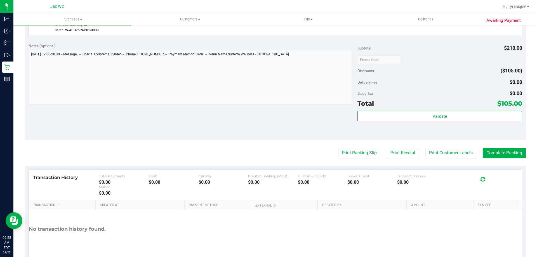
scroll to position [330, 0]
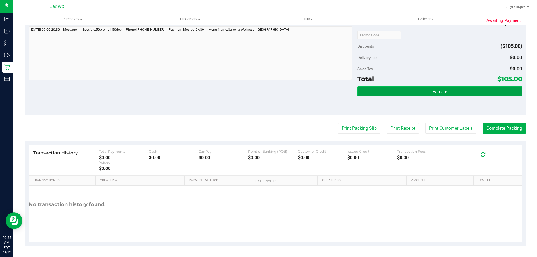
click at [487, 91] on button "Validate" at bounding box center [440, 91] width 165 height 10
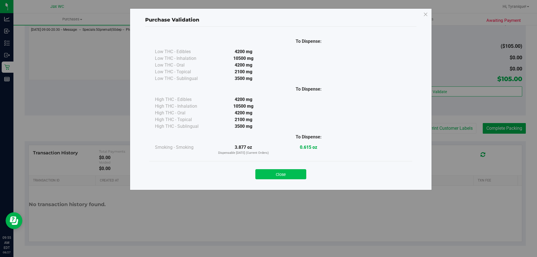
click at [296, 173] on button "Close" at bounding box center [281, 174] width 51 height 10
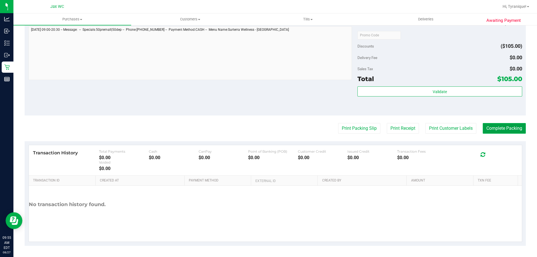
click at [503, 128] on button "Complete Packing" at bounding box center [504, 128] width 43 height 11
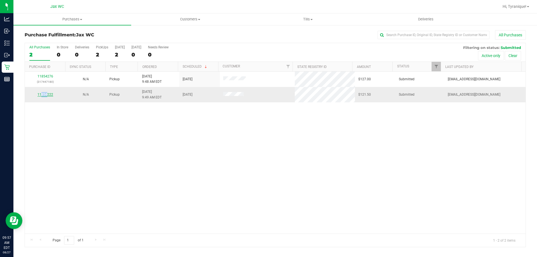
drag, startPoint x: 41, startPoint y: 89, endPoint x: 49, endPoint y: 95, distance: 9.4
click at [48, 93] on td "11854222" at bounding box center [45, 94] width 41 height 15
click at [49, 95] on link "11854222" at bounding box center [46, 95] width 16 height 4
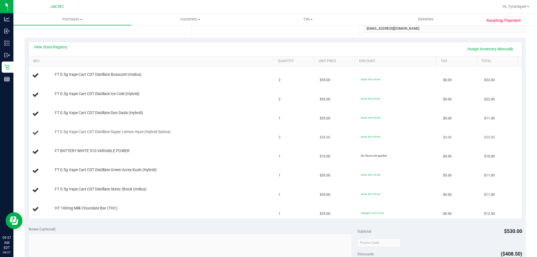
scroll to position [112, 0]
click at [60, 46] on link "View State Registry" at bounding box center [51, 48] width 34 height 6
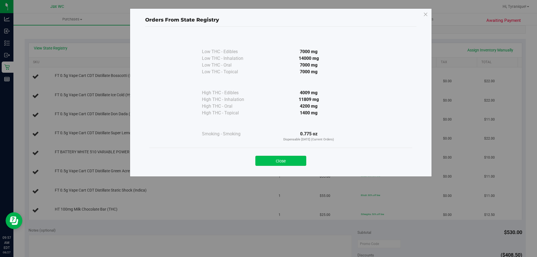
click at [287, 163] on button "Close" at bounding box center [281, 161] width 51 height 10
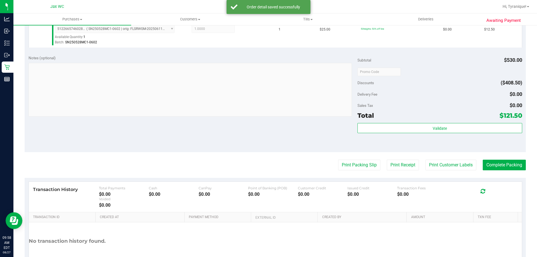
scroll to position [392, 0]
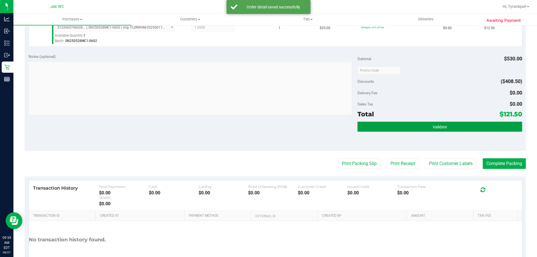
click at [418, 130] on button "Validate" at bounding box center [440, 127] width 165 height 10
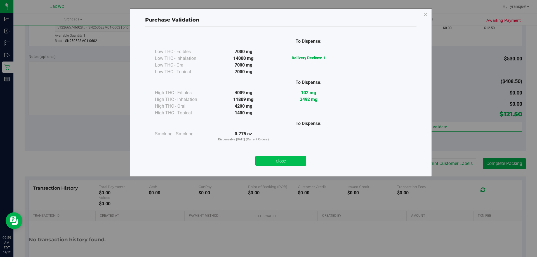
click at [302, 162] on button "Close" at bounding box center [281, 161] width 51 height 10
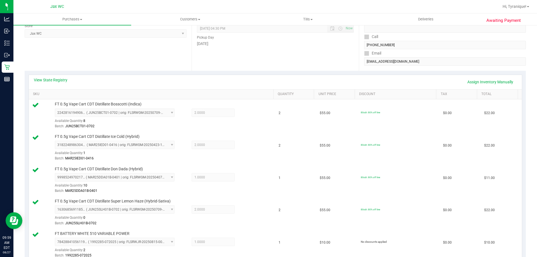
scroll to position [0, 0]
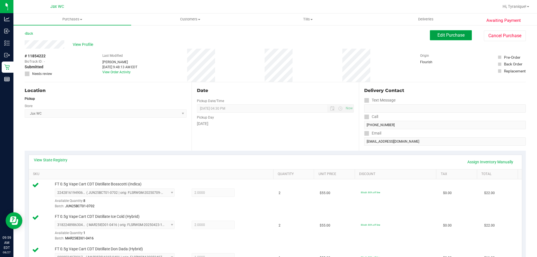
click at [453, 38] on button "Edit Purchase" at bounding box center [451, 35] width 42 height 10
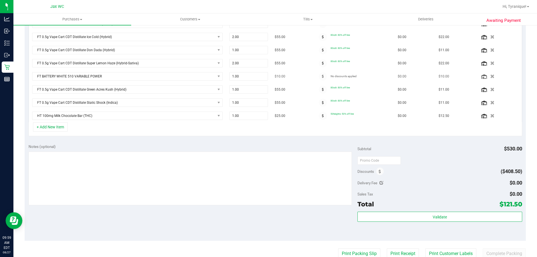
scroll to position [196, 0]
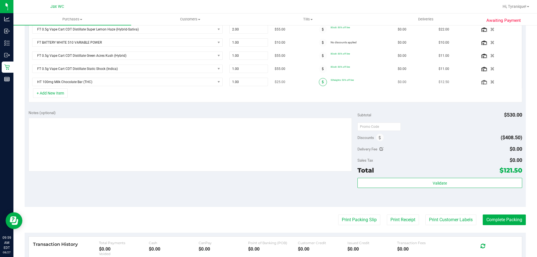
click at [322, 82] on icon at bounding box center [323, 81] width 2 height 3
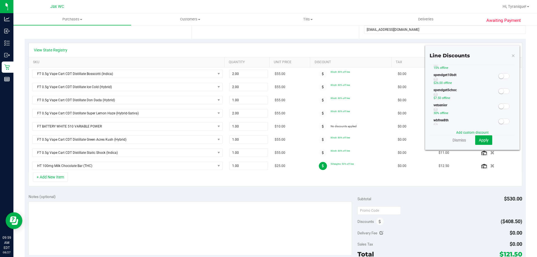
scroll to position [140, 0]
click at [499, 80] on small at bounding box center [501, 79] width 5 height 5
click at [481, 135] on button "Apply" at bounding box center [484, 140] width 17 height 10
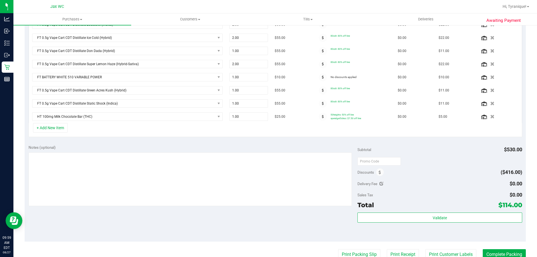
scroll to position [0, 0]
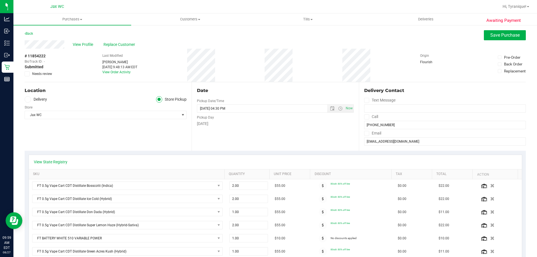
click at [491, 37] on span "Save Purchase" at bounding box center [505, 34] width 29 height 5
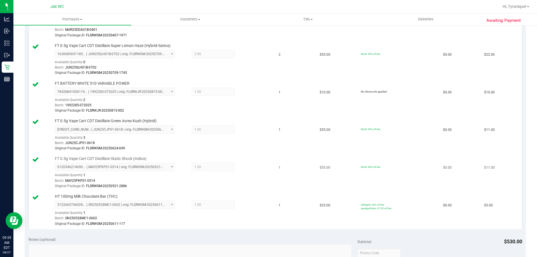
scroll to position [448, 0]
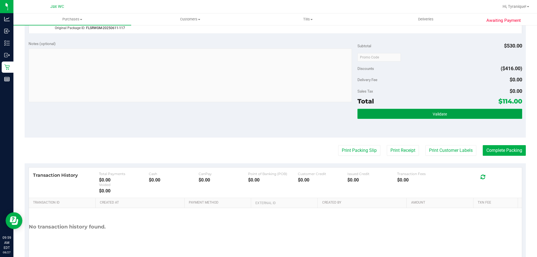
click at [439, 112] on span "Validate" at bounding box center [440, 114] width 14 height 4
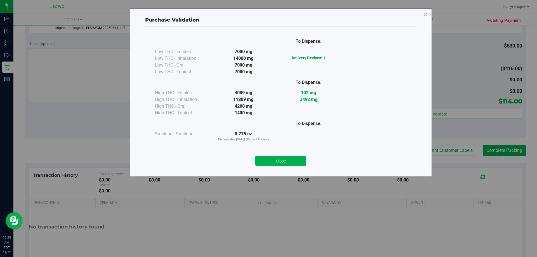
drag, startPoint x: 302, startPoint y: 159, endPoint x: 346, endPoint y: 153, distance: 44.6
click at [302, 159] on button "Close" at bounding box center [281, 161] width 51 height 10
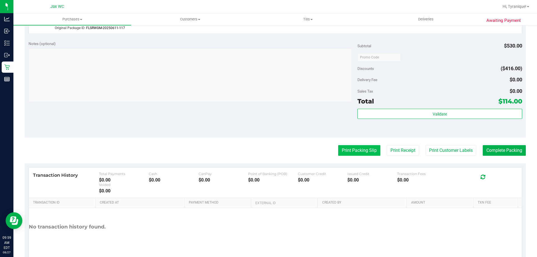
click at [356, 151] on button "Print Packing Slip" at bounding box center [359, 150] width 42 height 11
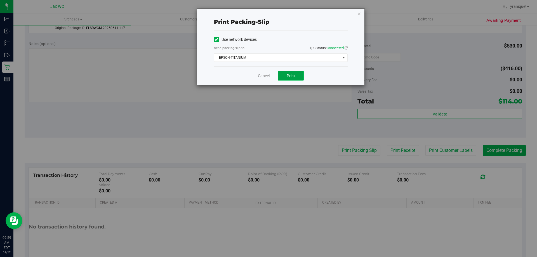
click at [300, 76] on button "Print" at bounding box center [291, 76] width 26 height 10
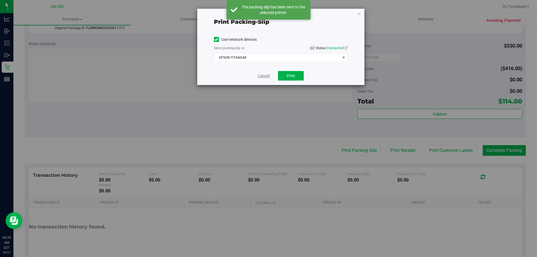
click at [263, 77] on link "Cancel" at bounding box center [264, 76] width 12 height 6
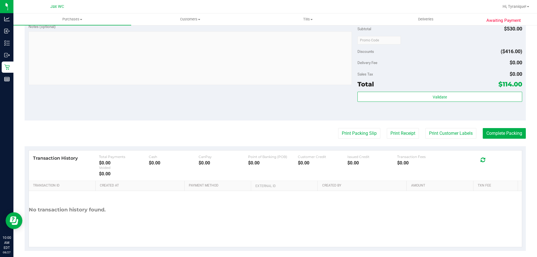
scroll to position [470, 0]
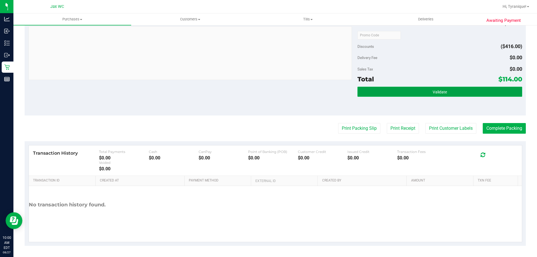
click at [415, 94] on button "Validate" at bounding box center [440, 92] width 165 height 10
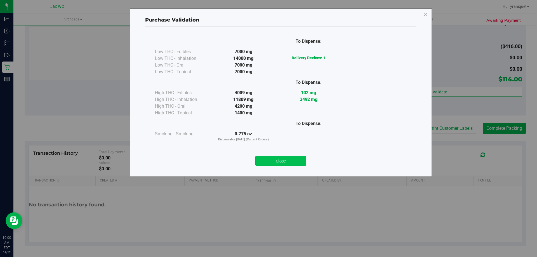
click at [306, 159] on div "Close" at bounding box center [281, 159] width 255 height 14
click at [304, 159] on button "Close" at bounding box center [281, 161] width 51 height 10
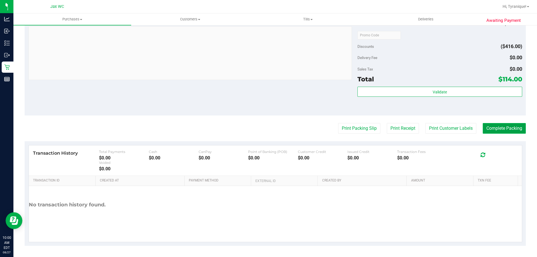
click at [498, 127] on button "Complete Packing" at bounding box center [504, 128] width 43 height 11
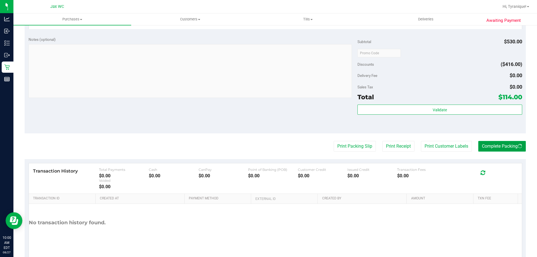
scroll to position [442, 0]
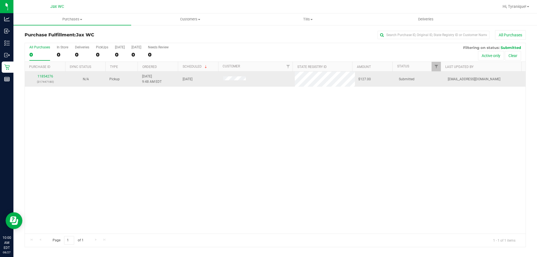
click at [48, 79] on div "11854276 (317447180)" at bounding box center [45, 79] width 34 height 11
click at [48, 76] on link "11854276" at bounding box center [46, 76] width 16 height 4
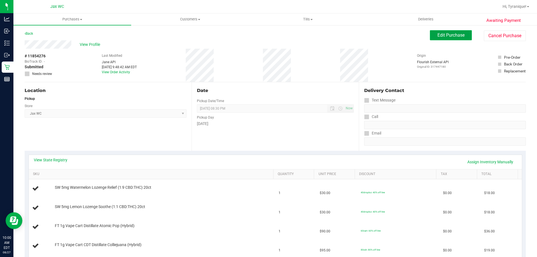
click at [441, 36] on span "Edit Purchase" at bounding box center [451, 34] width 27 height 5
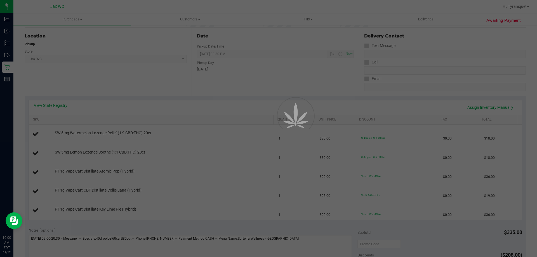
scroll to position [56, 0]
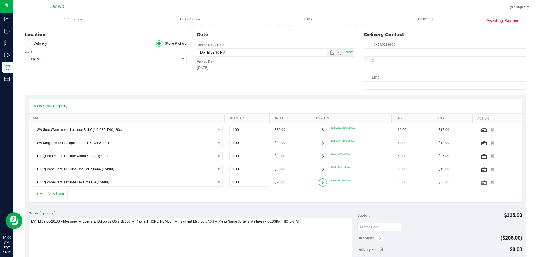
click at [319, 185] on span at bounding box center [323, 183] width 8 height 8
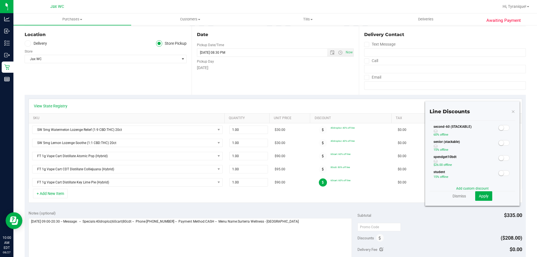
scroll to position [112, 0]
click at [501, 149] on span at bounding box center [504, 149] width 11 height 6
click at [486, 197] on button "Apply" at bounding box center [484, 196] width 17 height 10
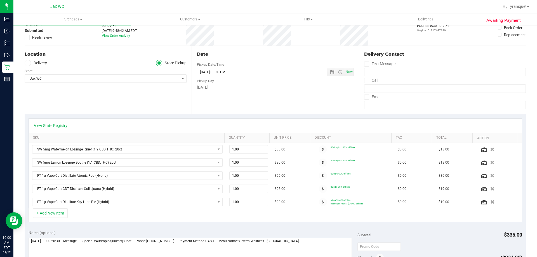
scroll to position [0, 0]
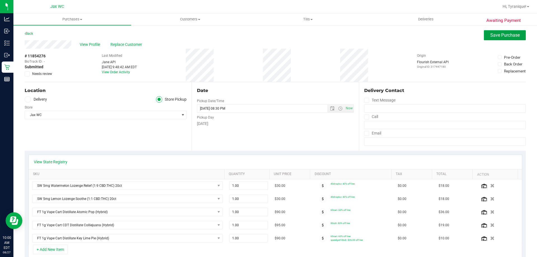
click at [504, 38] on button "Save Purchase" at bounding box center [505, 35] width 42 height 10
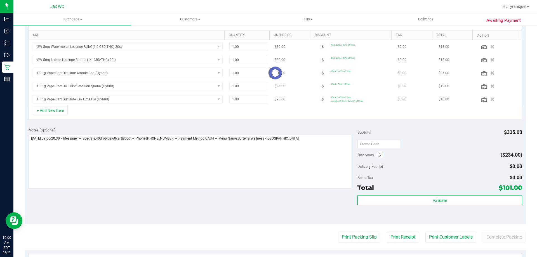
scroll to position [140, 0]
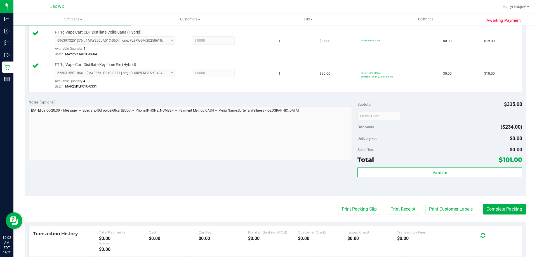
scroll to position [252, 0]
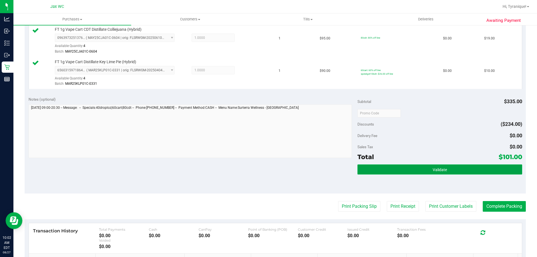
click at [425, 167] on button "Validate" at bounding box center [440, 170] width 165 height 10
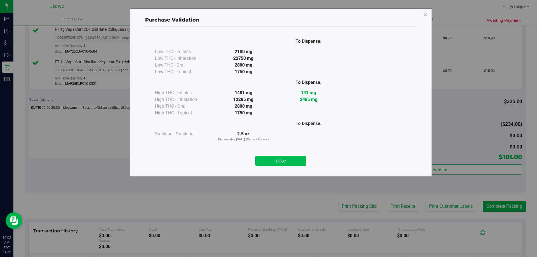
click at [291, 165] on button "Close" at bounding box center [281, 161] width 51 height 10
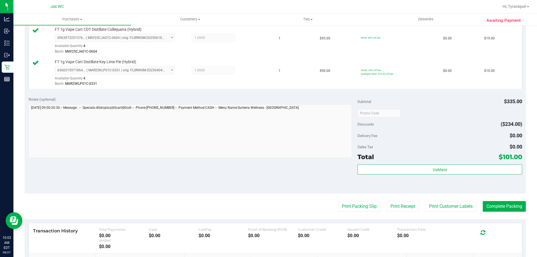
click at [356, 212] on purchase-details "Back Edit Purchase Cancel Purchase View Profile # 11854276 BioTrack ID: - Submi…" at bounding box center [276, 51] width 502 height 546
click at [354, 205] on button "Print Packing Slip" at bounding box center [359, 206] width 42 height 11
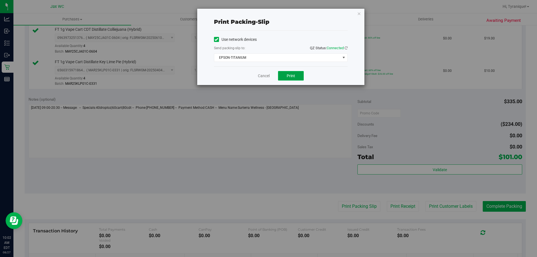
click at [291, 75] on span "Print" at bounding box center [291, 76] width 8 height 4
click at [267, 74] on link "Cancel" at bounding box center [264, 76] width 12 height 6
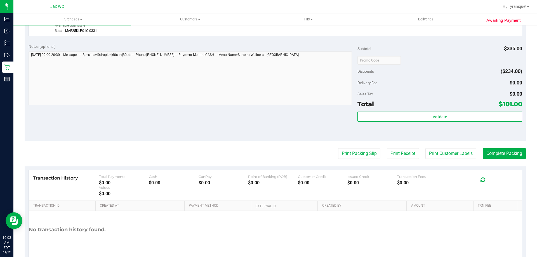
scroll to position [308, 0]
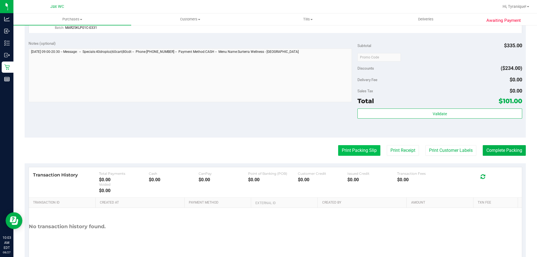
click at [368, 152] on button "Print Packing Slip" at bounding box center [359, 150] width 42 height 11
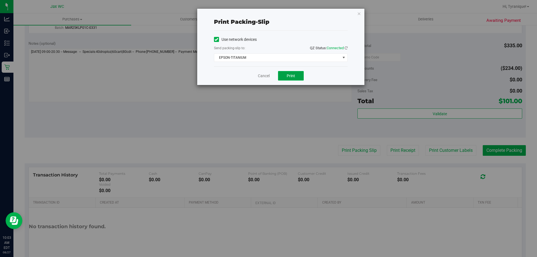
click at [300, 74] on button "Print" at bounding box center [291, 76] width 26 height 10
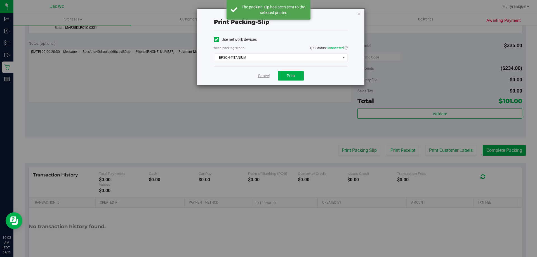
click at [264, 73] on link "Cancel" at bounding box center [264, 76] width 12 height 6
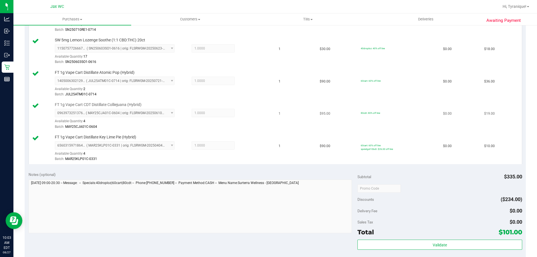
scroll to position [252, 0]
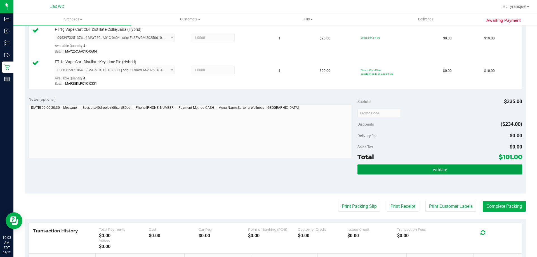
click at [477, 168] on button "Validate" at bounding box center [440, 170] width 165 height 10
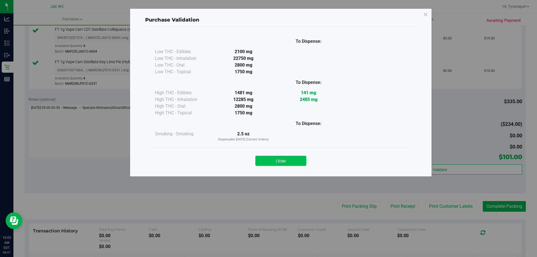
click at [294, 161] on button "Close" at bounding box center [281, 161] width 51 height 10
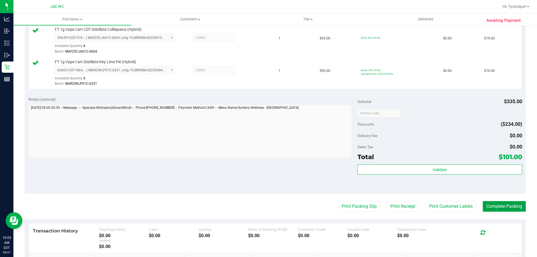
click at [506, 210] on button "Complete Packing" at bounding box center [504, 206] width 43 height 11
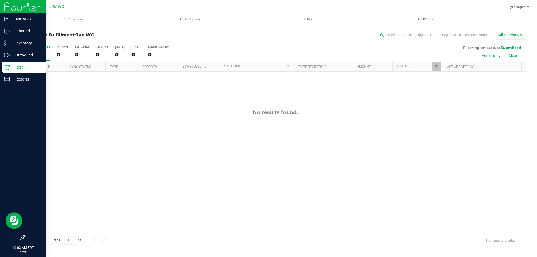
click at [8, 65] on icon at bounding box center [7, 67] width 6 height 6
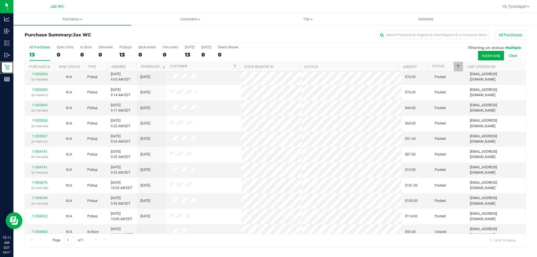
scroll to position [55, 0]
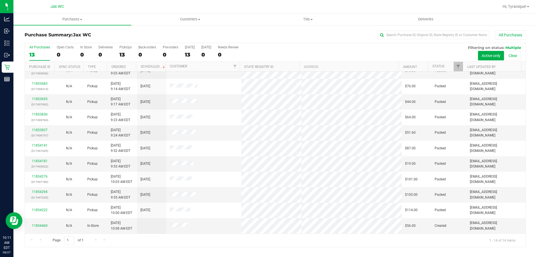
click at [363, 36] on div "All Purchases" at bounding box center [359, 35] width 334 height 10
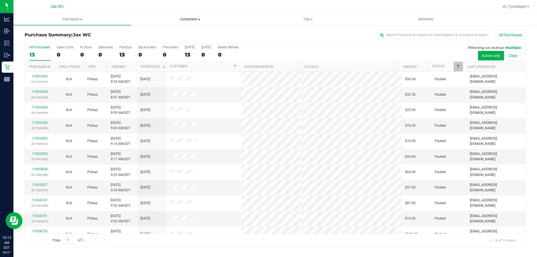
click at [190, 16] on uib-tab-heading "Customers All customers Add a new customer All physicians" at bounding box center [190, 19] width 117 height 11
click at [184, 33] on li "All customers" at bounding box center [190, 34] width 118 height 7
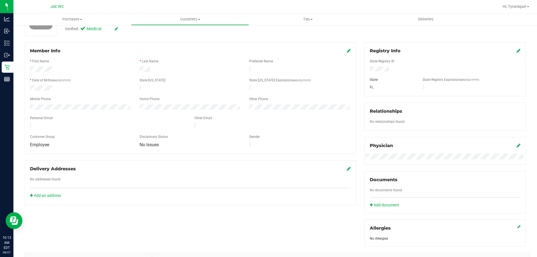
scroll to position [8, 0]
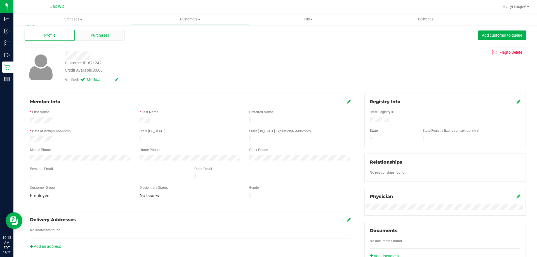
click at [94, 36] on span "Purchases" at bounding box center [100, 35] width 18 height 6
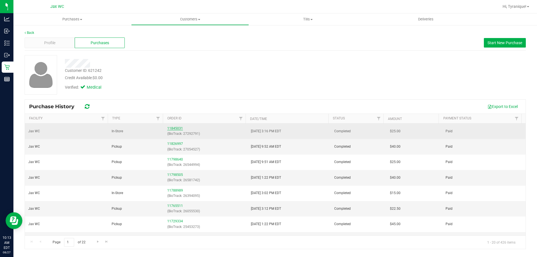
click at [177, 127] on link "11845031" at bounding box center [175, 129] width 16 height 4
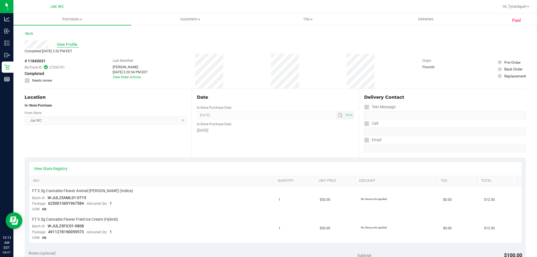
click at [67, 43] on span "View Profile" at bounding box center [68, 45] width 22 height 6
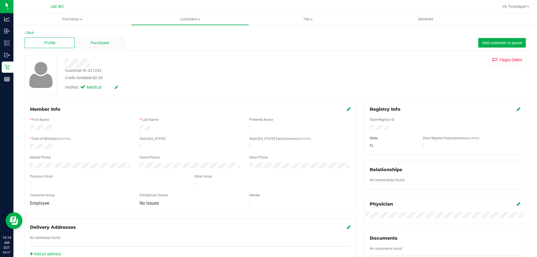
click at [102, 42] on span "Purchases" at bounding box center [100, 43] width 18 height 6
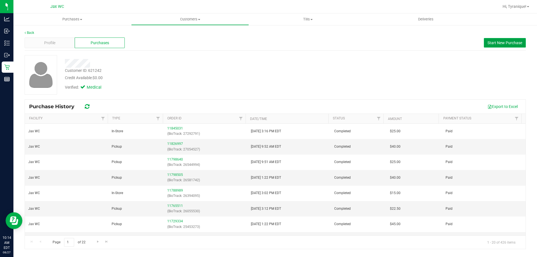
click at [505, 45] on span "Start New Purchase" at bounding box center [505, 43] width 35 height 4
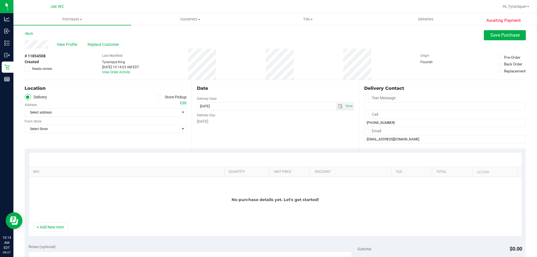
click at [161, 99] on label "Store Pickup" at bounding box center [171, 97] width 31 height 6
click at [0, 0] on input "Store Pickup" at bounding box center [0, 0] width 0 height 0
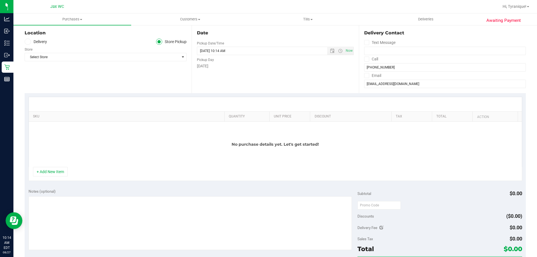
scroll to position [56, 0]
click at [121, 59] on span "Select Store" at bounding box center [102, 57] width 154 height 8
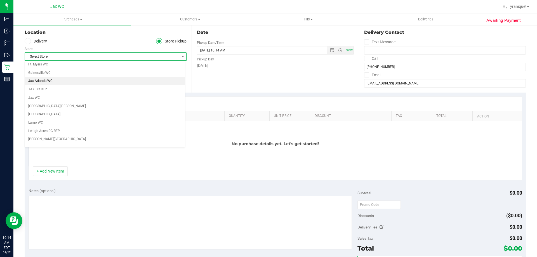
scroll to position [140, 0]
drag, startPoint x: 60, startPoint y: 142, endPoint x: 68, endPoint y: 115, distance: 27.8
click at [68, 115] on ul "Bonita Springs WC Boynton Beach WC Bradenton WC Brandon WC Brooksville WC Call …" at bounding box center [105, 167] width 160 height 491
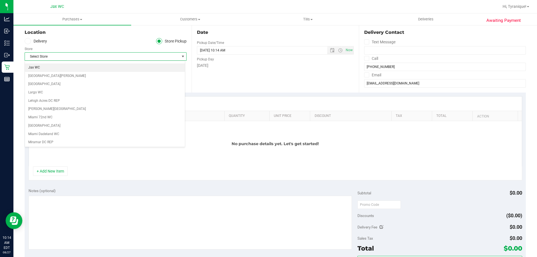
click at [43, 68] on li "Jax WC" at bounding box center [105, 68] width 160 height 8
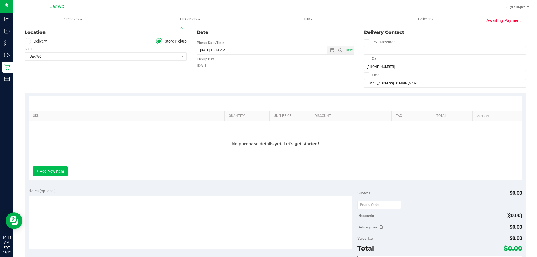
click at [61, 171] on button "+ Add New Item" at bounding box center [50, 172] width 35 height 10
drag, startPoint x: 62, startPoint y: 175, endPoint x: 65, endPoint y: 166, distance: 10.0
click at [62, 175] on button "+ Add New Item" at bounding box center [50, 172] width 35 height 10
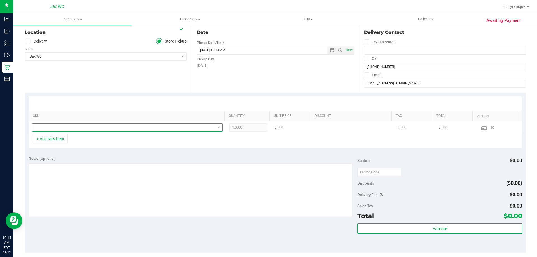
click at [84, 129] on span "NO DATA FOUND" at bounding box center [123, 128] width 183 height 8
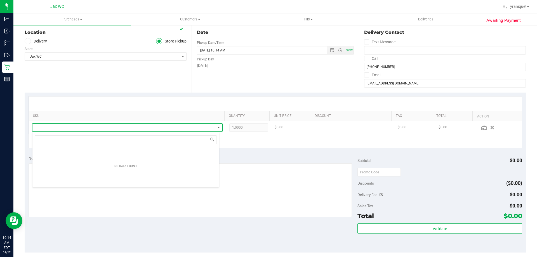
scroll to position [8, 187]
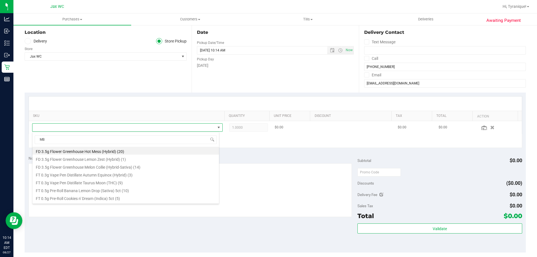
type input "MBL"
click at [132, 197] on li "FT 3.5g Cannabis Flower Motor Breath x Mike Larry (Hybrid) (13)" at bounding box center [125, 198] width 187 height 8
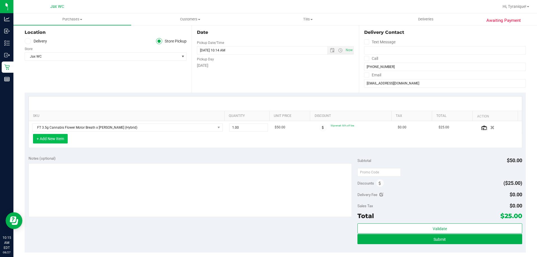
click at [57, 139] on button "+ Add New Item" at bounding box center [50, 139] width 35 height 10
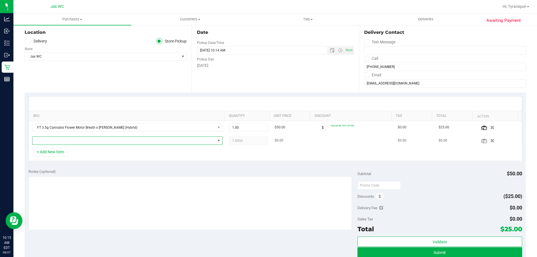
click at [67, 143] on span "NO DATA FOUND" at bounding box center [123, 141] width 183 height 8
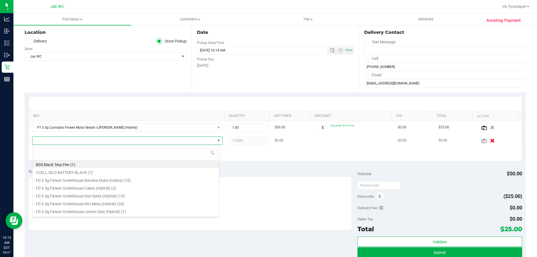
click at [490, 141] on icon "button" at bounding box center [492, 141] width 5 height 4
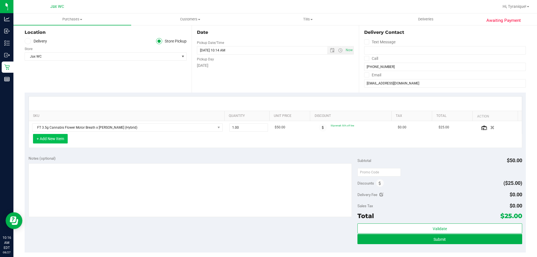
click at [56, 140] on button "+ Add New Item" at bounding box center [50, 139] width 35 height 10
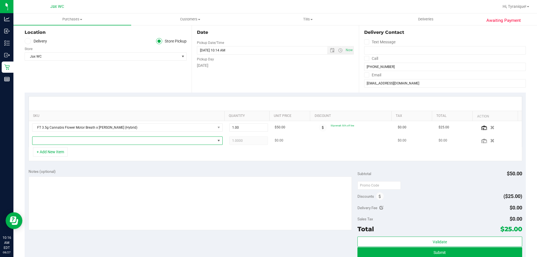
click at [69, 141] on span "NO DATA FOUND" at bounding box center [123, 141] width 183 height 8
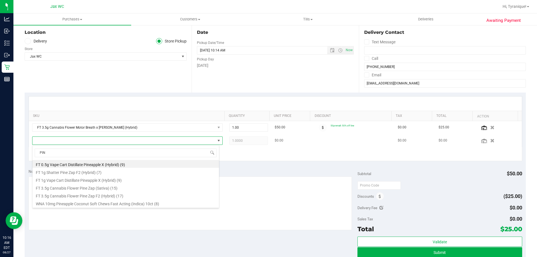
type input "PINE"
click at [135, 191] on li "FT 3.5g Cannabis Flower Pine Zap (Sativa) (15)" at bounding box center [125, 188] width 187 height 8
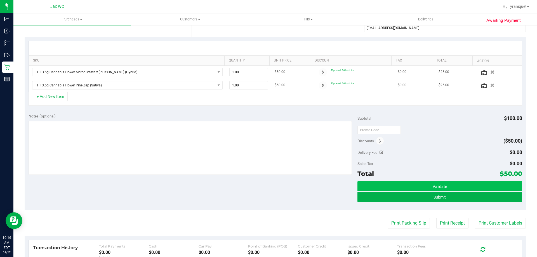
scroll to position [112, 0]
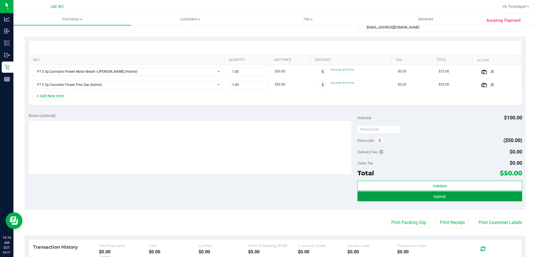
click at [399, 198] on button "Submit" at bounding box center [440, 196] width 165 height 10
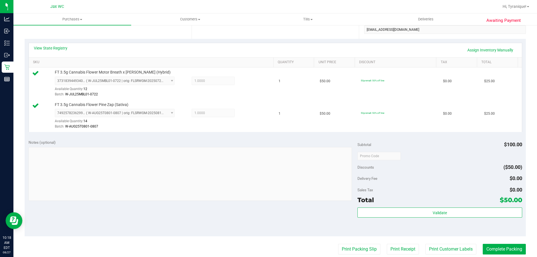
scroll to position [196, 0]
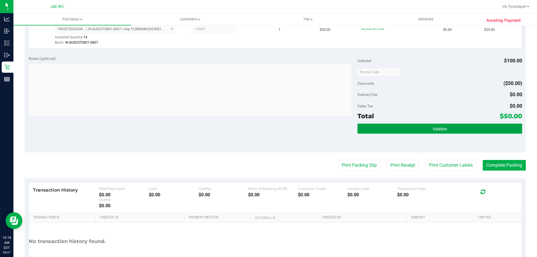
click at [462, 129] on button "Validate" at bounding box center [440, 129] width 165 height 10
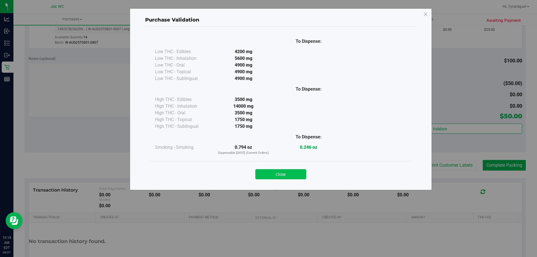
click at [287, 174] on button "Close" at bounding box center [281, 174] width 51 height 10
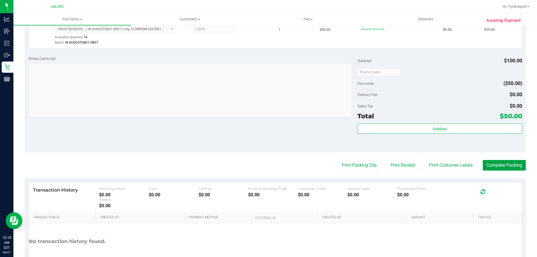
click at [504, 165] on button "Complete Packing" at bounding box center [504, 165] width 43 height 11
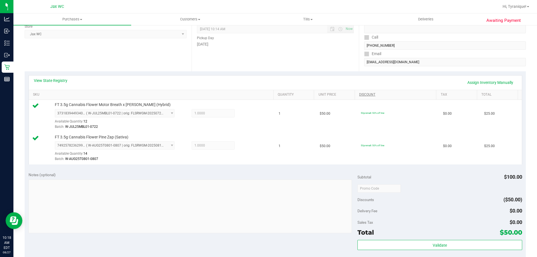
scroll to position [0, 0]
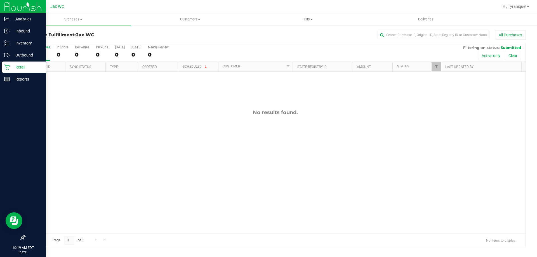
click at [8, 71] on div "Retail" at bounding box center [24, 67] width 44 height 11
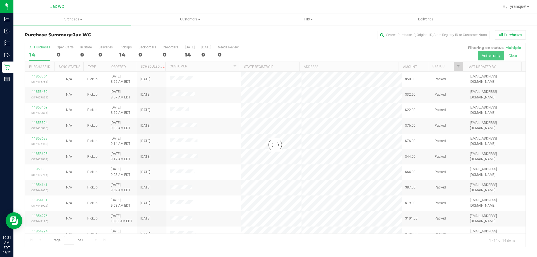
click at [98, 44] on div at bounding box center [275, 145] width 501 height 204
click at [87, 50] on div at bounding box center [275, 145] width 501 height 204
click at [86, 52] on div at bounding box center [275, 145] width 501 height 204
click at [84, 53] on div at bounding box center [275, 145] width 501 height 204
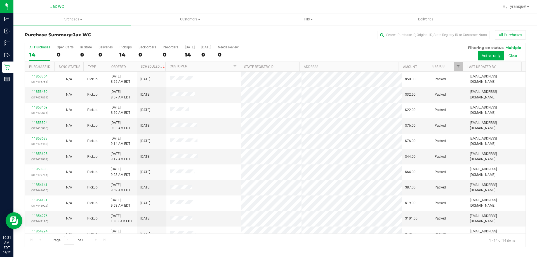
click at [84, 53] on div "0" at bounding box center [85, 54] width 11 height 6
click at [0, 0] on input "In Store 0" at bounding box center [0, 0] width 0 height 0
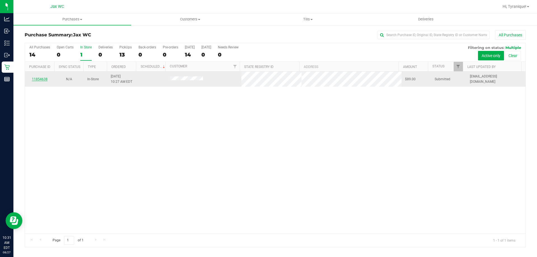
click at [44, 78] on link "11854638" at bounding box center [40, 79] width 16 height 4
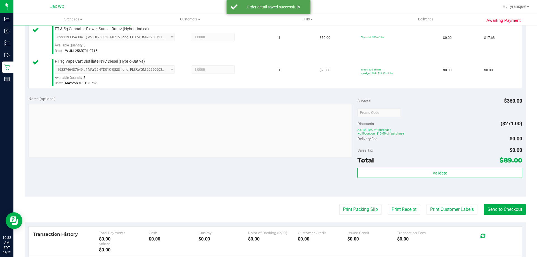
scroll to position [280, 0]
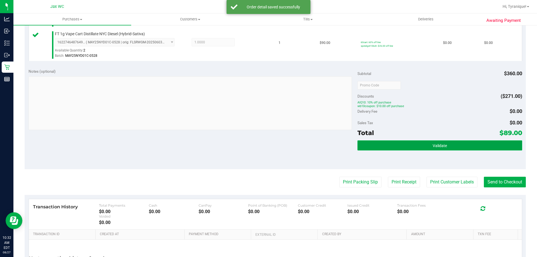
click at [467, 147] on button "Validate" at bounding box center [440, 145] width 165 height 10
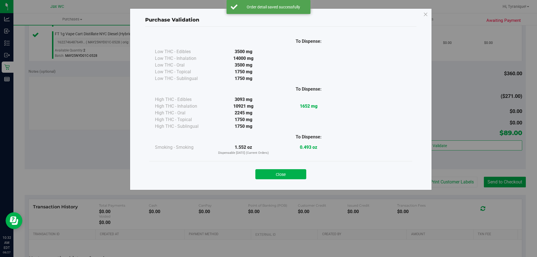
click at [468, 182] on div "Purchase Validation To Dispense: Low THC - Edibles 3500 mg" at bounding box center [271, 128] width 542 height 257
click at [292, 174] on button "Close" at bounding box center [281, 174] width 51 height 10
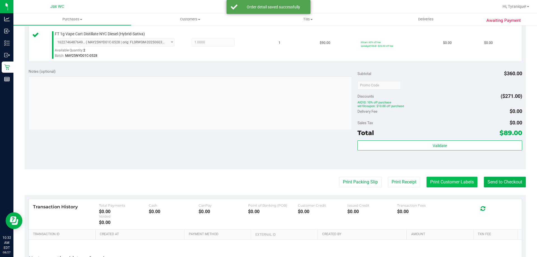
click at [427, 180] on button "Print Customer Labels" at bounding box center [452, 182] width 51 height 11
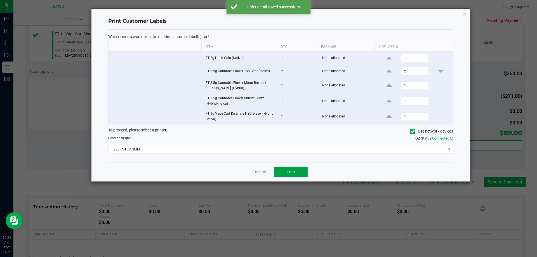
click at [274, 175] on button "Print" at bounding box center [291, 172] width 34 height 10
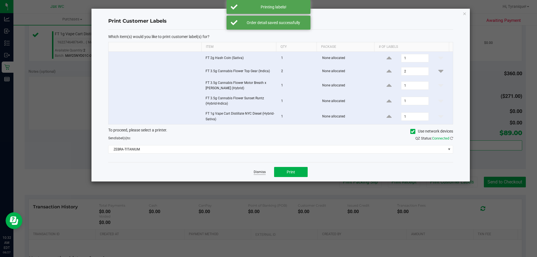
click at [263, 174] on link "Dismiss" at bounding box center [260, 172] width 12 height 5
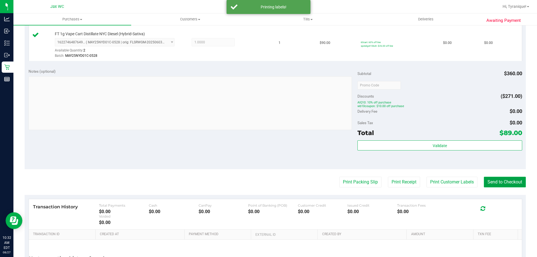
click at [486, 179] on button "Send to Checkout" at bounding box center [505, 182] width 42 height 11
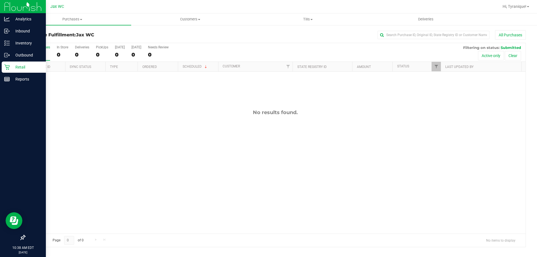
click at [4, 65] on div "Retail" at bounding box center [24, 67] width 44 height 11
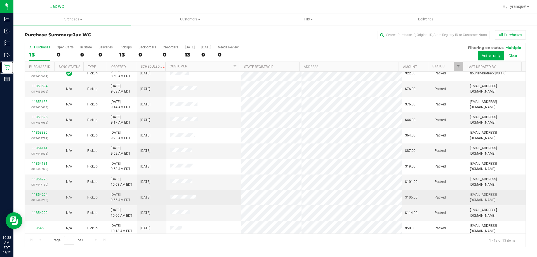
scroll to position [39, 0]
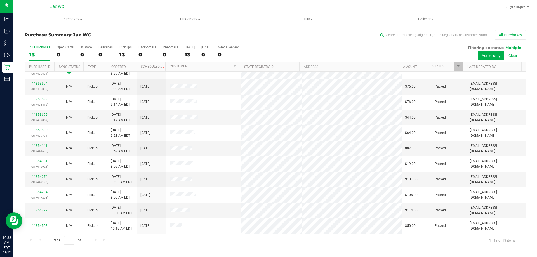
click at [217, 29] on div "Purchase Summary: Jax WC All Purchases All Purchases 13 Open Carts 0 In Store 0…" at bounding box center [275, 139] width 524 height 228
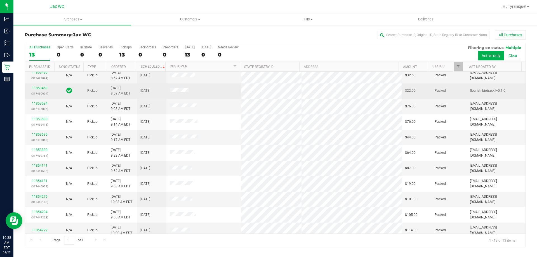
scroll to position [0, 0]
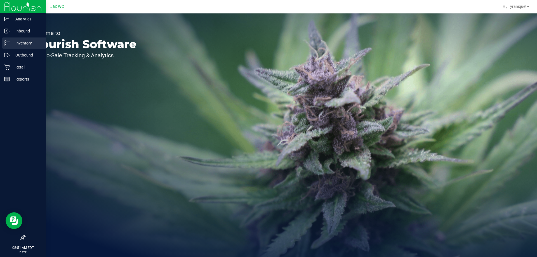
click at [10, 43] on p "Inventory" at bounding box center [27, 43] width 34 height 7
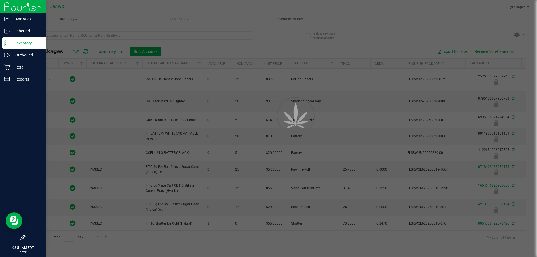
click at [112, 35] on div at bounding box center [268, 128] width 537 height 257
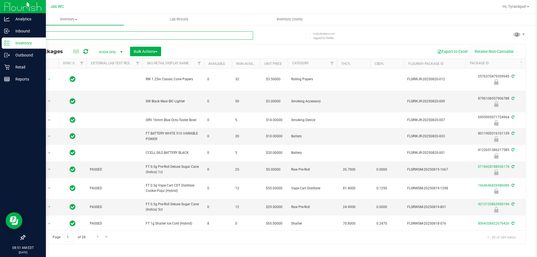
click at [112, 35] on input "text" at bounding box center [139, 35] width 229 height 8
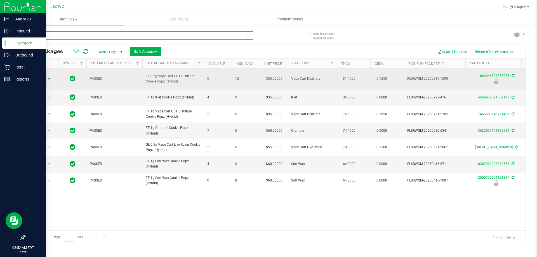
type input "CPZ"
click at [46, 78] on span "select" at bounding box center [49, 79] width 7 height 8
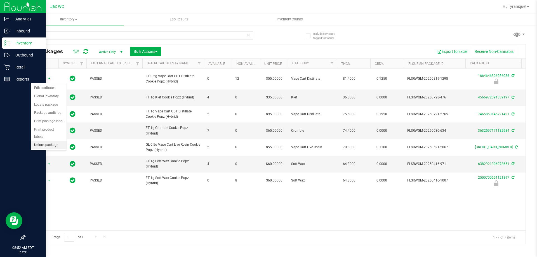
click at [52, 141] on li "Unlock package" at bounding box center [49, 145] width 36 height 8
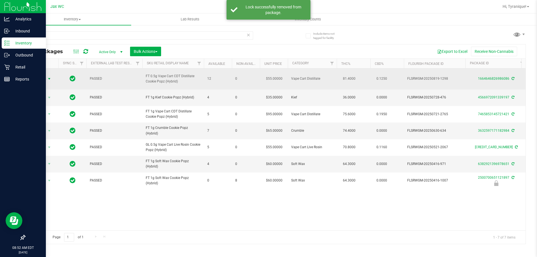
click at [45, 80] on span "Action" at bounding box center [38, 79] width 15 height 8
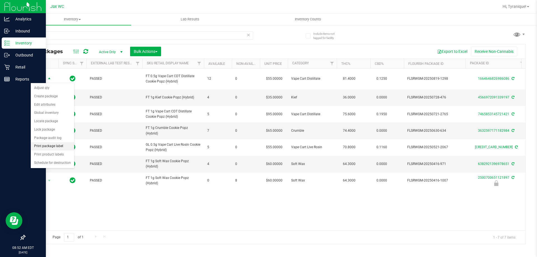
click at [59, 145] on li "Print package label" at bounding box center [52, 146] width 43 height 8
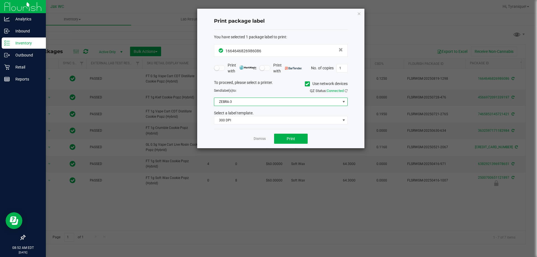
click at [247, 102] on span "ZEBRA-3" at bounding box center [277, 102] width 126 height 8
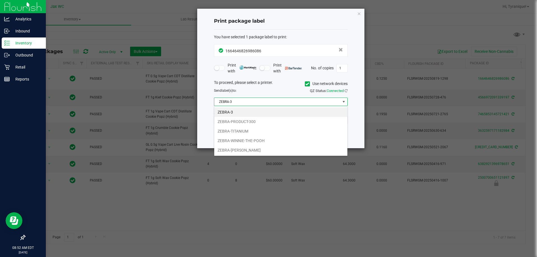
scroll to position [8, 134]
click at [244, 131] on li "ZEBRA-TITANIUM" at bounding box center [280, 132] width 133 height 10
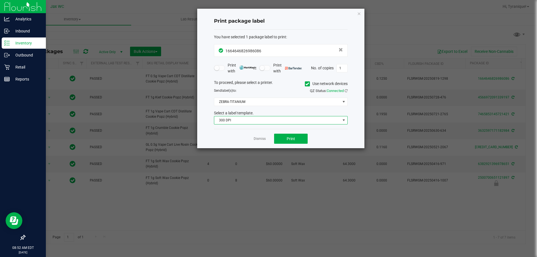
click at [243, 121] on span "300 DPI" at bounding box center [277, 120] width 126 height 8
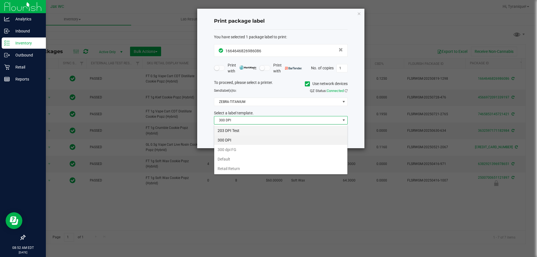
click at [242, 128] on li "203 DPI Test" at bounding box center [280, 131] width 133 height 10
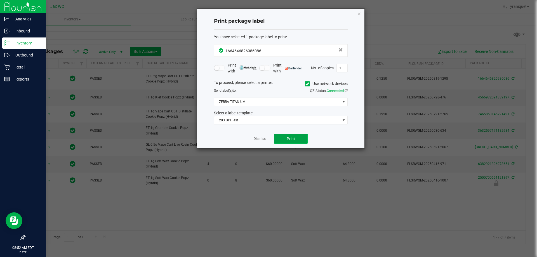
click at [289, 140] on span "Print" at bounding box center [291, 139] width 8 height 4
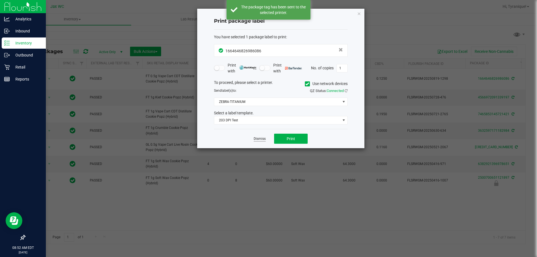
click at [263, 140] on link "Dismiss" at bounding box center [260, 139] width 12 height 5
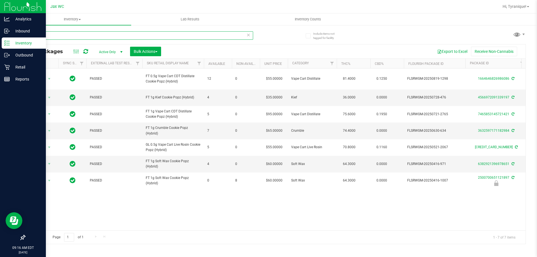
click at [171, 33] on input "CPZ" at bounding box center [139, 35] width 229 height 8
type input "9998524970217532"
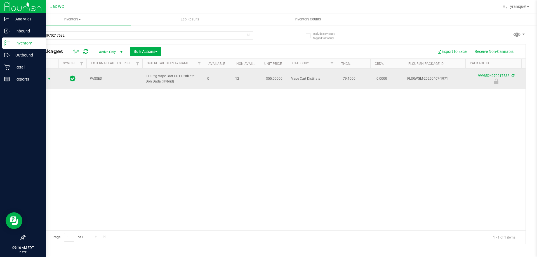
click at [49, 78] on span "select" at bounding box center [49, 79] width 4 height 4
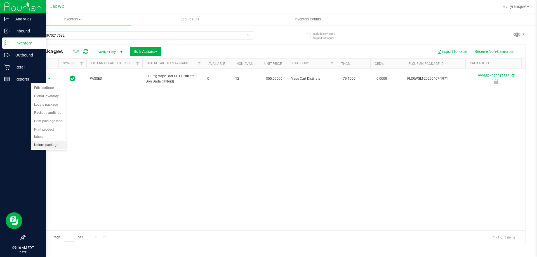
click at [53, 141] on li "Unlock package" at bounding box center [49, 145] width 36 height 8
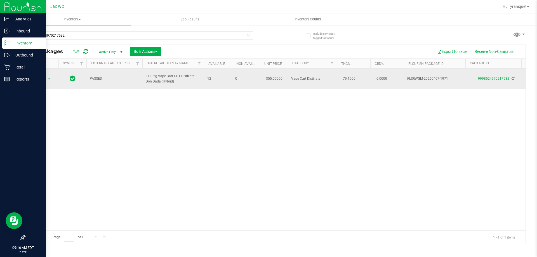
click at [45, 83] on td "Action Action Adjust qty Create package Edit attributes Global inventory Locate…" at bounding box center [42, 79] width 34 height 21
click at [47, 81] on span "select" at bounding box center [49, 79] width 4 height 4
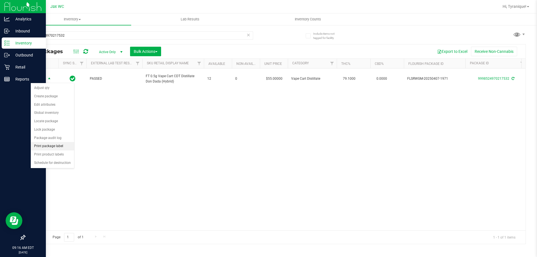
click at [66, 147] on li "Print package label" at bounding box center [52, 146] width 43 height 8
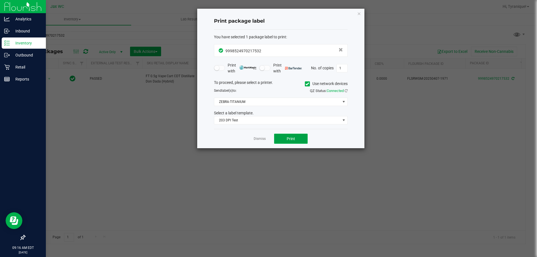
click at [290, 135] on button "Print" at bounding box center [291, 139] width 34 height 10
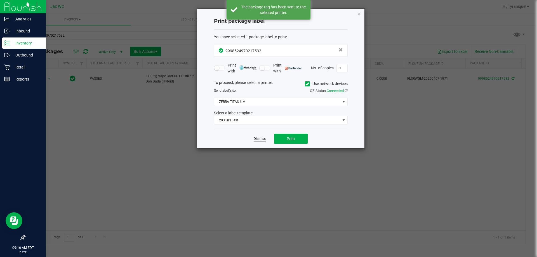
click at [264, 138] on link "Dismiss" at bounding box center [260, 139] width 12 height 5
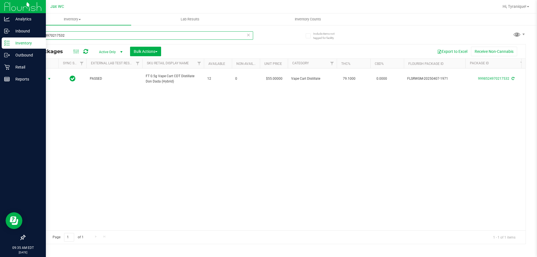
click at [135, 37] on input "9998524970217532" at bounding box center [139, 35] width 229 height 8
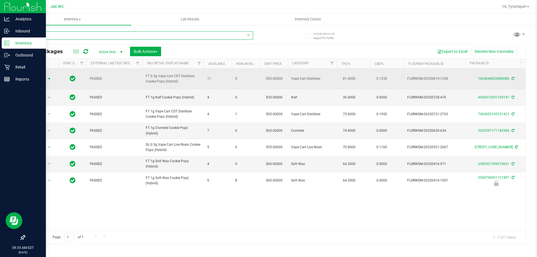
type input "CPZ"
click at [34, 79] on span "Action" at bounding box center [38, 79] width 15 height 8
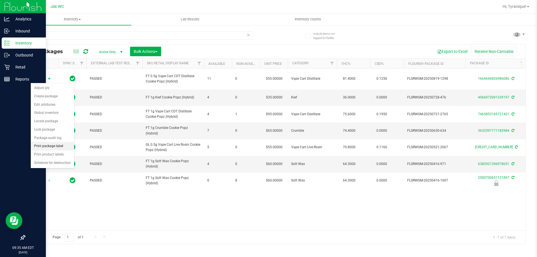
click at [48, 146] on li "Print package label" at bounding box center [52, 146] width 43 height 8
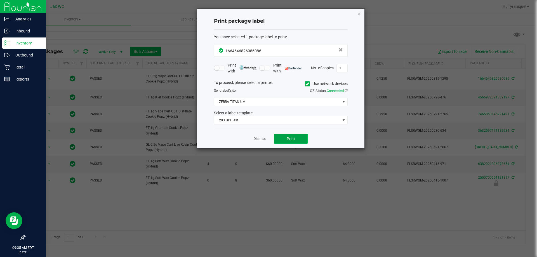
click at [288, 141] on button "Print" at bounding box center [291, 139] width 34 height 10
click at [264, 138] on link "Dismiss" at bounding box center [260, 139] width 12 height 5
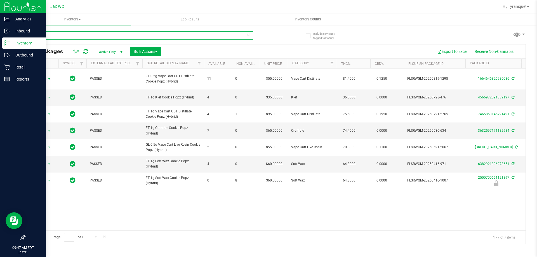
click at [144, 36] on input "CPZ" at bounding box center [139, 35] width 229 height 8
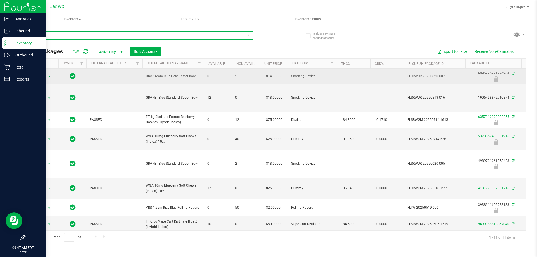
type input "BLUE"
click at [44, 77] on span "Action" at bounding box center [38, 76] width 15 height 8
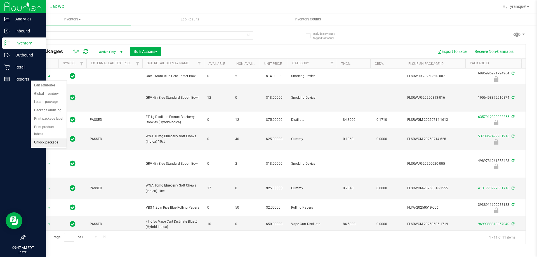
click at [49, 139] on li "Unlock package" at bounding box center [49, 143] width 36 height 8
click at [254, 36] on div "BLUE" at bounding box center [150, 35] width 251 height 18
click at [249, 36] on icon at bounding box center [249, 34] width 4 height 7
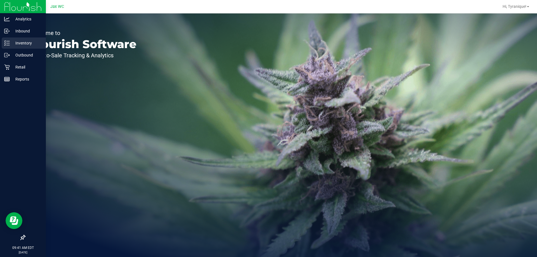
click at [20, 44] on p "Inventory" at bounding box center [27, 43] width 34 height 7
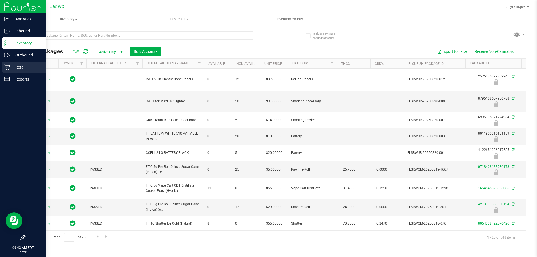
click at [4, 66] on icon at bounding box center [7, 67] width 6 height 6
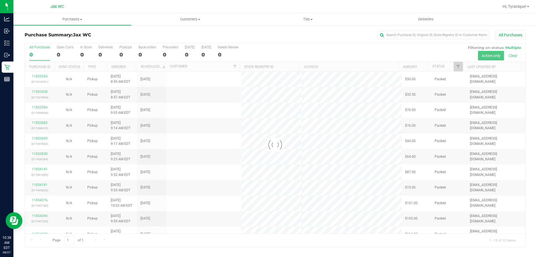
click at [303, 36] on div "All Purchases" at bounding box center [359, 35] width 334 height 10
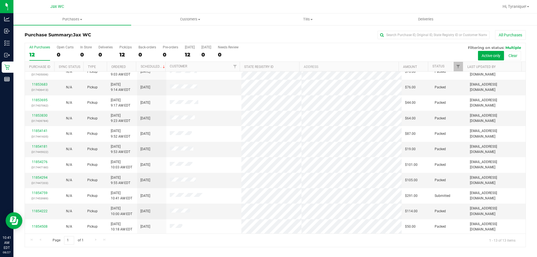
scroll to position [39, 0]
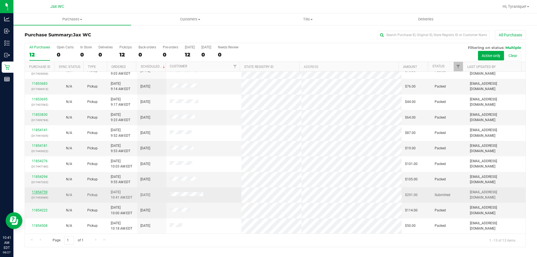
click at [37, 194] on link "11854759" at bounding box center [40, 192] width 16 height 4
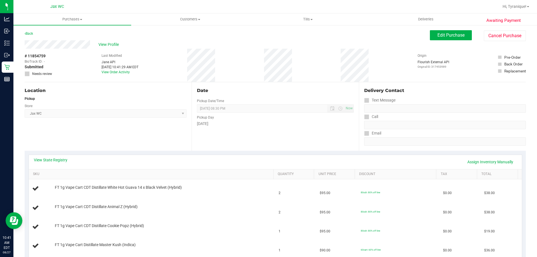
click at [144, 136] on div "Location Pickup Store Jax WC Select Store [PERSON_NAME][GEOGRAPHIC_DATA] [PERSO…" at bounding box center [108, 116] width 167 height 69
click at [111, 48] on div "View Profile" at bounding box center [228, 44] width 406 height 8
click at [109, 44] on span "View Profile" at bounding box center [110, 45] width 22 height 6
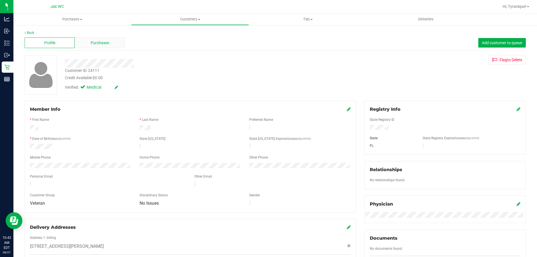
click at [93, 41] on span "Purchases" at bounding box center [100, 43] width 18 height 6
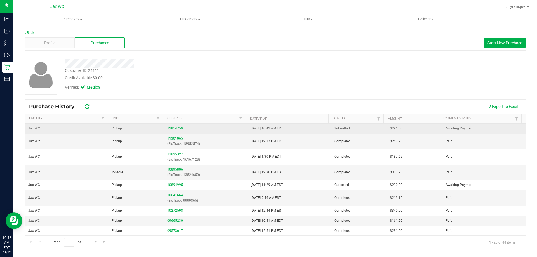
drag, startPoint x: 166, startPoint y: 127, endPoint x: 170, endPoint y: 129, distance: 5.0
click at [168, 128] on td "11854759" at bounding box center [205, 129] width 83 height 10
click at [170, 129] on link "11854759" at bounding box center [175, 129] width 16 height 4
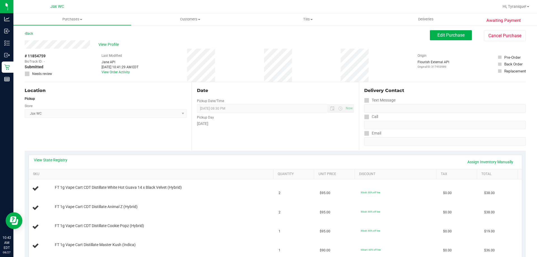
click at [258, 120] on div "Pickup Day" at bounding box center [275, 117] width 157 height 8
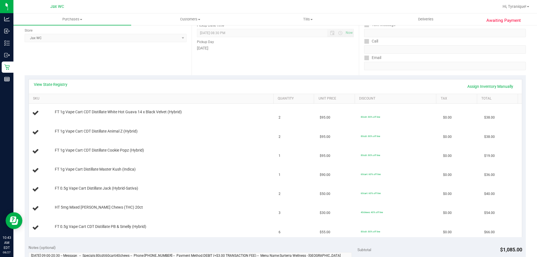
scroll to position [77, 0]
click at [281, 56] on div "Date Pickup Date/Time [DATE] Now [DATE] 08:30 PM Now Pickup Day [DATE]" at bounding box center [275, 39] width 167 height 69
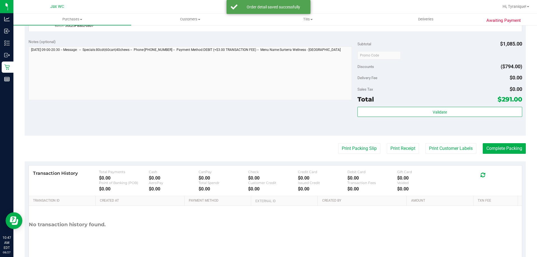
scroll to position [385, 0]
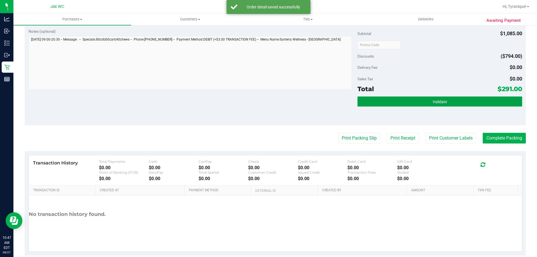
click at [452, 100] on button "Validate" at bounding box center [440, 102] width 165 height 10
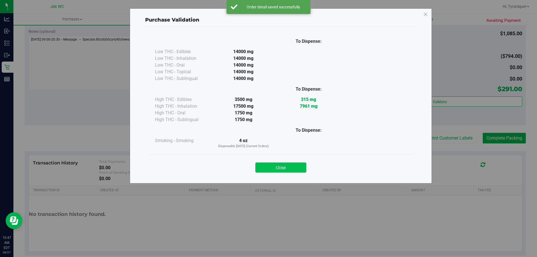
click at [297, 169] on button "Close" at bounding box center [281, 168] width 51 height 10
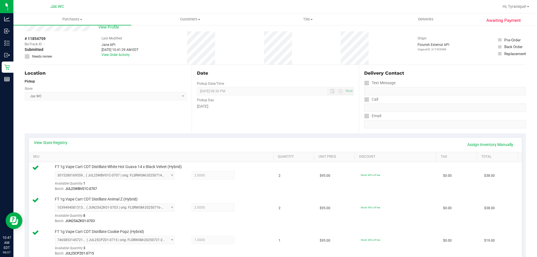
scroll to position [0, 0]
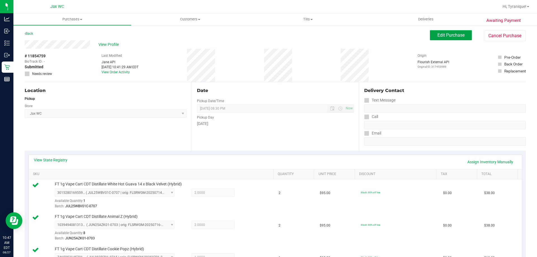
click at [452, 38] on button "Edit Purchase" at bounding box center [451, 35] width 42 height 10
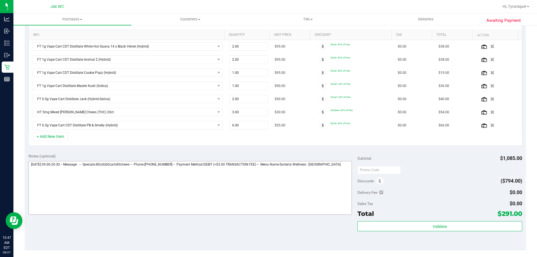
scroll to position [140, 0]
click at [322, 99] on icon at bounding box center [323, 98] width 2 height 3
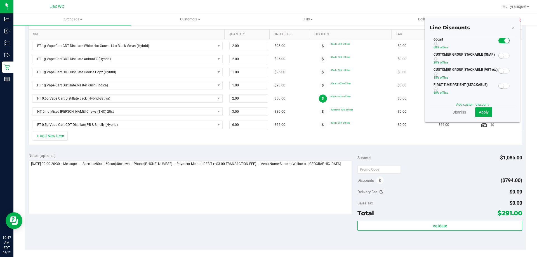
click at [322, 99] on icon at bounding box center [323, 98] width 2 height 3
click at [322, 144] on div "+ Add New Item" at bounding box center [276, 138] width 494 height 14
click at [322, 85] on icon at bounding box center [323, 85] width 2 height 3
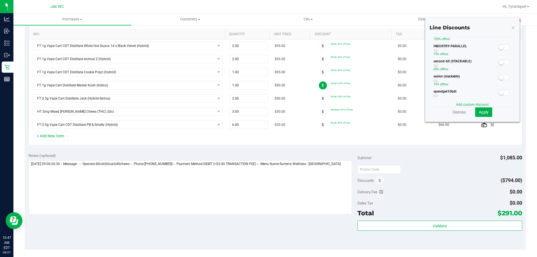
scroll to position [112, 0]
click at [500, 66] on small at bounding box center [501, 64] width 5 height 5
click at [483, 112] on span "Apply" at bounding box center [484, 112] width 10 height 4
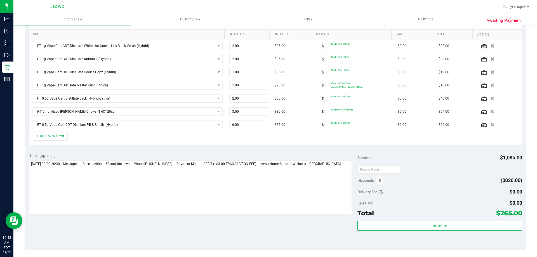
drag, startPoint x: 311, startPoint y: 154, endPoint x: 245, endPoint y: 157, distance: 65.8
click at [262, 158] on div "Notes (optional)" at bounding box center [193, 156] width 329 height 6
click at [490, 111] on icon "button" at bounding box center [492, 112] width 5 height 4
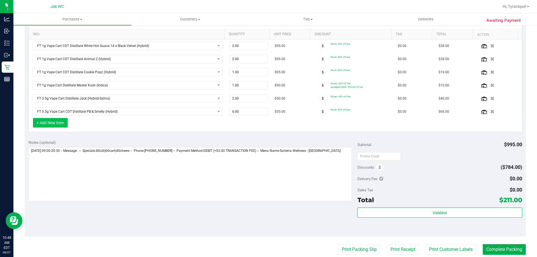
click at [46, 124] on button "+ Add New Item" at bounding box center [50, 123] width 35 height 10
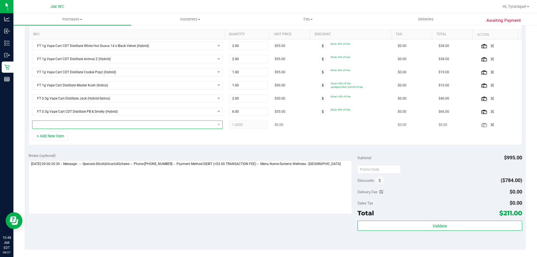
click at [54, 128] on span "NO DATA FOUND" at bounding box center [123, 125] width 183 height 8
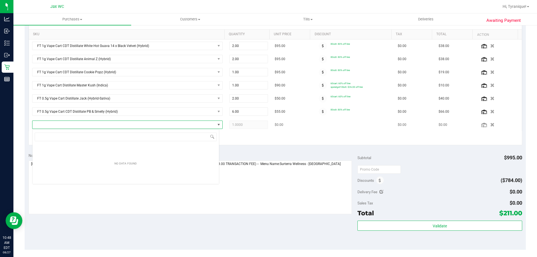
scroll to position [8, 187]
type input "mixed"
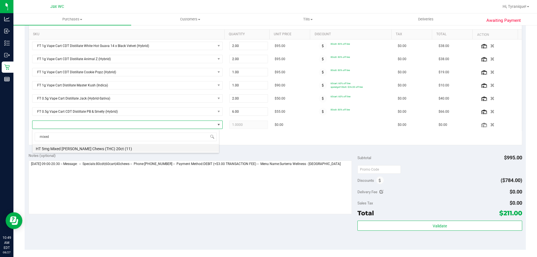
click at [80, 146] on li "HT 5mg Mixed [PERSON_NAME] Chews (THC) 20ct (11)" at bounding box center [125, 148] width 187 height 8
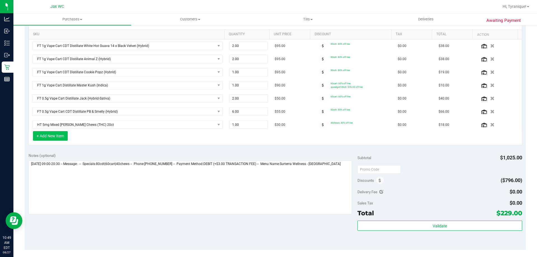
click at [61, 136] on button "+ Add New Item" at bounding box center [50, 136] width 35 height 10
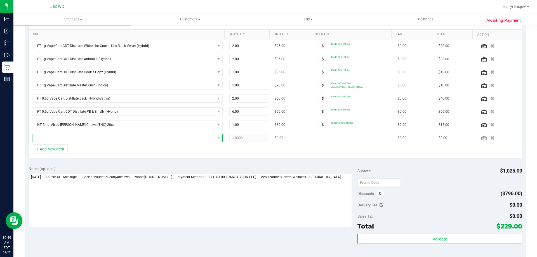
click at [63, 137] on span "NO DATA FOUND" at bounding box center [123, 138] width 183 height 8
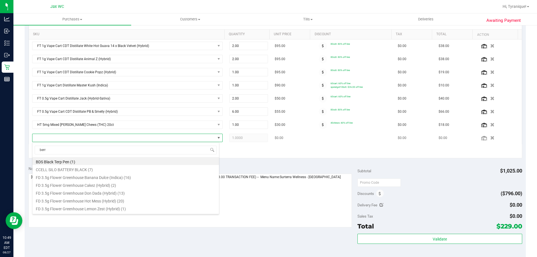
type input "[PERSON_NAME]"
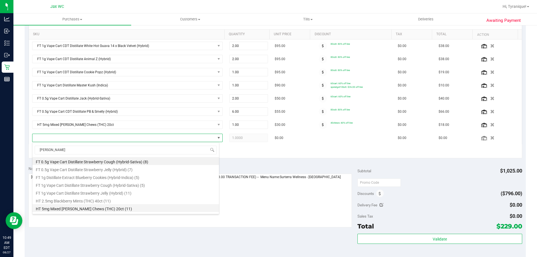
click at [123, 207] on li "HT 5mg Mixed [PERSON_NAME] Chews (THC) 20ct (11)" at bounding box center [125, 208] width 187 height 8
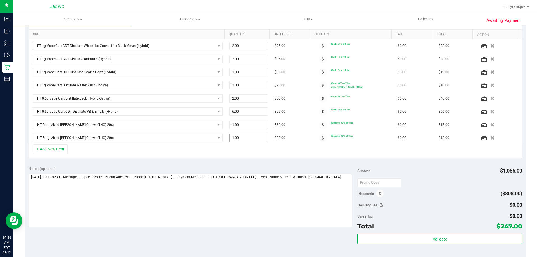
click at [255, 139] on span "1.00 1" at bounding box center [249, 138] width 39 height 8
click at [255, 139] on input "1" at bounding box center [249, 138] width 38 height 8
type input "2"
type input "2.00"
click at [264, 155] on div "+ Add New Item" at bounding box center [276, 151] width 494 height 14
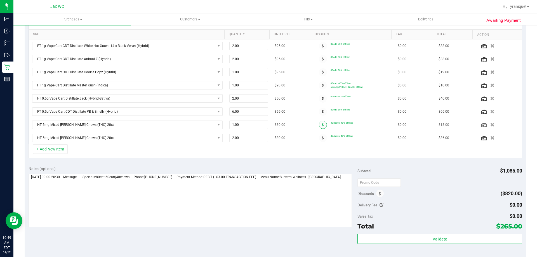
click at [319, 128] on span at bounding box center [323, 125] width 8 height 8
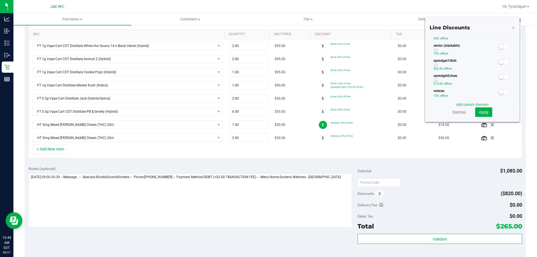
scroll to position [140, 0]
click at [506, 67] on div at bounding box center [504, 66] width 11 height 7
click at [501, 66] on span at bounding box center [504, 67] width 11 height 6
click at [481, 112] on span "Apply" at bounding box center [484, 112] width 10 height 4
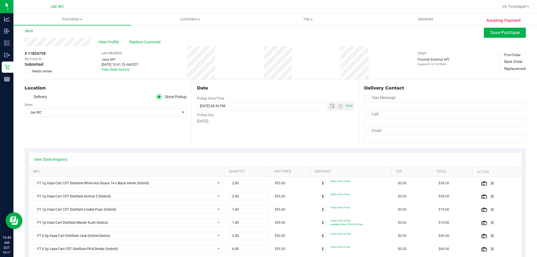
scroll to position [0, 0]
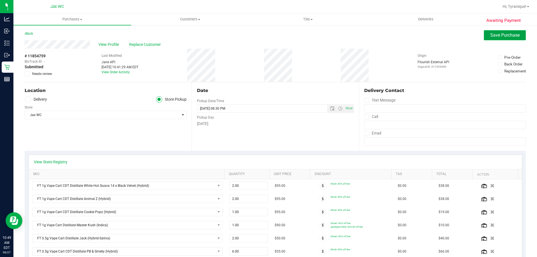
click at [503, 35] on span "Save Purchase" at bounding box center [505, 34] width 29 height 5
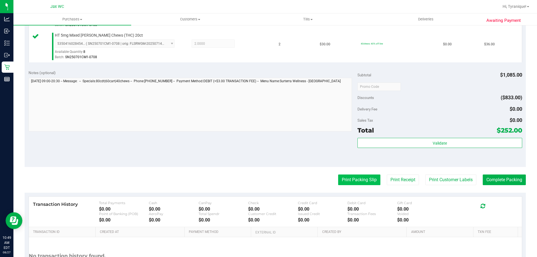
scroll to position [420, 0]
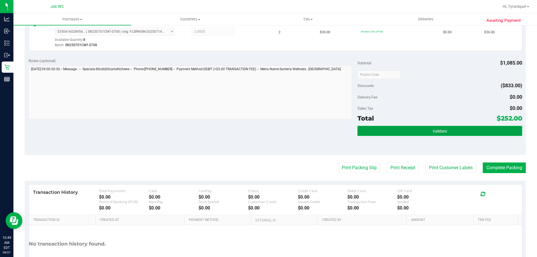
click at [407, 133] on button "Validate" at bounding box center [440, 131] width 165 height 10
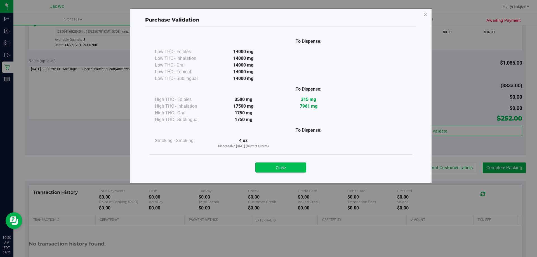
drag, startPoint x: 298, startPoint y: 158, endPoint x: 296, endPoint y: 163, distance: 5.3
click at [298, 158] on div "Close" at bounding box center [280, 165] width 263 height 23
click at [295, 164] on button "Close" at bounding box center [281, 168] width 51 height 10
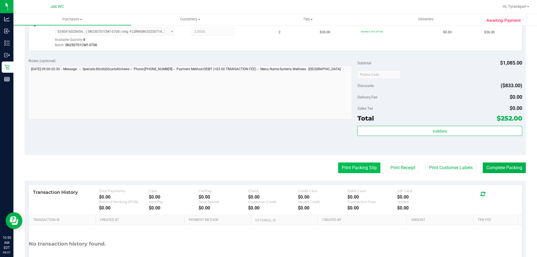
click at [350, 168] on button "Print Packing Slip" at bounding box center [359, 168] width 42 height 11
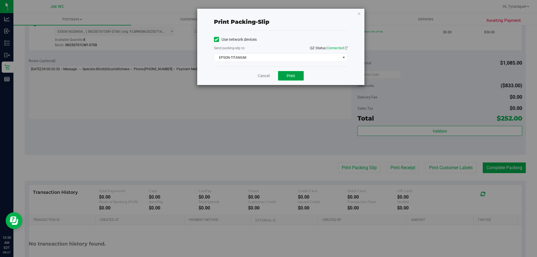
click at [291, 76] on span "Print" at bounding box center [291, 76] width 8 height 4
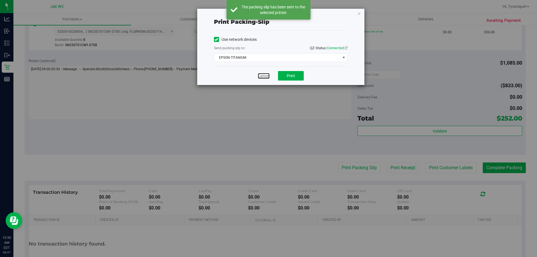
click at [267, 76] on link "Cancel" at bounding box center [264, 76] width 12 height 6
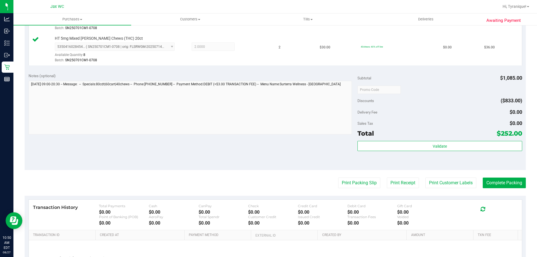
scroll to position [448, 0]
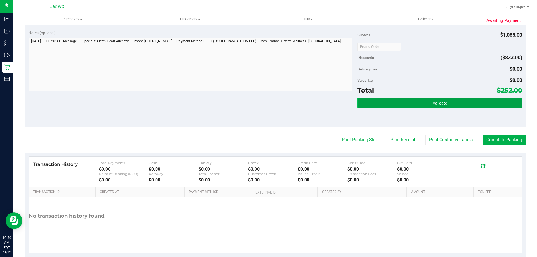
click at [455, 108] on button "Validate" at bounding box center [440, 103] width 165 height 10
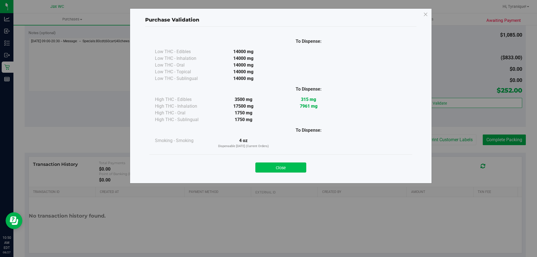
click at [299, 163] on button "Close" at bounding box center [281, 168] width 51 height 10
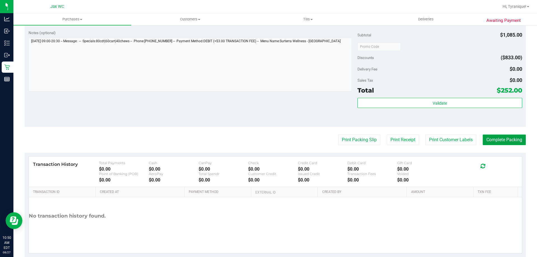
click at [497, 142] on button "Complete Packing" at bounding box center [504, 140] width 43 height 11
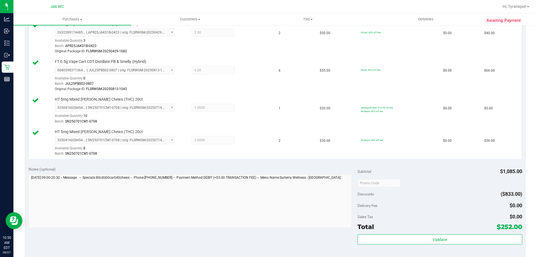
scroll to position [280, 0]
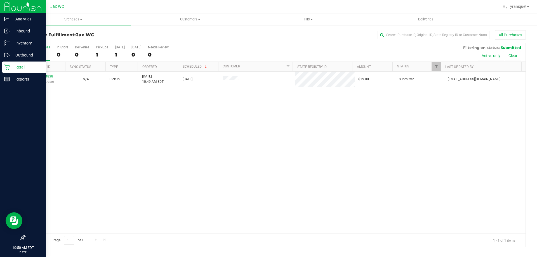
click at [18, 66] on p "Retail" at bounding box center [27, 67] width 34 height 7
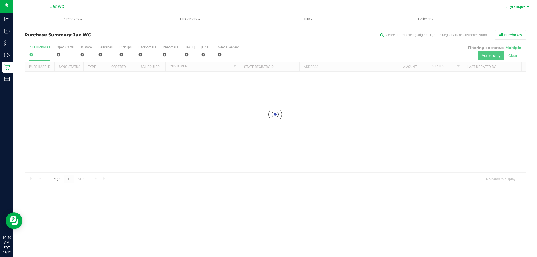
click at [520, 7] on span "Hi, Tyranique!" at bounding box center [515, 6] width 24 height 4
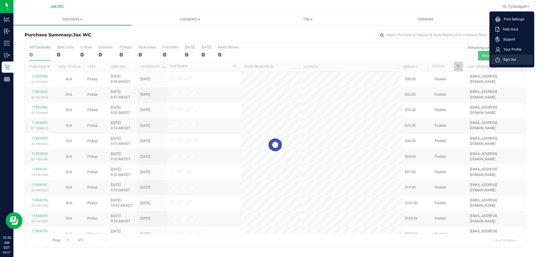
click at [516, 63] on li "Sign Out" at bounding box center [512, 60] width 42 height 10
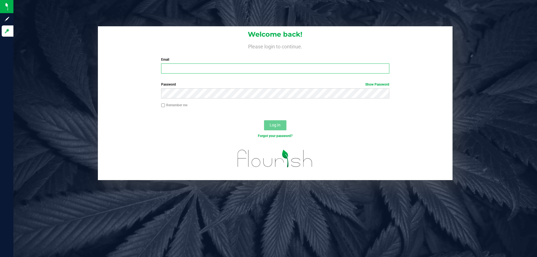
click at [203, 68] on input "Email" at bounding box center [275, 69] width 228 height 10
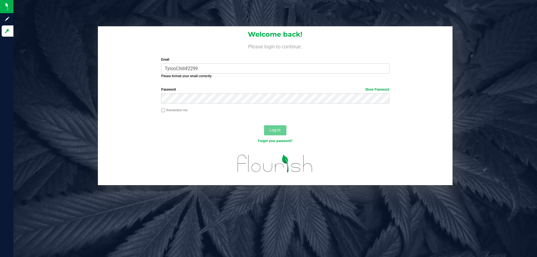
click at [219, 60] on label "Email" at bounding box center [275, 59] width 228 height 5
click at [219, 64] on input "TytooChill#2299" at bounding box center [275, 69] width 228 height 10
click at [219, 67] on input "TytooChill#2299" at bounding box center [275, 69] width 228 height 10
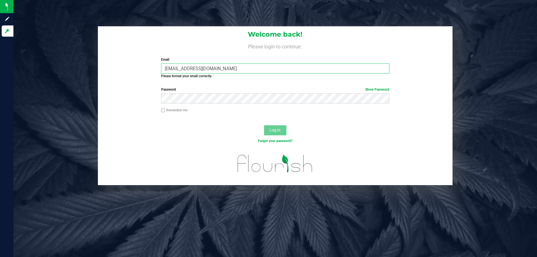
type input "[EMAIL_ADDRESS][DOMAIN_NAME]"
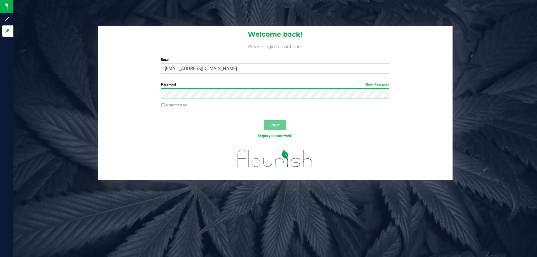
click at [264, 120] on button "Log In" at bounding box center [275, 125] width 22 height 10
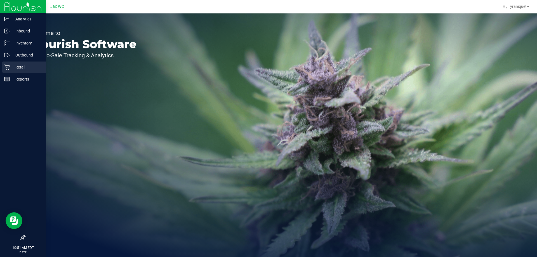
click at [11, 67] on p "Retail" at bounding box center [27, 67] width 34 height 7
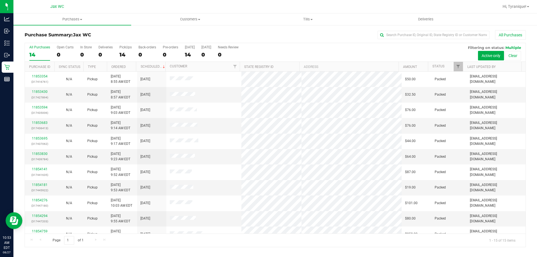
click at [514, 2] on div "Hi, Tyranique!" at bounding box center [516, 7] width 31 height 10
click at [516, 5] on span "Hi, Tyranique!" at bounding box center [515, 6] width 24 height 4
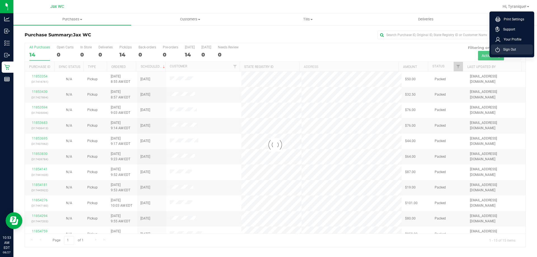
click at [517, 47] on li "Sign Out" at bounding box center [512, 50] width 42 height 10
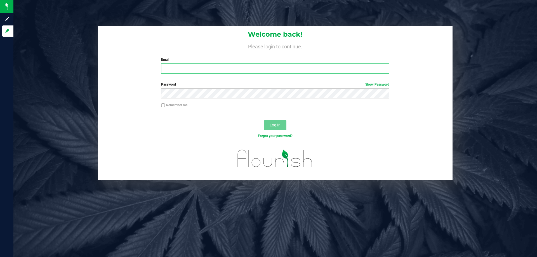
click at [275, 66] on input "Email" at bounding box center [275, 69] width 228 height 10
type input "[EMAIL_ADDRESS][DOMAIN_NAME]"
click at [264, 120] on button "Log In" at bounding box center [275, 125] width 22 height 10
